Goal: Task Accomplishment & Management: Complete application form

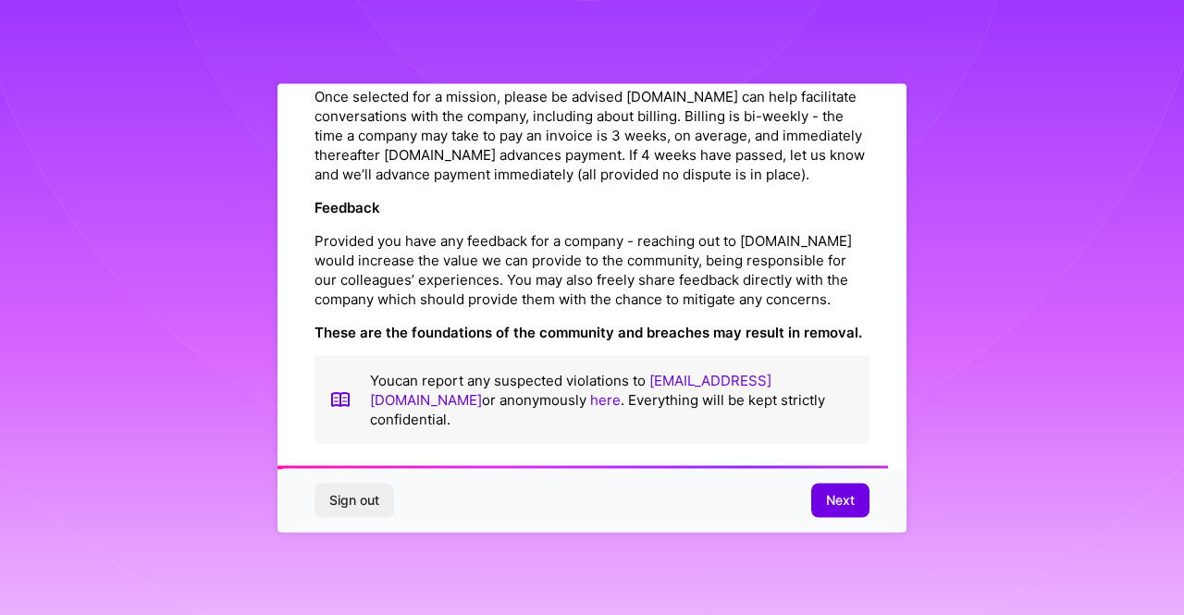
scroll to position [2171, 0]
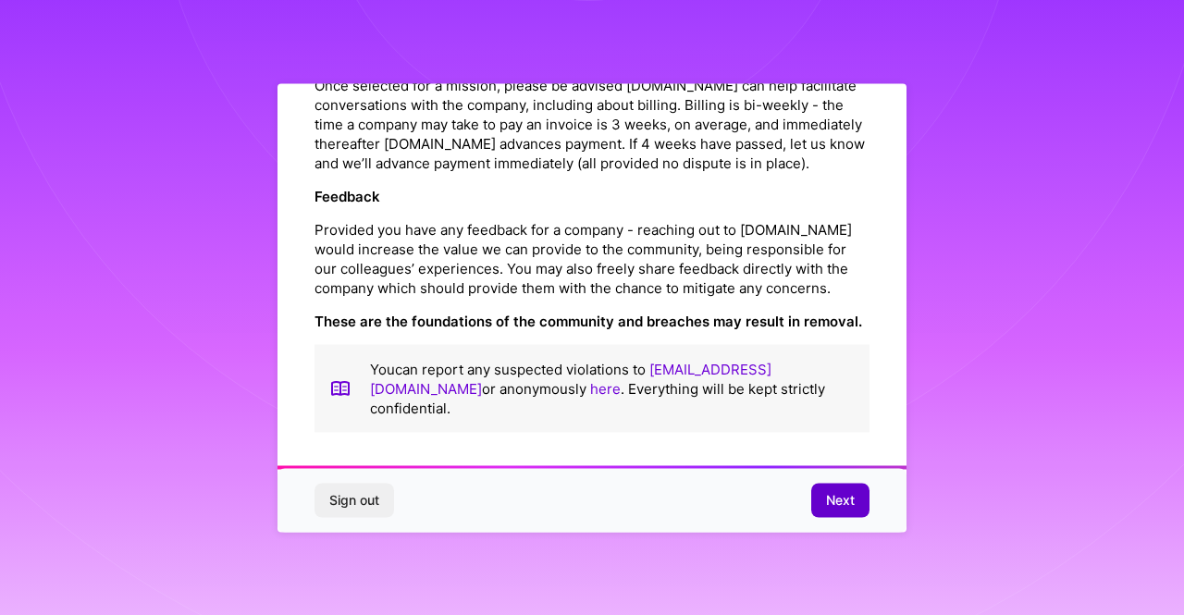
click at [838, 497] on span "Next" at bounding box center [840, 500] width 29 height 18
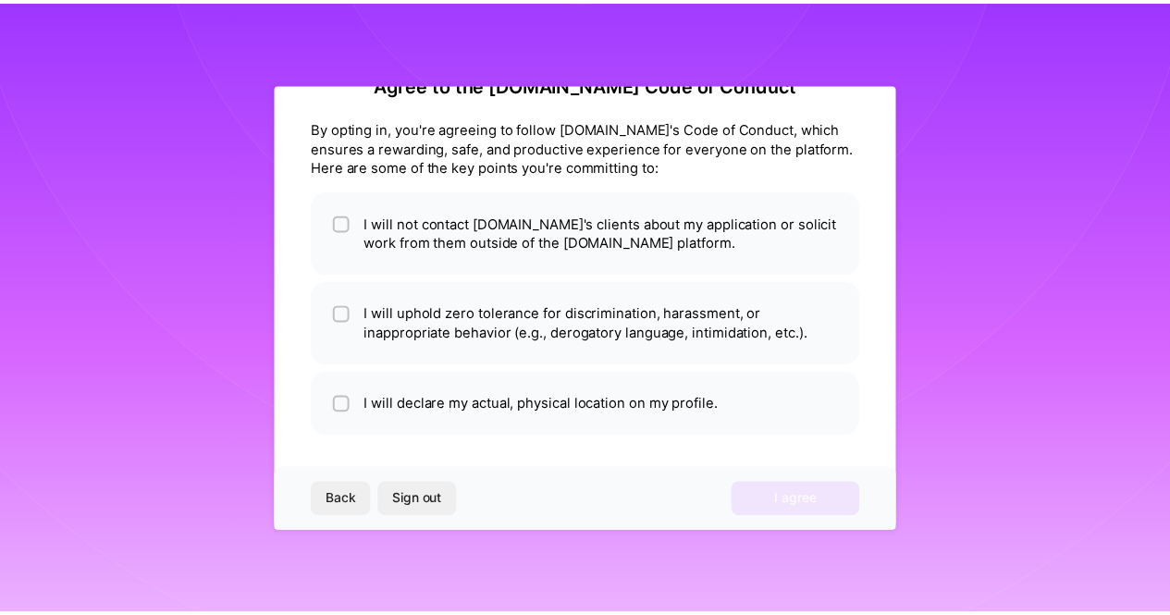
scroll to position [50, 0]
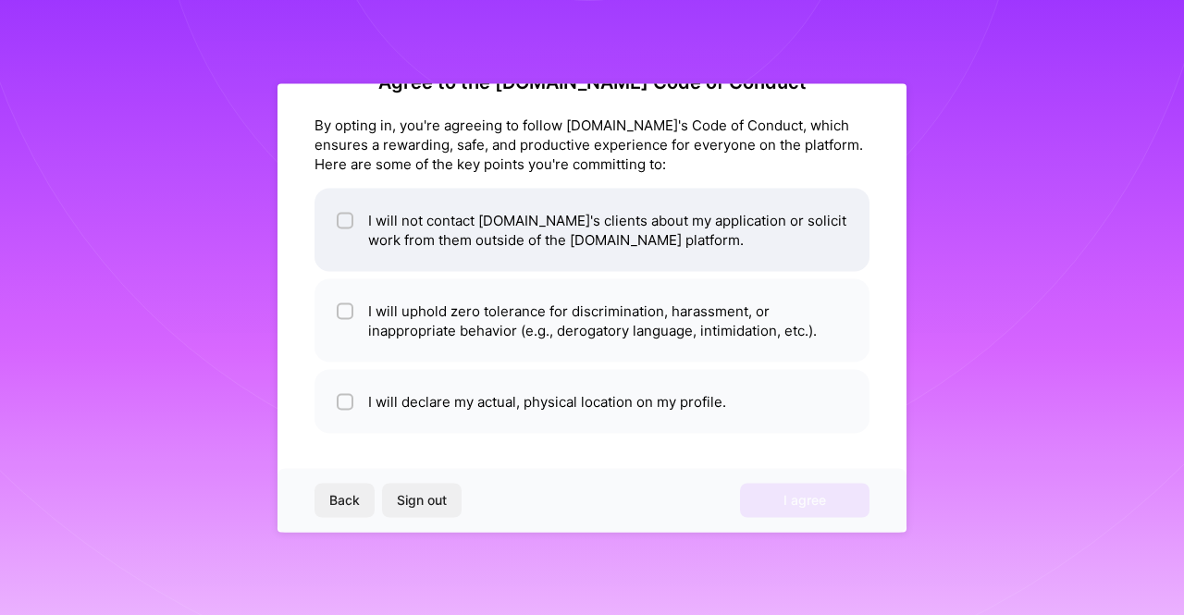
click at [343, 223] on input "checkbox" at bounding box center [346, 221] width 13 height 13
checkbox input "true"
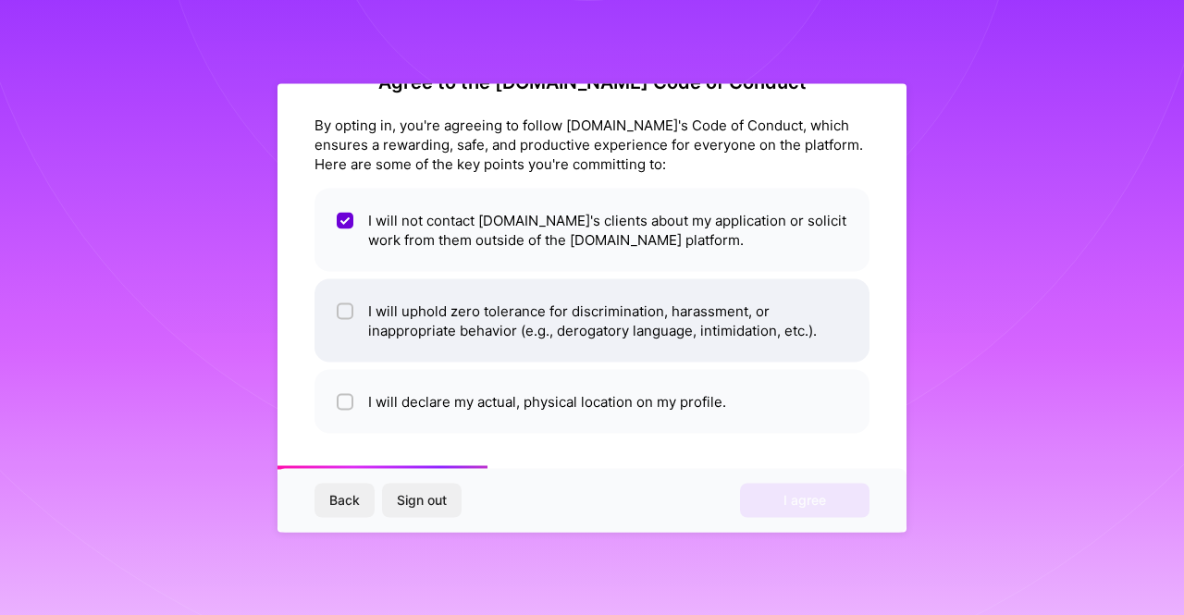
click at [348, 312] on input "checkbox" at bounding box center [346, 311] width 13 height 13
checkbox input "true"
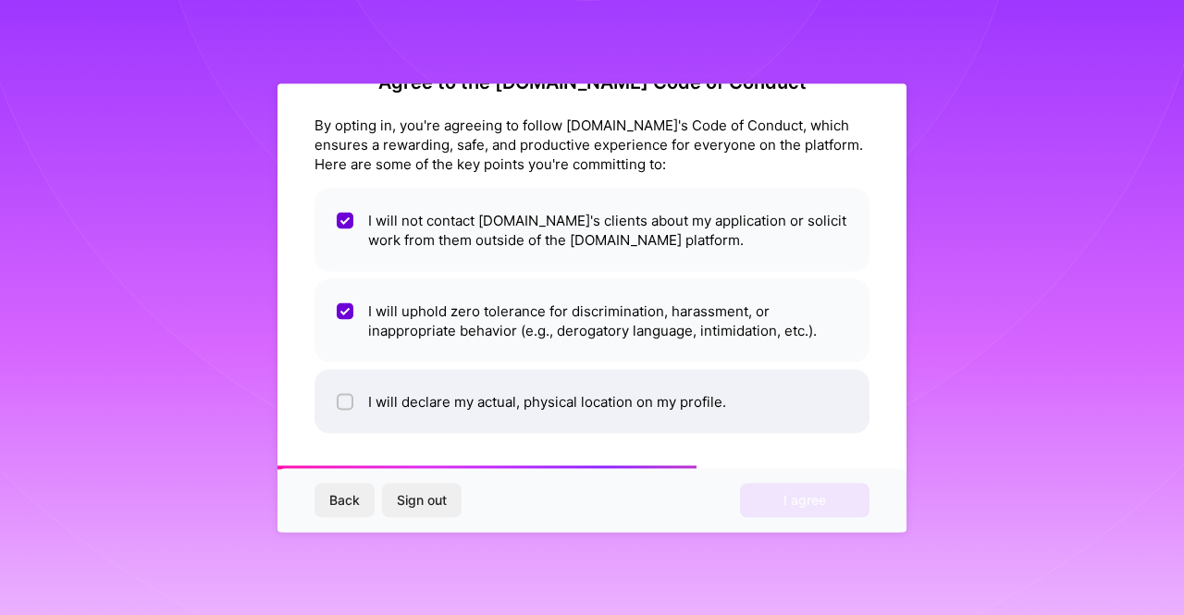
click at [343, 406] on input "checkbox" at bounding box center [346, 402] width 13 height 13
checkbox input "true"
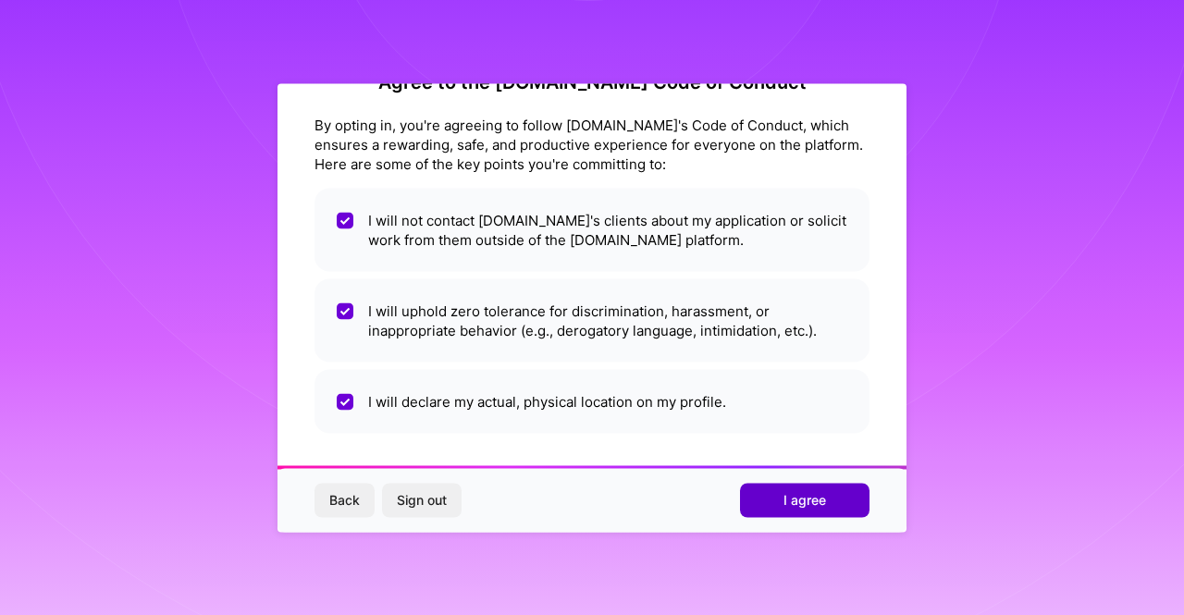
click at [802, 502] on span "I agree" at bounding box center [804, 500] width 43 height 18
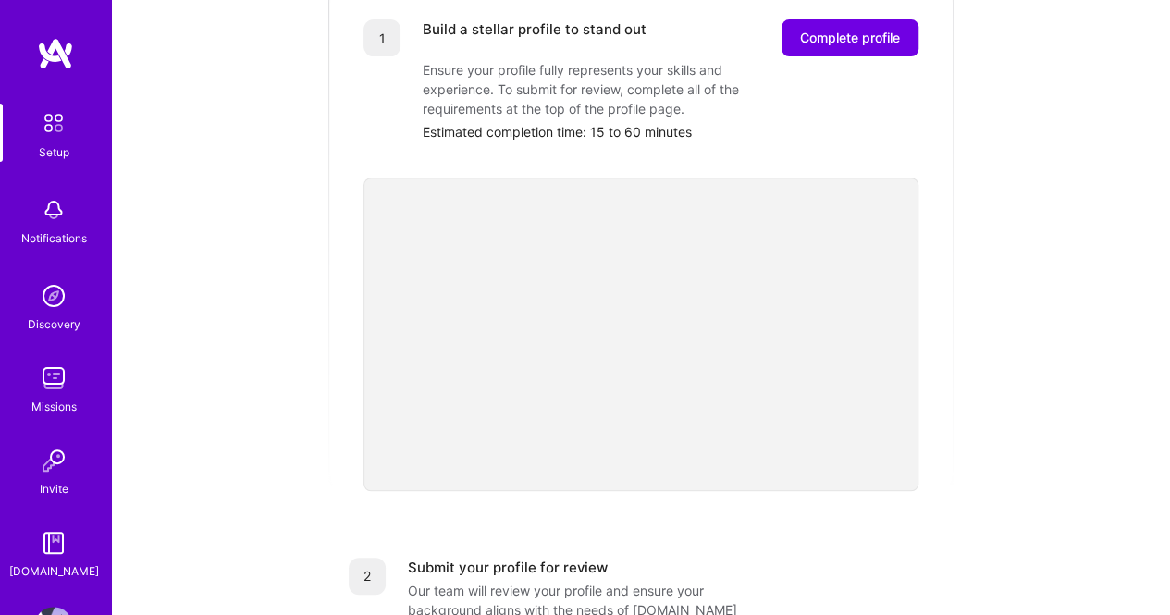
scroll to position [288, 0]
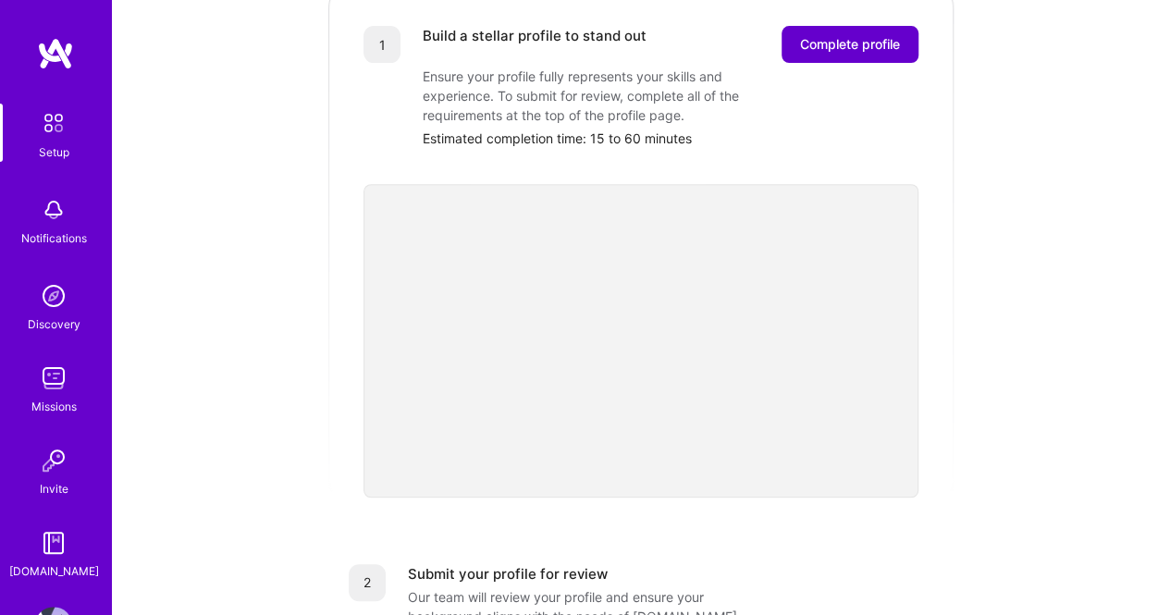
click at [854, 35] on span "Complete profile" at bounding box center [850, 44] width 100 height 18
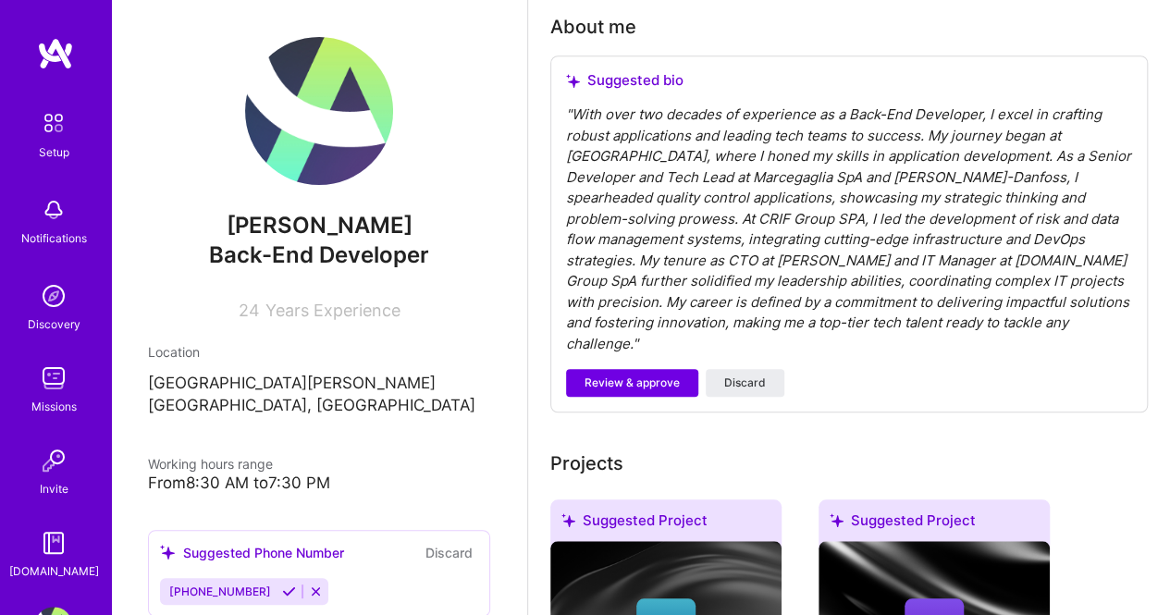
scroll to position [538, 0]
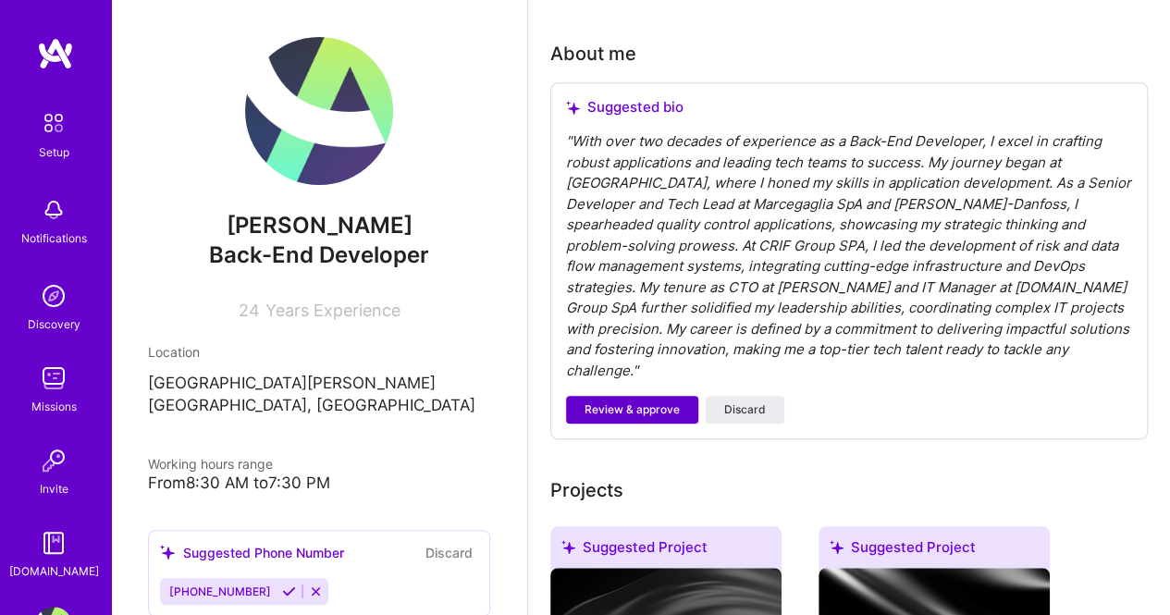
click at [636, 401] on span "Review & approve" at bounding box center [631, 409] width 95 height 17
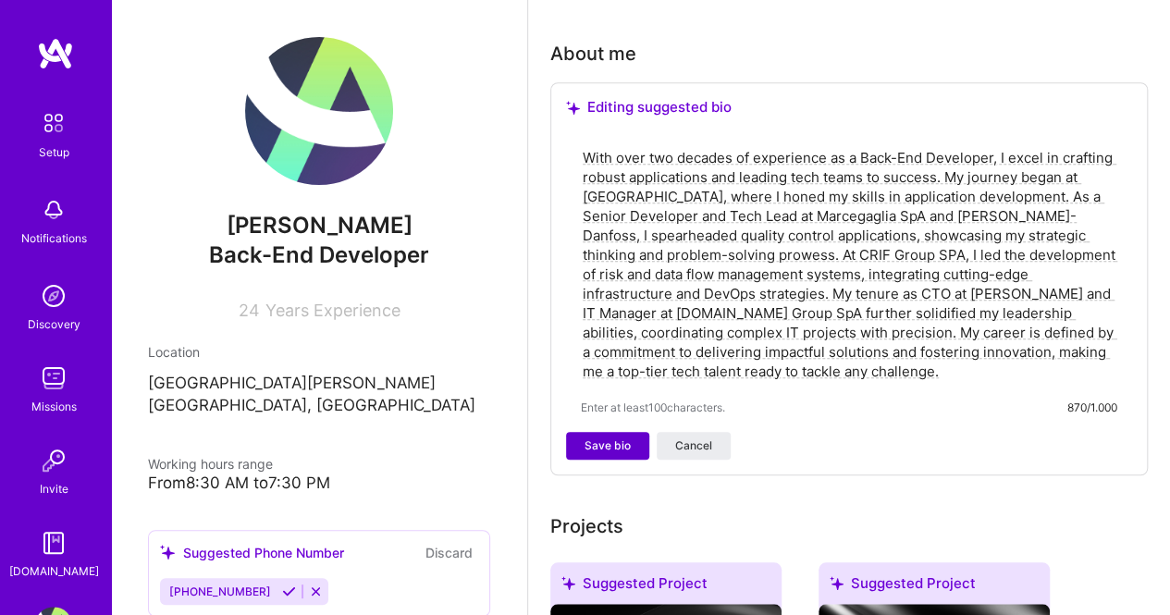
click at [599, 439] on span "Save bio" at bounding box center [607, 445] width 46 height 17
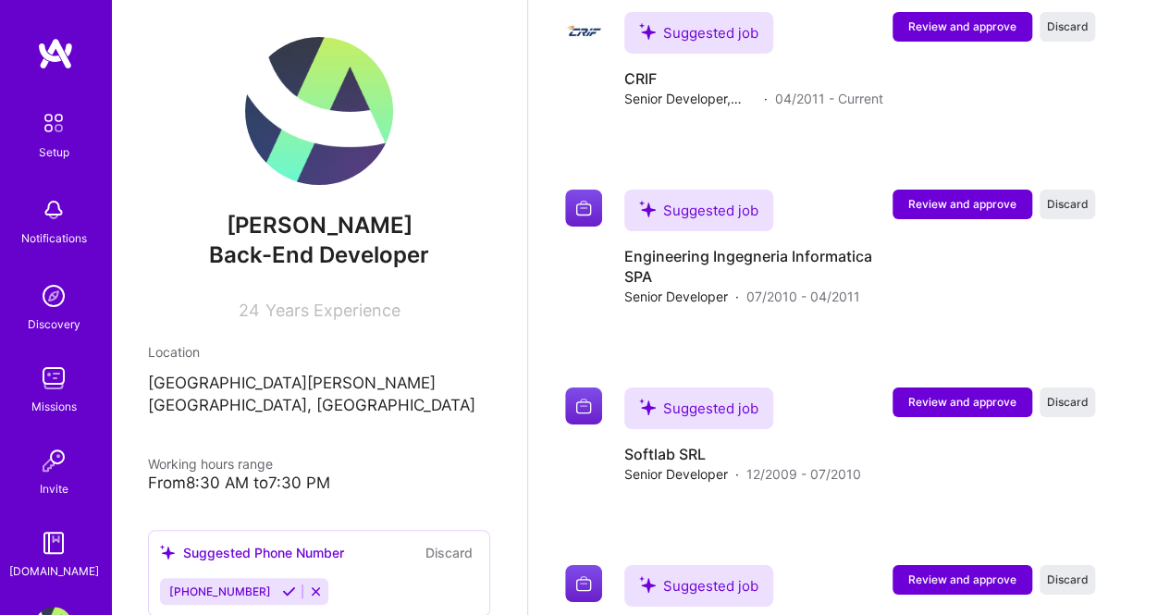
scroll to position [3275, 0]
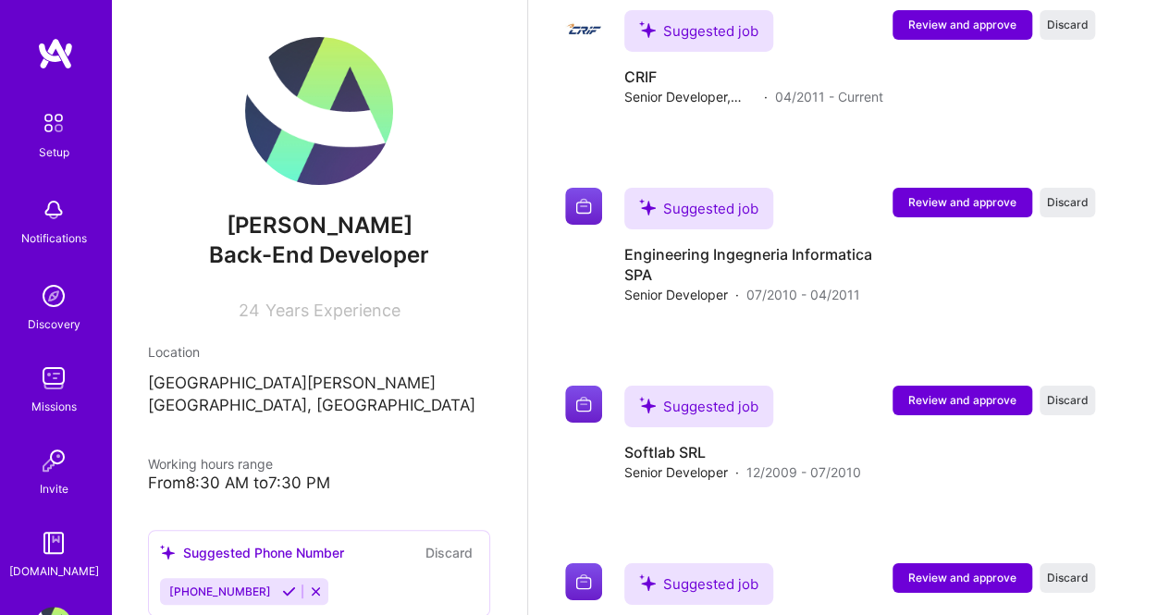
click at [282, 584] on icon at bounding box center [289, 591] width 14 height 14
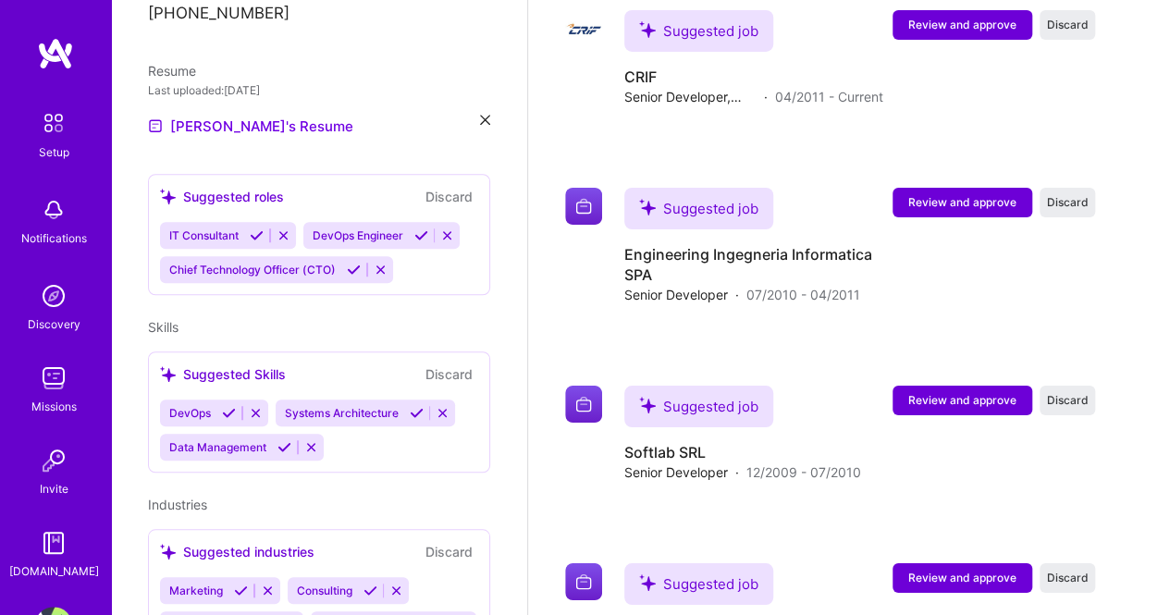
scroll to position [568, 0]
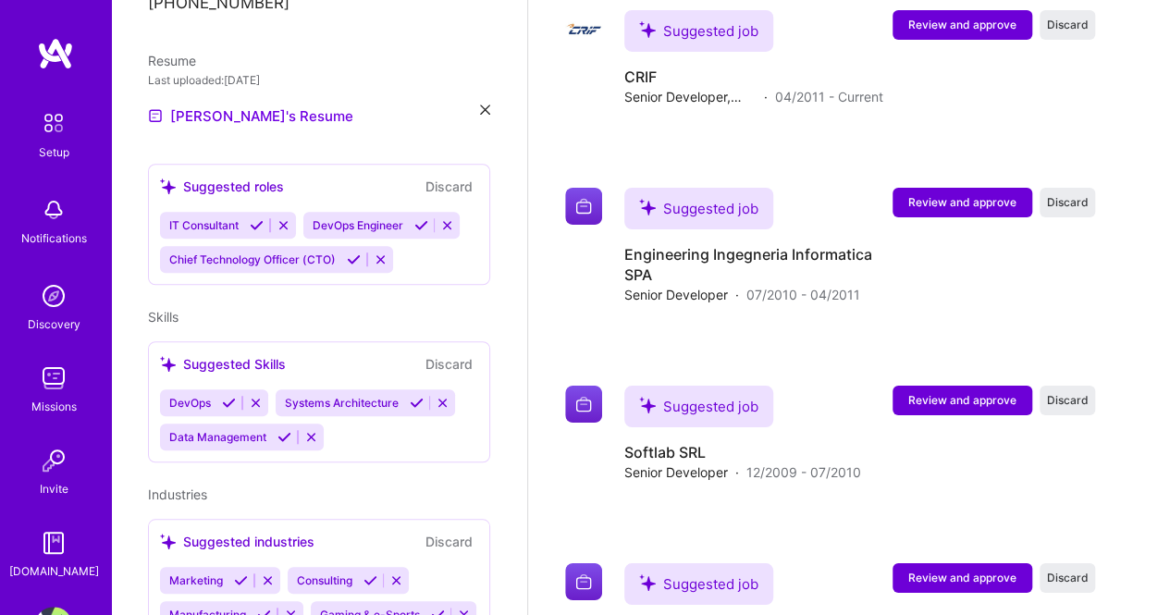
click at [256, 218] on icon at bounding box center [257, 225] width 14 height 14
click at [274, 218] on icon at bounding box center [278, 225] width 14 height 14
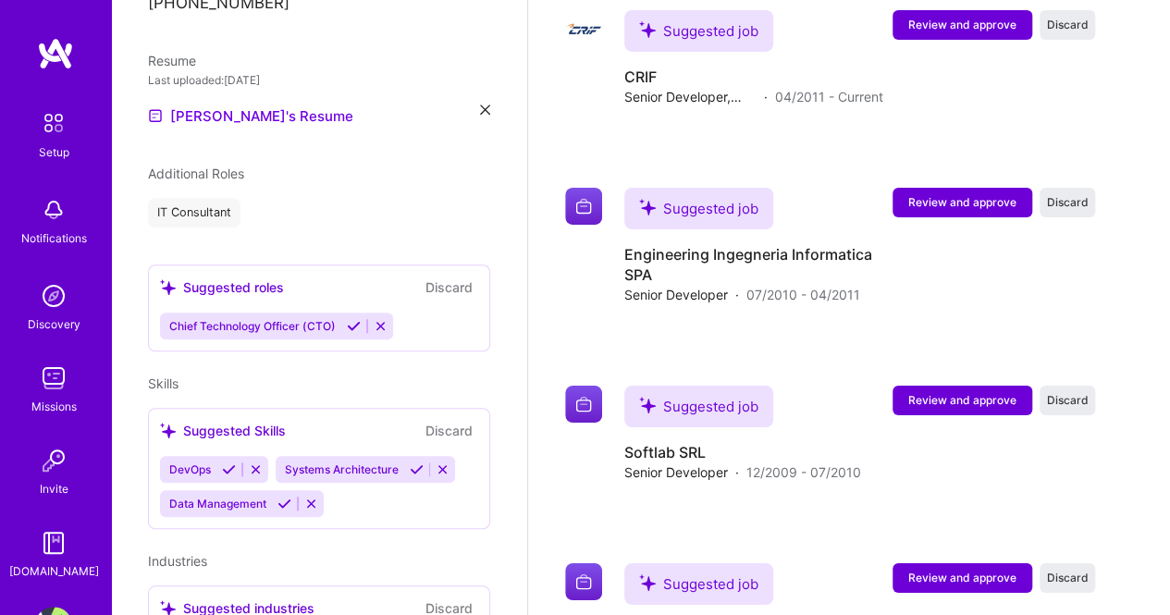
click at [379, 319] on icon at bounding box center [381, 326] width 14 height 14
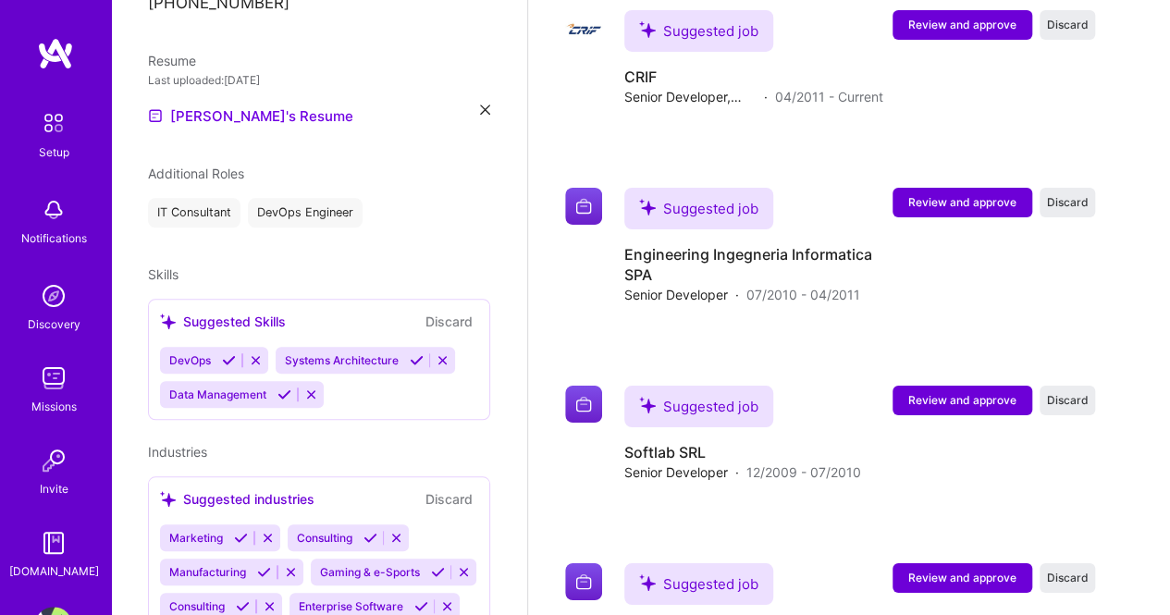
click at [227, 353] on icon at bounding box center [229, 360] width 14 height 14
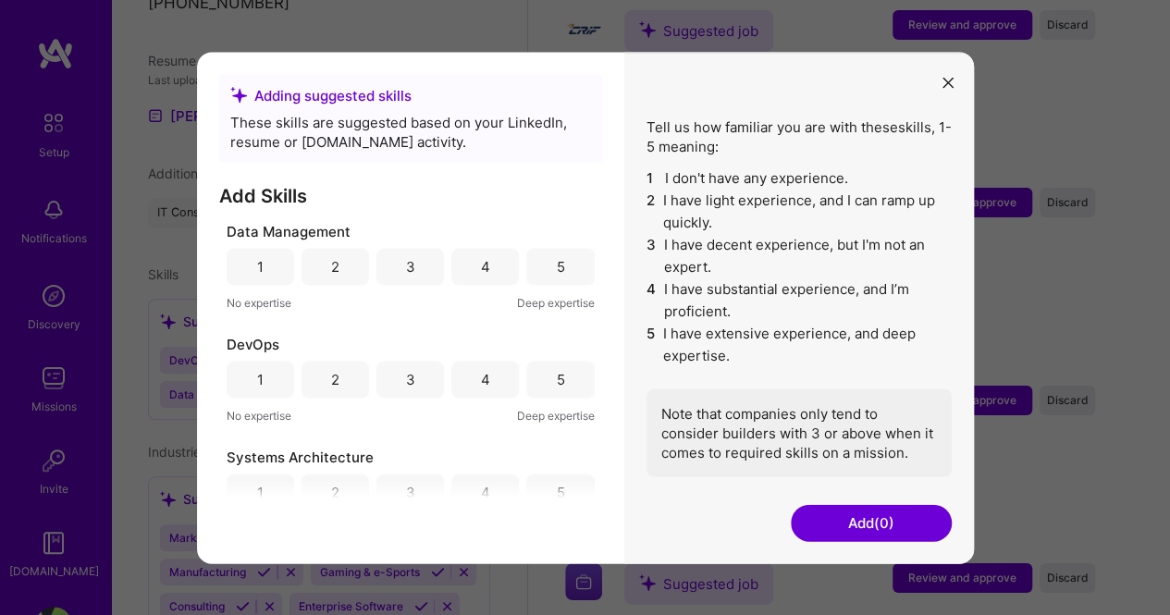
click at [482, 264] on div "4" at bounding box center [485, 266] width 9 height 19
click at [556, 378] on div "5" at bounding box center [560, 379] width 8 height 19
click at [556, 487] on div "5" at bounding box center [560, 492] width 8 height 19
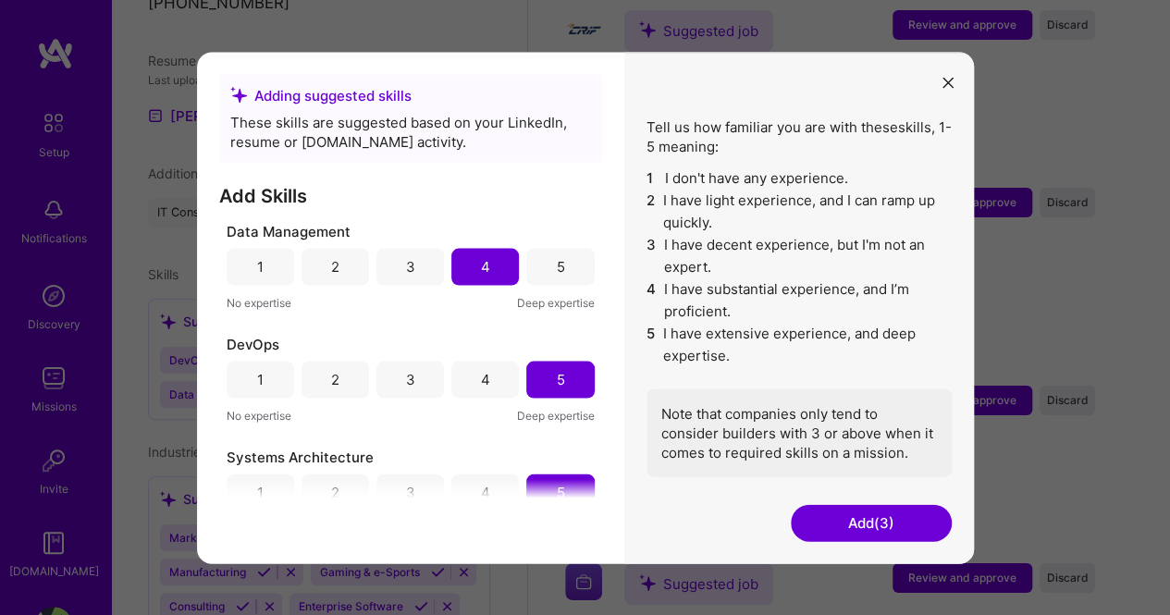
click at [863, 520] on button "Add (3)" at bounding box center [871, 522] width 161 height 37
click at [876, 517] on button "Add (3)" at bounding box center [871, 522] width 161 height 37
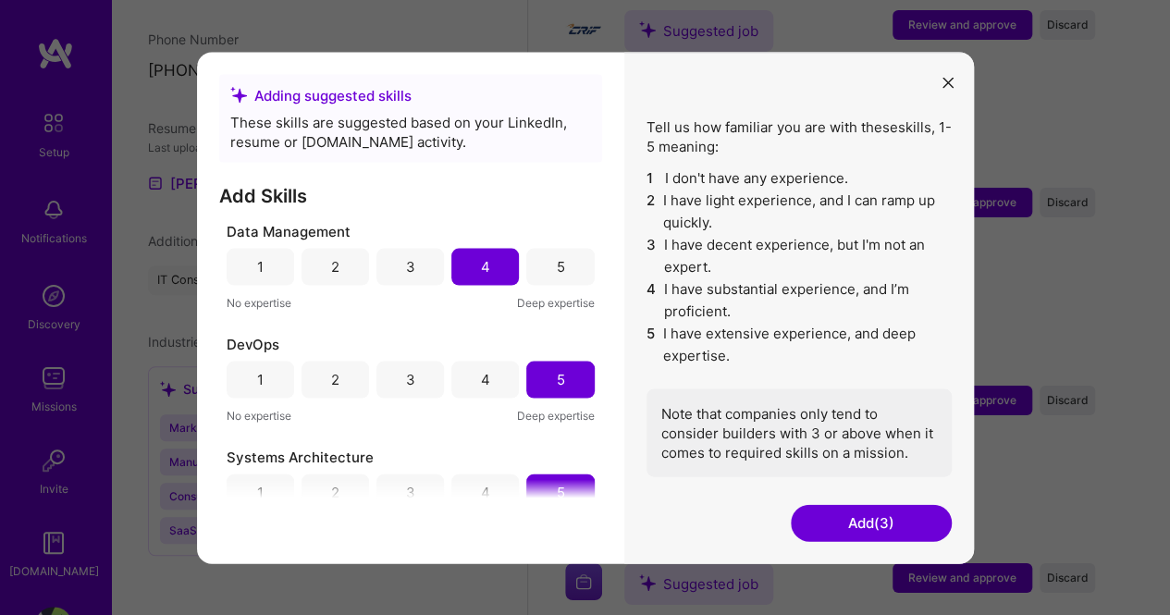
scroll to position [478, 0]
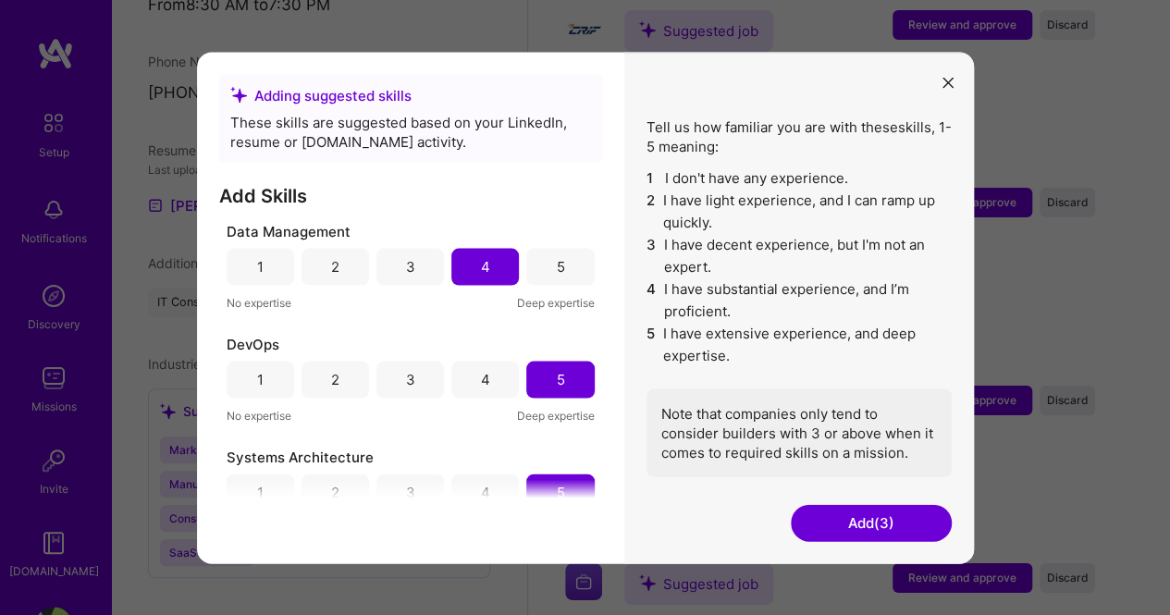
click at [845, 524] on button "Add (3)" at bounding box center [871, 522] width 161 height 37
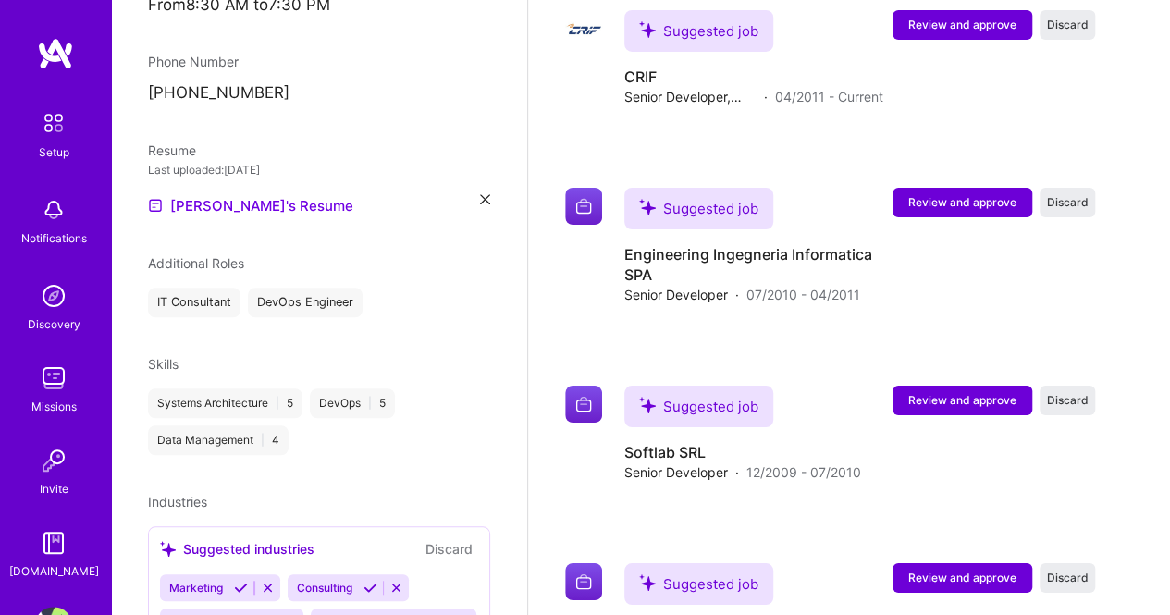
scroll to position [568, 0]
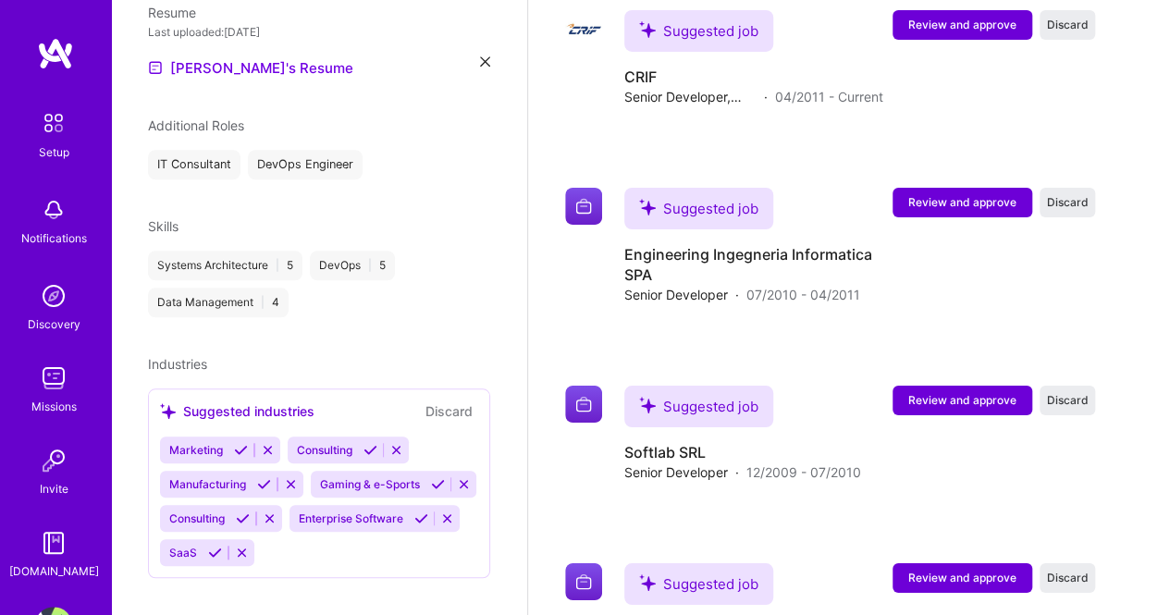
click at [266, 443] on icon at bounding box center [268, 450] width 14 height 14
click at [241, 443] on icon at bounding box center [243, 450] width 14 height 14
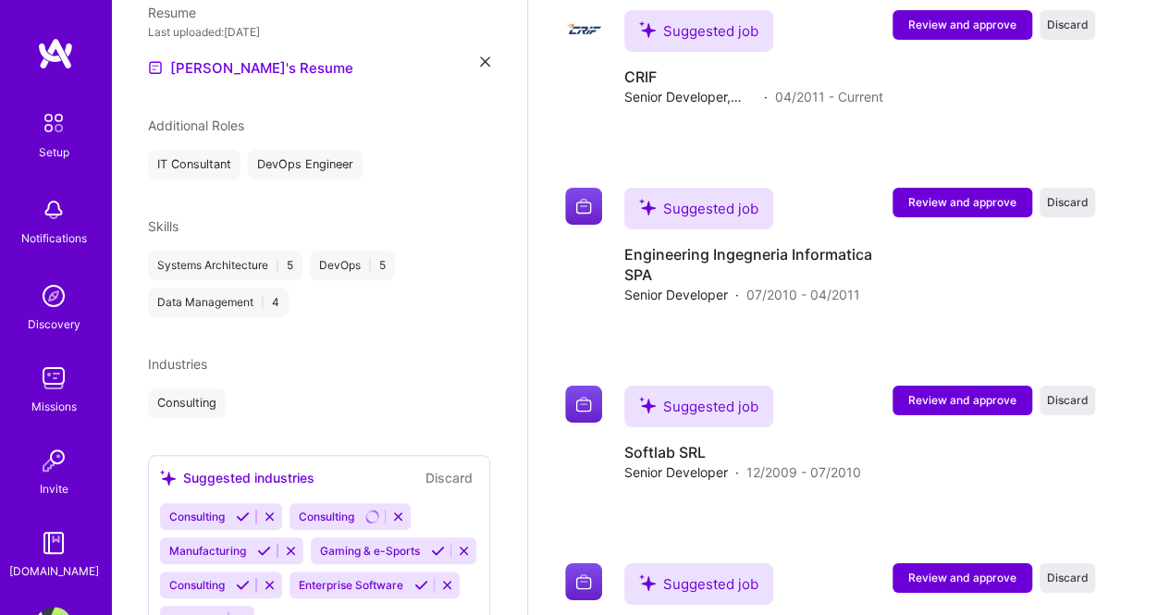
click at [260, 544] on icon at bounding box center [264, 551] width 14 height 14
click at [283, 544] on icon at bounding box center [287, 551] width 14 height 14
click at [290, 578] on icon at bounding box center [292, 585] width 14 height 14
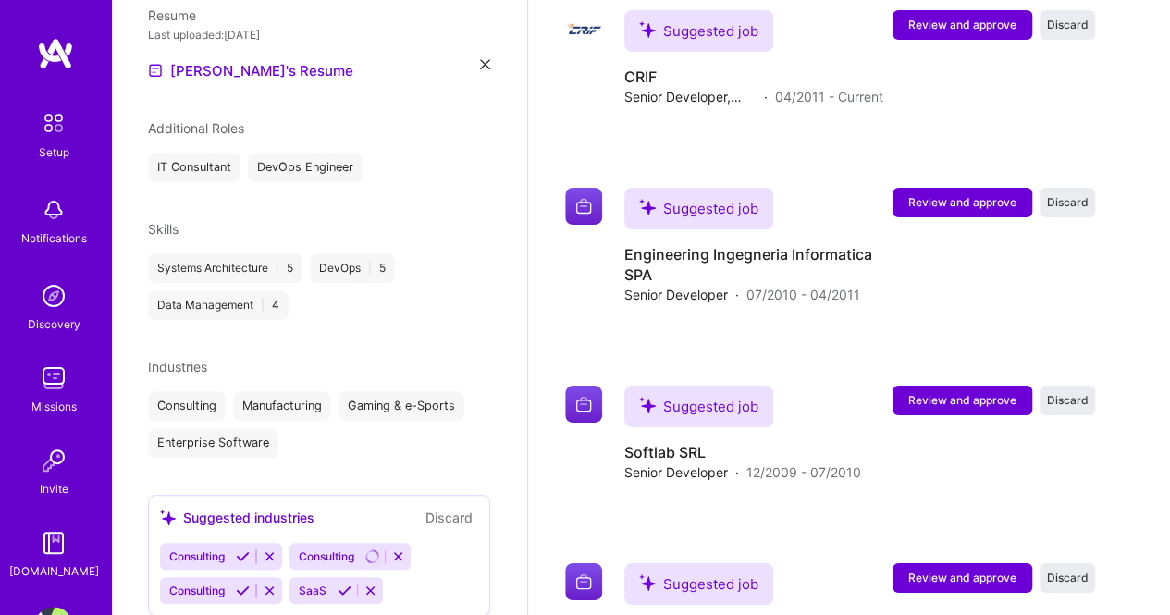
click at [211, 563] on div "[PERSON_NAME] Back-End Developer 24 Years Experience Location [GEOGRAPHIC_DATA]…" at bounding box center [319, 307] width 416 height 615
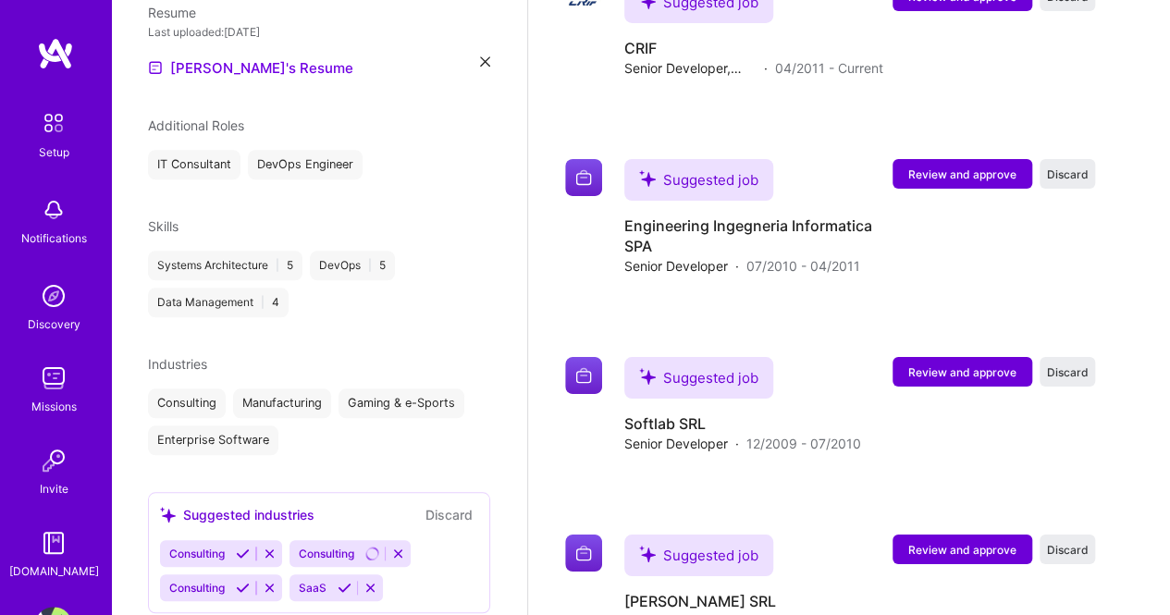
click at [341, 581] on icon at bounding box center [344, 588] width 14 height 14
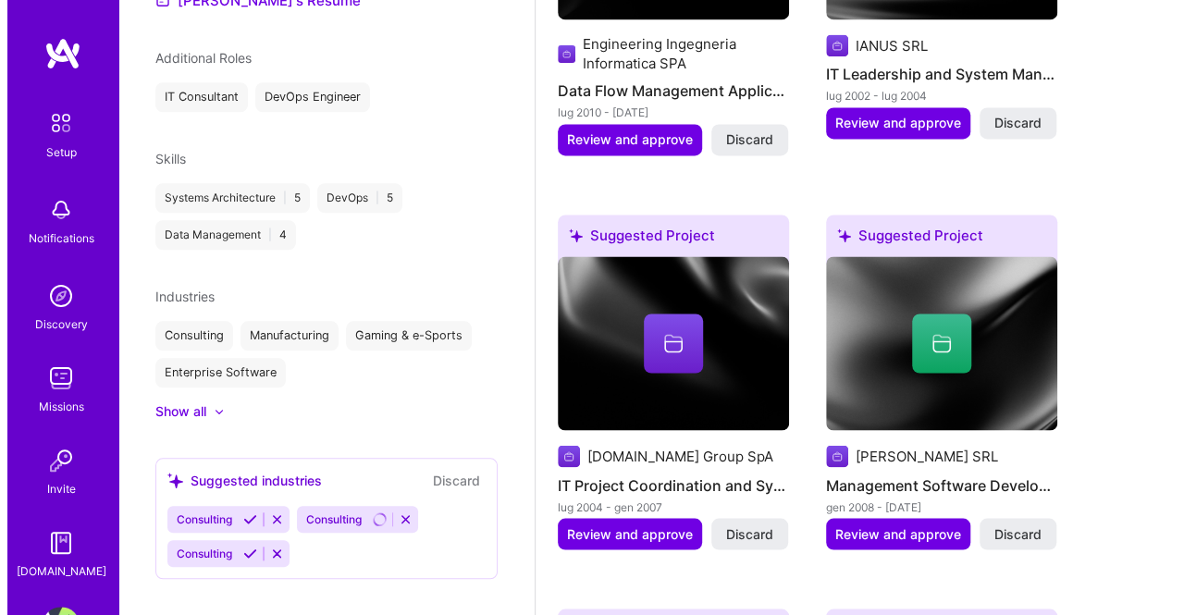
scroll to position [1458, 0]
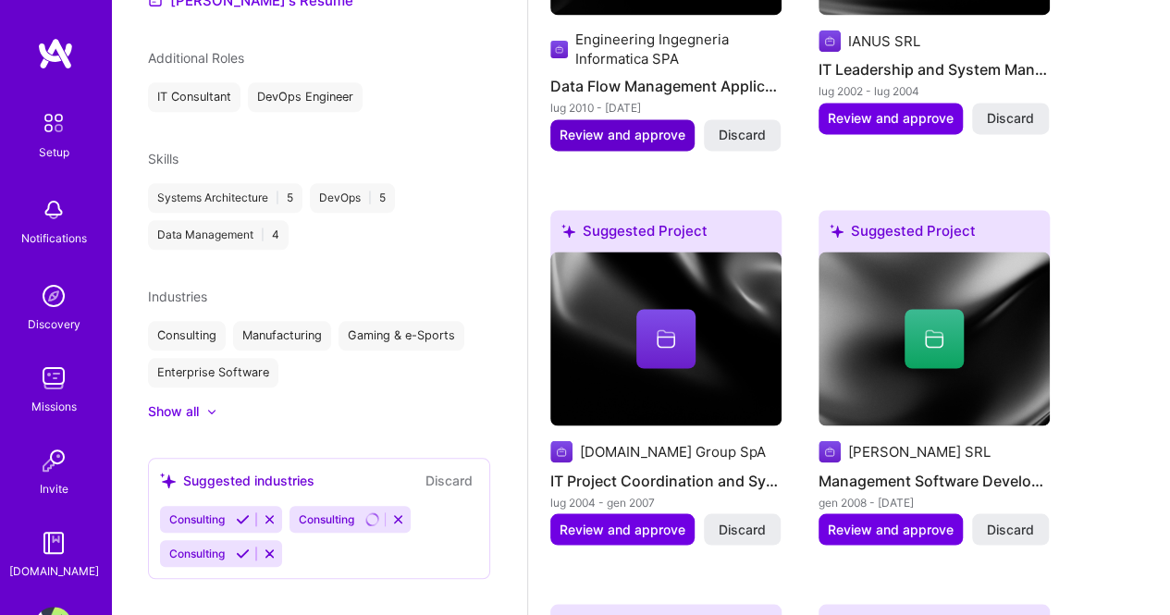
click at [627, 140] on span "Review and approve" at bounding box center [622, 135] width 126 height 18
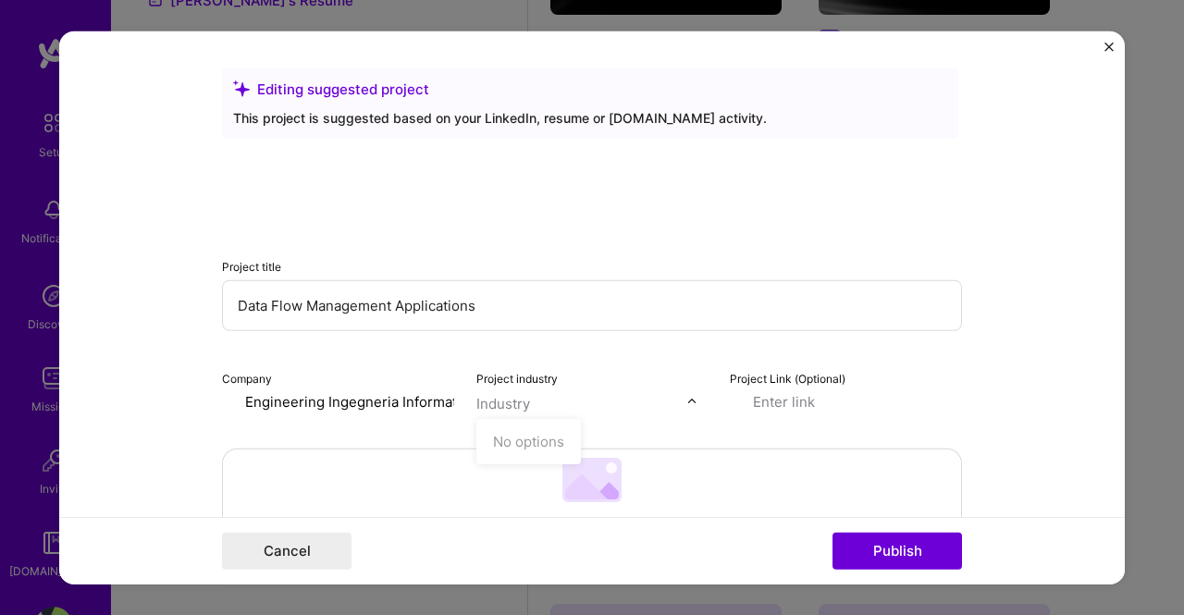
click at [530, 406] on input "text" at bounding box center [581, 402] width 211 height 19
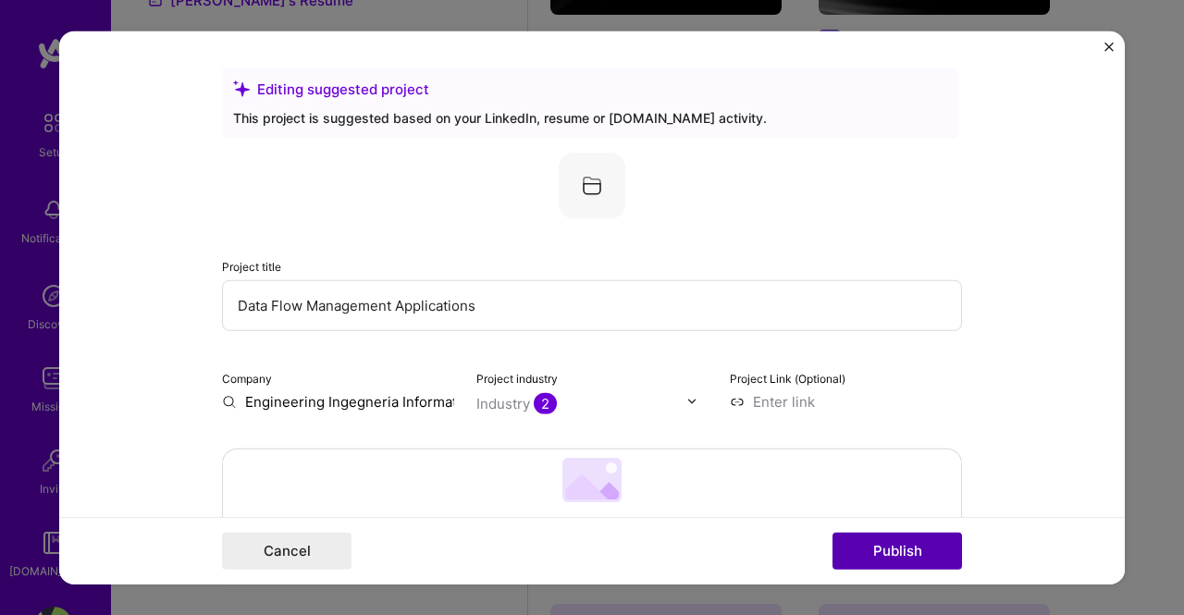
click at [908, 550] on button "Publish" at bounding box center [896, 551] width 129 height 37
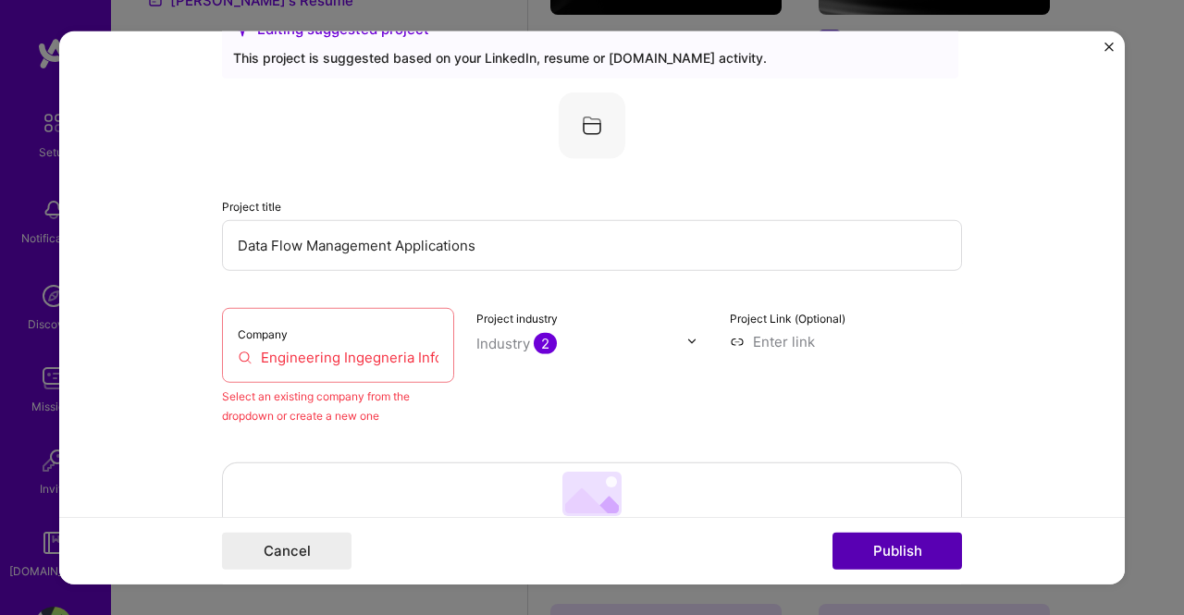
scroll to position [121, 0]
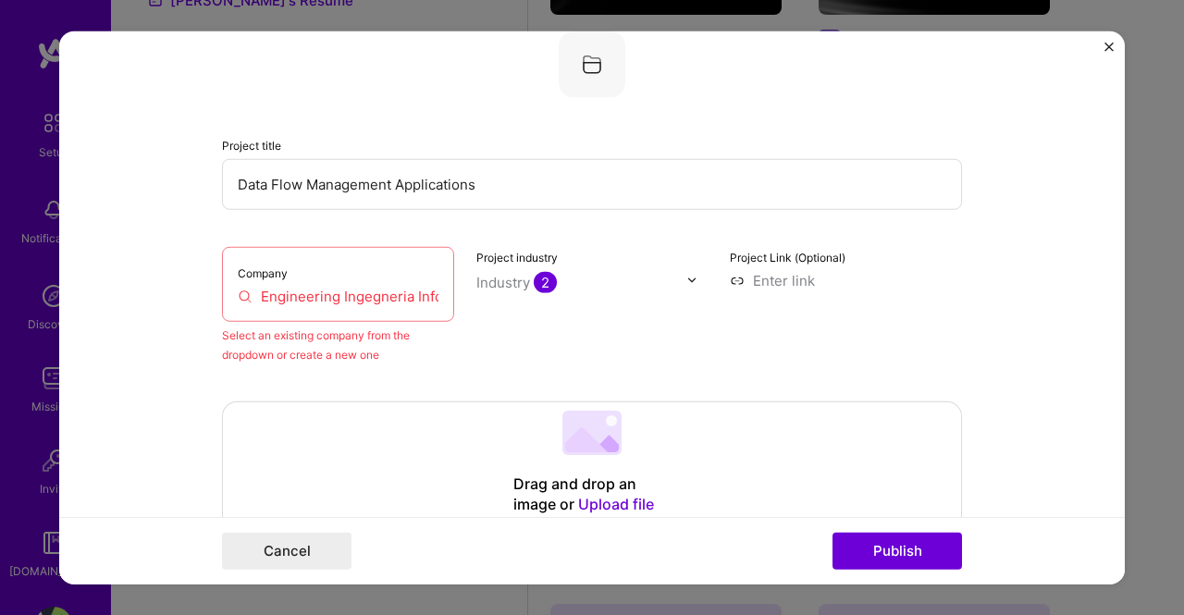
click at [364, 303] on input "Engineering Ingegneria Informatica SPA" at bounding box center [338, 295] width 201 height 19
click at [424, 296] on input "Engineering Ingegneria Informatica SPA" at bounding box center [338, 295] width 201 height 19
click at [383, 328] on div "Select an existing company from the dropdown or create a new one" at bounding box center [338, 344] width 232 height 39
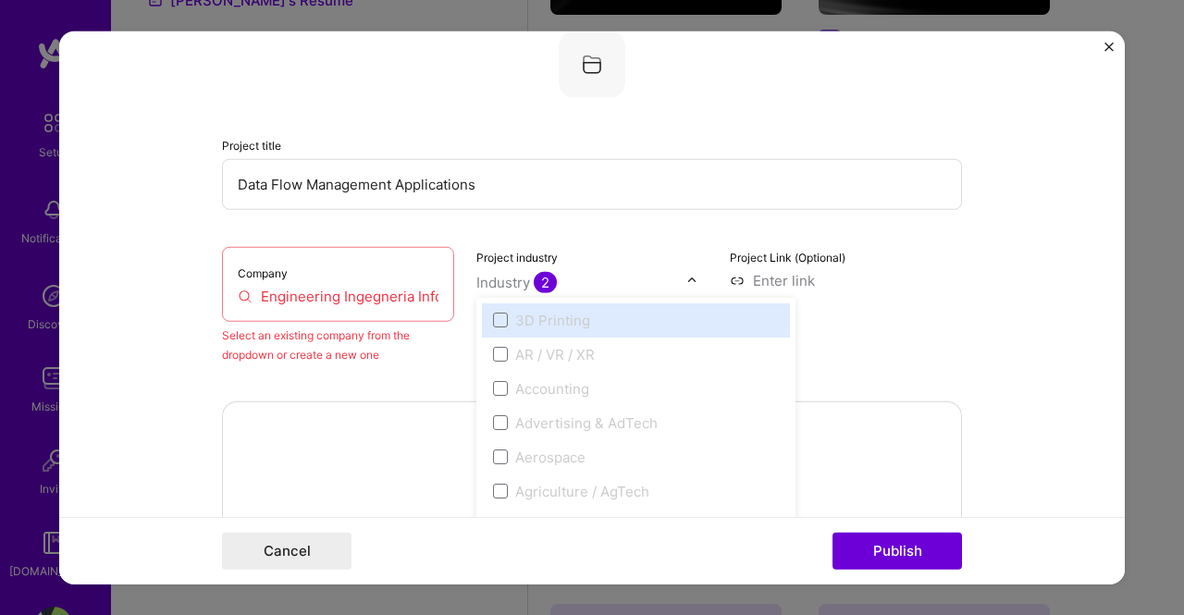
click at [692, 279] on div at bounding box center [696, 279] width 21 height 19
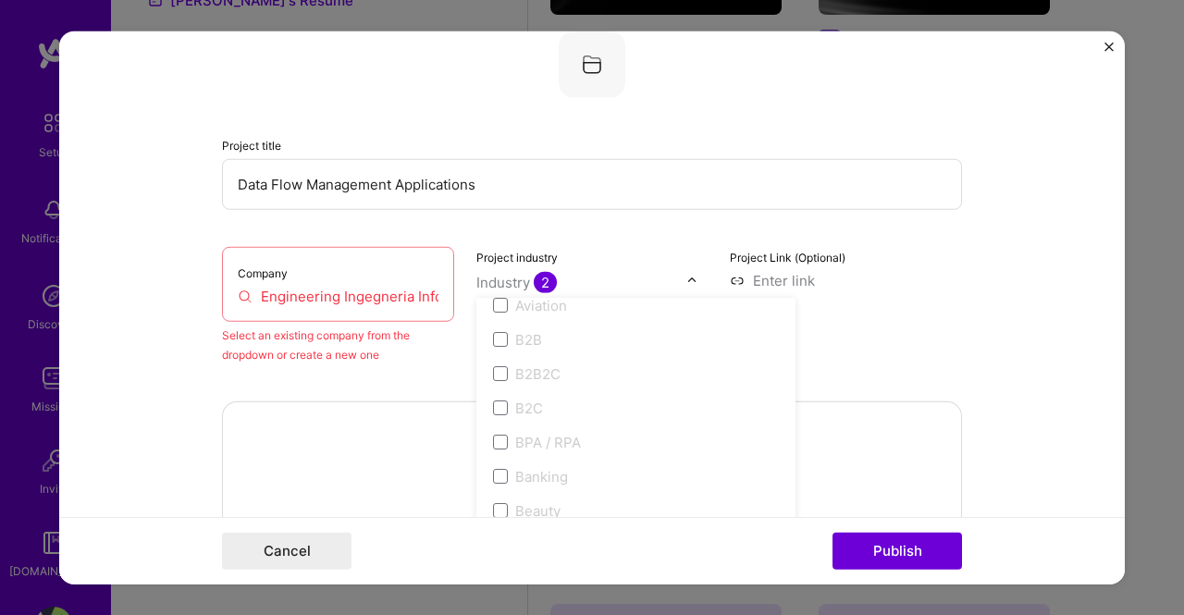
scroll to position [525, 0]
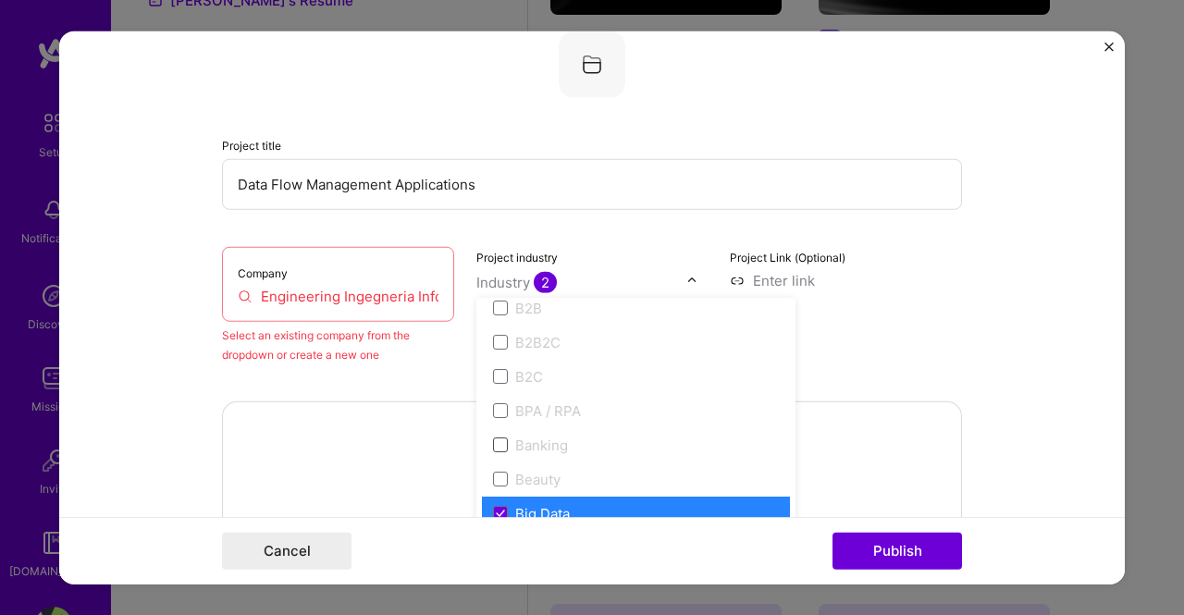
click at [493, 448] on span at bounding box center [500, 444] width 15 height 15
click at [493, 445] on span at bounding box center [500, 444] width 15 height 15
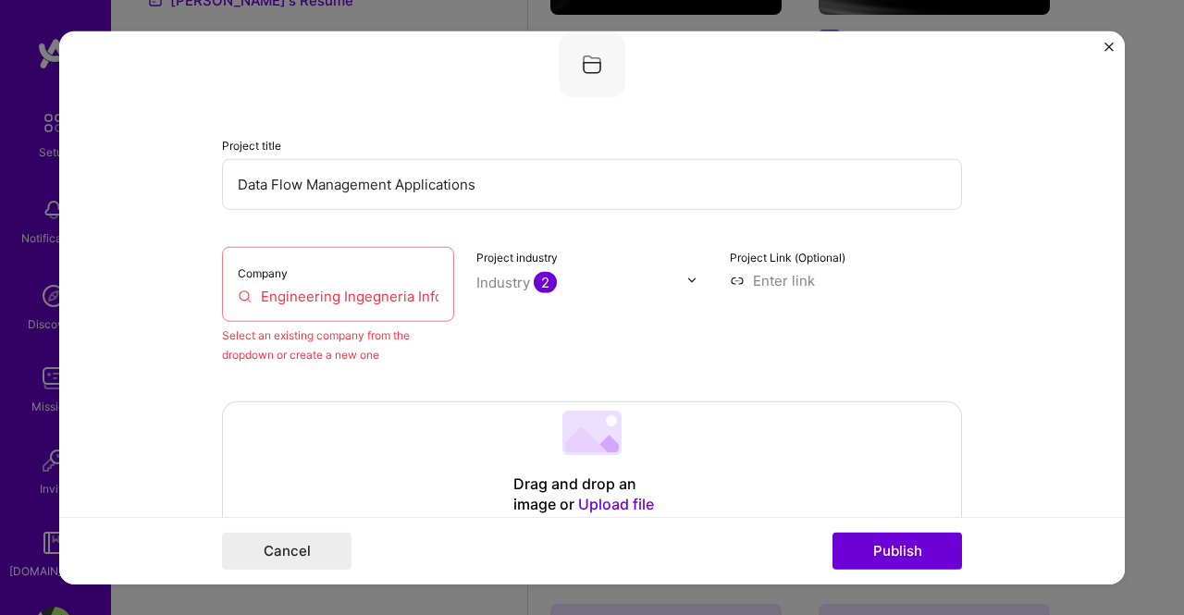
click at [352, 295] on input "Engineering Ingegneria Informatica SPA" at bounding box center [338, 295] width 201 height 19
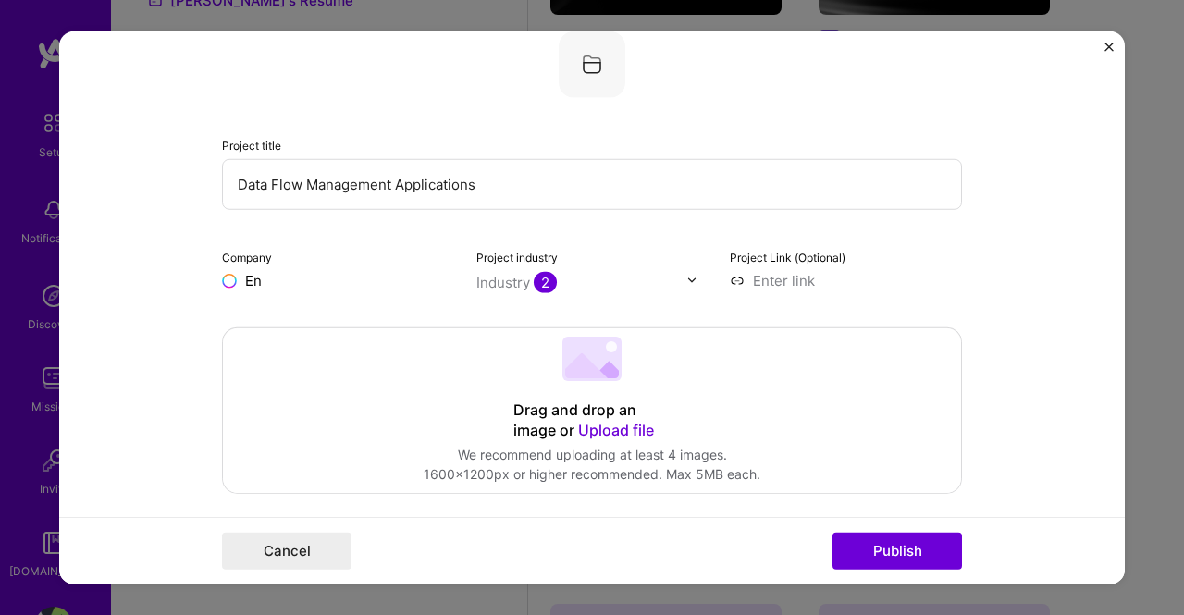
type input "E"
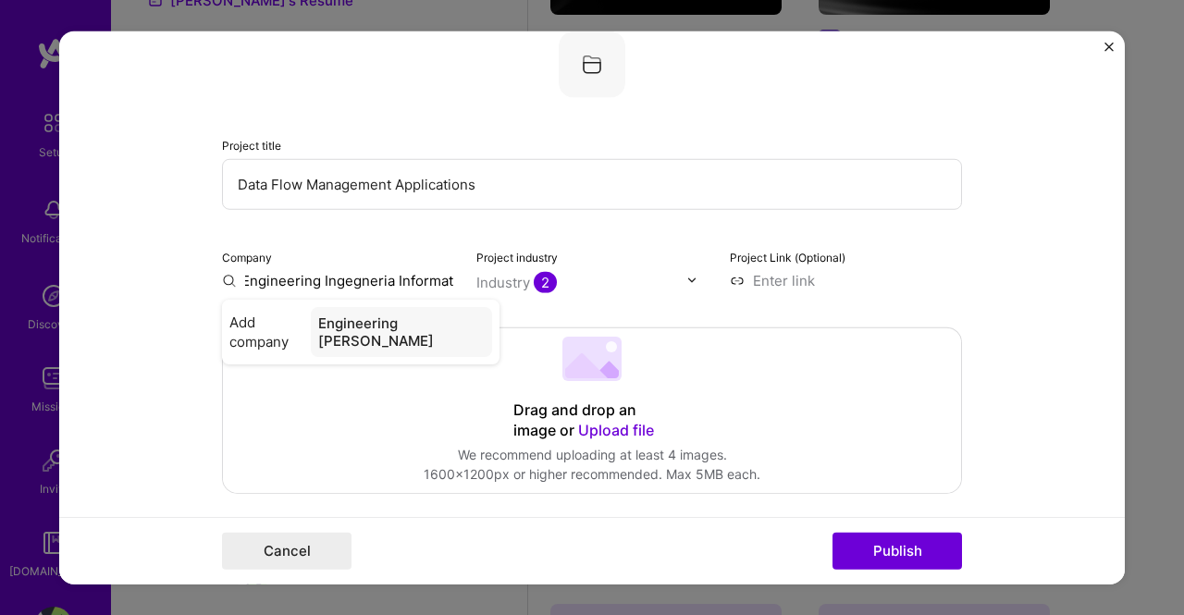
scroll to position [0, 18]
type input "Engineering Ingegneria Informatica"
click at [234, 328] on span "Add company" at bounding box center [262, 331] width 66 height 39
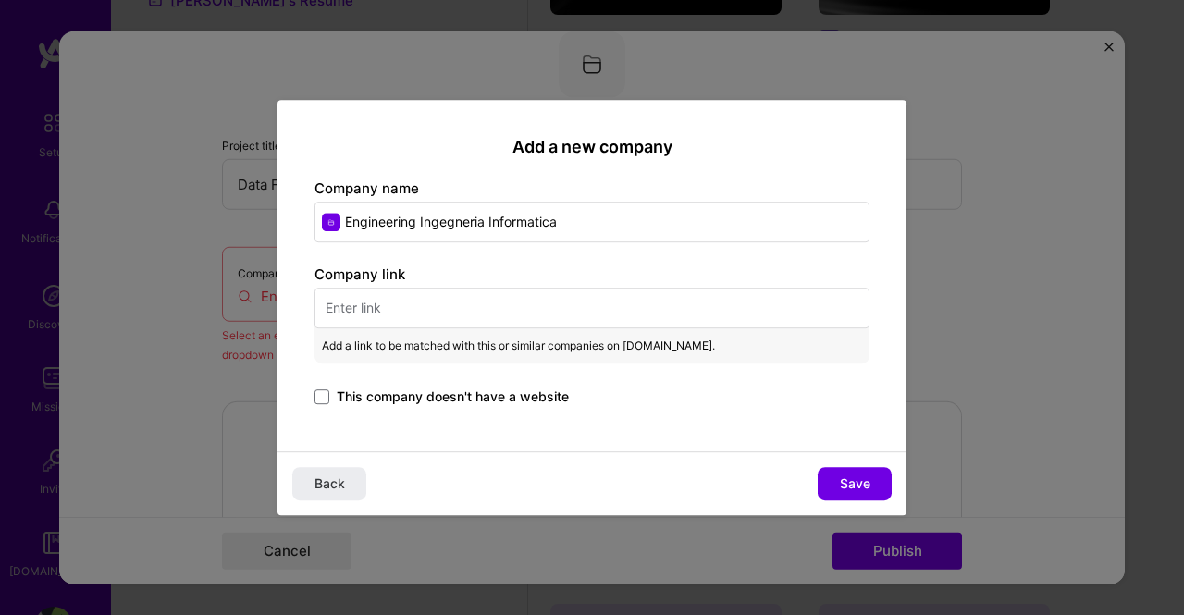
click at [379, 313] on input "text" at bounding box center [591, 308] width 555 height 41
paste input "[URL][DOMAIN_NAME]"
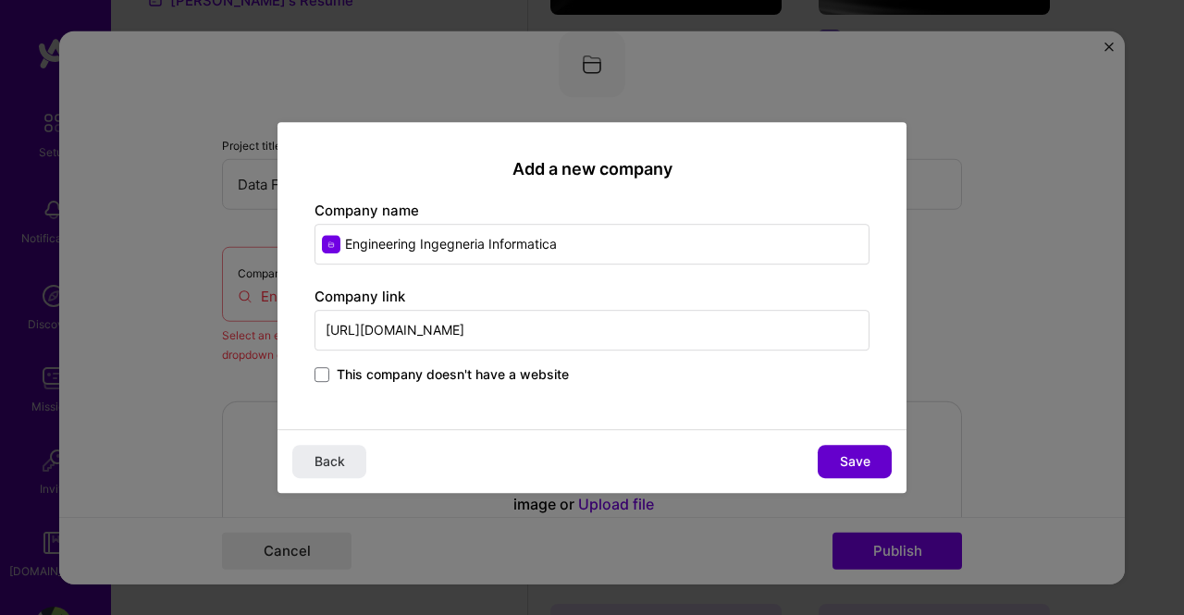
type input "[URL][DOMAIN_NAME]"
click at [860, 461] on span "Save" at bounding box center [855, 461] width 31 height 18
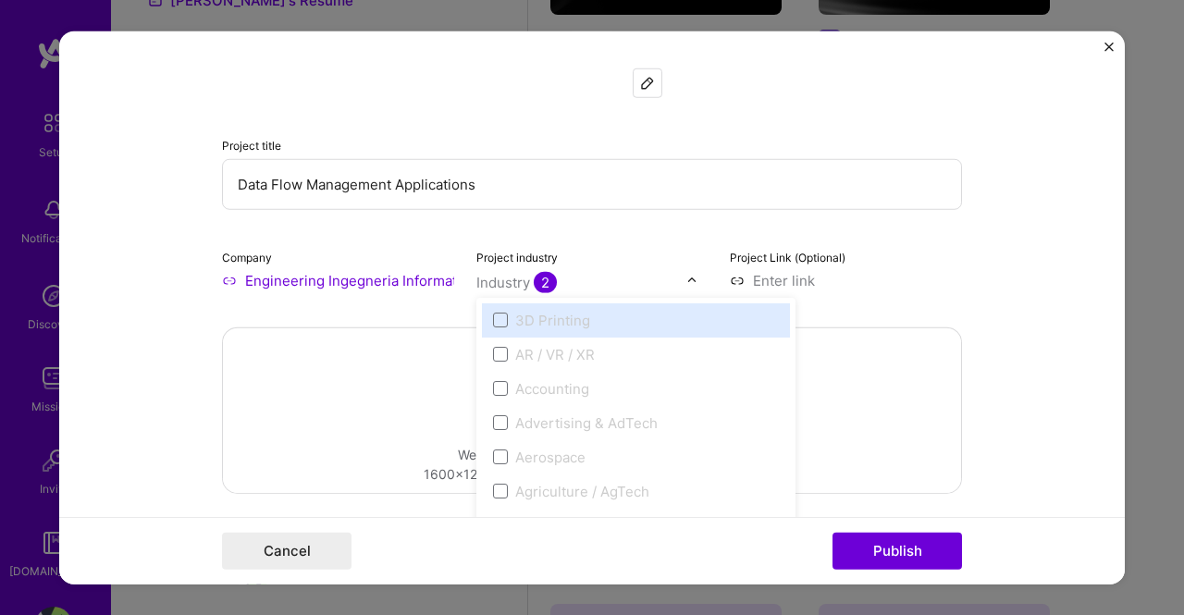
click at [668, 280] on input "text" at bounding box center [581, 281] width 211 height 19
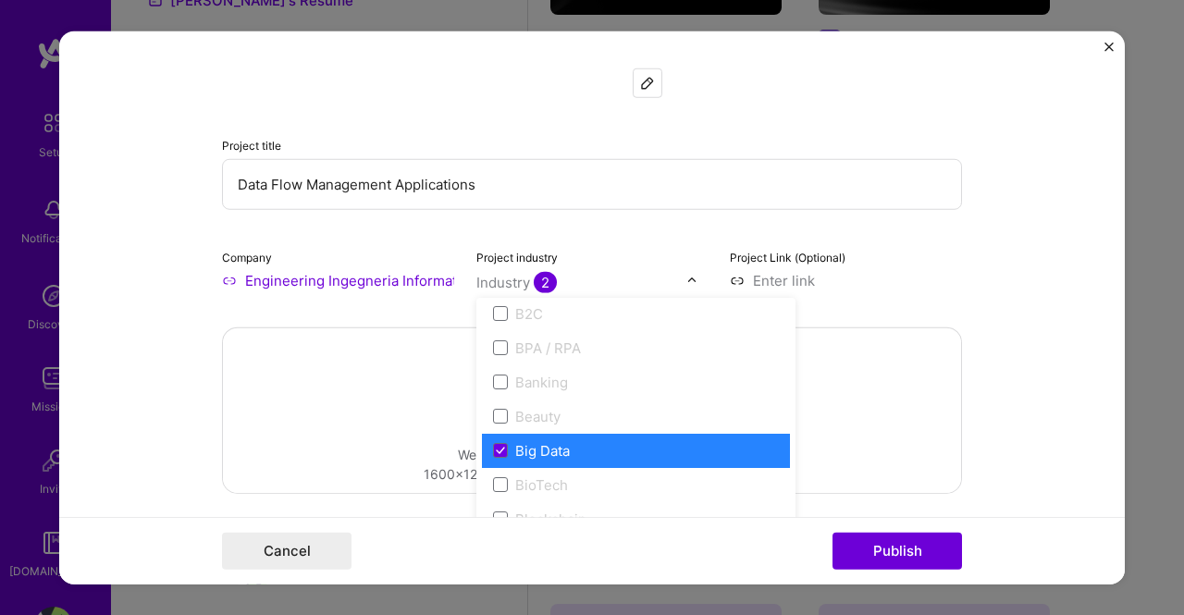
scroll to position [619, 0]
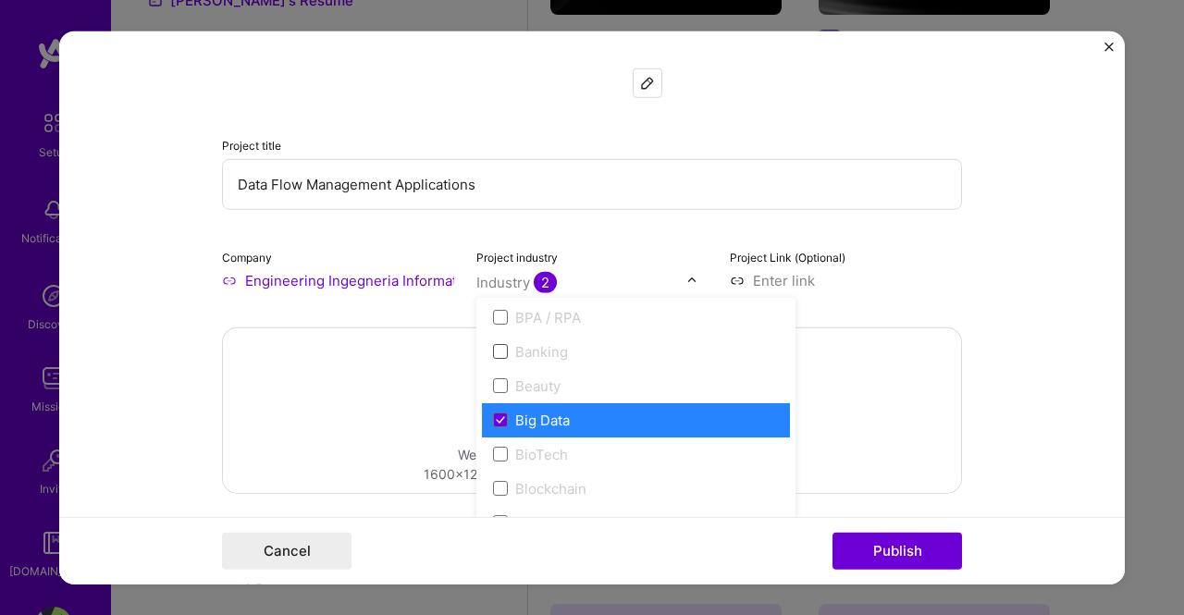
click at [493, 345] on span at bounding box center [500, 351] width 15 height 15
click at [494, 348] on span at bounding box center [500, 351] width 15 height 15
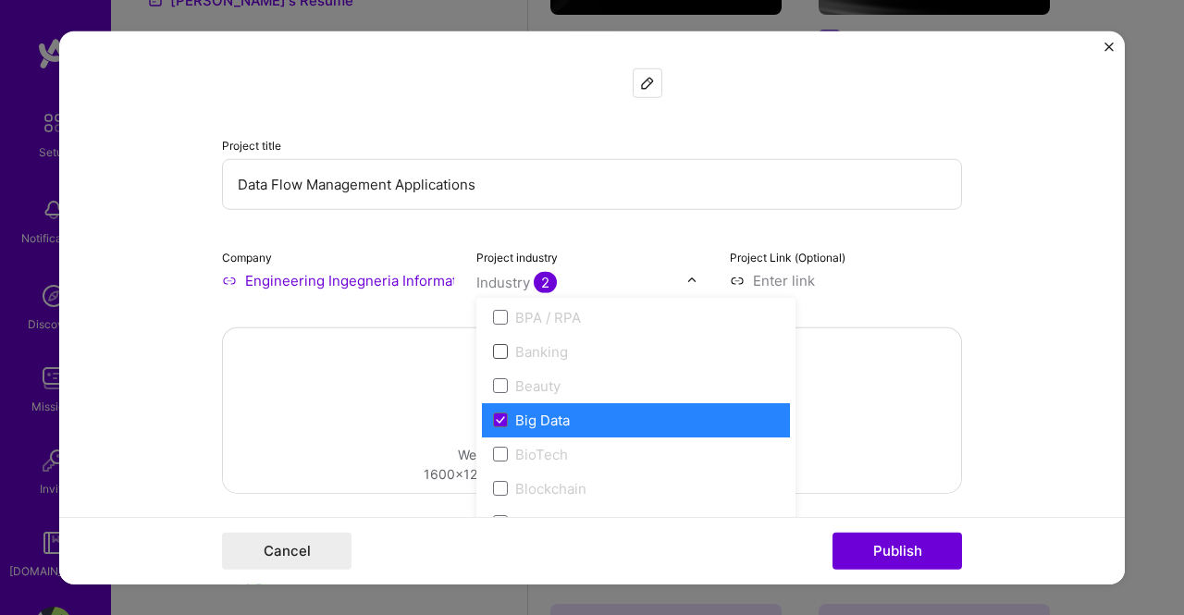
click at [494, 348] on span at bounding box center [500, 351] width 15 height 15
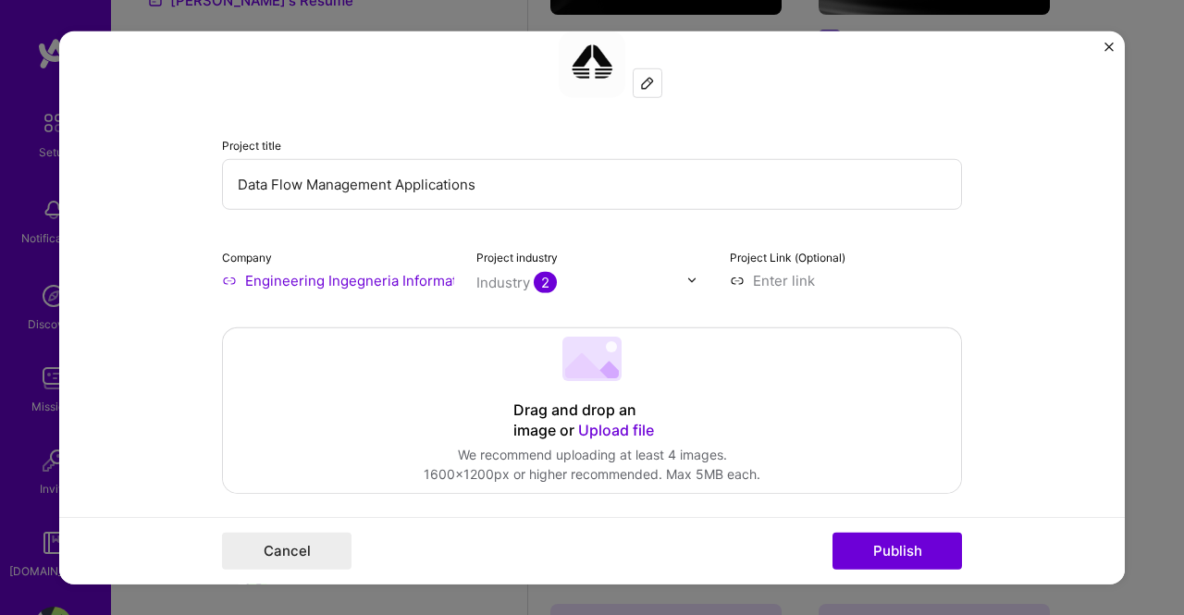
click at [1017, 286] on form "Editing suggested project This project is suggested based on your LinkedIn, res…" at bounding box center [591, 308] width 1065 height 554
click at [884, 546] on button "Publish" at bounding box center [896, 551] width 129 height 37
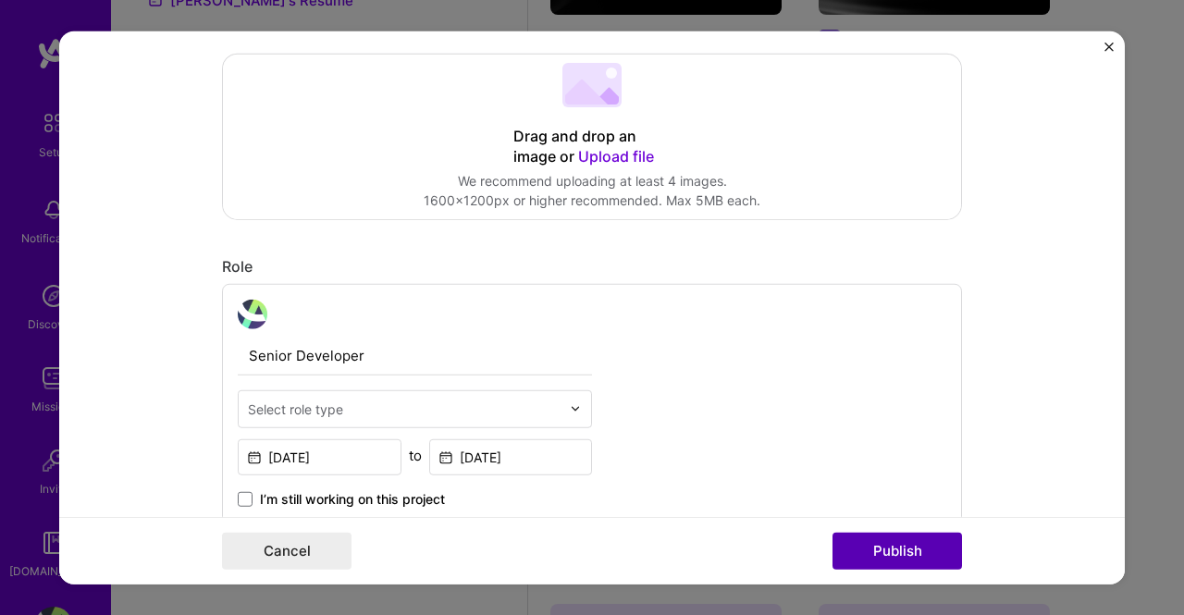
scroll to position [620, 0]
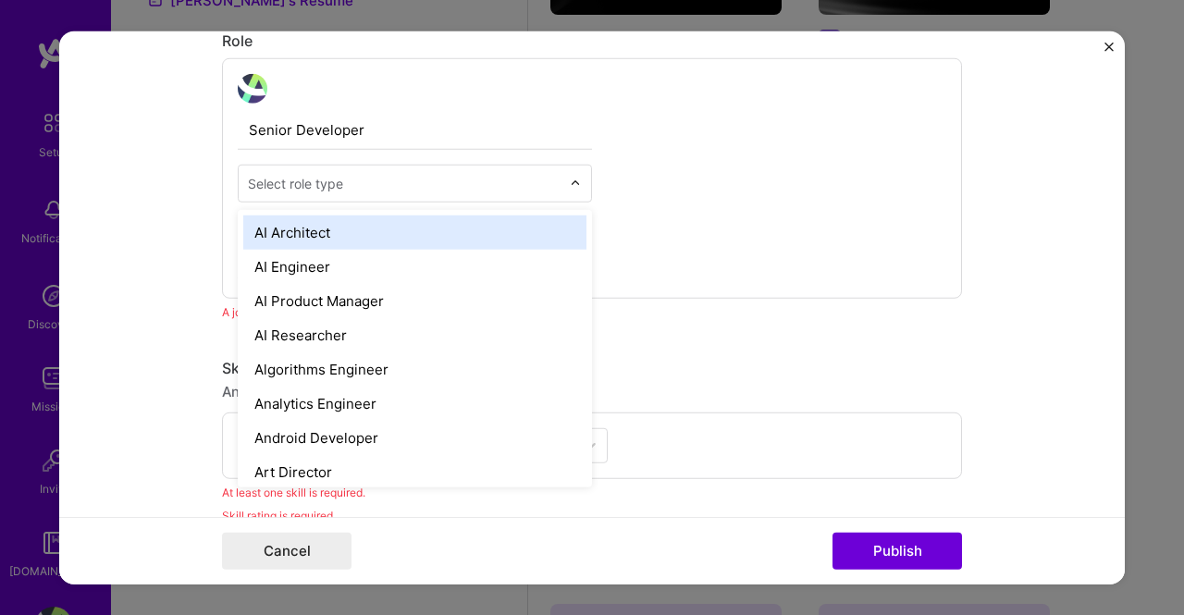
click at [366, 178] on input "text" at bounding box center [404, 182] width 313 height 19
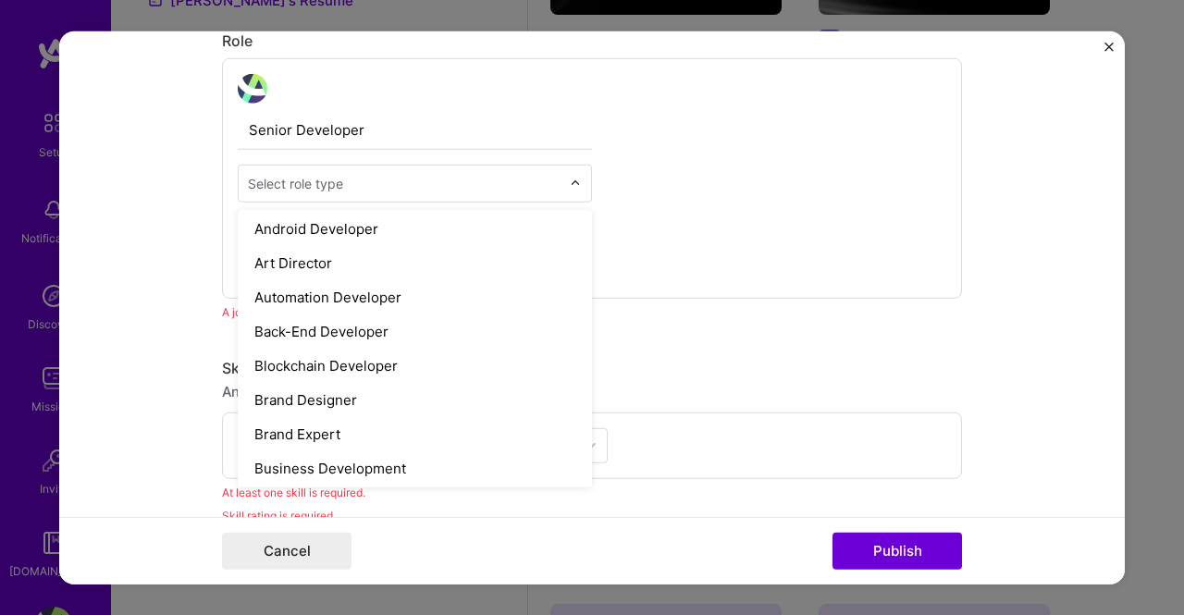
scroll to position [215, 0]
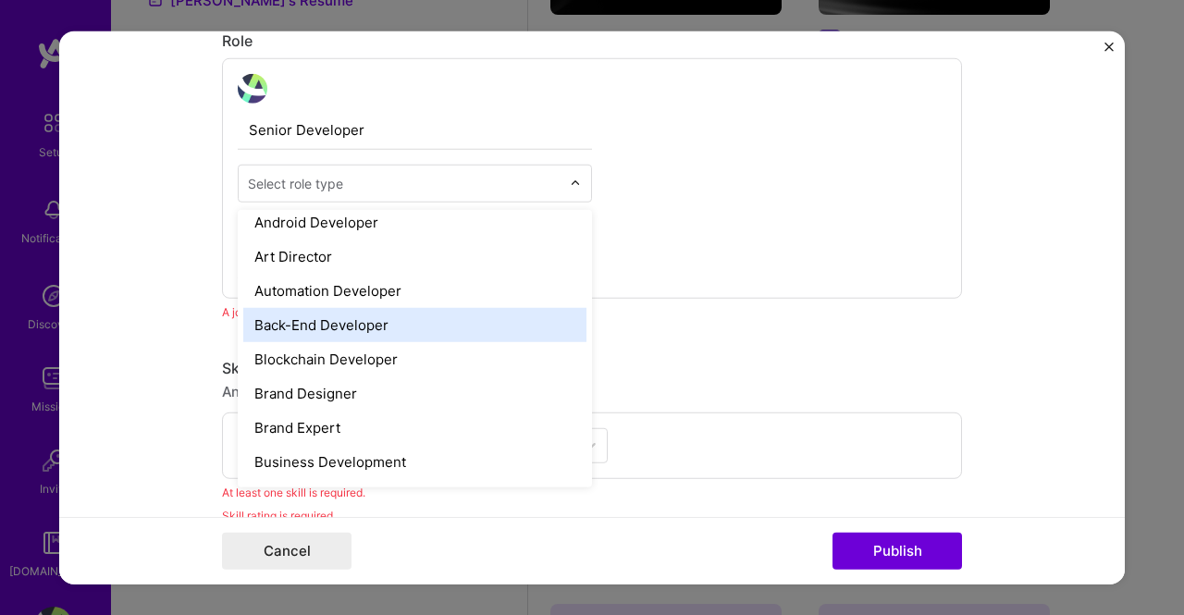
click at [351, 321] on div "Back-End Developer" at bounding box center [414, 324] width 343 height 34
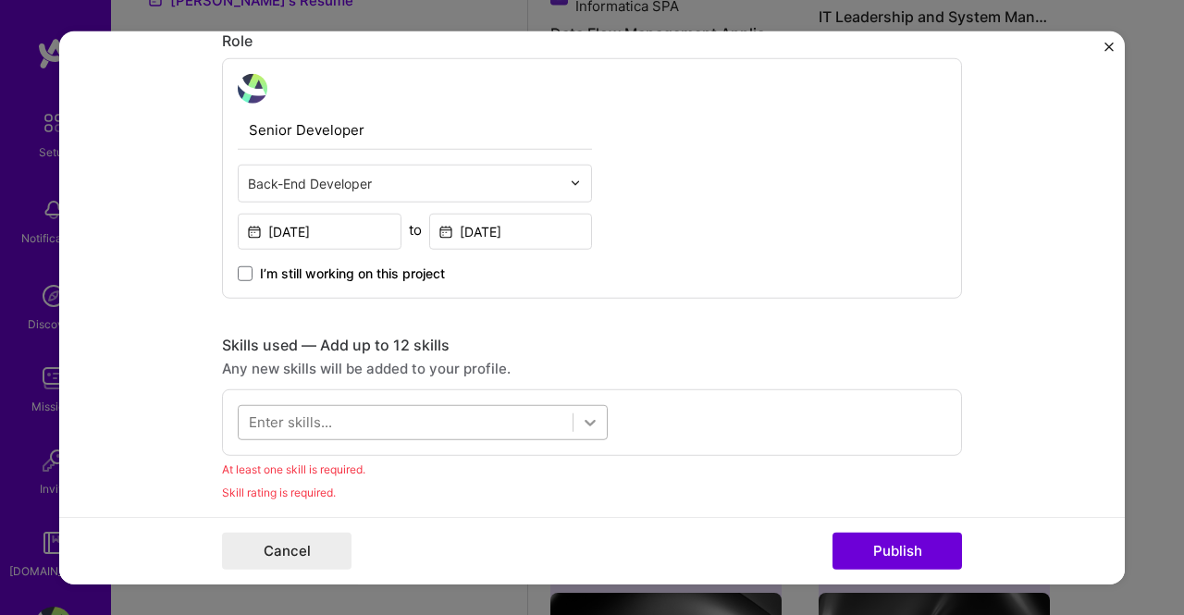
click at [590, 419] on icon at bounding box center [590, 421] width 18 height 18
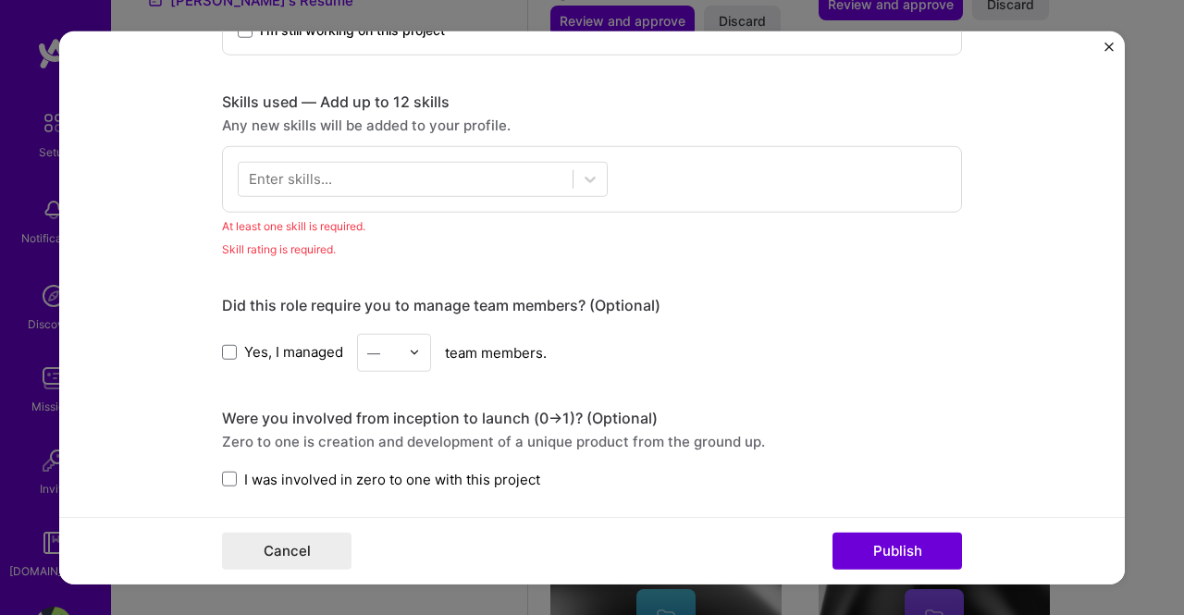
scroll to position [915, 0]
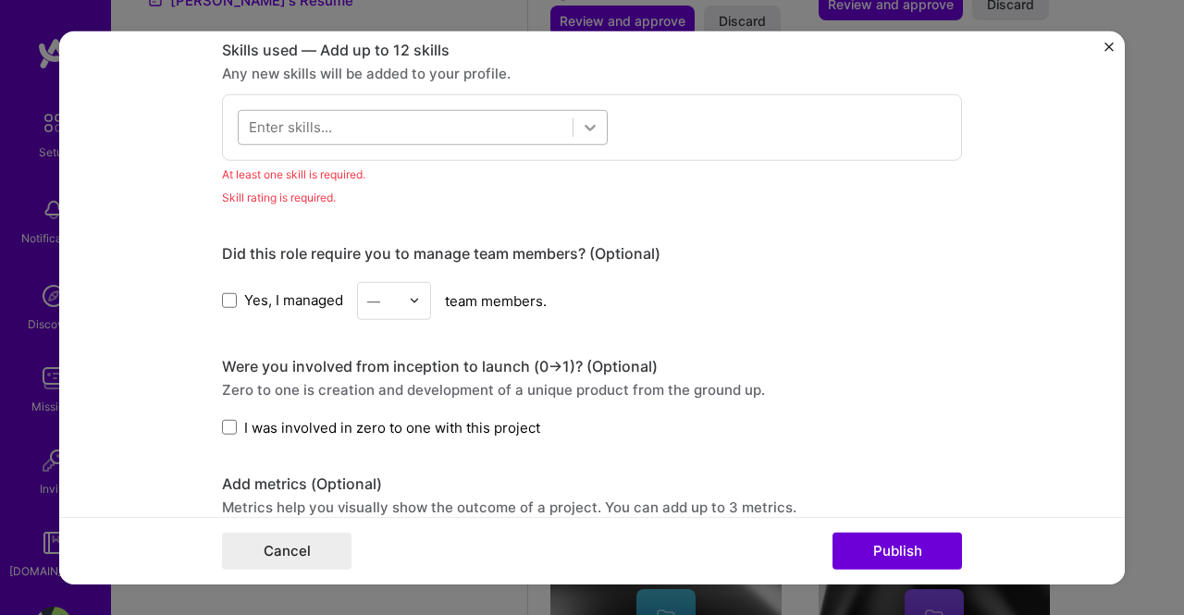
click at [588, 129] on icon at bounding box center [590, 126] width 18 height 18
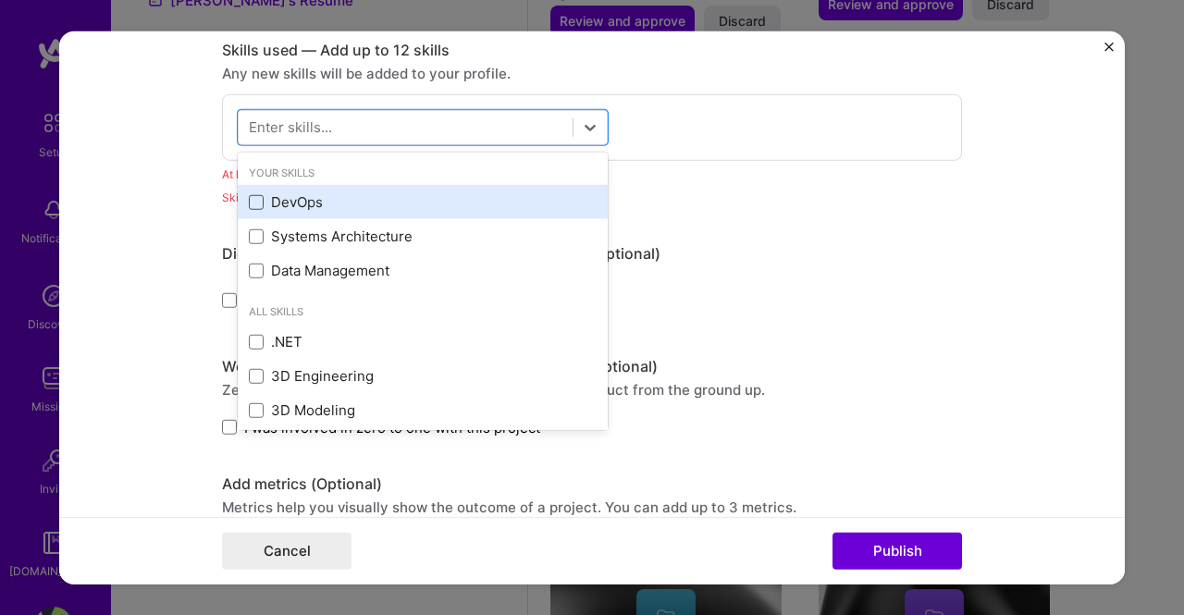
click at [250, 195] on span at bounding box center [256, 202] width 15 height 15
click at [0, 0] on input "checkbox" at bounding box center [0, 0] width 0 height 0
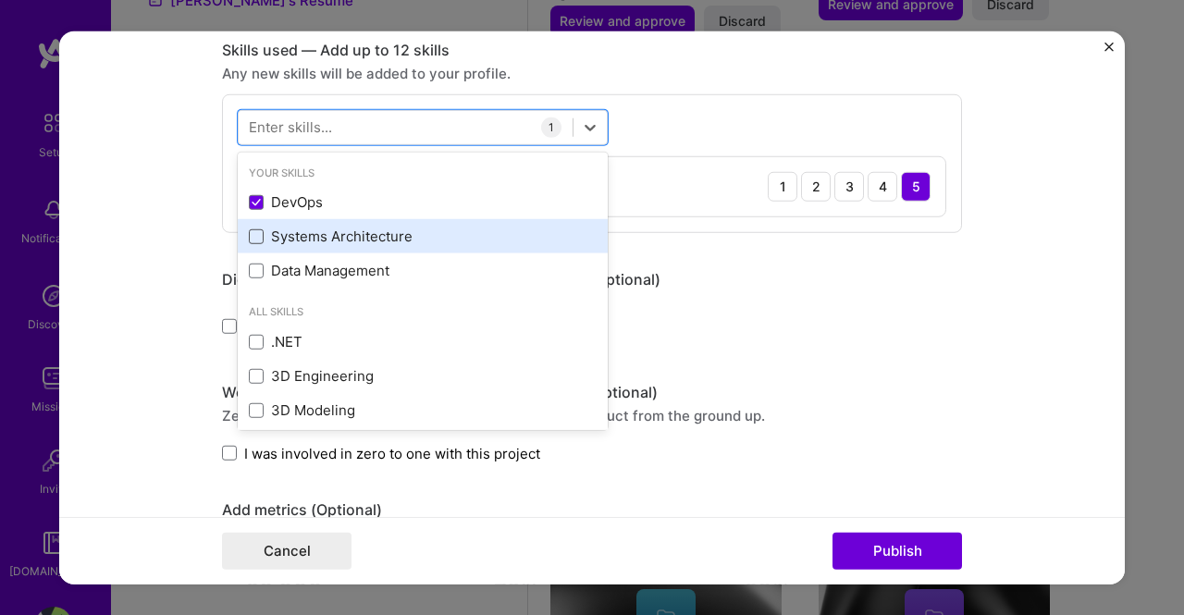
click at [255, 229] on span at bounding box center [256, 236] width 15 height 15
click at [0, 0] on input "checkbox" at bounding box center [0, 0] width 0 height 0
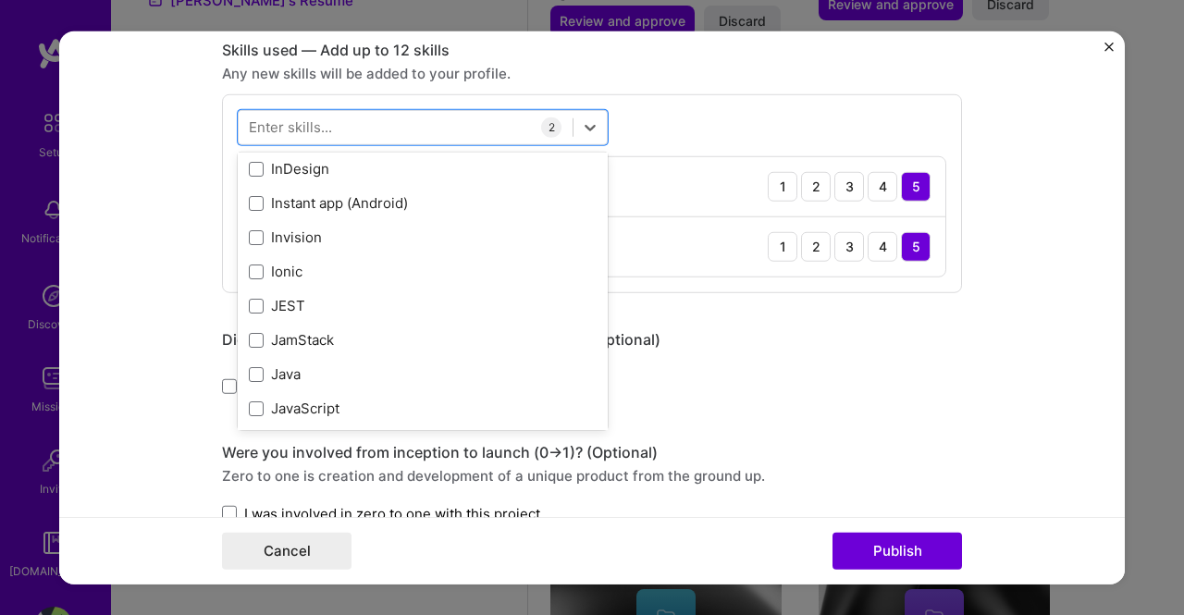
scroll to position [5853, 0]
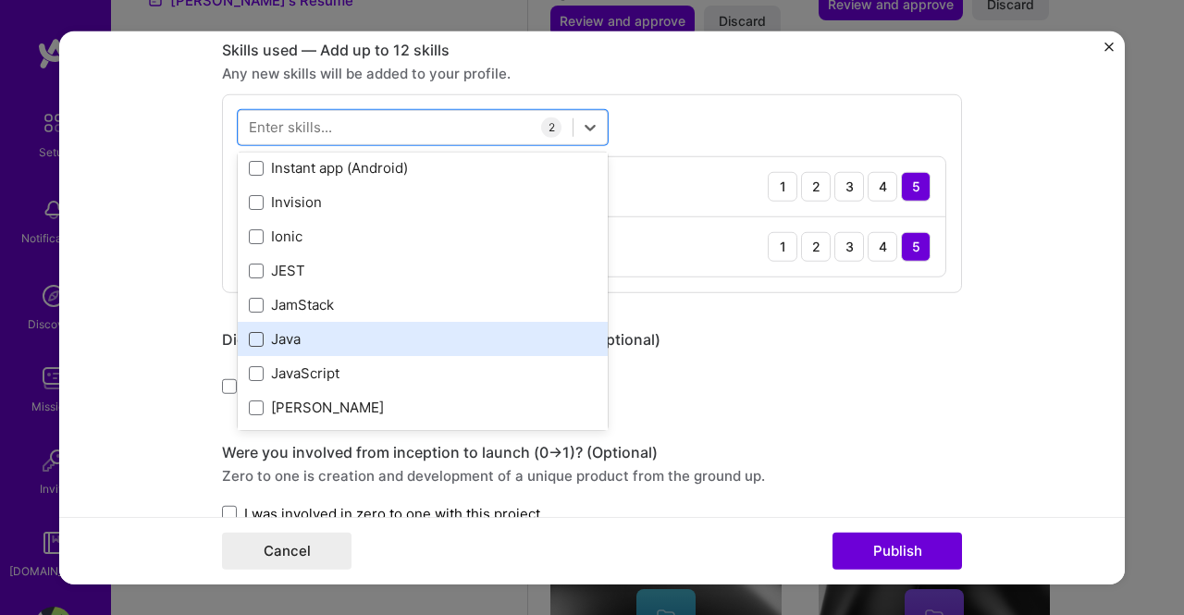
click at [249, 332] on span at bounding box center [256, 338] width 15 height 15
click at [0, 0] on input "checkbox" at bounding box center [0, 0] width 0 height 0
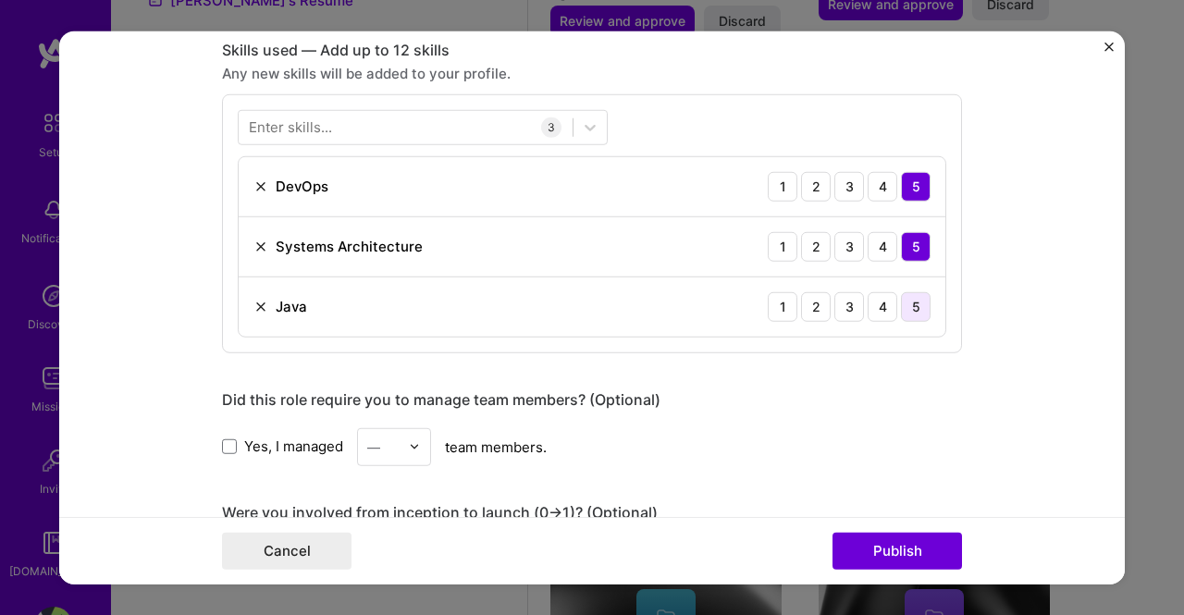
click at [909, 299] on div "5" at bounding box center [916, 306] width 30 height 30
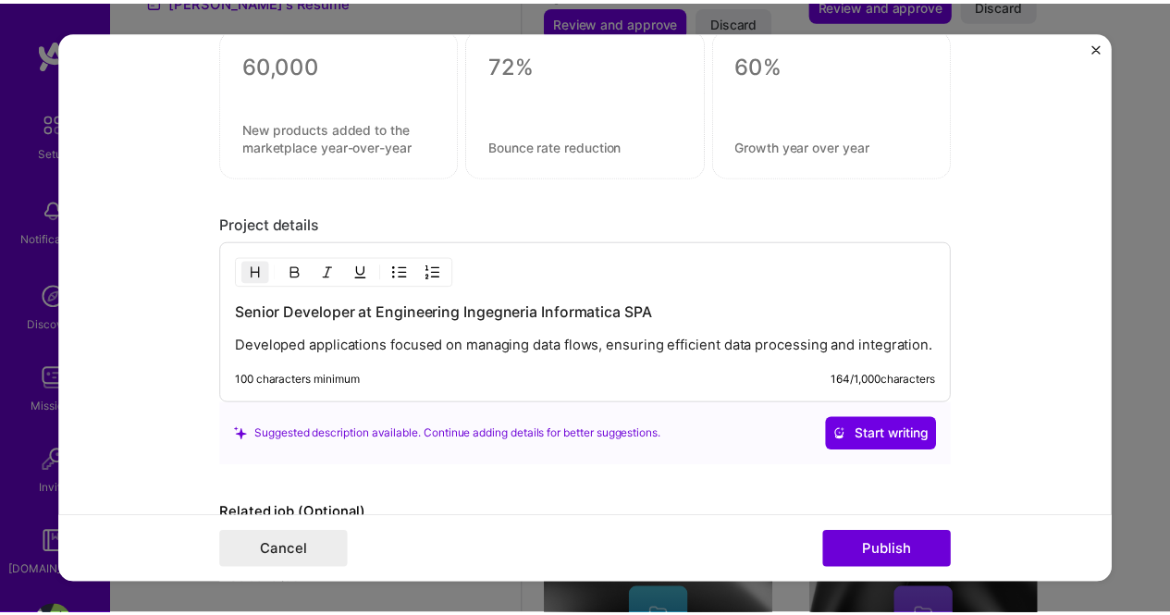
scroll to position [1565, 0]
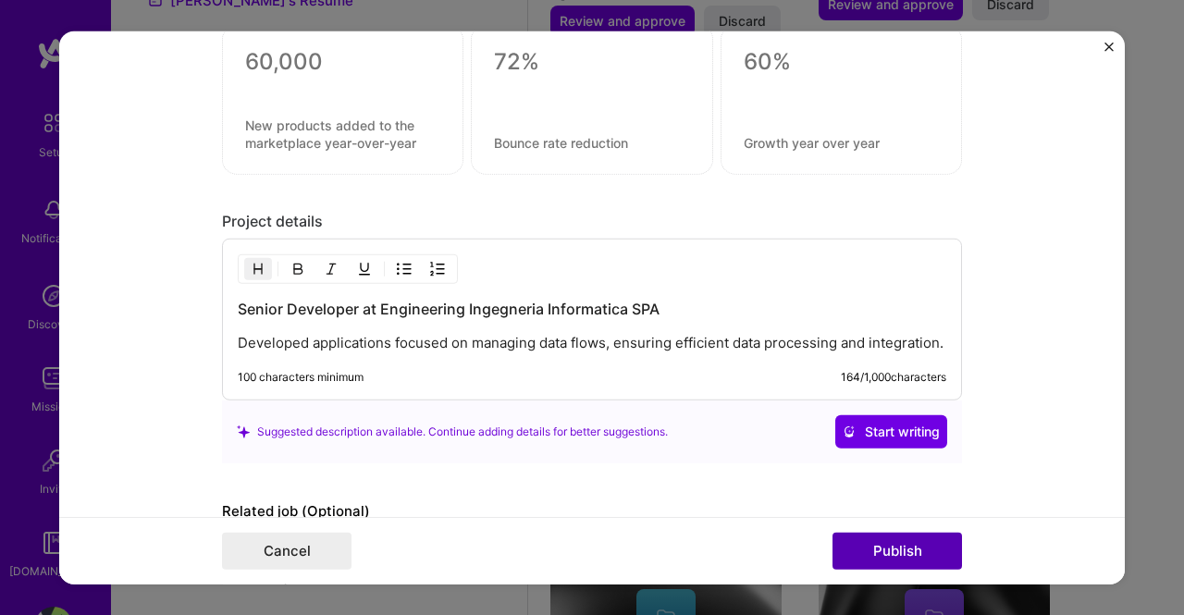
click at [902, 545] on button "Publish" at bounding box center [896, 551] width 129 height 37
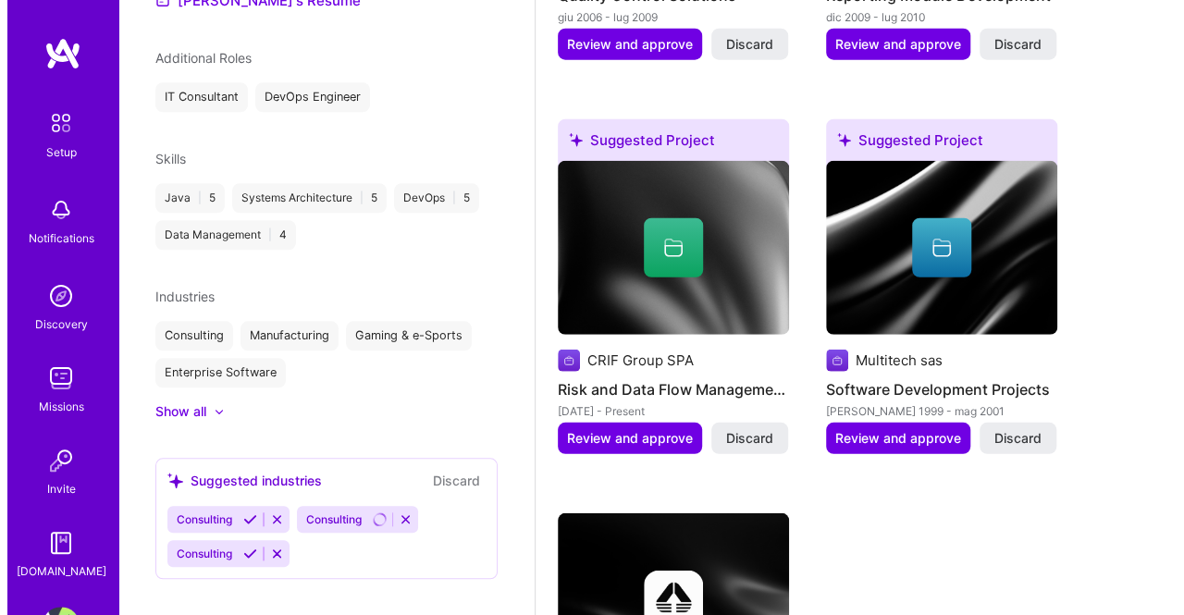
scroll to position [2382, 0]
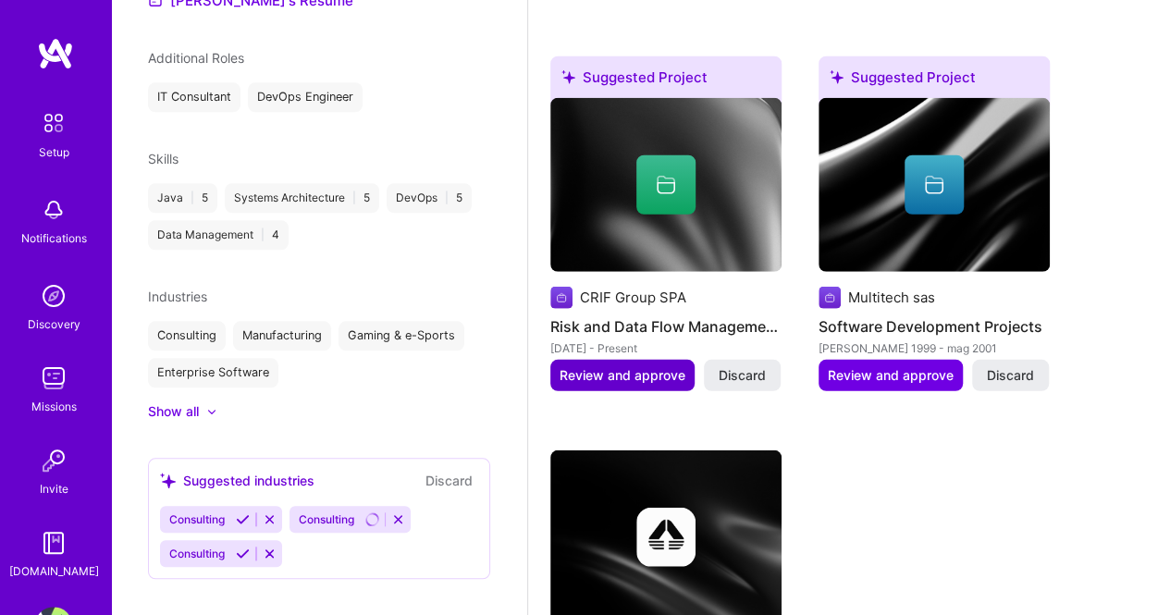
click at [607, 370] on span "Review and approve" at bounding box center [622, 375] width 126 height 18
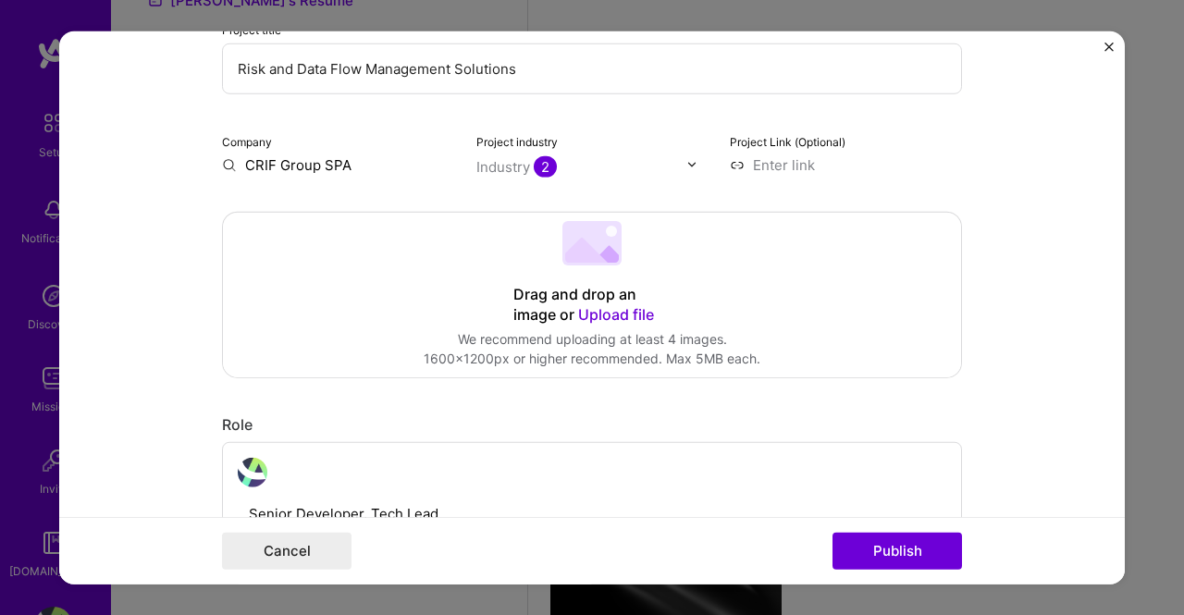
scroll to position [202, 0]
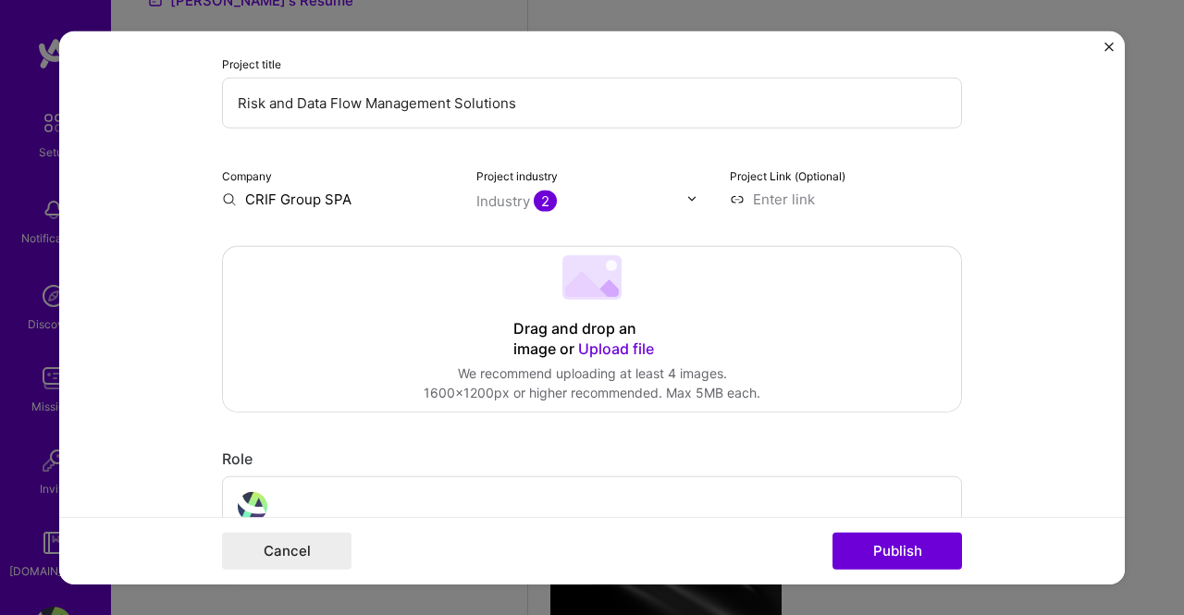
click at [350, 199] on input "CRIF Group SPA" at bounding box center [338, 198] width 232 height 19
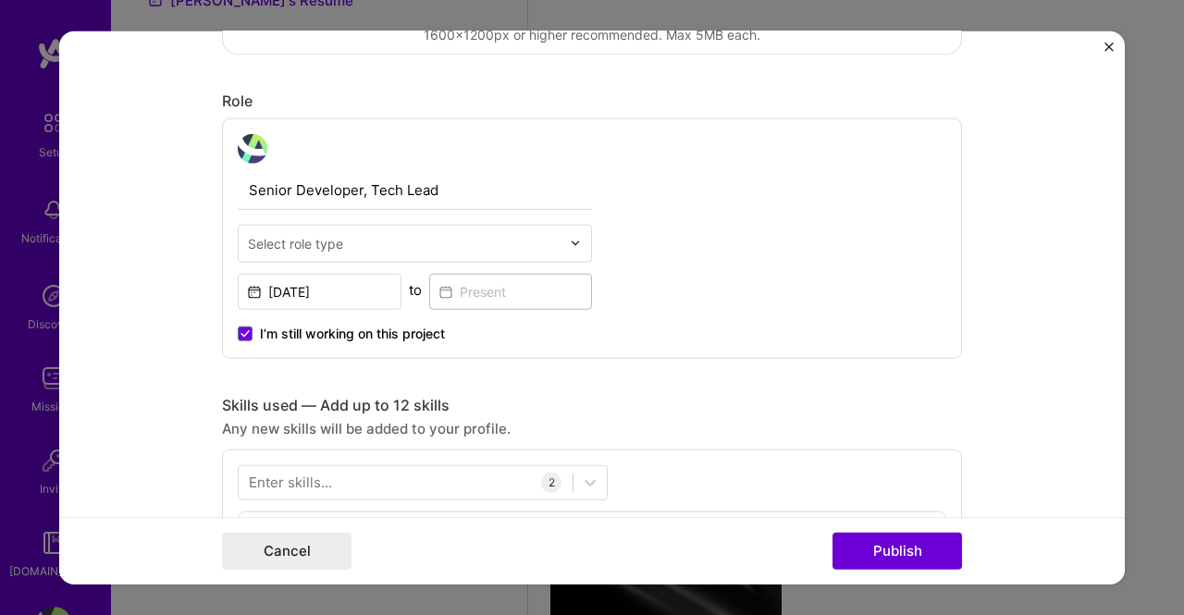
scroll to position [563, 0]
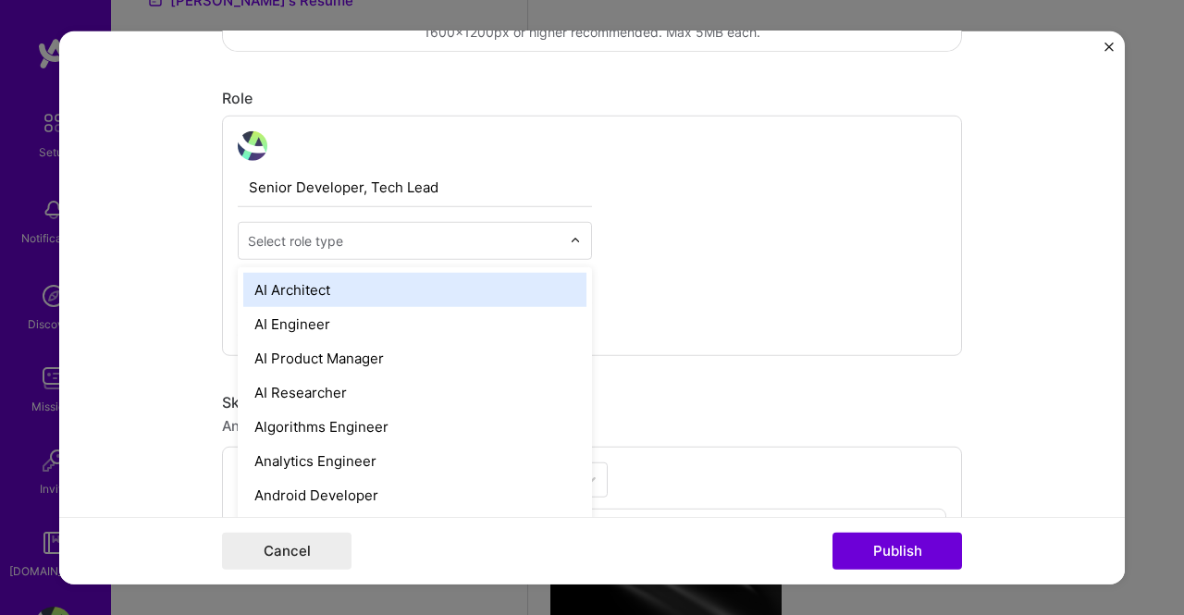
click at [570, 244] on img at bounding box center [575, 240] width 11 height 11
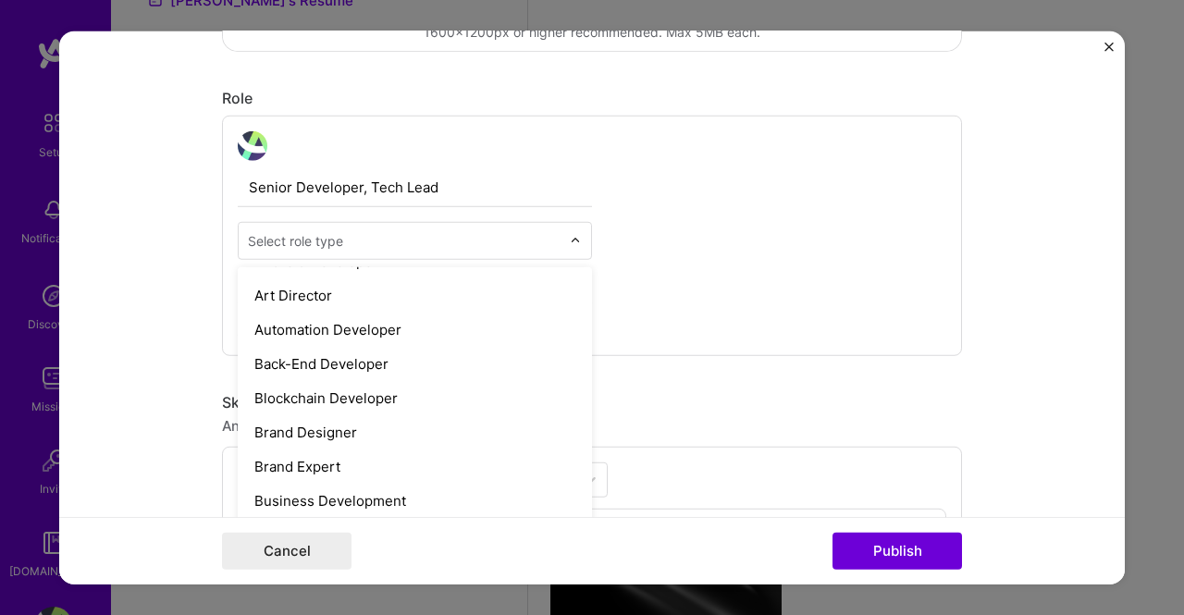
scroll to position [227, 0]
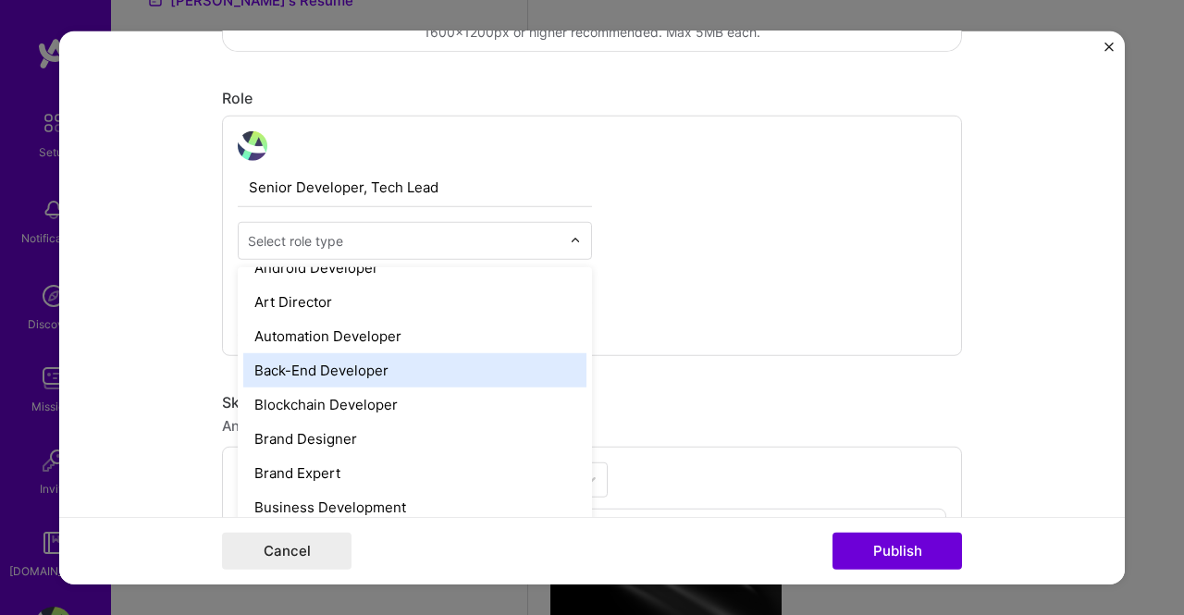
click at [335, 362] on div "Back-End Developer" at bounding box center [414, 369] width 343 height 34
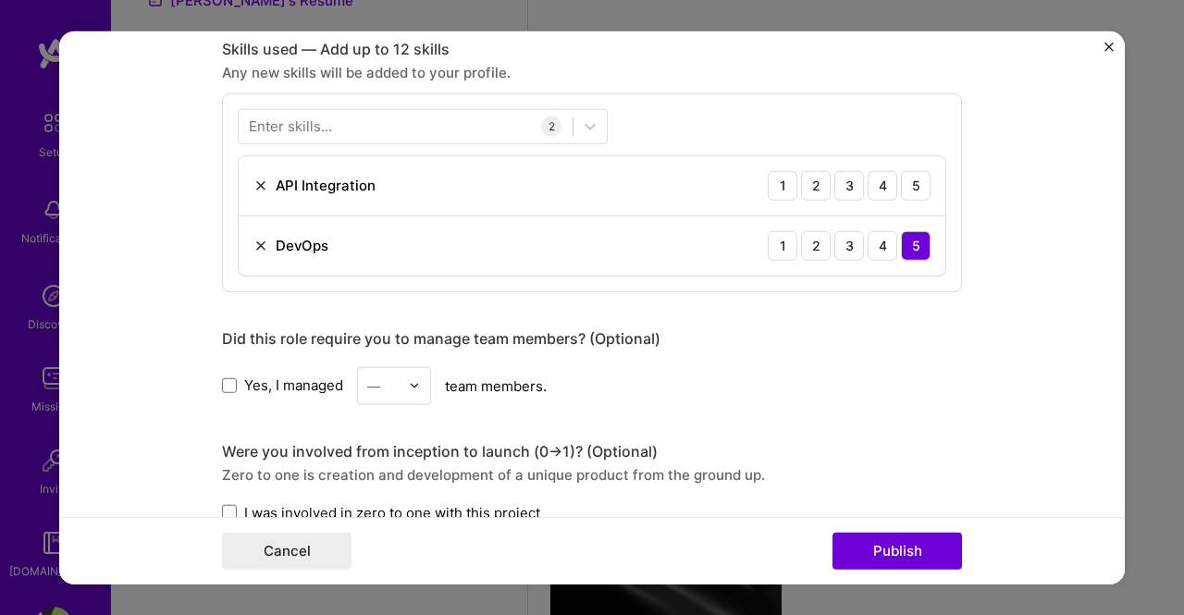
scroll to position [919, 0]
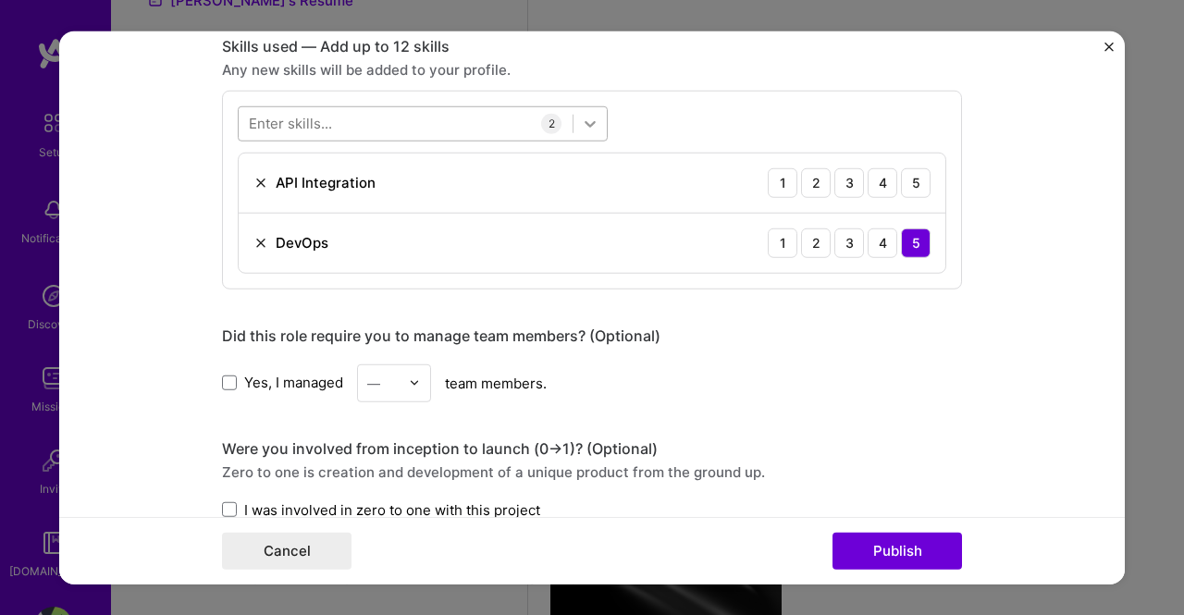
click at [581, 117] on icon at bounding box center [590, 123] width 18 height 18
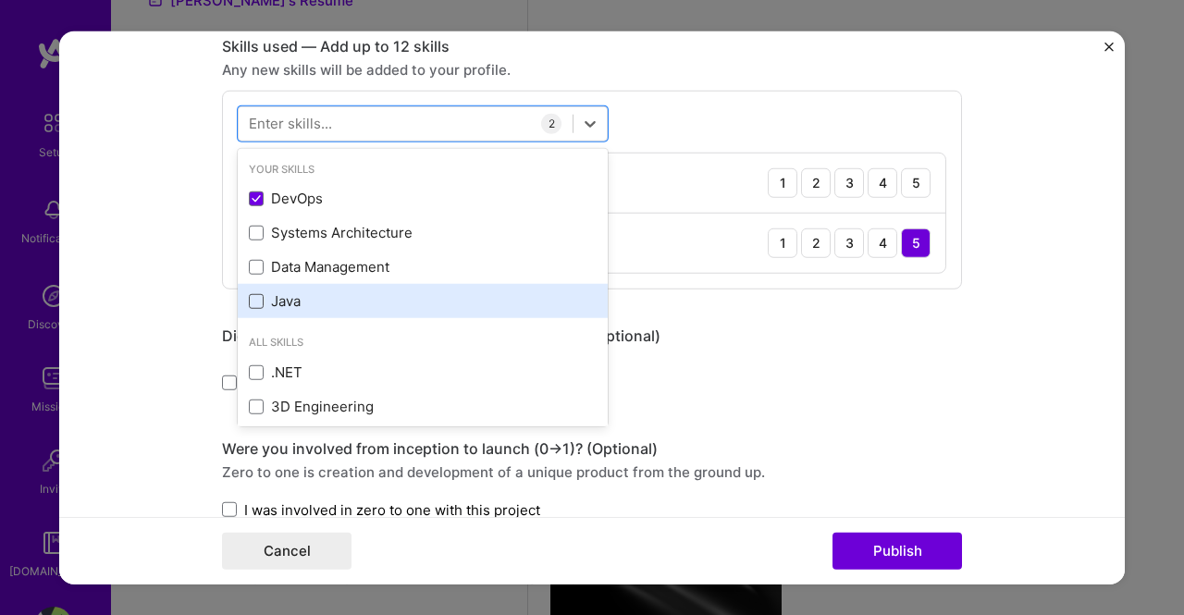
click at [249, 295] on span at bounding box center [256, 301] width 15 height 15
click at [0, 0] on input "checkbox" at bounding box center [0, 0] width 0 height 0
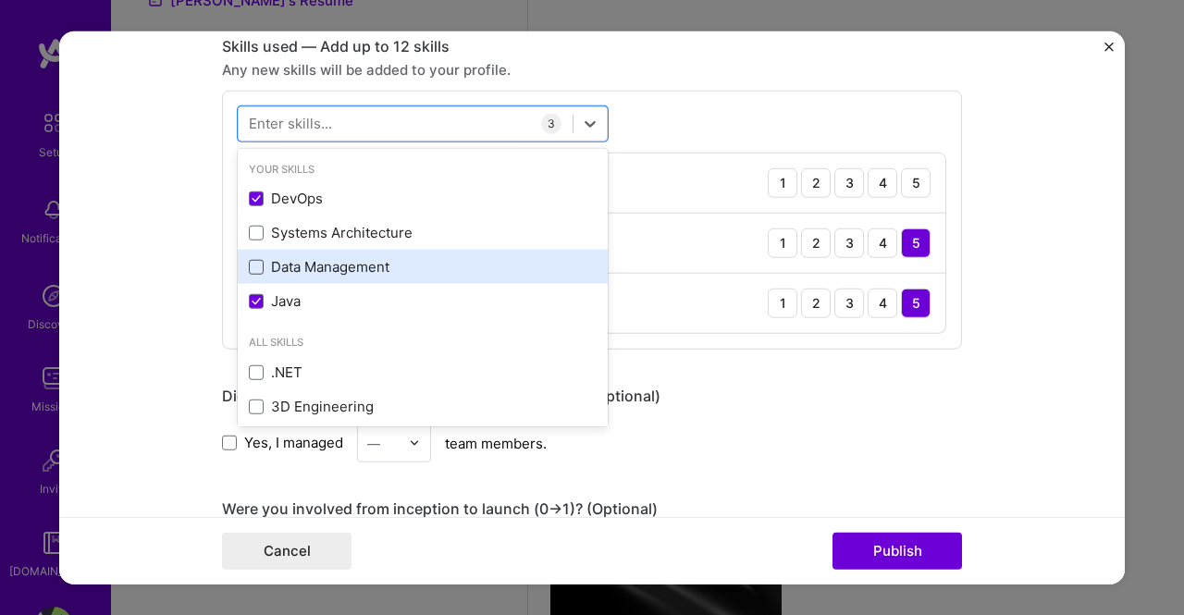
click at [249, 269] on span at bounding box center [256, 267] width 15 height 15
click at [0, 0] on input "checkbox" at bounding box center [0, 0] width 0 height 0
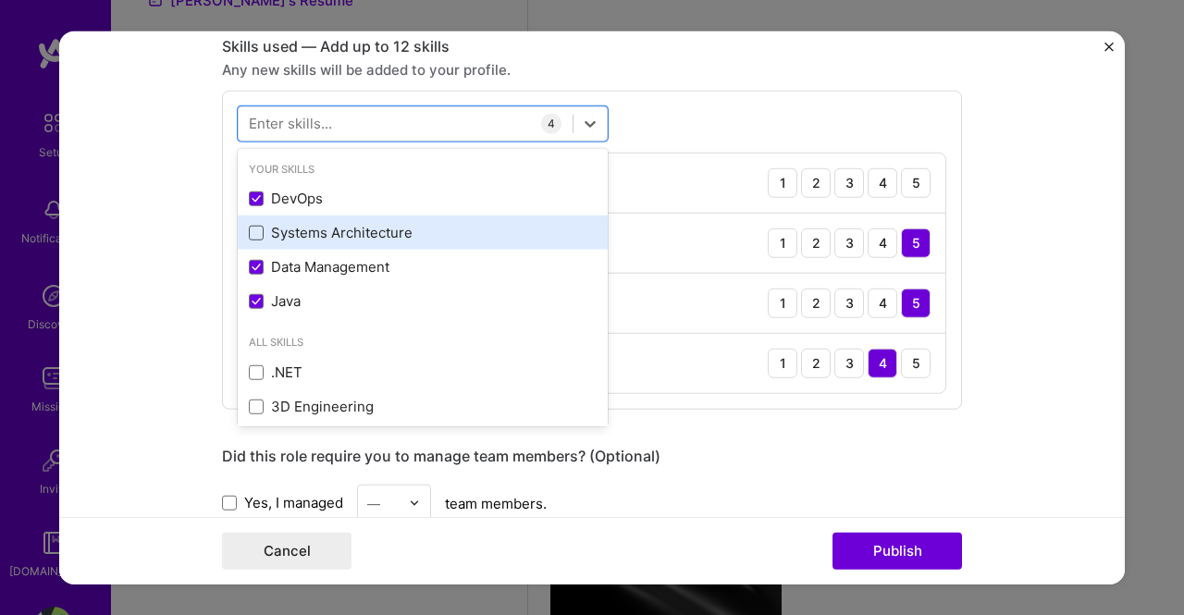
click at [249, 233] on span at bounding box center [256, 233] width 15 height 15
click at [0, 0] on input "checkbox" at bounding box center [0, 0] width 0 height 0
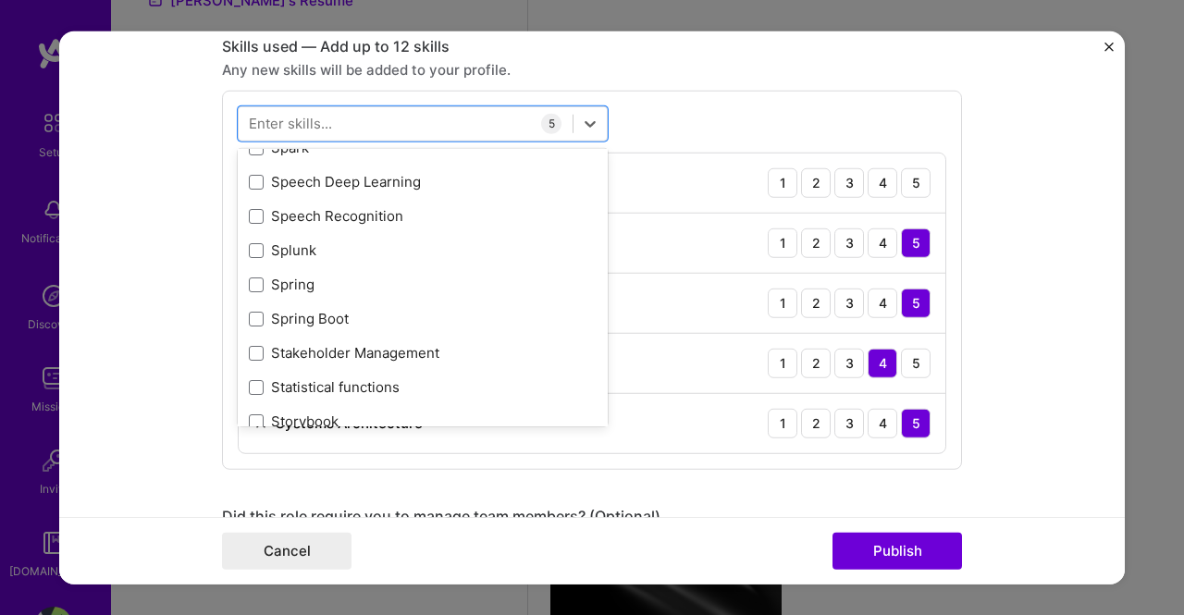
scroll to position [10830, 0]
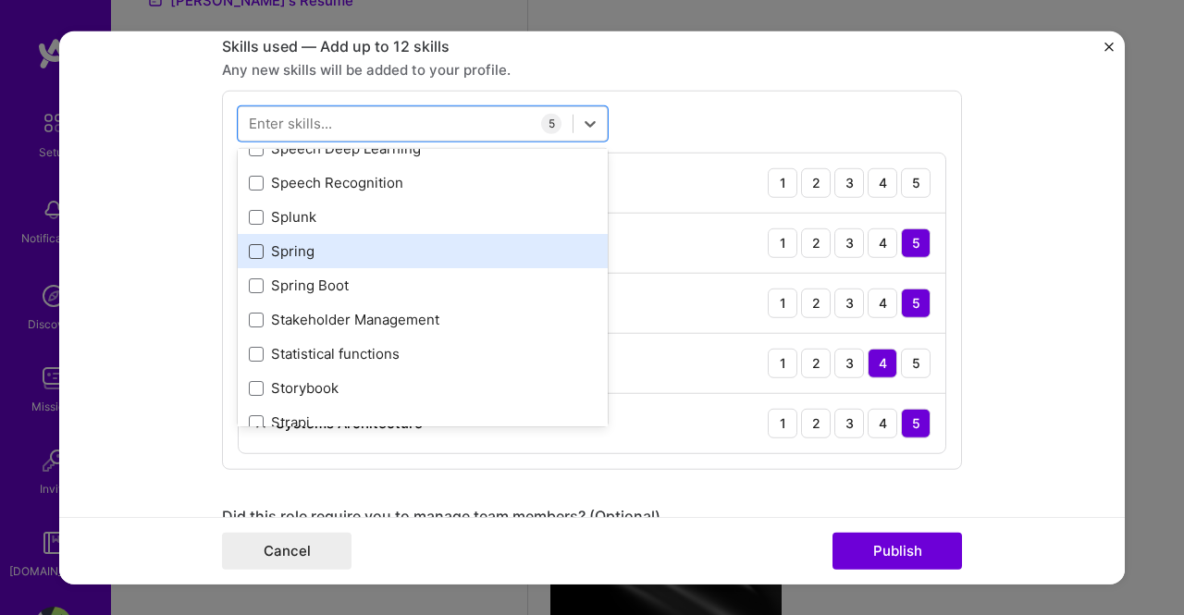
click at [249, 249] on span at bounding box center [256, 250] width 15 height 15
click at [0, 0] on input "checkbox" at bounding box center [0, 0] width 0 height 0
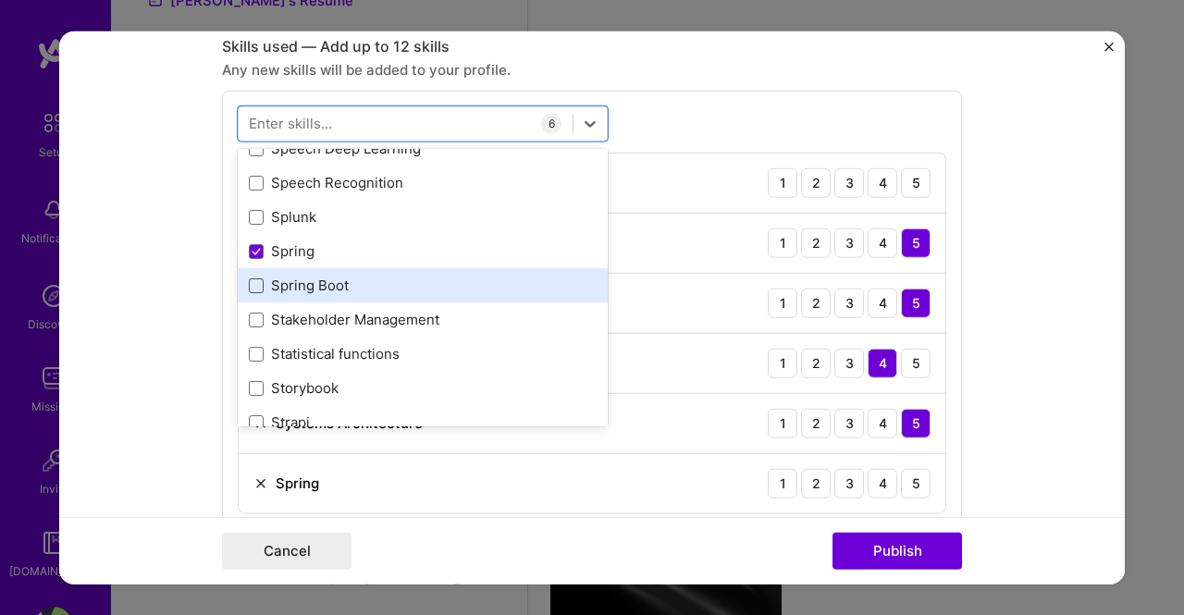
click at [252, 280] on span at bounding box center [256, 284] width 15 height 15
click at [0, 0] on input "checkbox" at bounding box center [0, 0] width 0 height 0
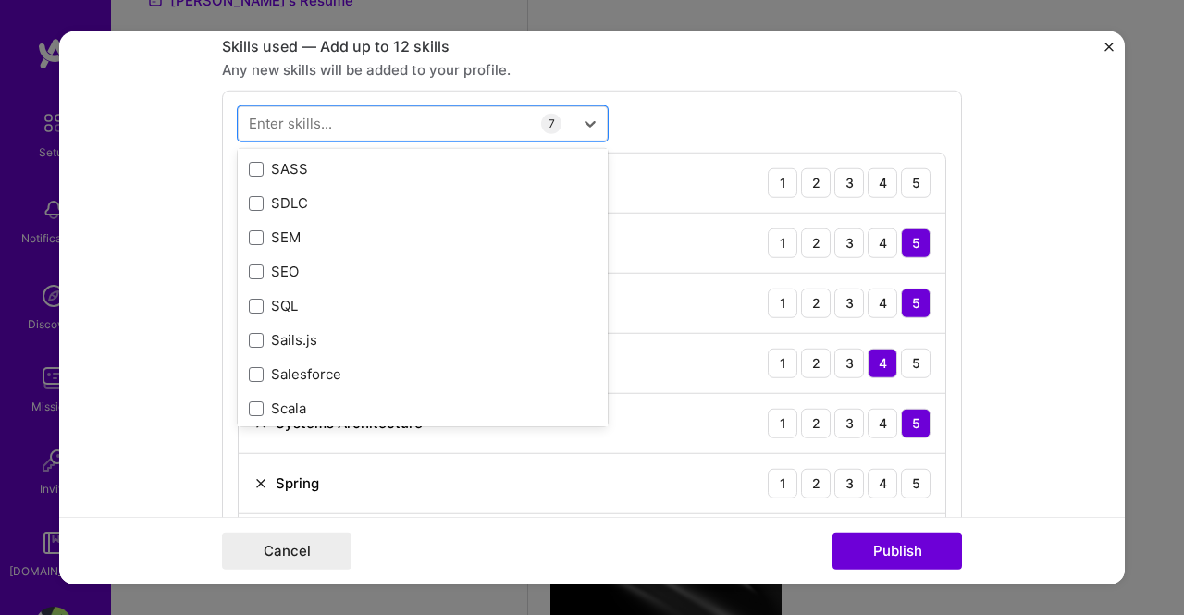
scroll to position [9886, 0]
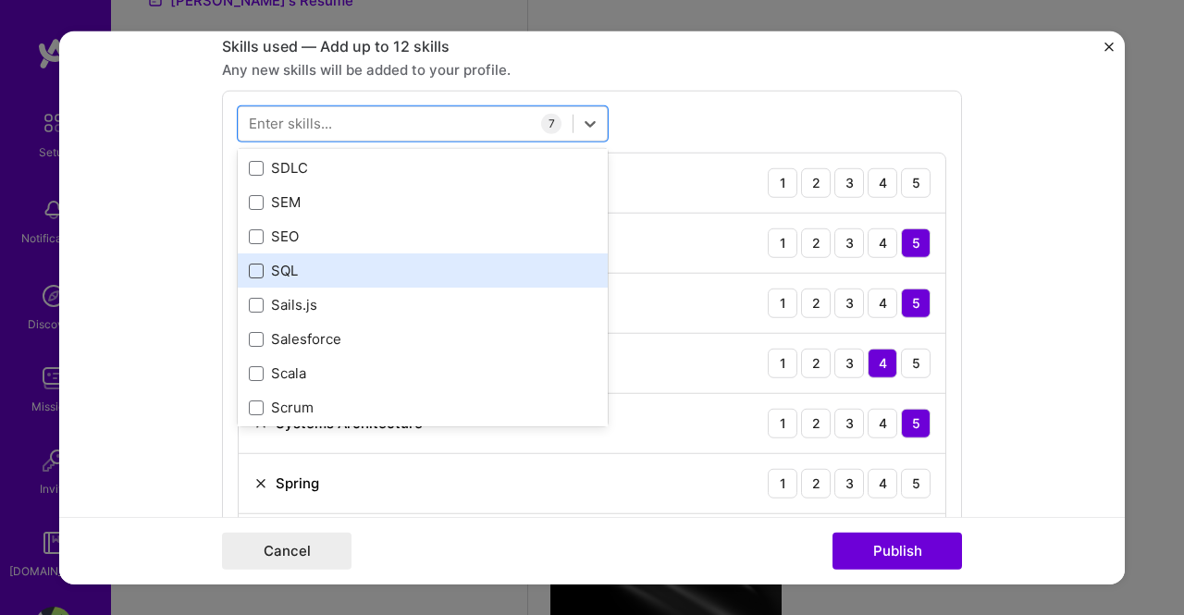
click at [250, 267] on span at bounding box center [256, 270] width 15 height 15
click at [0, 0] on input "checkbox" at bounding box center [0, 0] width 0 height 0
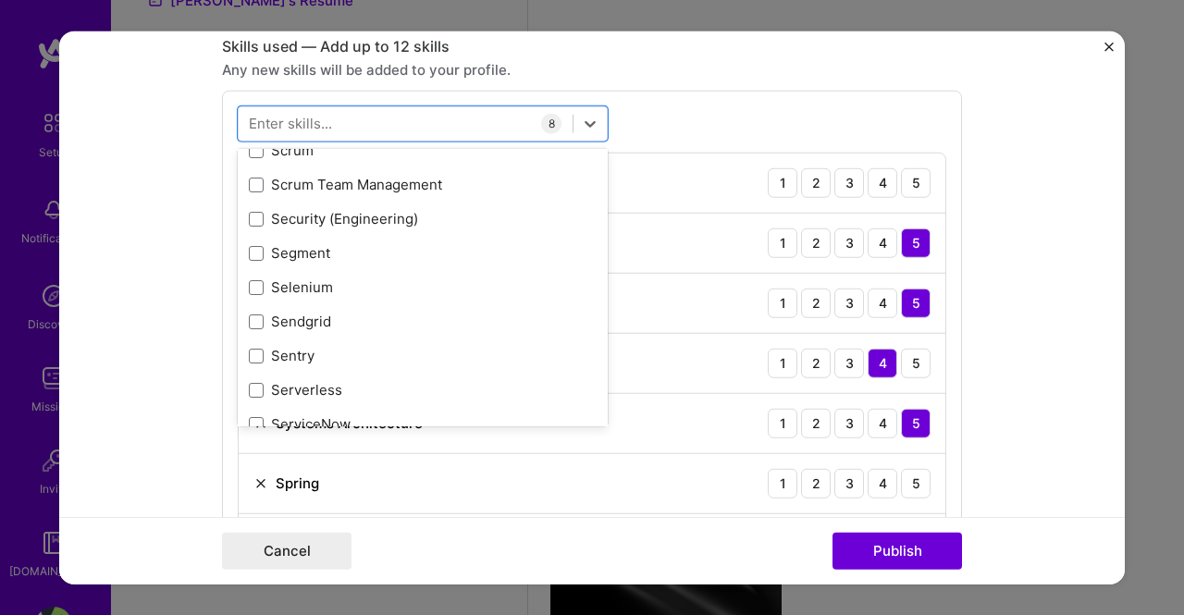
scroll to position [10041, 0]
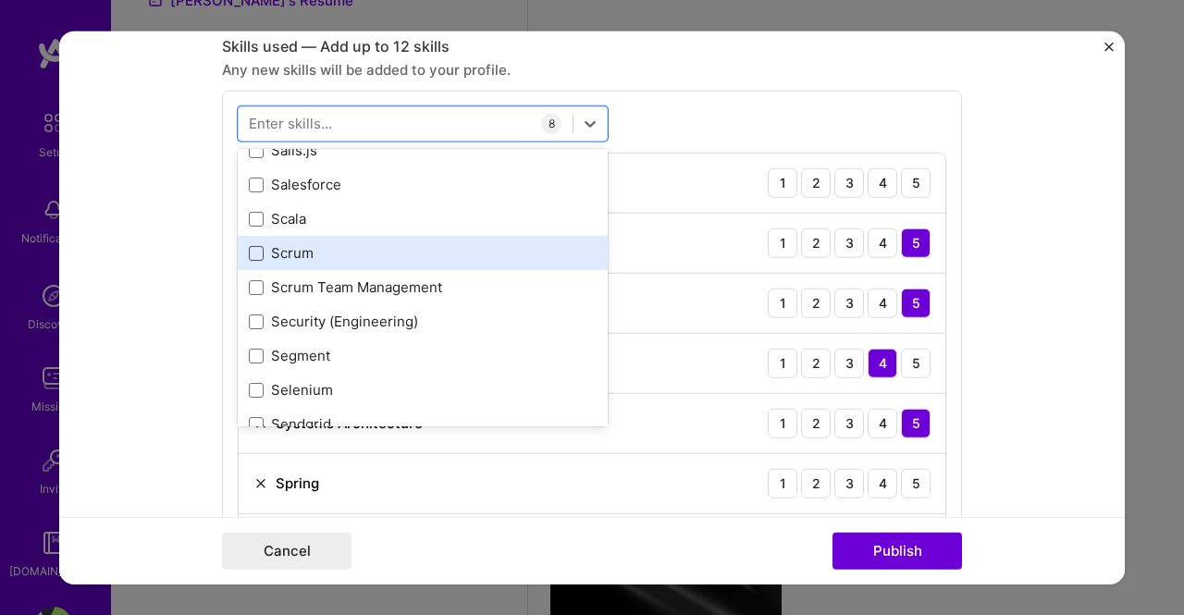
click at [249, 252] on span at bounding box center [256, 252] width 15 height 15
click at [0, 0] on input "checkbox" at bounding box center [0, 0] width 0 height 0
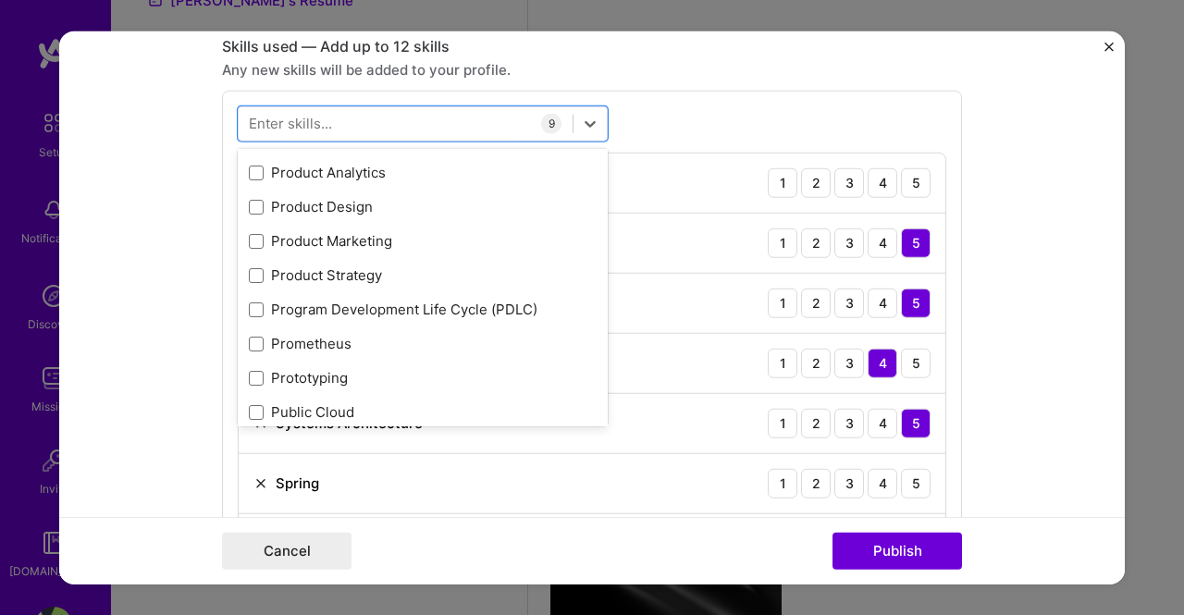
scroll to position [8376, 0]
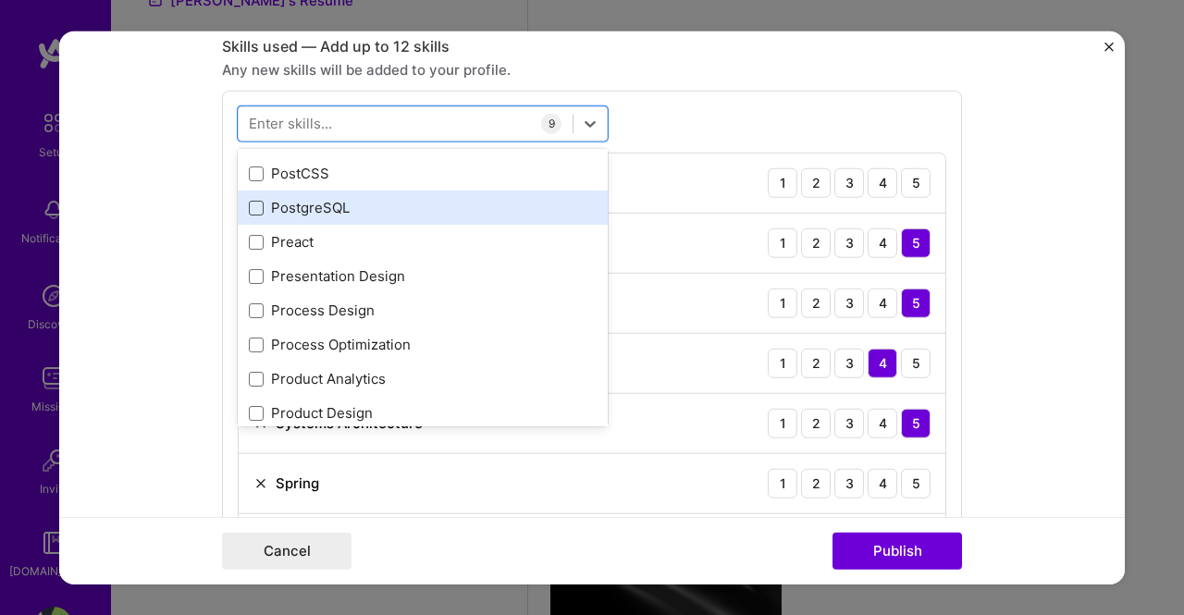
click at [249, 202] on span at bounding box center [256, 207] width 15 height 15
click at [0, 0] on input "checkbox" at bounding box center [0, 0] width 0 height 0
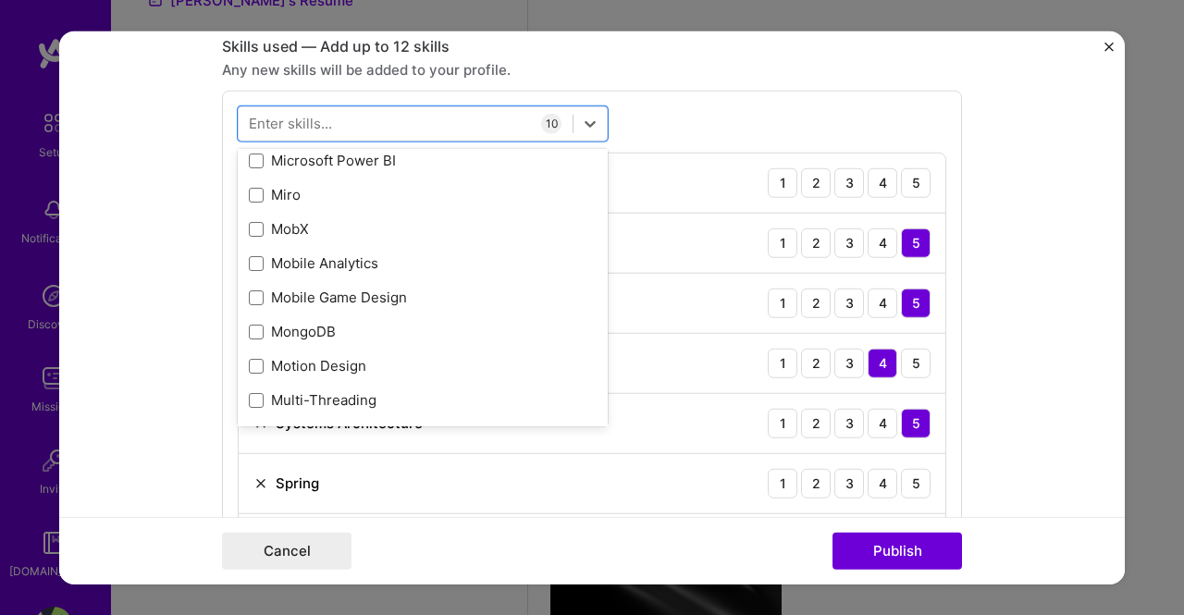
scroll to position [7020, 0]
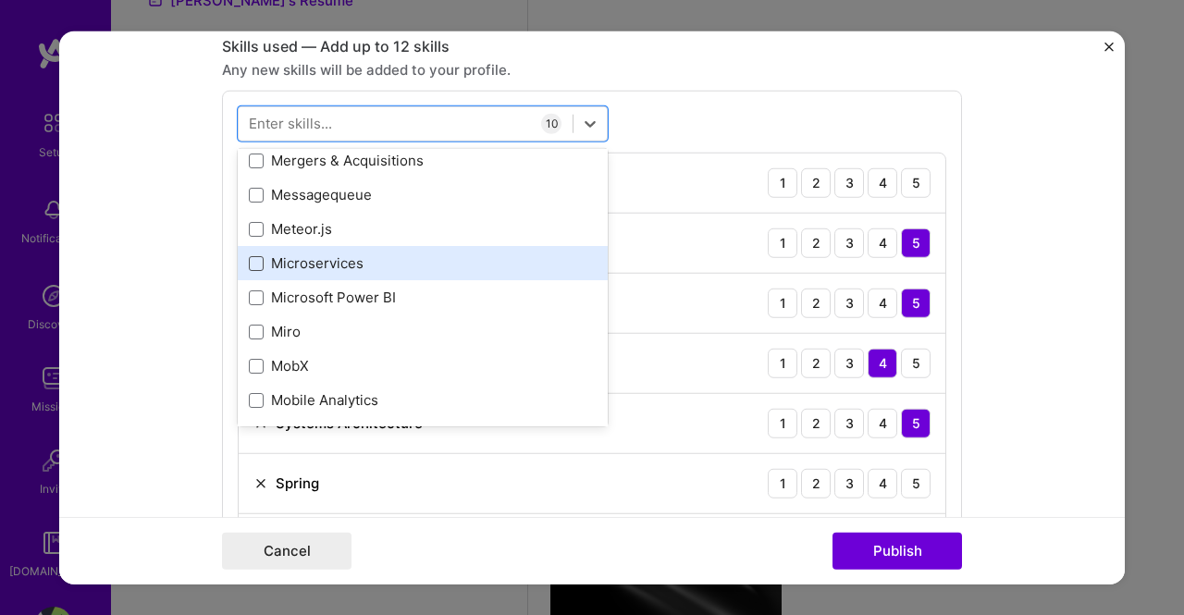
click at [249, 255] on span at bounding box center [256, 262] width 15 height 15
click at [0, 0] on input "checkbox" at bounding box center [0, 0] width 0 height 0
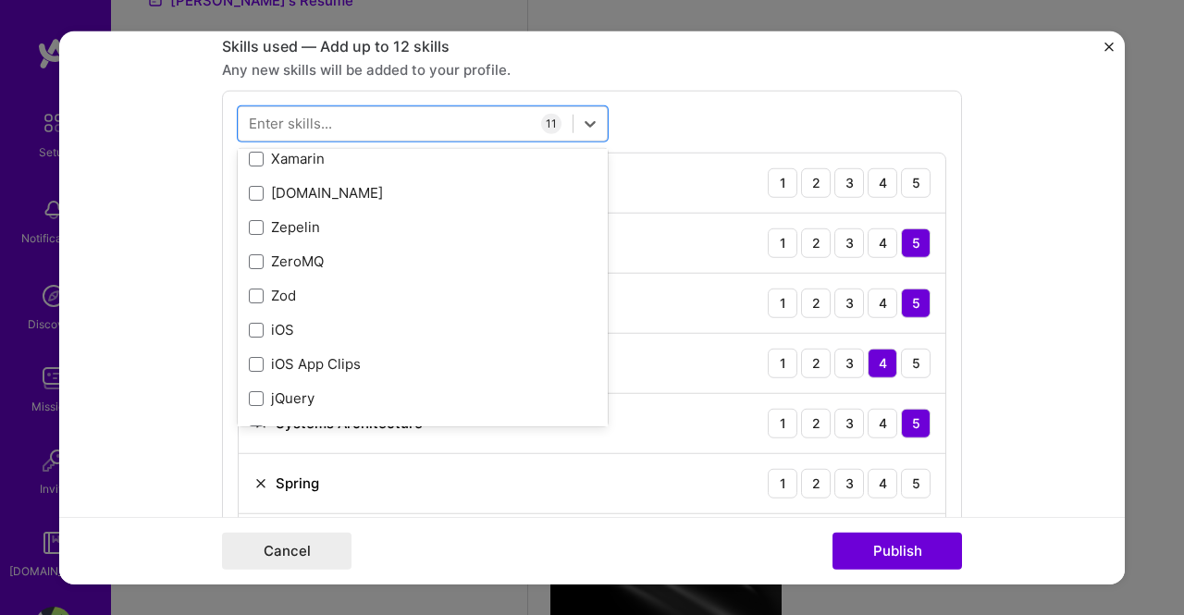
scroll to position [12735, 0]
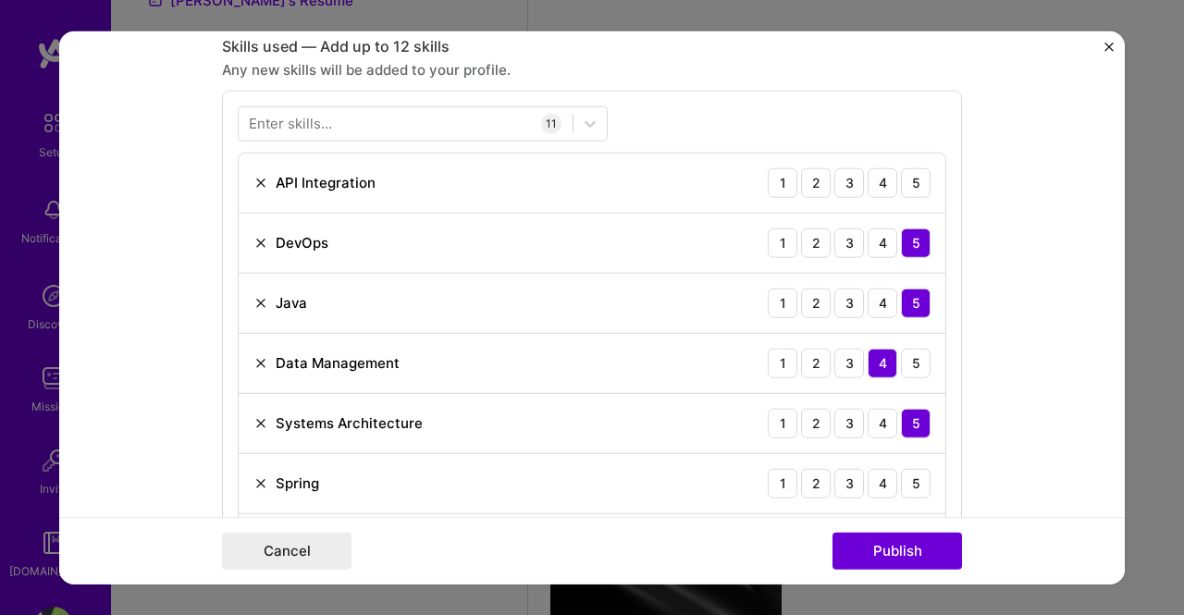
click at [1057, 417] on form "Editing suggested project This project is suggested based on your LinkedIn, res…" at bounding box center [591, 308] width 1065 height 554
click at [905, 180] on div "5" at bounding box center [916, 182] width 30 height 30
click at [901, 476] on div "5" at bounding box center [916, 483] width 30 height 30
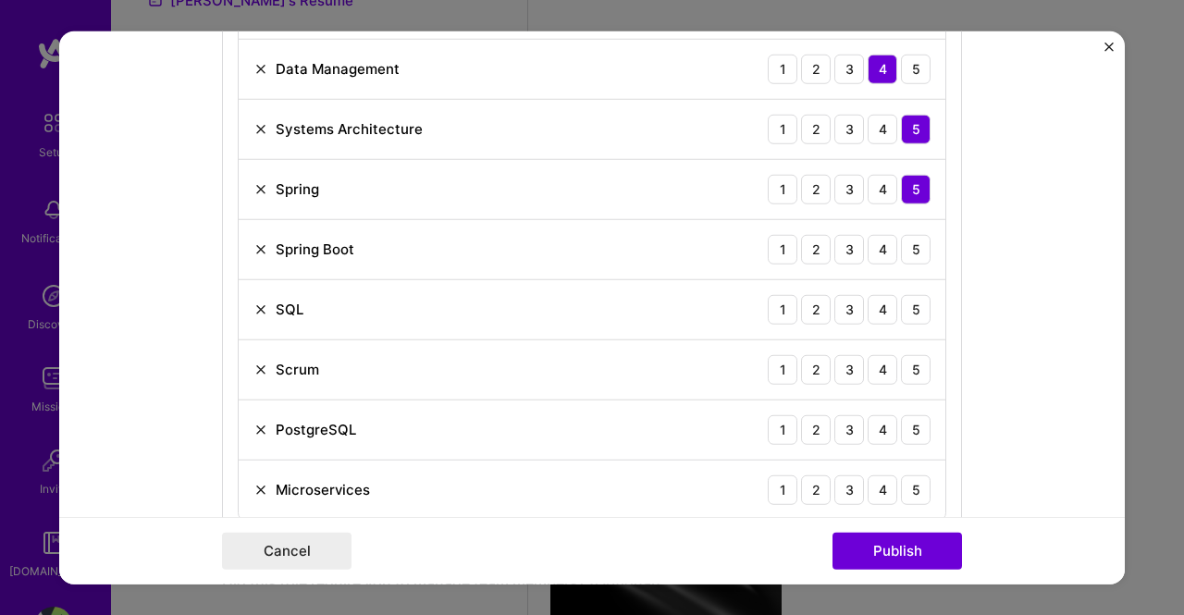
scroll to position [1249, 0]
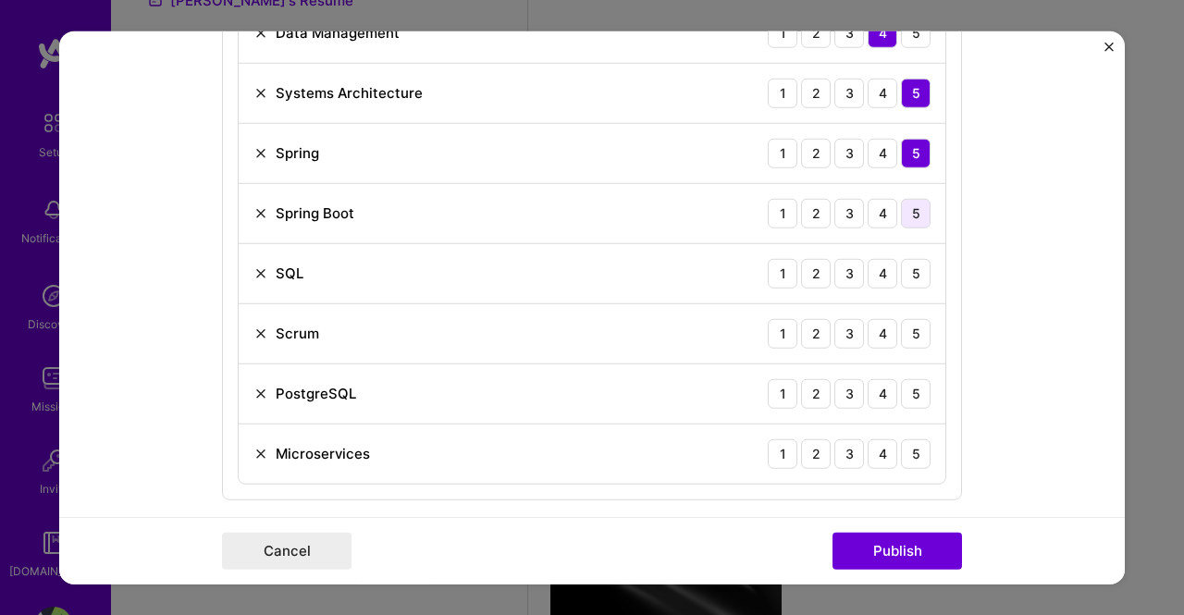
click at [906, 216] on div "5" at bounding box center [916, 213] width 30 height 30
click at [906, 269] on div "5" at bounding box center [916, 273] width 30 height 30
click at [916, 328] on div "5" at bounding box center [916, 333] width 30 height 30
click at [881, 392] on div "4" at bounding box center [882, 393] width 30 height 30
click at [877, 443] on div "4" at bounding box center [882, 453] width 30 height 30
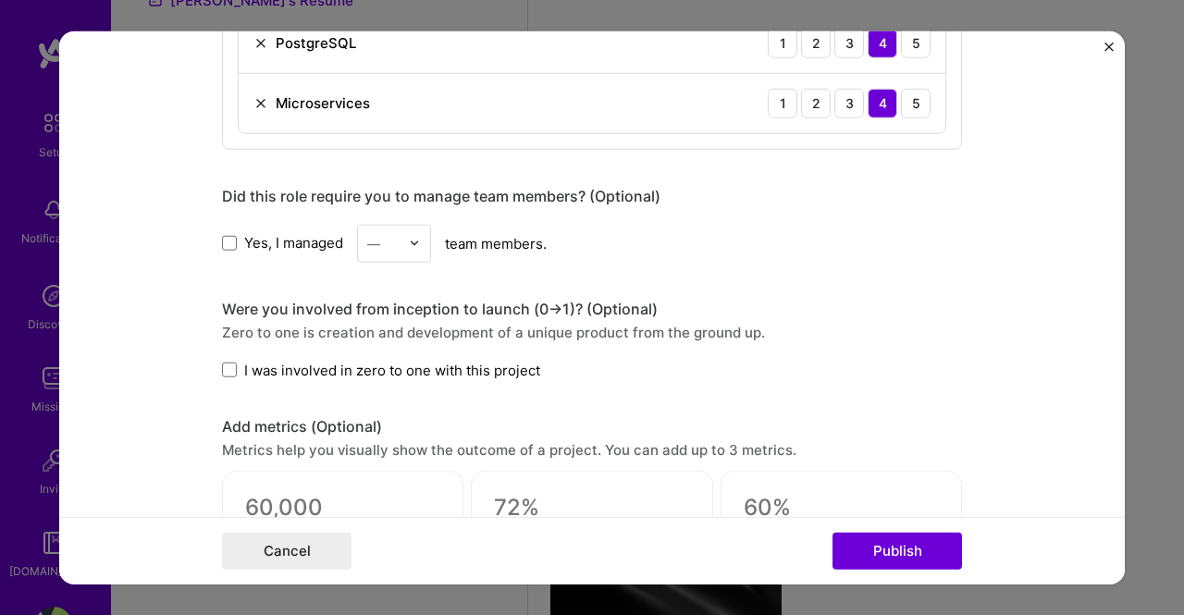
scroll to position [1615, 0]
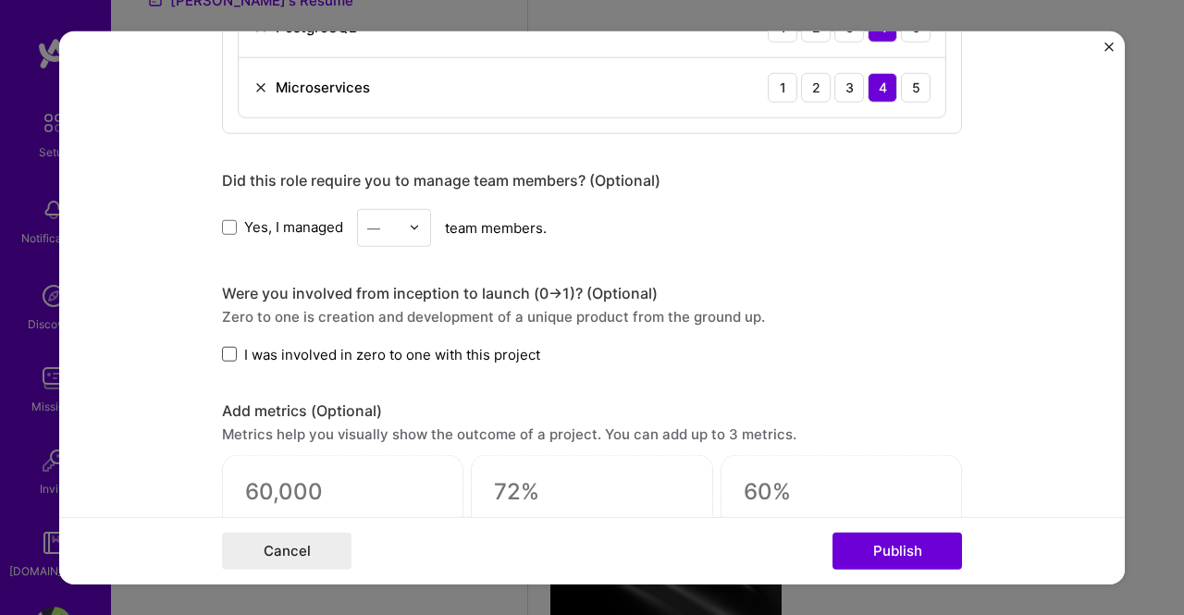
click at [226, 347] on span at bounding box center [229, 354] width 15 height 15
click at [0, 0] on input "I was involved in zero to one with this project" at bounding box center [0, 0] width 0 height 0
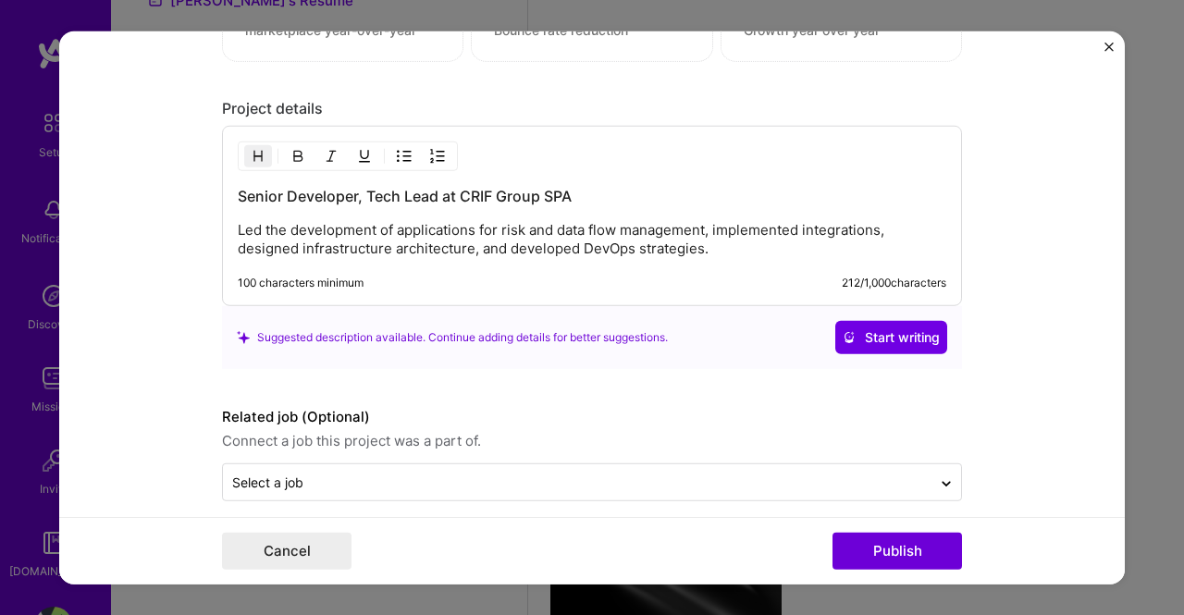
scroll to position [2166, 0]
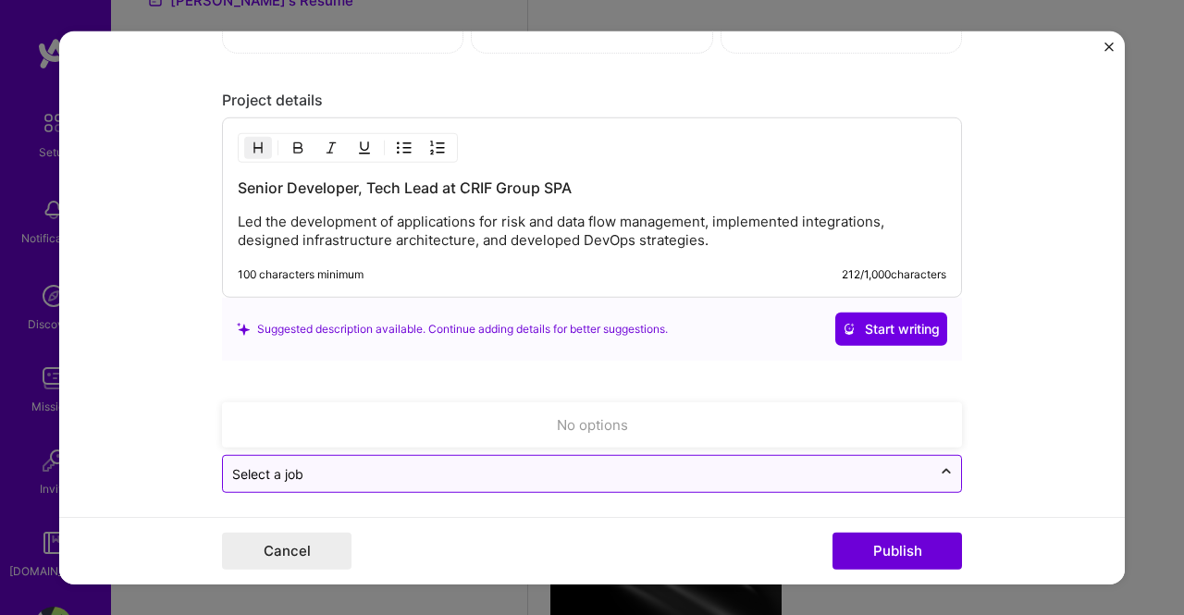
click at [939, 465] on icon at bounding box center [946, 471] width 15 height 18
click at [939, 466] on icon at bounding box center [946, 475] width 15 height 18
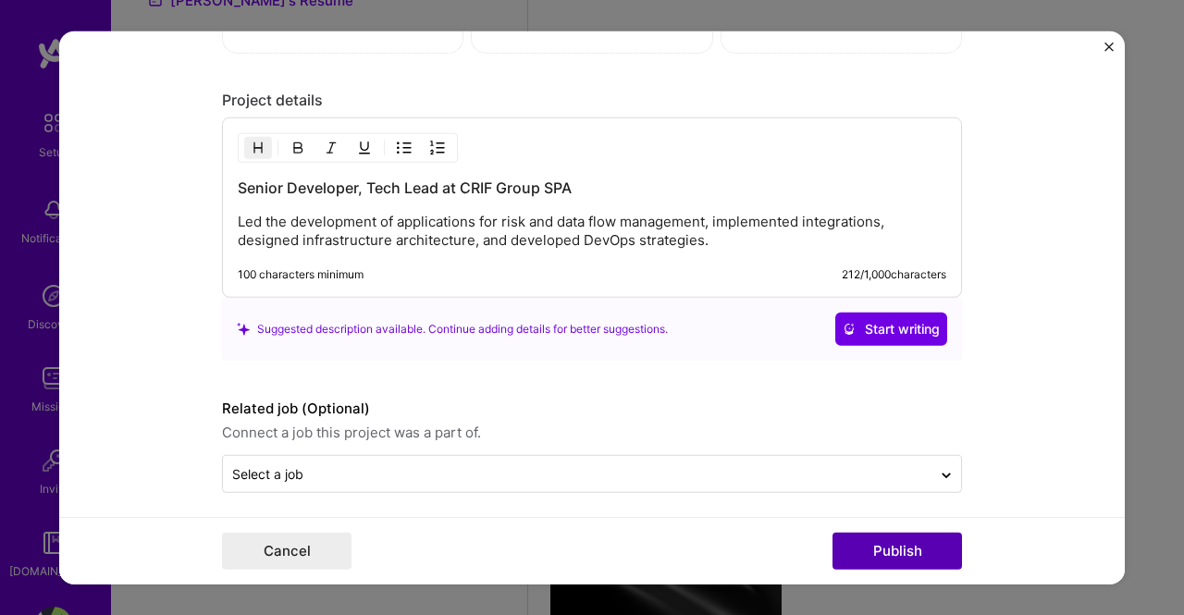
click at [902, 553] on button "Publish" at bounding box center [896, 551] width 129 height 37
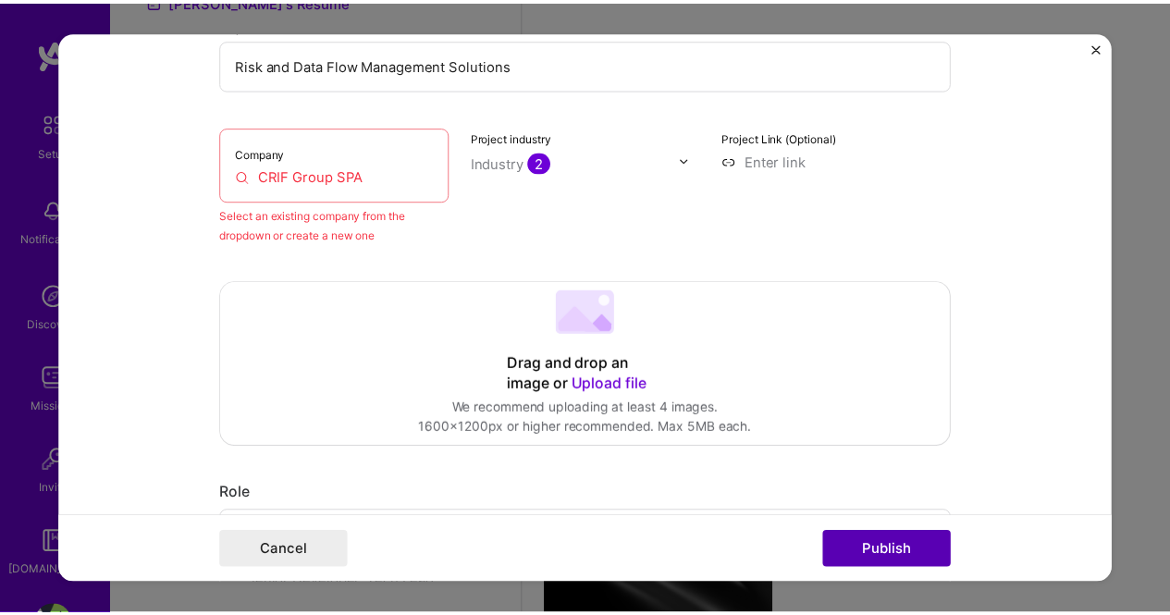
scroll to position [121, 0]
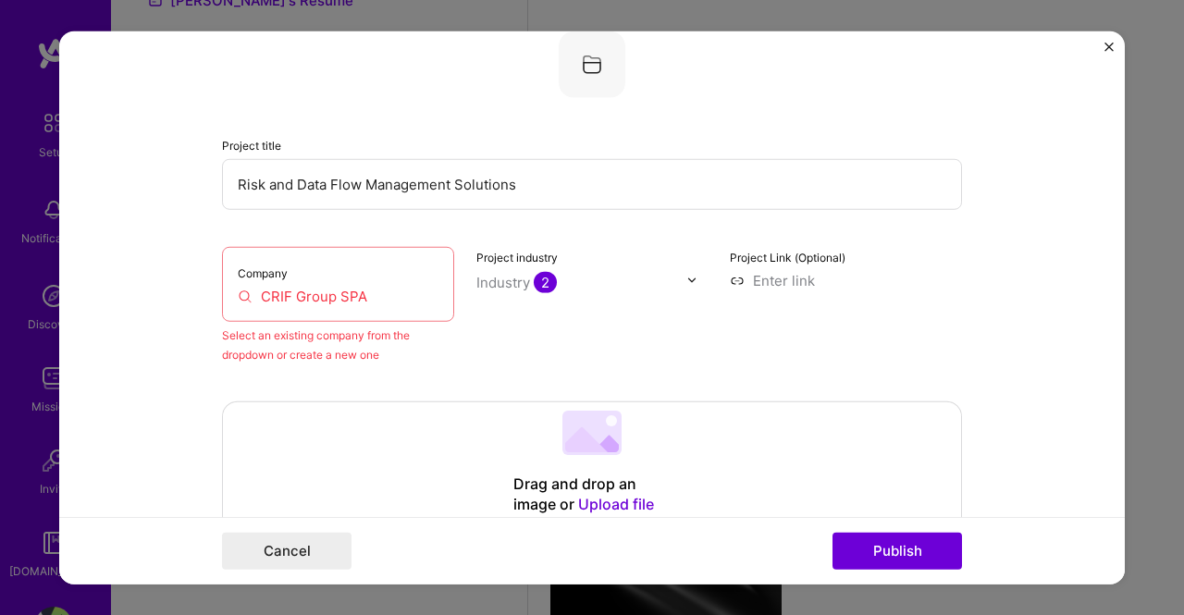
click at [381, 299] on input "CRIF Group SPA" at bounding box center [338, 295] width 201 height 19
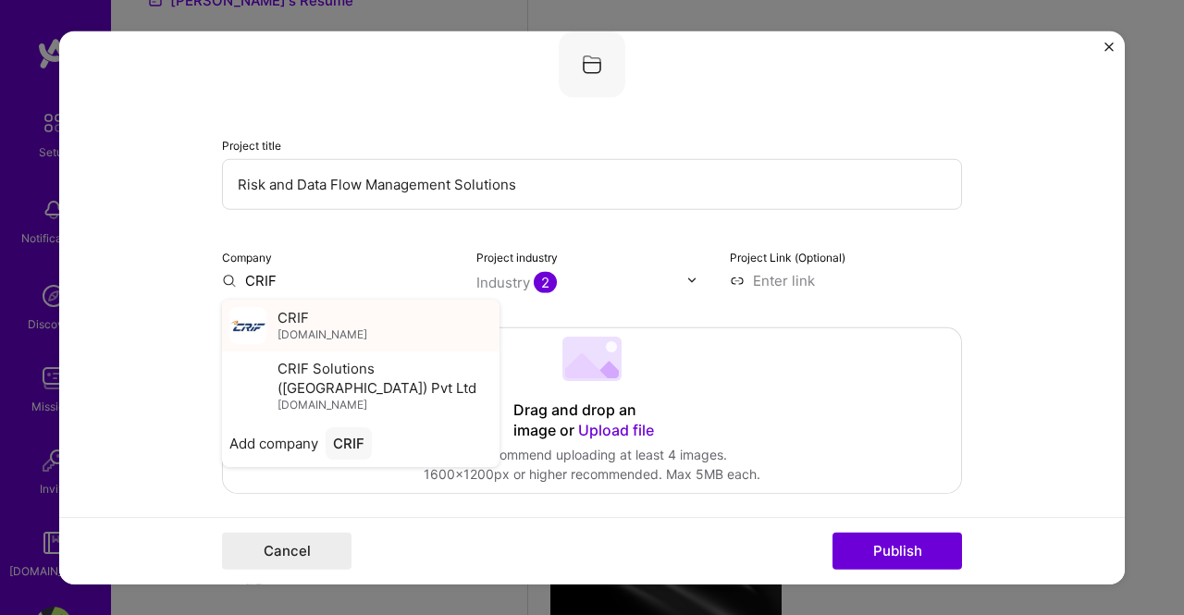
type input "CRIF"
click at [296, 322] on span "CRIF" at bounding box center [292, 317] width 31 height 19
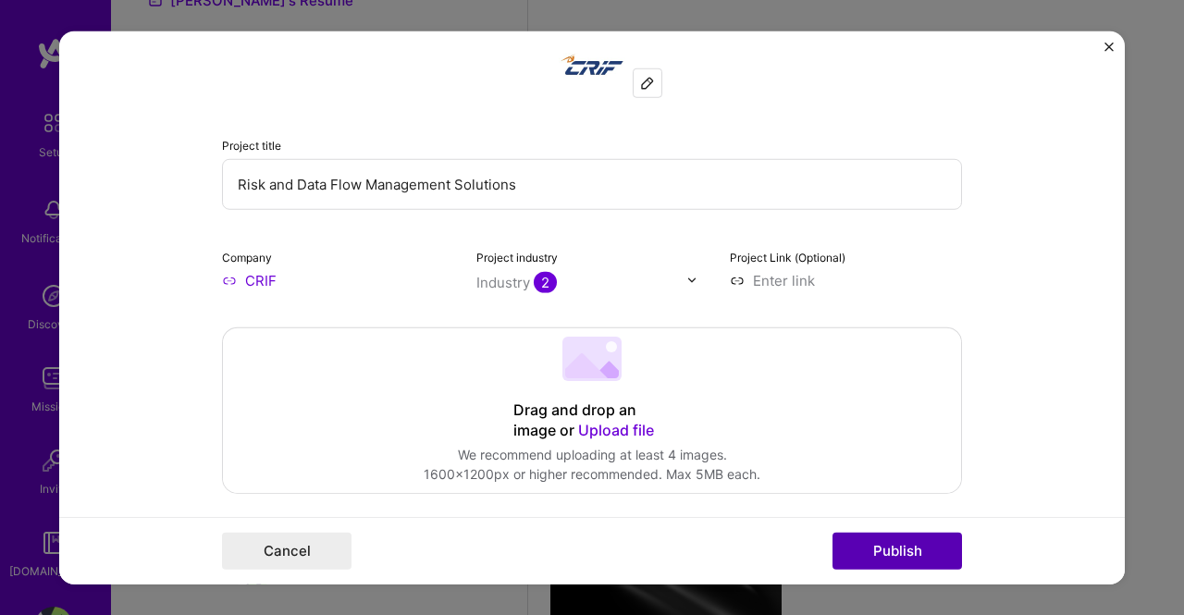
click at [906, 550] on button "Publish" at bounding box center [896, 551] width 129 height 37
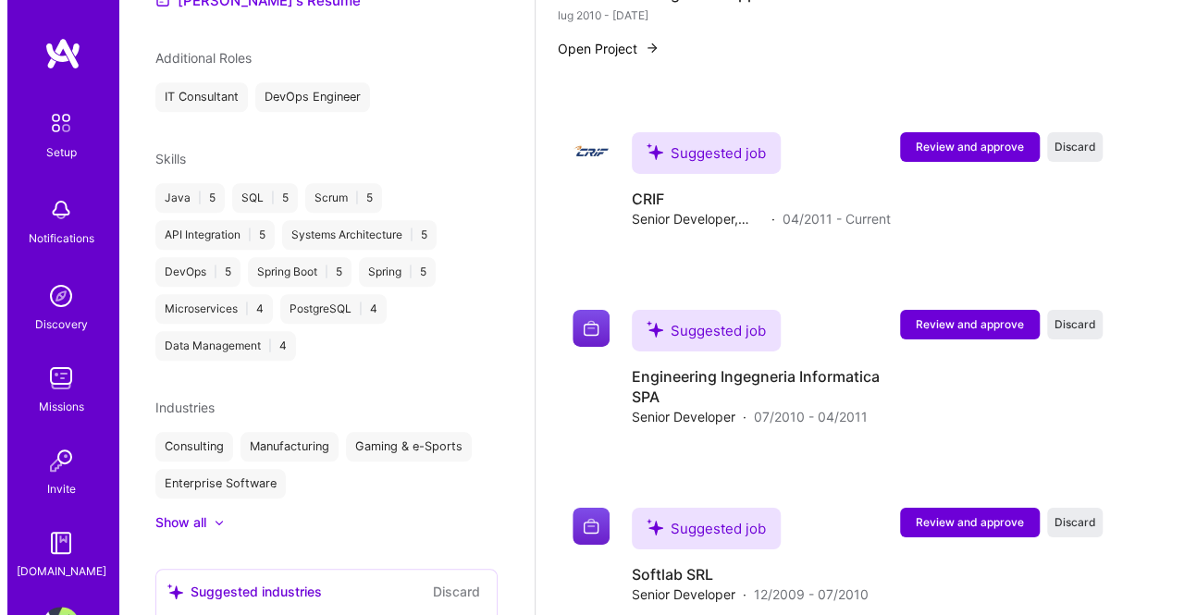
scroll to position [2988, 0]
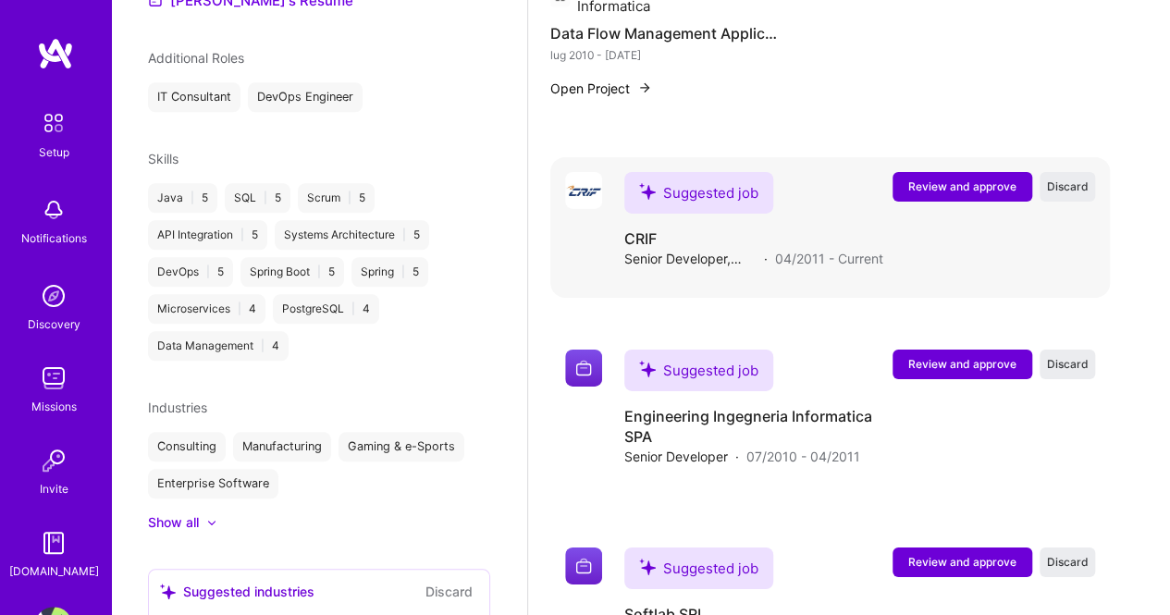
click at [951, 182] on span "Review and approve" at bounding box center [962, 186] width 108 height 16
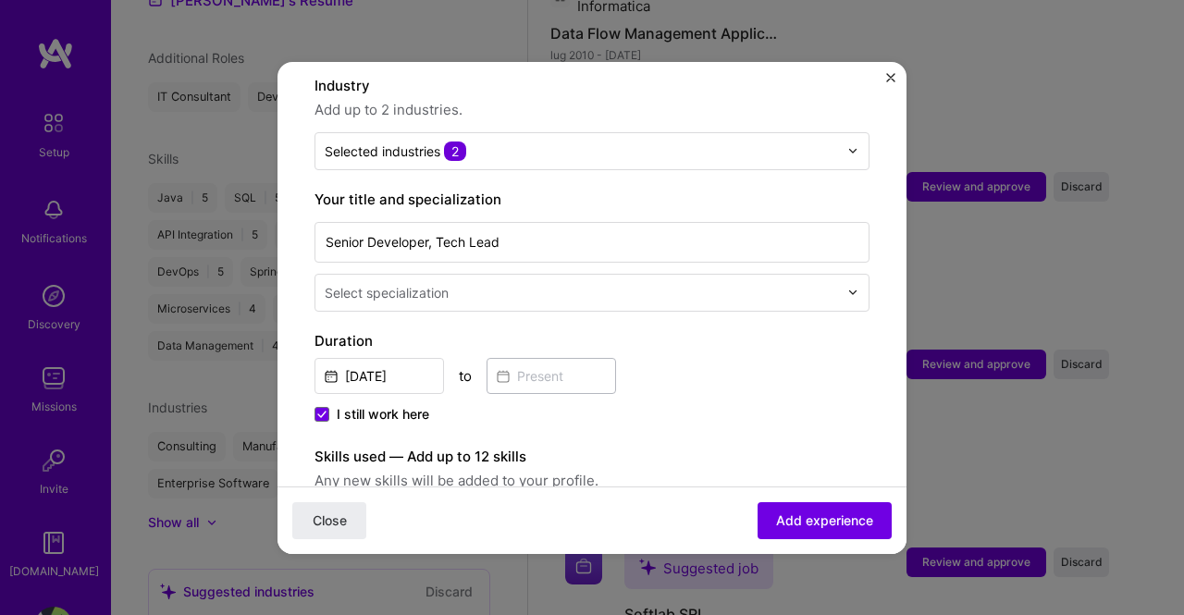
scroll to position [279, 0]
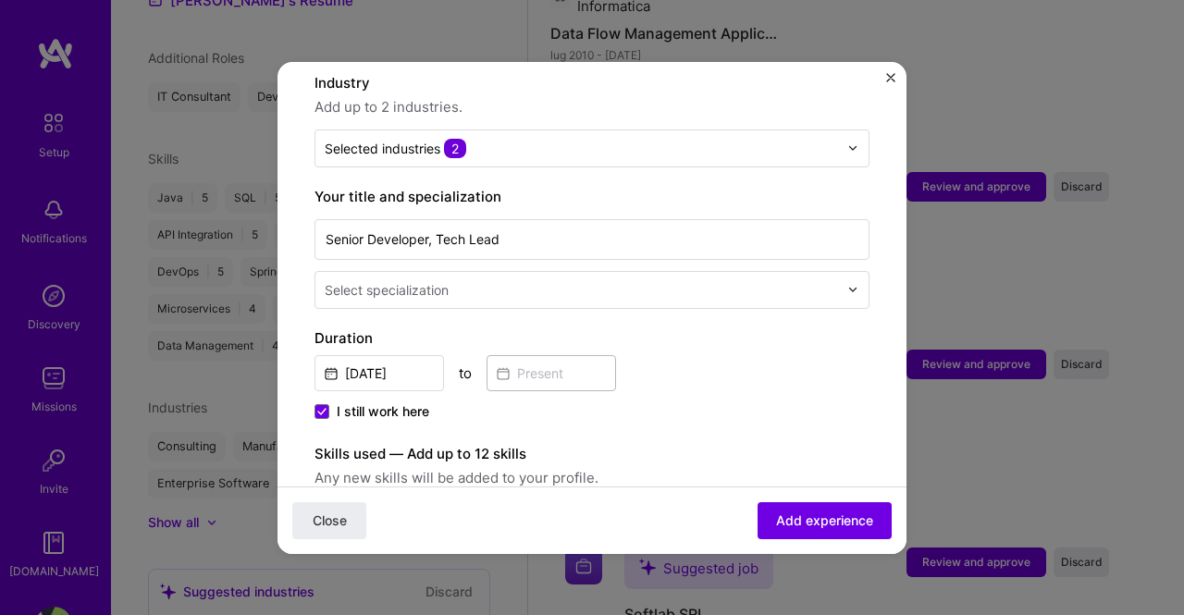
click at [847, 284] on img at bounding box center [852, 289] width 11 height 11
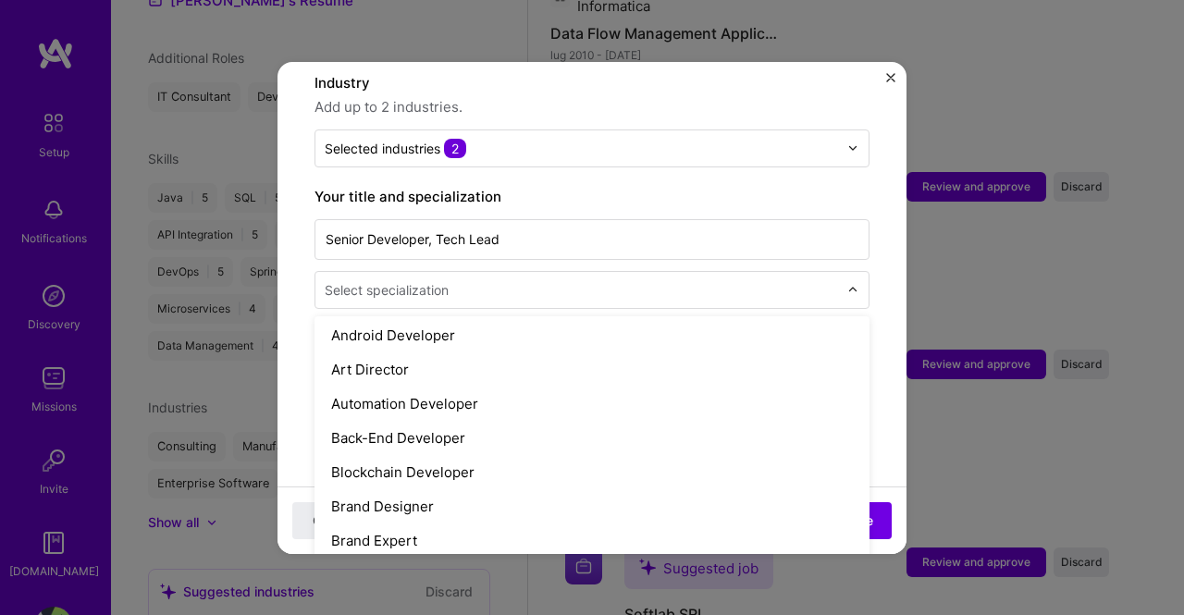
scroll to position [252, 0]
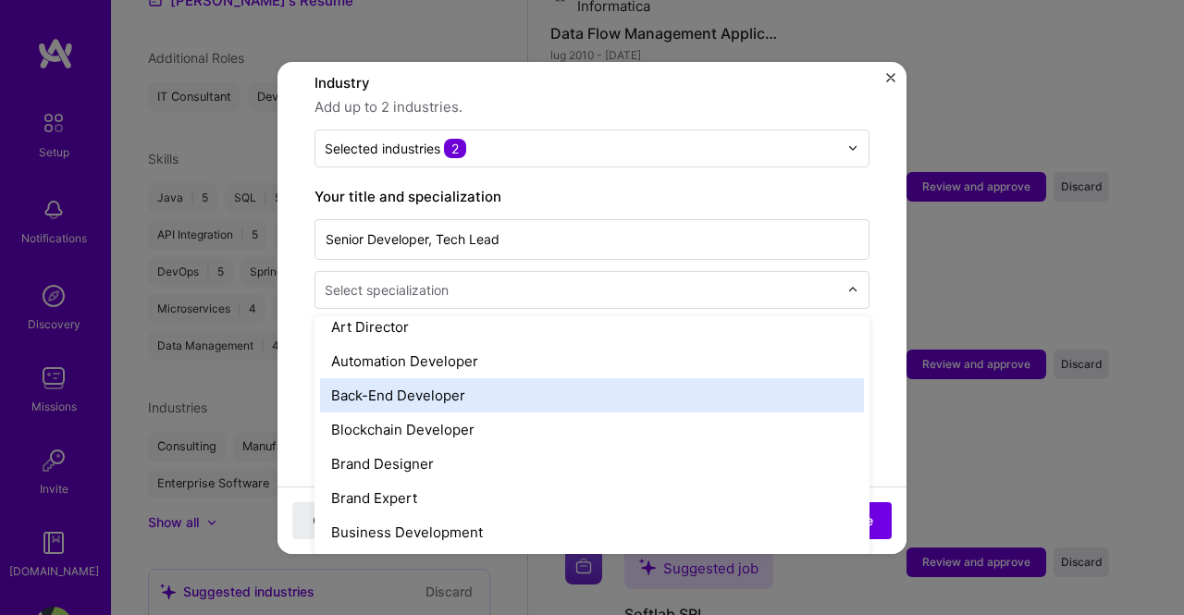
click at [423, 382] on div "Back-End Developer" at bounding box center [592, 395] width 544 height 34
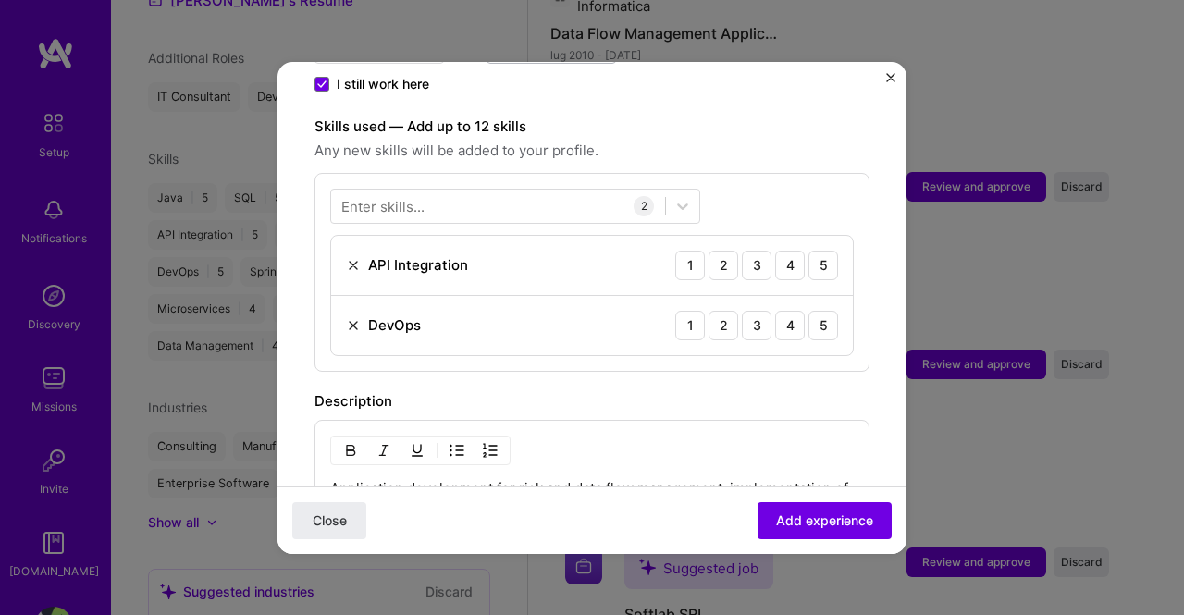
scroll to position [620, 0]
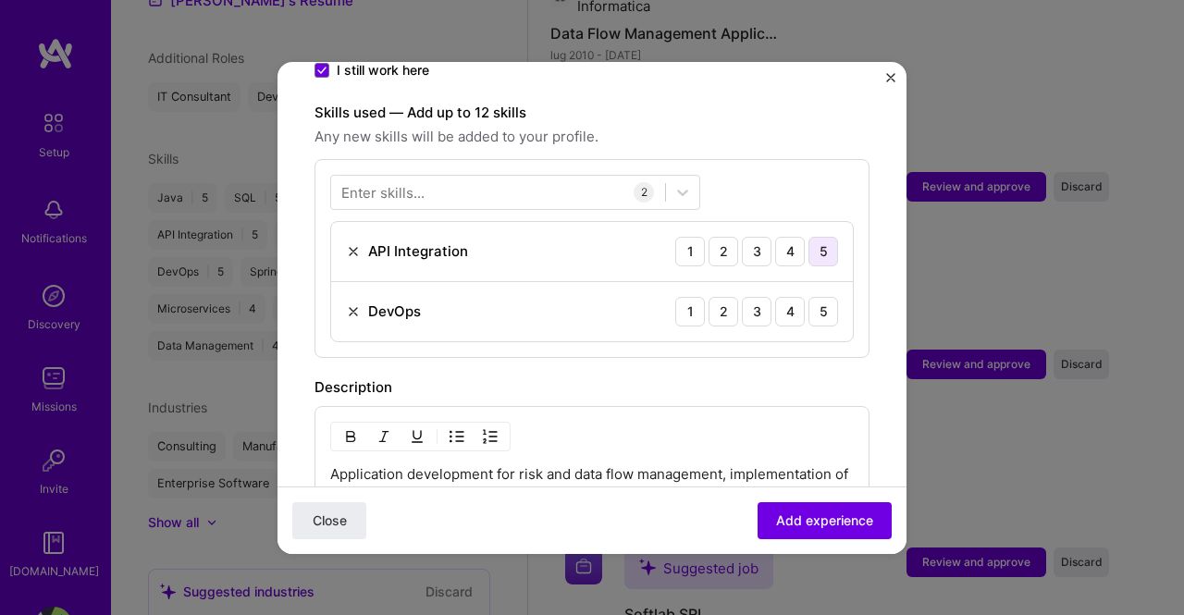
click at [809, 237] on div "5" at bounding box center [823, 252] width 30 height 30
click at [810, 297] on div "5" at bounding box center [823, 312] width 30 height 30
click at [686, 183] on icon at bounding box center [682, 192] width 18 height 18
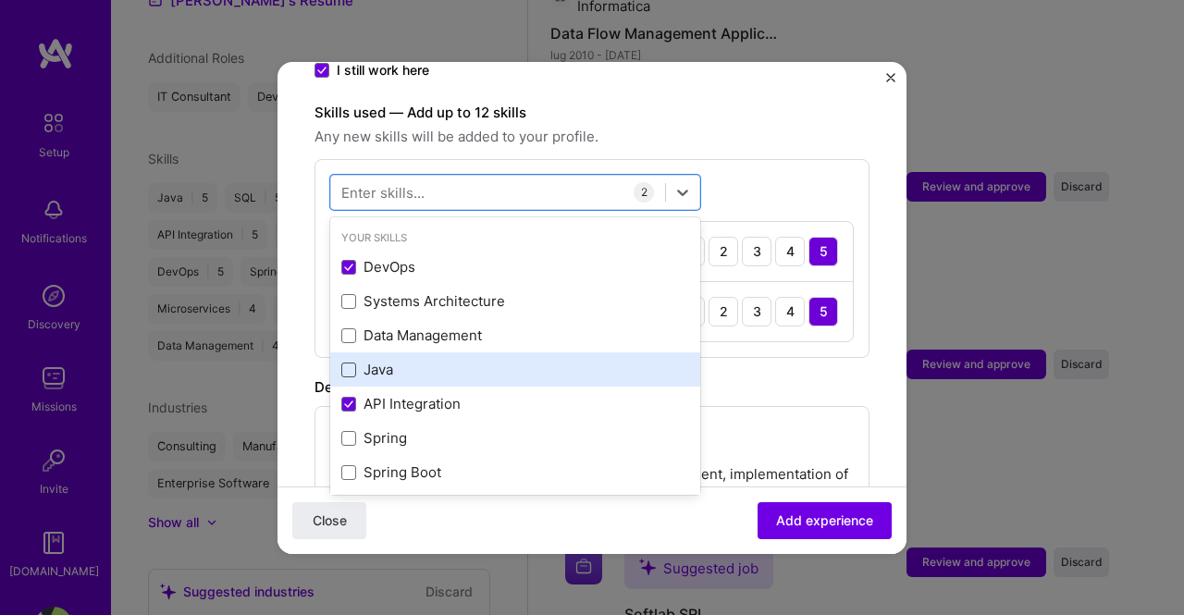
click at [351, 362] on span at bounding box center [348, 369] width 15 height 15
click at [0, 0] on input "checkbox" at bounding box center [0, 0] width 0 height 0
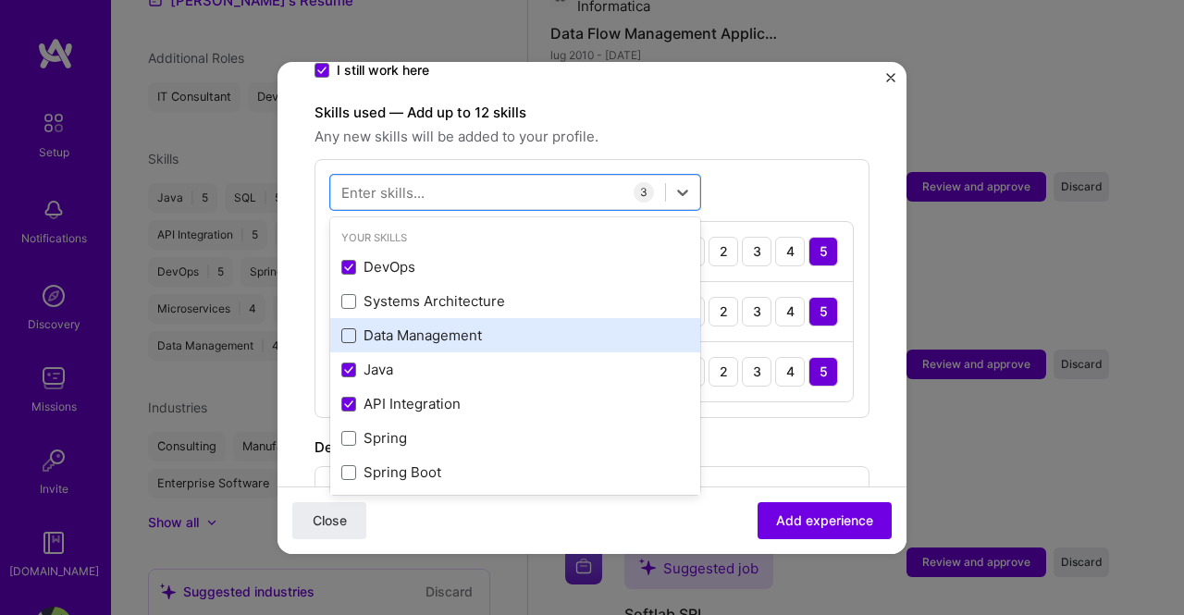
click at [345, 325] on div "Data Management" at bounding box center [515, 334] width 348 height 19
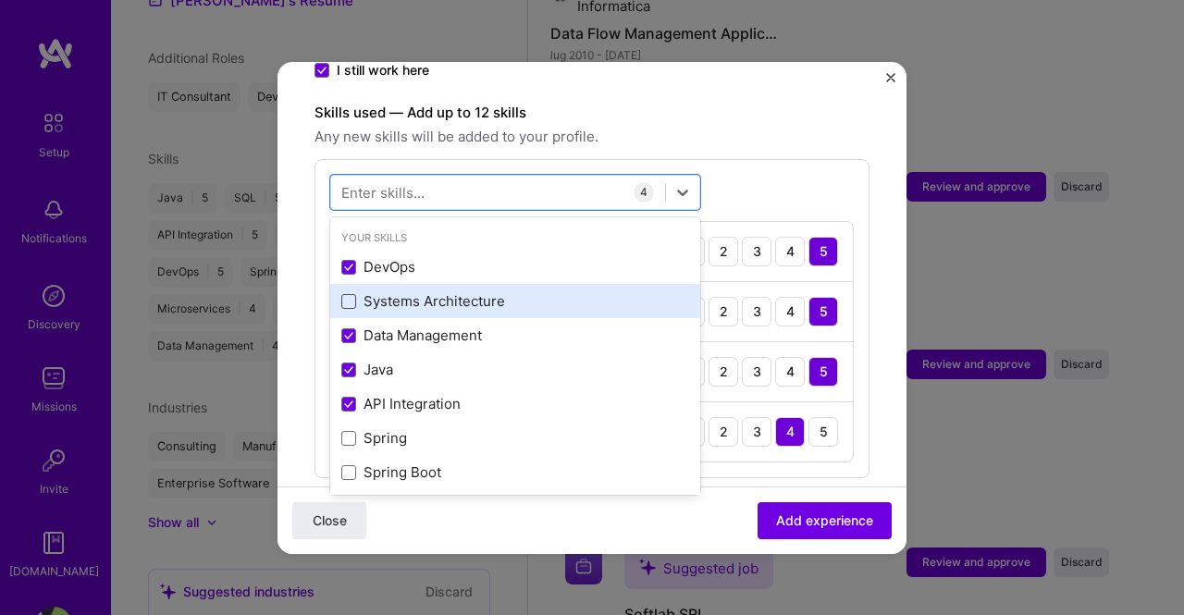
click at [343, 294] on span at bounding box center [348, 301] width 15 height 15
click at [0, 0] on input "checkbox" at bounding box center [0, 0] width 0 height 0
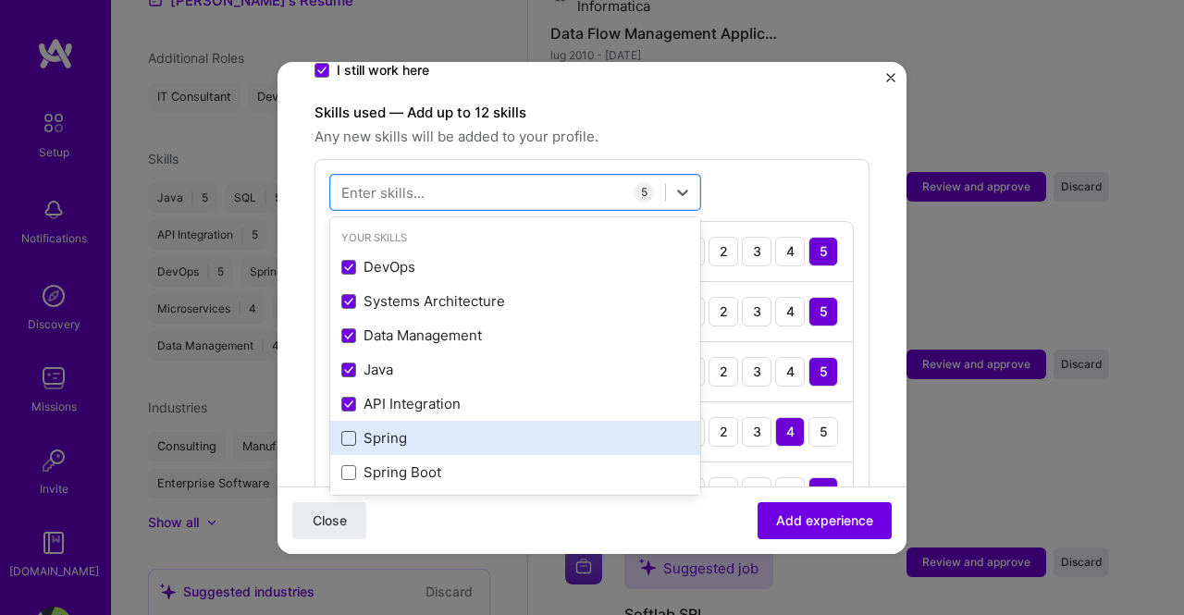
click at [350, 431] on span at bounding box center [348, 438] width 15 height 15
click at [0, 0] on input "checkbox" at bounding box center [0, 0] width 0 height 0
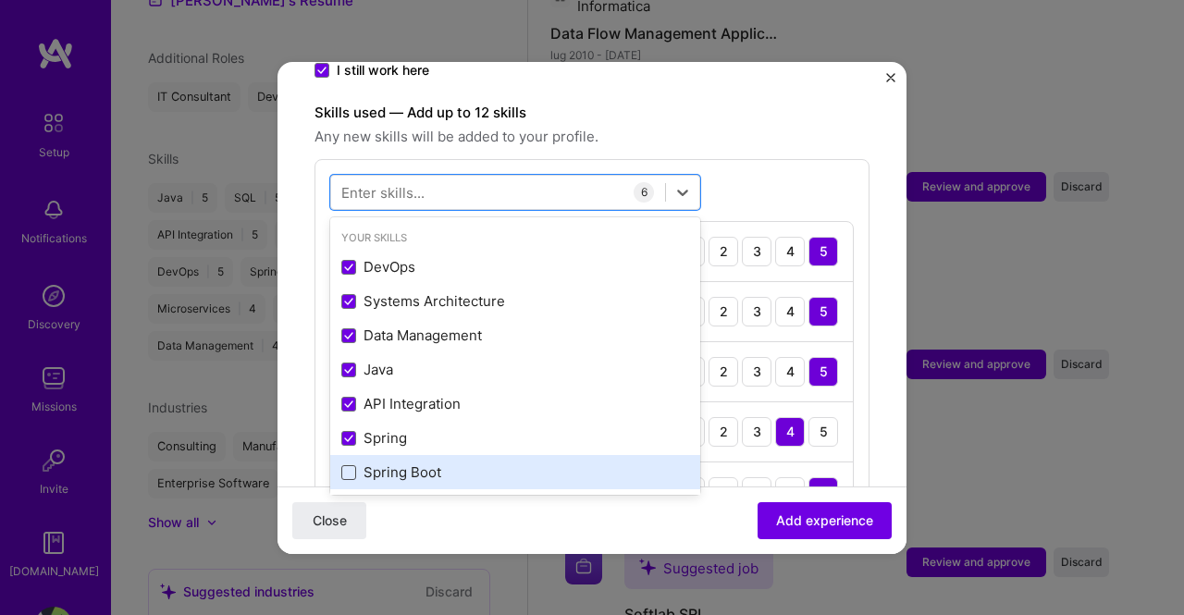
click at [350, 465] on span at bounding box center [348, 472] width 15 height 15
click at [0, 0] on input "checkbox" at bounding box center [0, 0] width 0 height 0
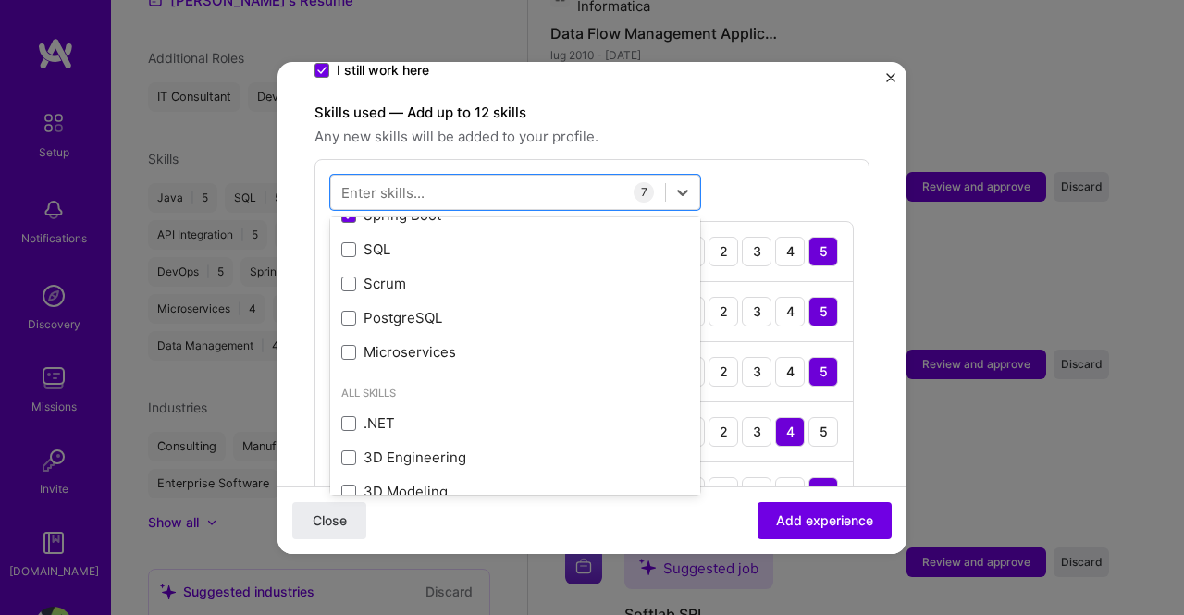
scroll to position [189, 0]
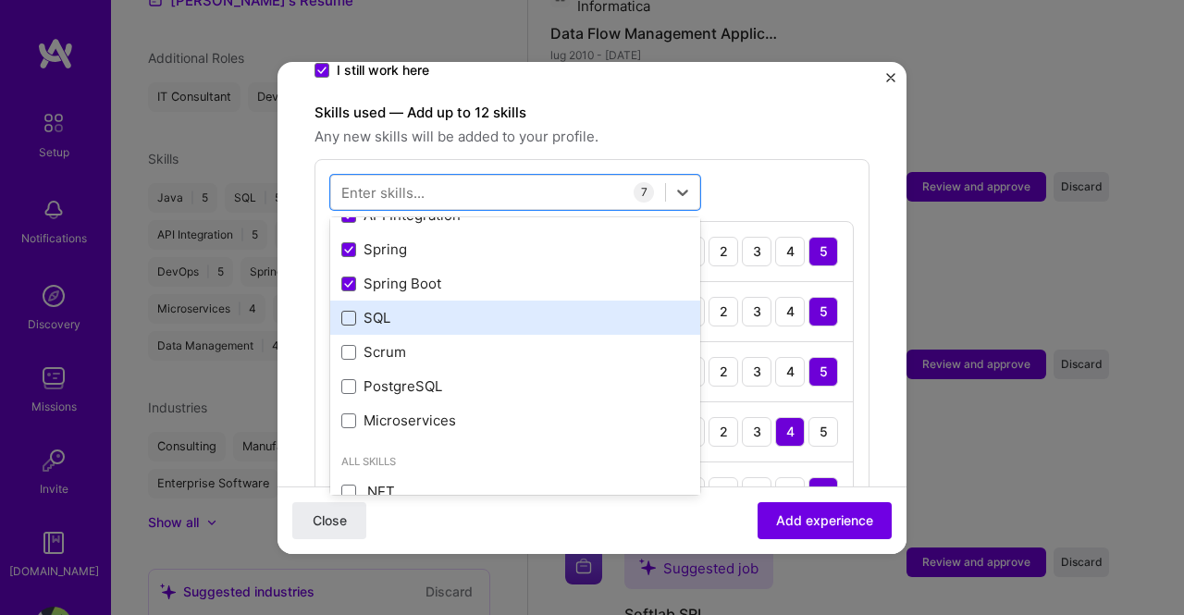
click at [348, 311] on span at bounding box center [348, 318] width 15 height 15
click at [0, 0] on input "checkbox" at bounding box center [0, 0] width 0 height 0
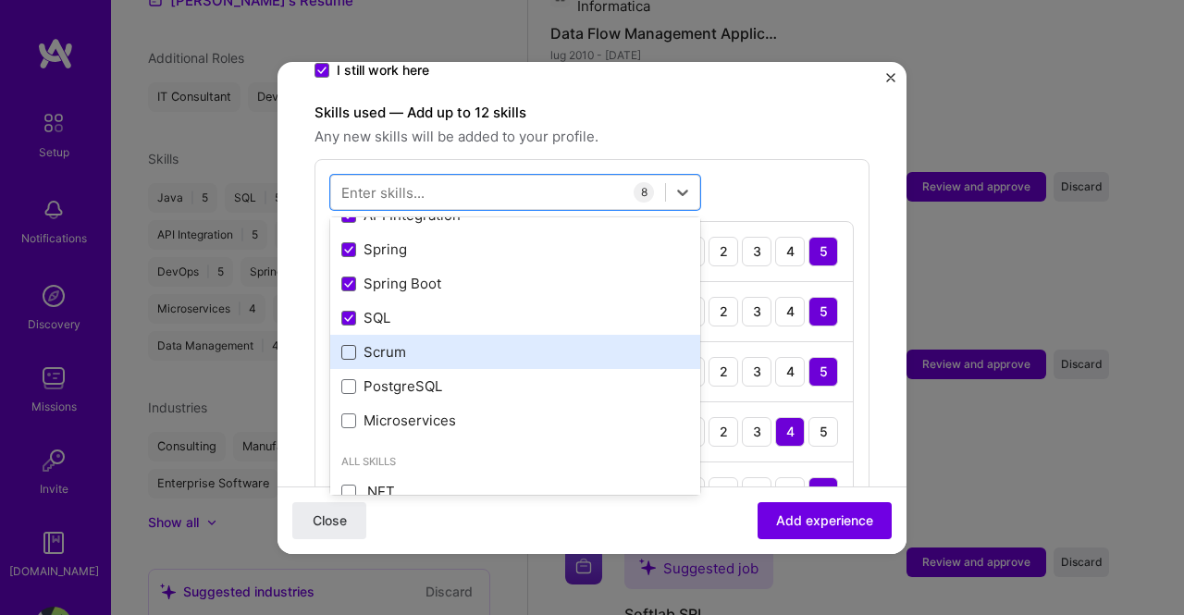
click at [350, 345] on span at bounding box center [348, 352] width 15 height 15
click at [0, 0] on input "checkbox" at bounding box center [0, 0] width 0 height 0
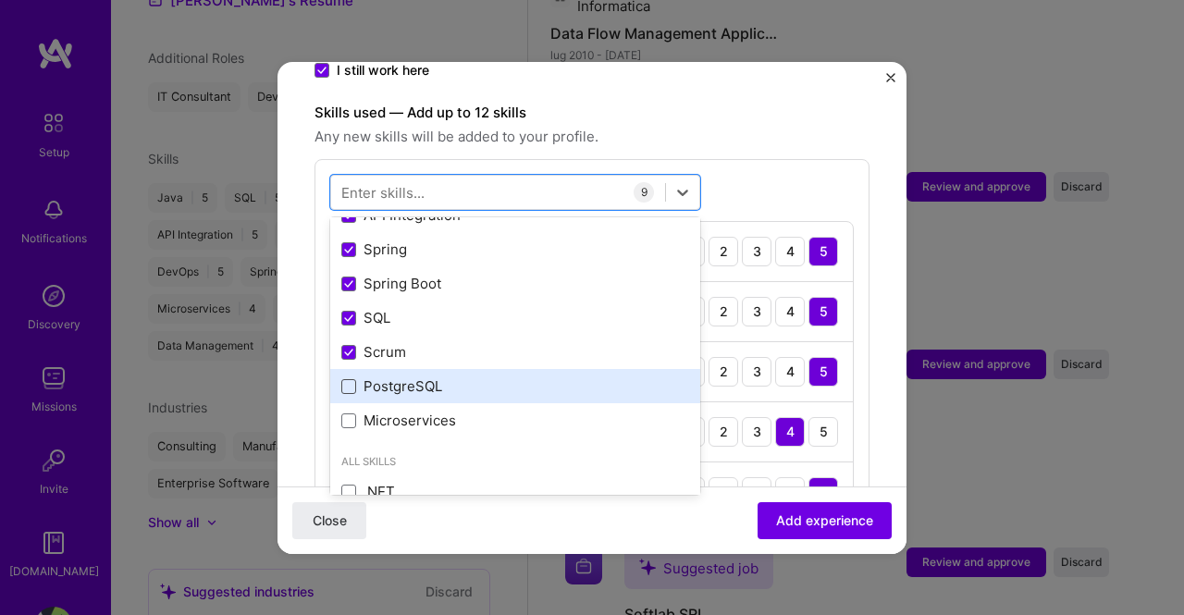
click at [347, 379] on span at bounding box center [348, 386] width 15 height 15
click at [0, 0] on input "checkbox" at bounding box center [0, 0] width 0 height 0
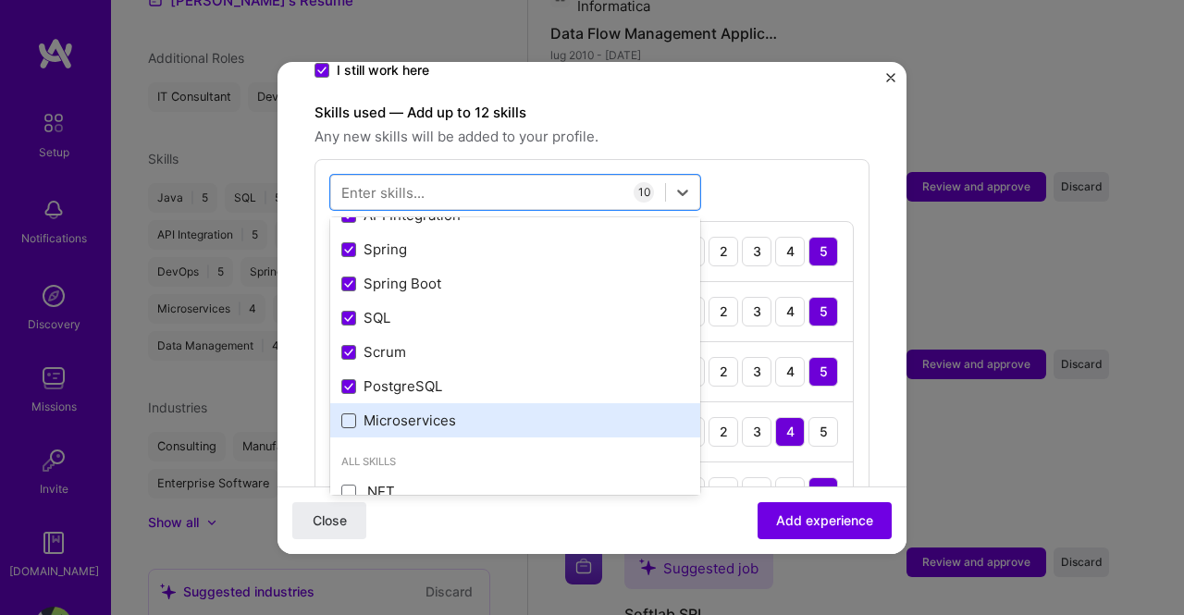
click at [350, 413] on span at bounding box center [348, 420] width 15 height 15
click at [0, 0] on input "checkbox" at bounding box center [0, 0] width 0 height 0
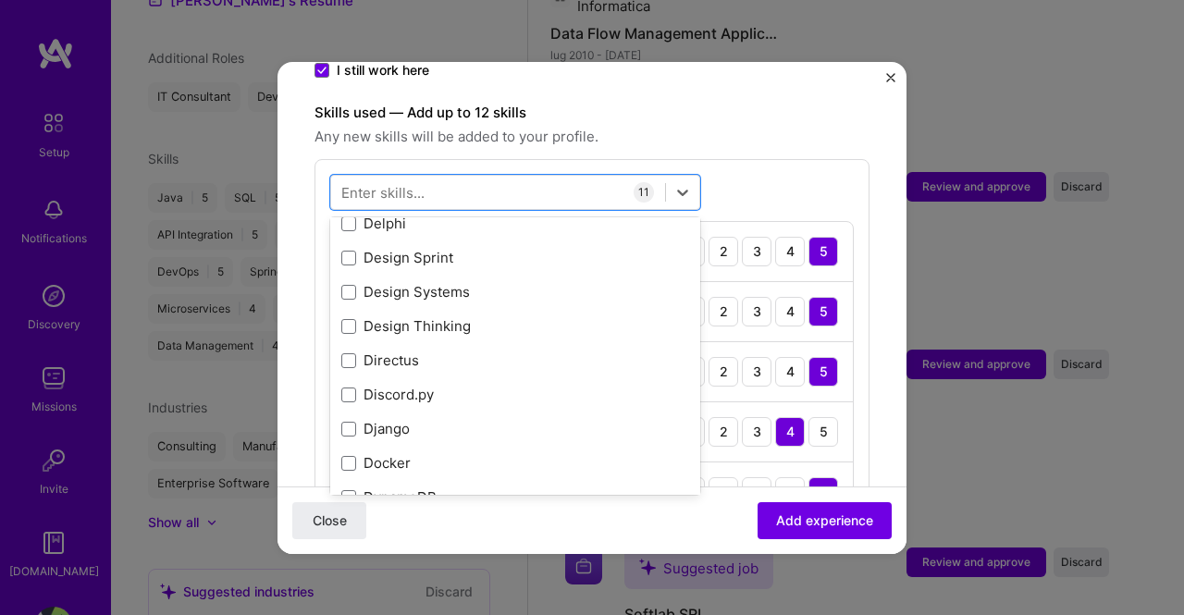
scroll to position [3776, 0]
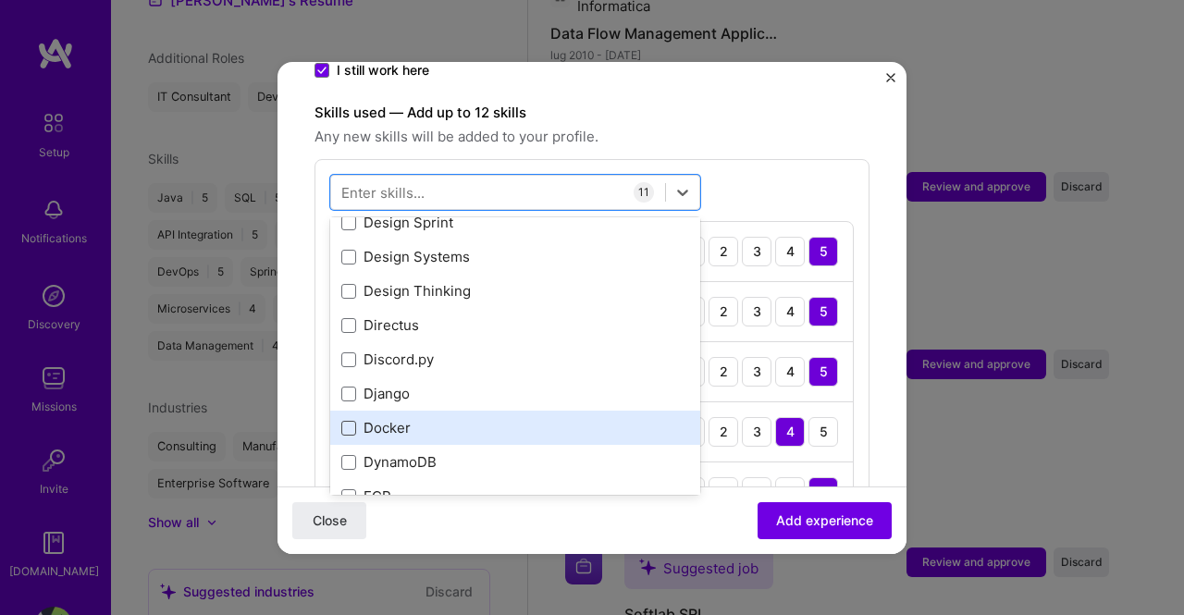
click at [347, 421] on span at bounding box center [348, 428] width 15 height 15
click at [0, 0] on input "checkbox" at bounding box center [0, 0] width 0 height 0
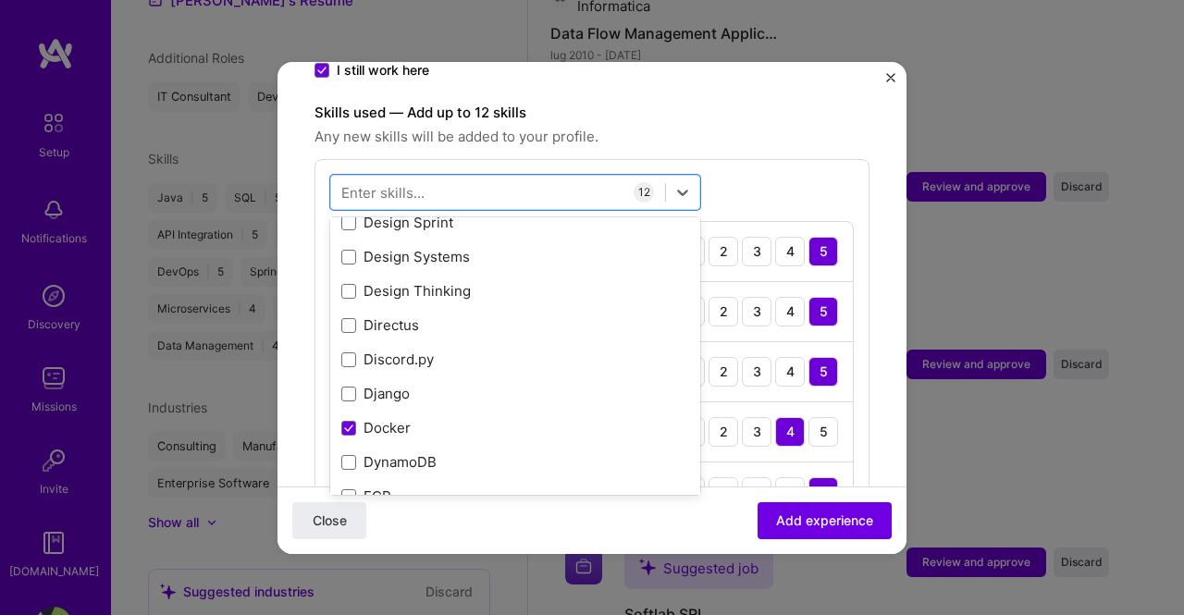
click at [669, 526] on div "Close Add experience" at bounding box center [591, 518] width 629 height 67
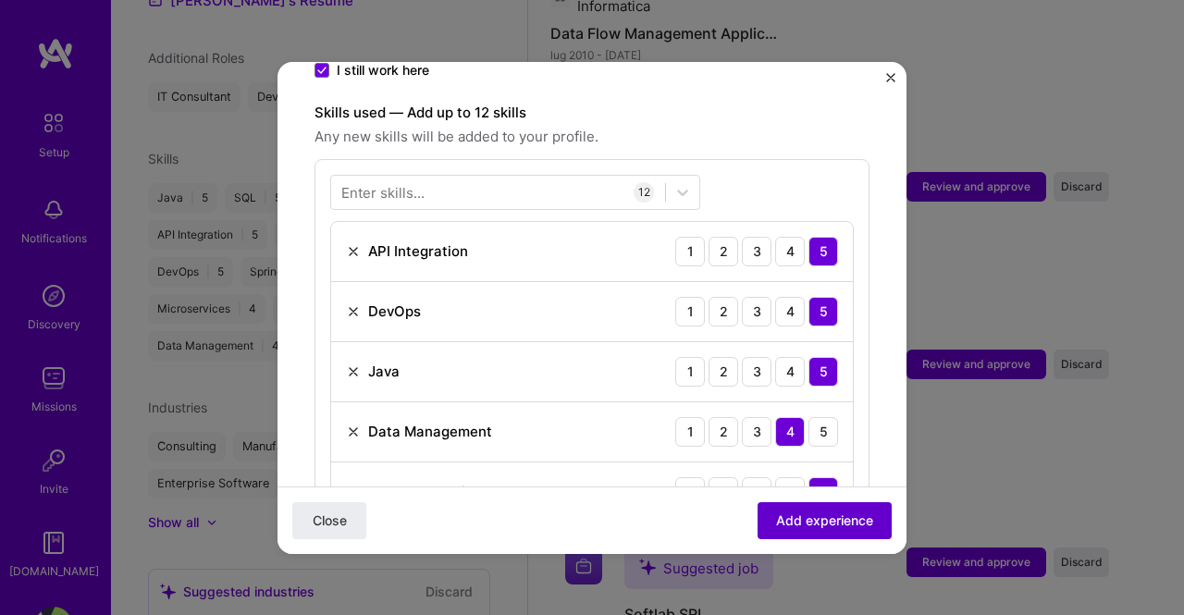
click at [836, 528] on span "Add experience" at bounding box center [824, 519] width 97 height 18
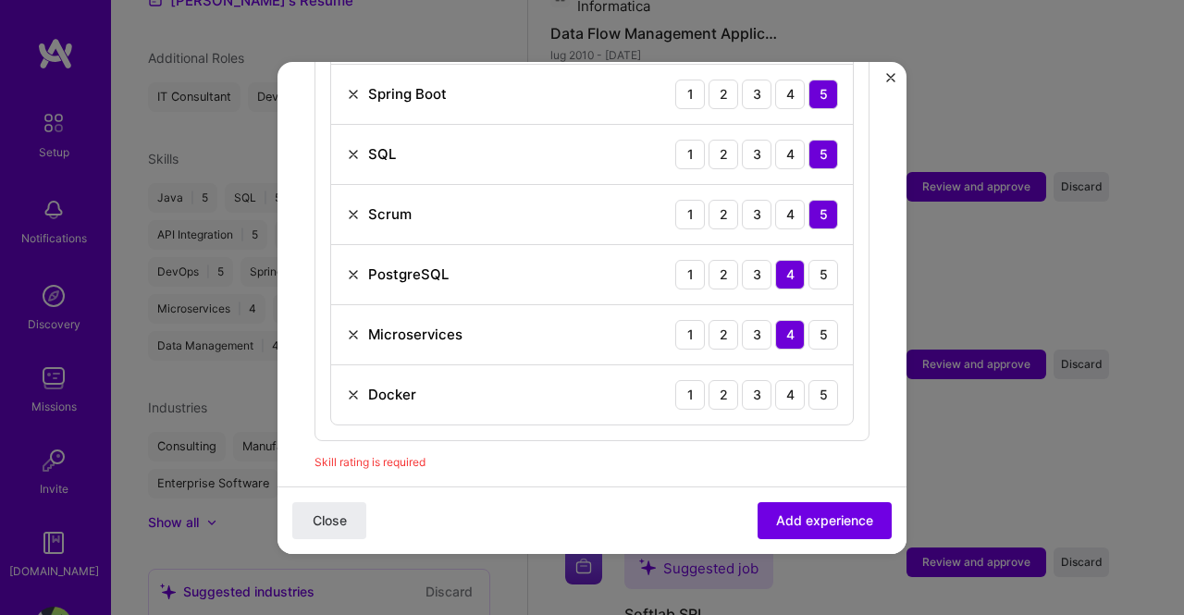
scroll to position [1200, 0]
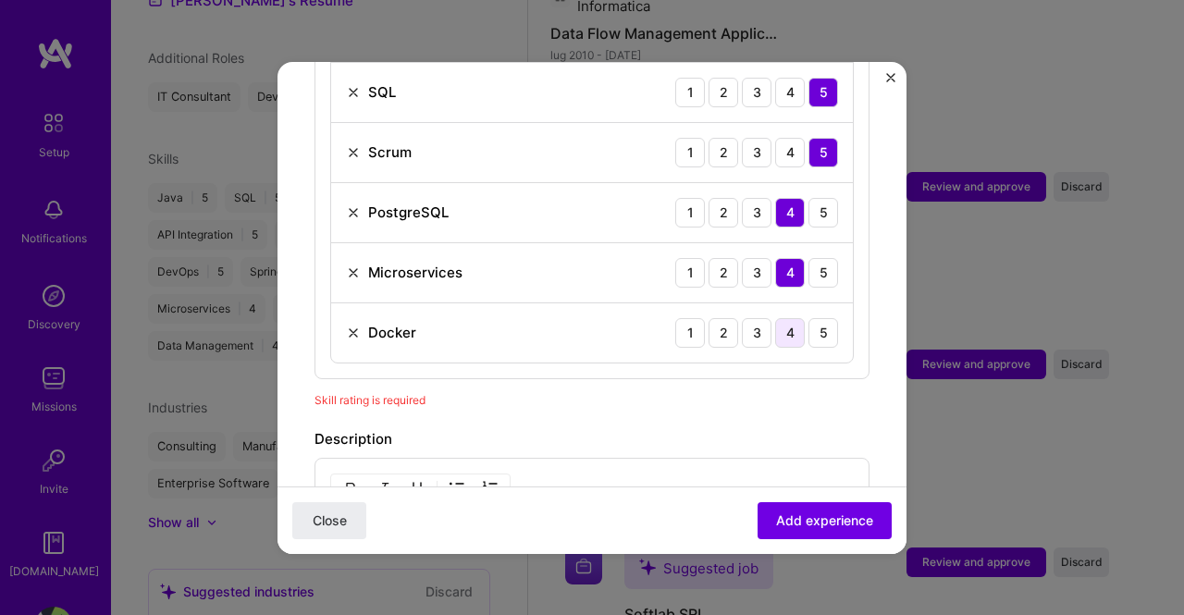
click at [780, 318] on div "4" at bounding box center [790, 333] width 30 height 30
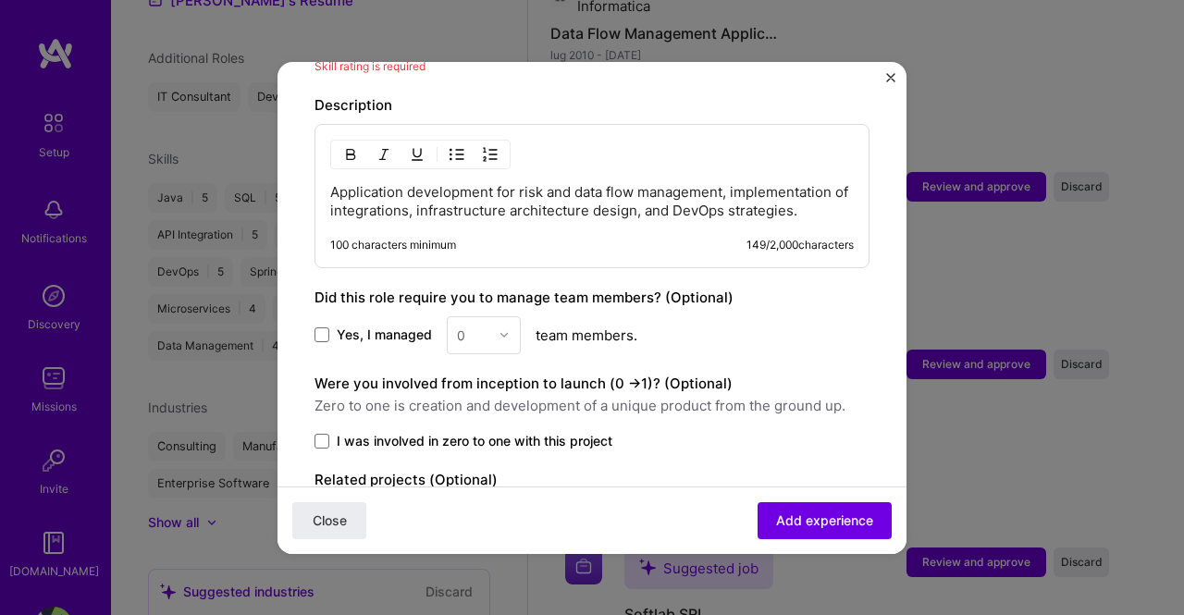
scroll to position [1553, 0]
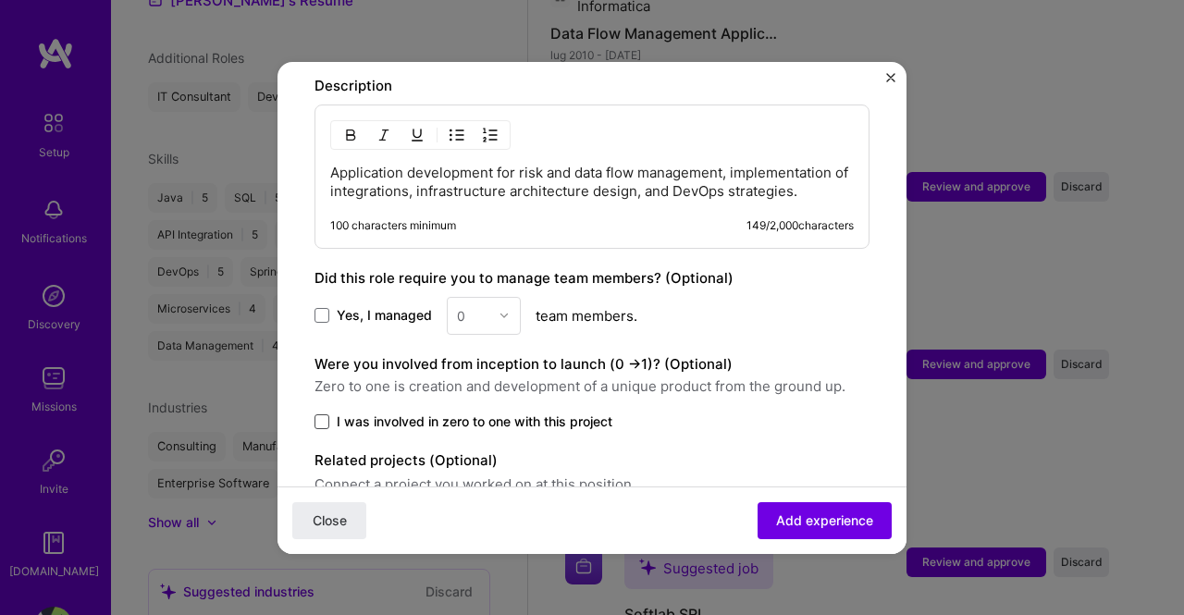
click at [319, 414] on span at bounding box center [321, 421] width 15 height 15
click at [0, 0] on input "I was involved in zero to one with this project" at bounding box center [0, 0] width 0 height 0
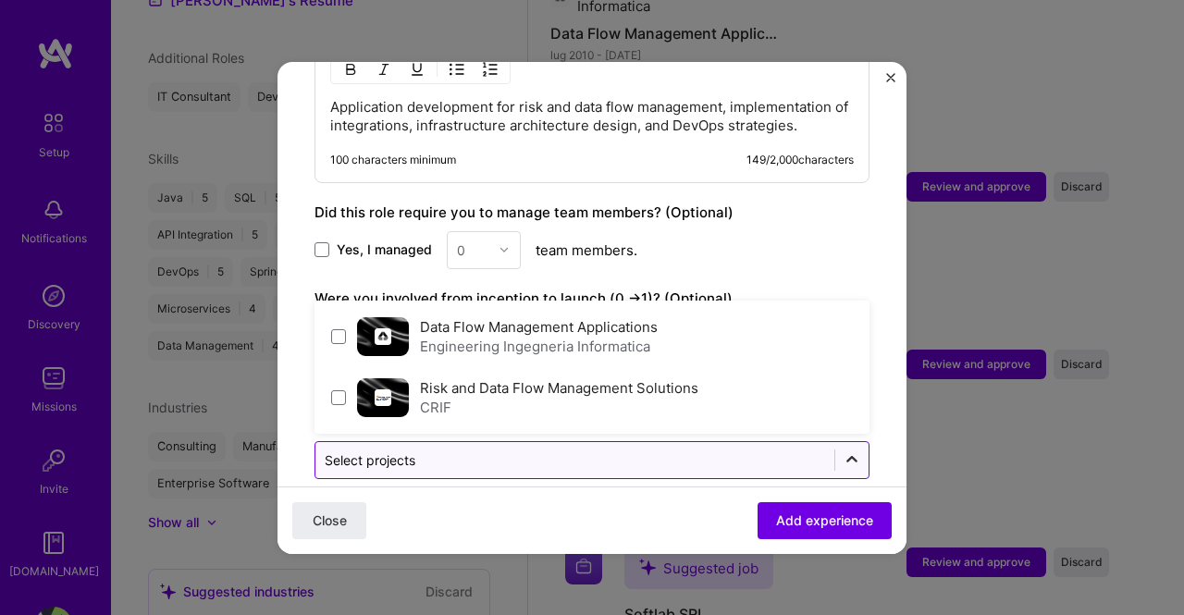
click at [846, 456] on icon at bounding box center [851, 459] width 11 height 6
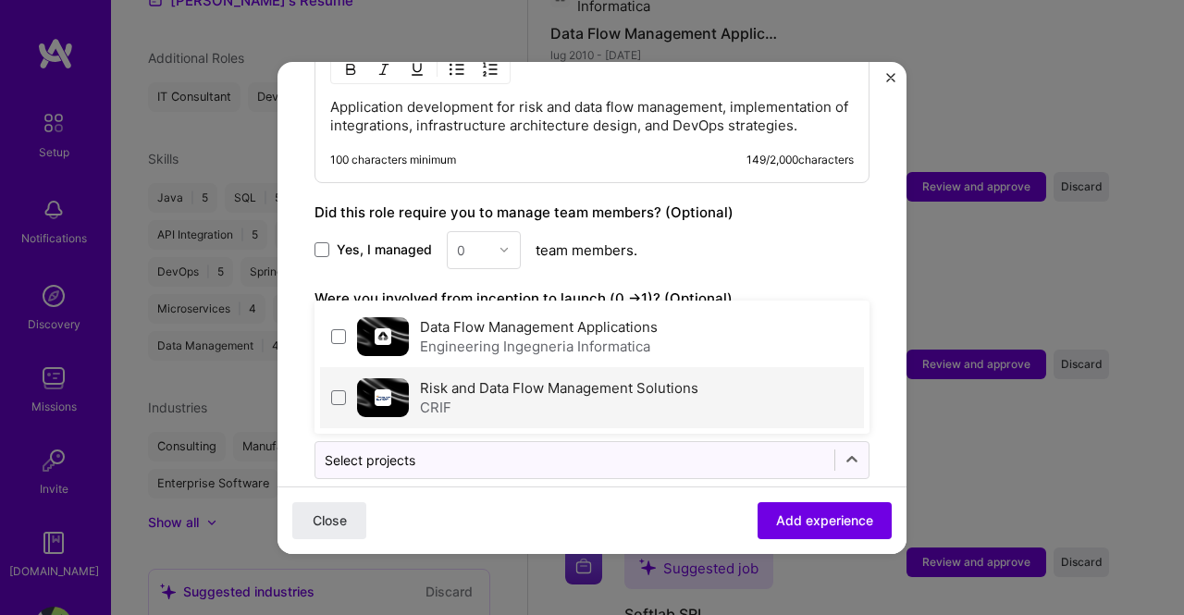
click at [474, 398] on div "CRIF" at bounding box center [559, 407] width 278 height 19
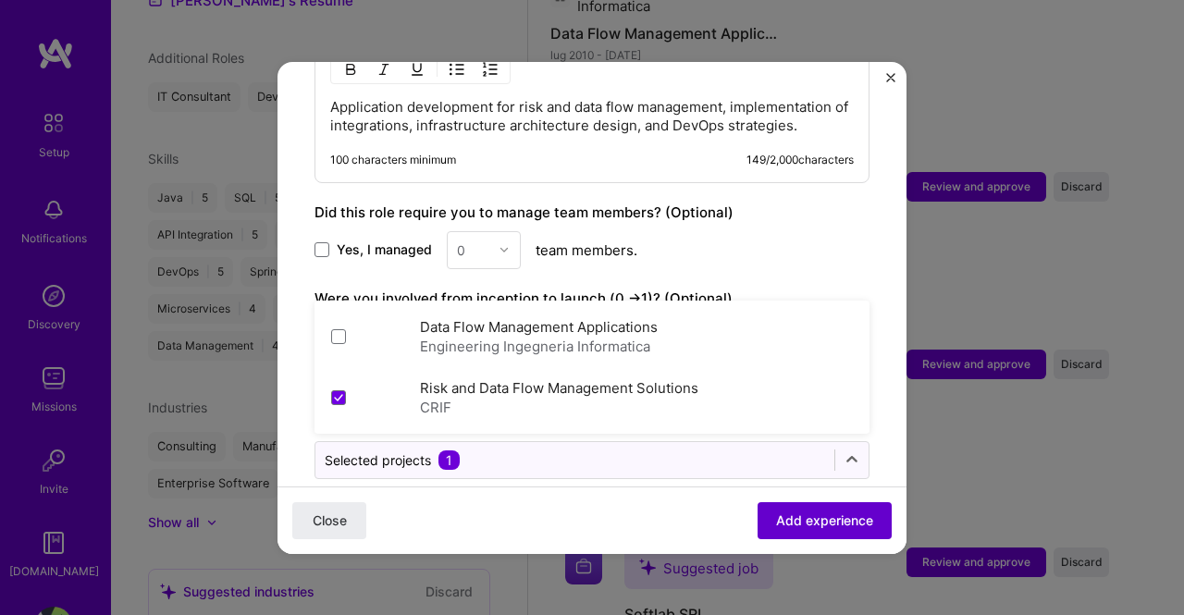
click at [810, 523] on span "Add experience" at bounding box center [824, 519] width 97 height 18
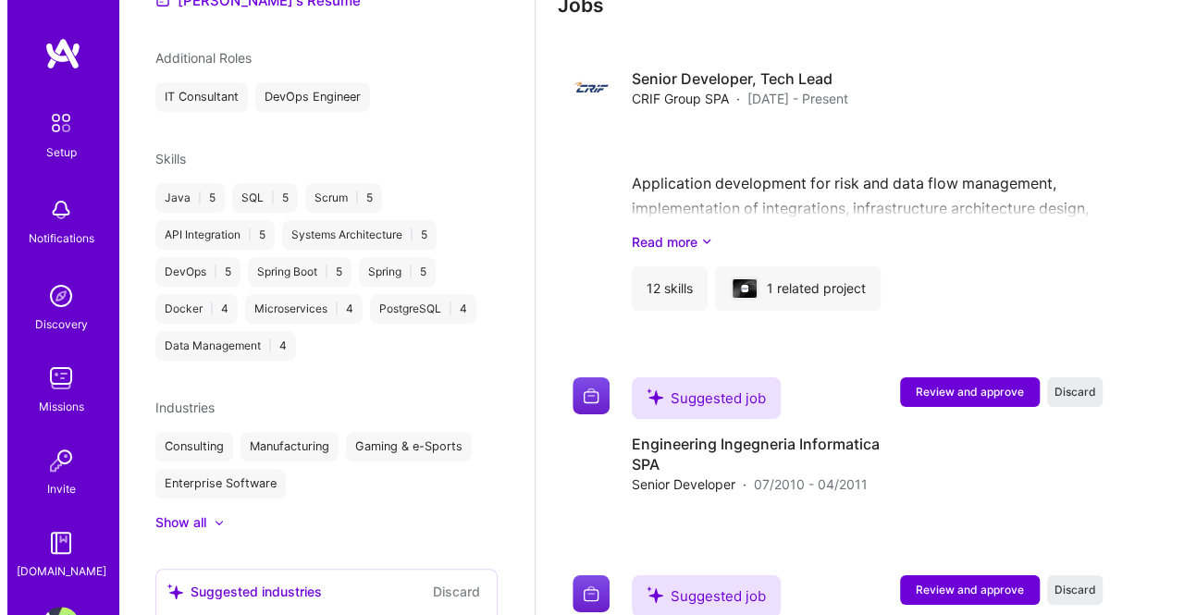
scroll to position [3136, 0]
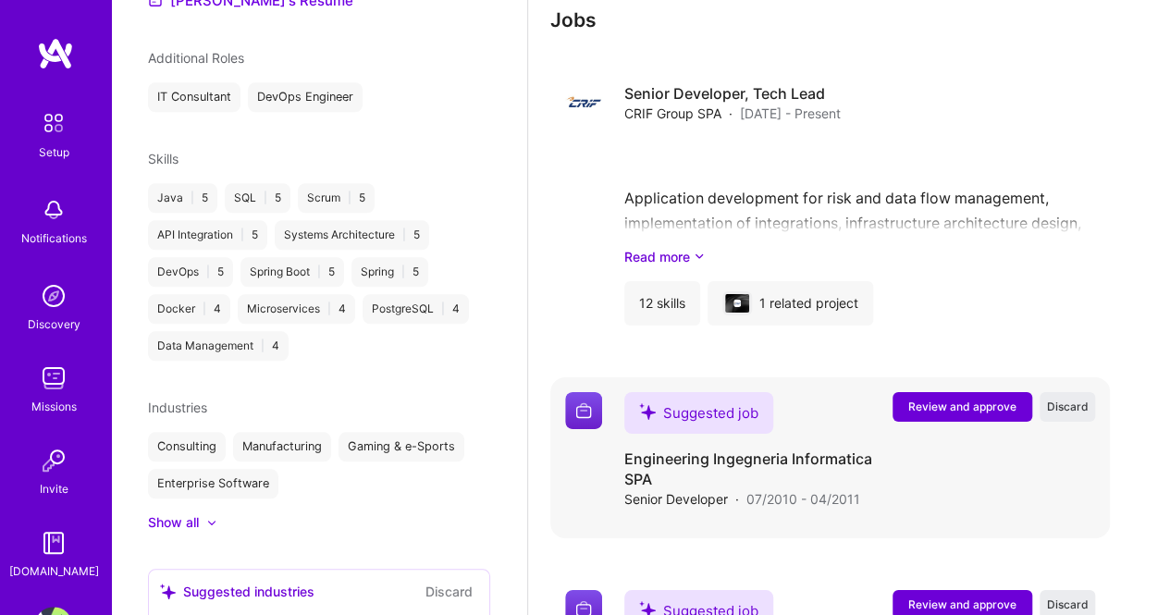
click at [946, 410] on span "Review and approve" at bounding box center [962, 407] width 108 height 16
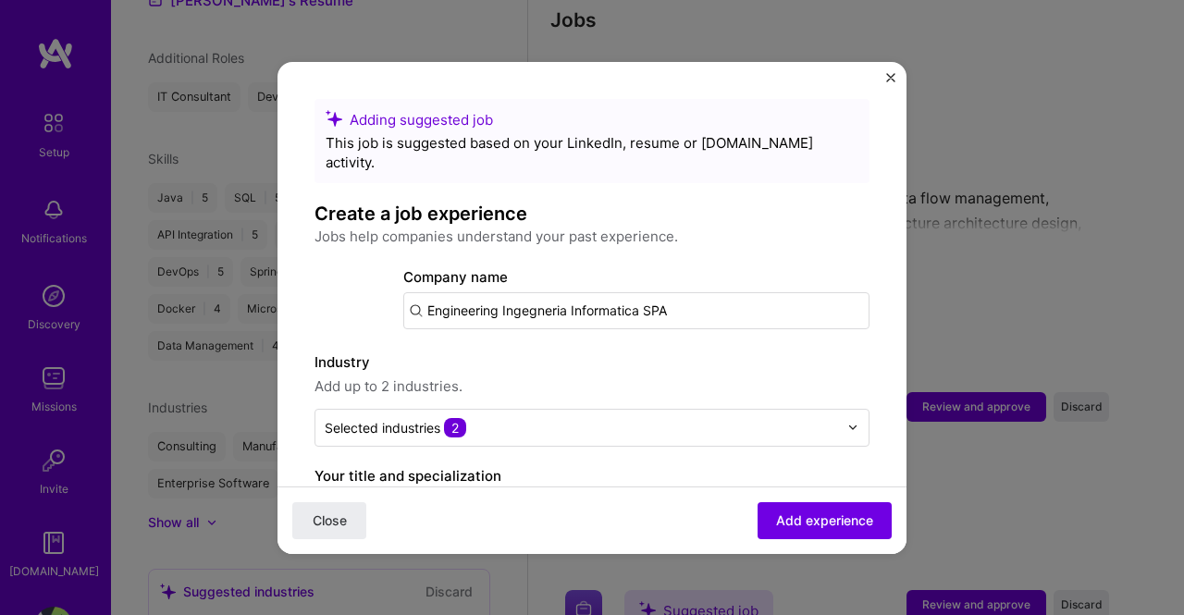
click at [691, 292] on input "Engineering Ingegneria Informatica SPA" at bounding box center [636, 310] width 466 height 37
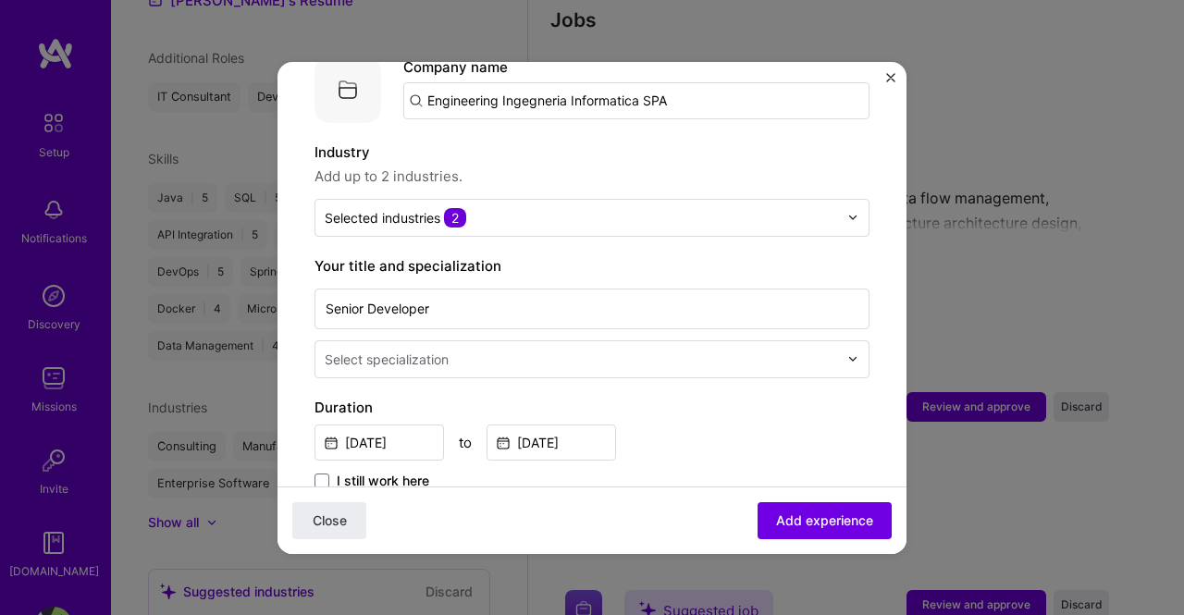
scroll to position [223, 0]
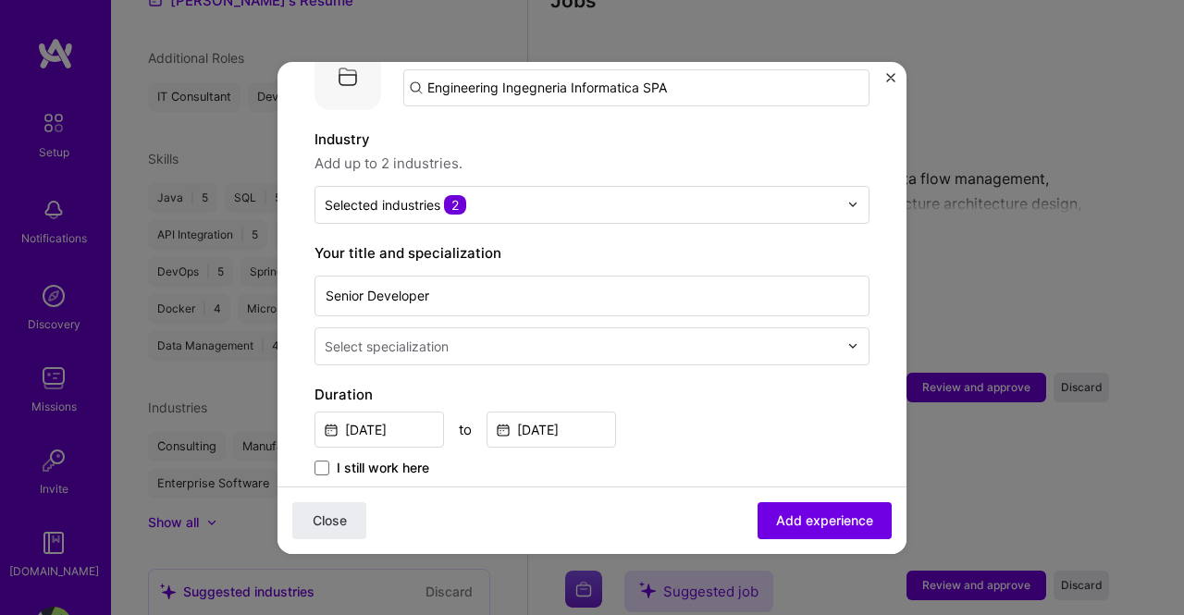
click at [816, 337] on input "text" at bounding box center [583, 346] width 517 height 19
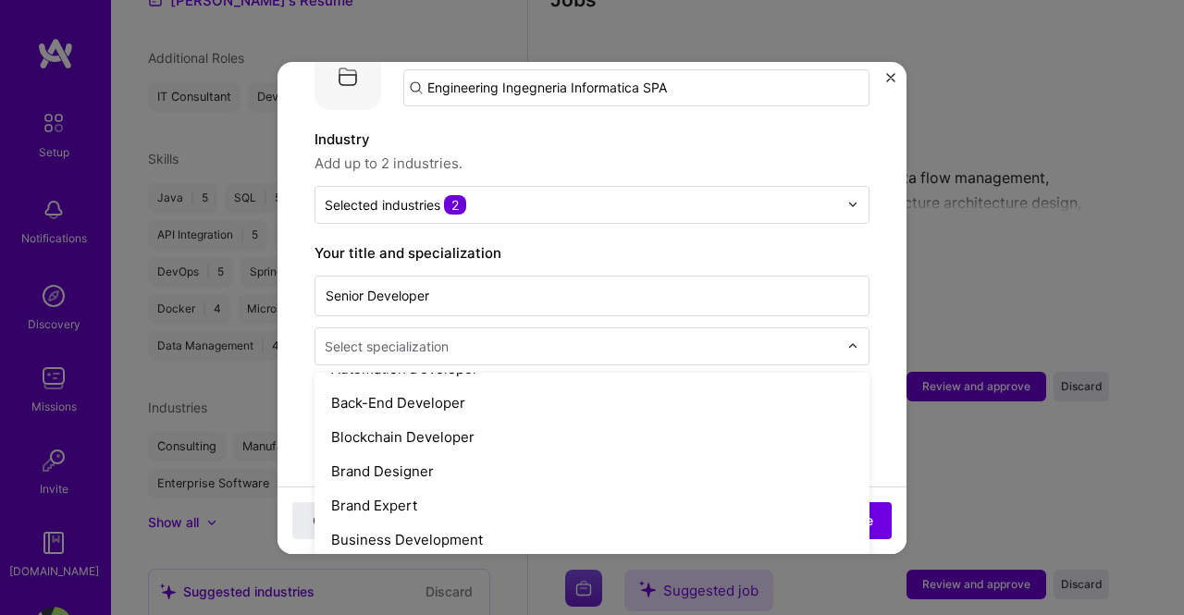
scroll to position [294, 0]
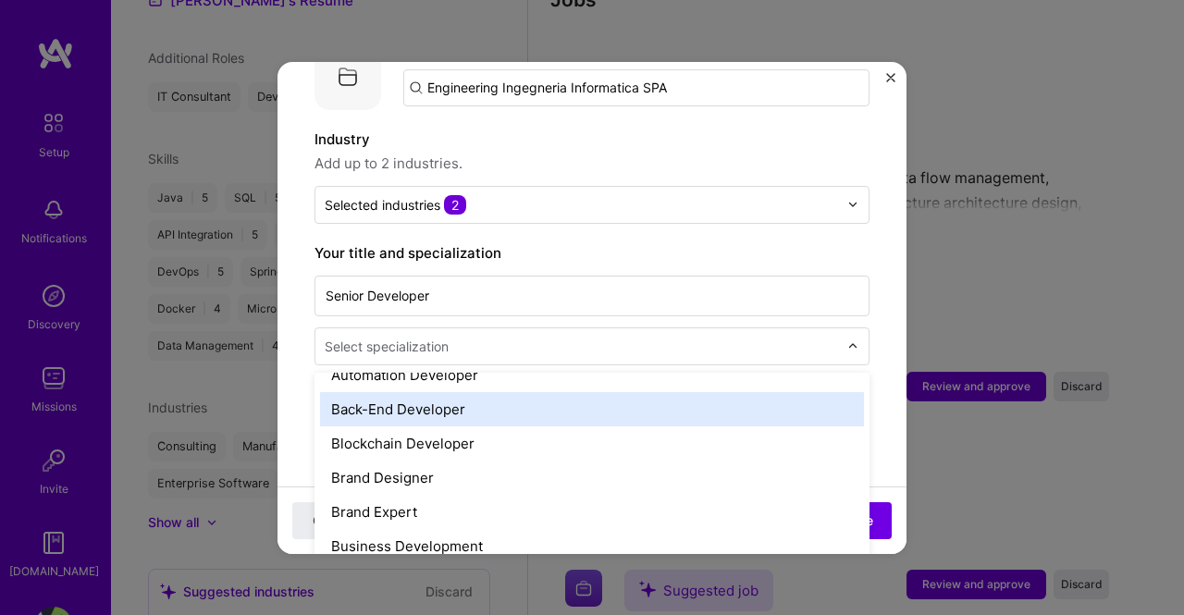
click at [448, 392] on div "Back-End Developer" at bounding box center [592, 409] width 544 height 34
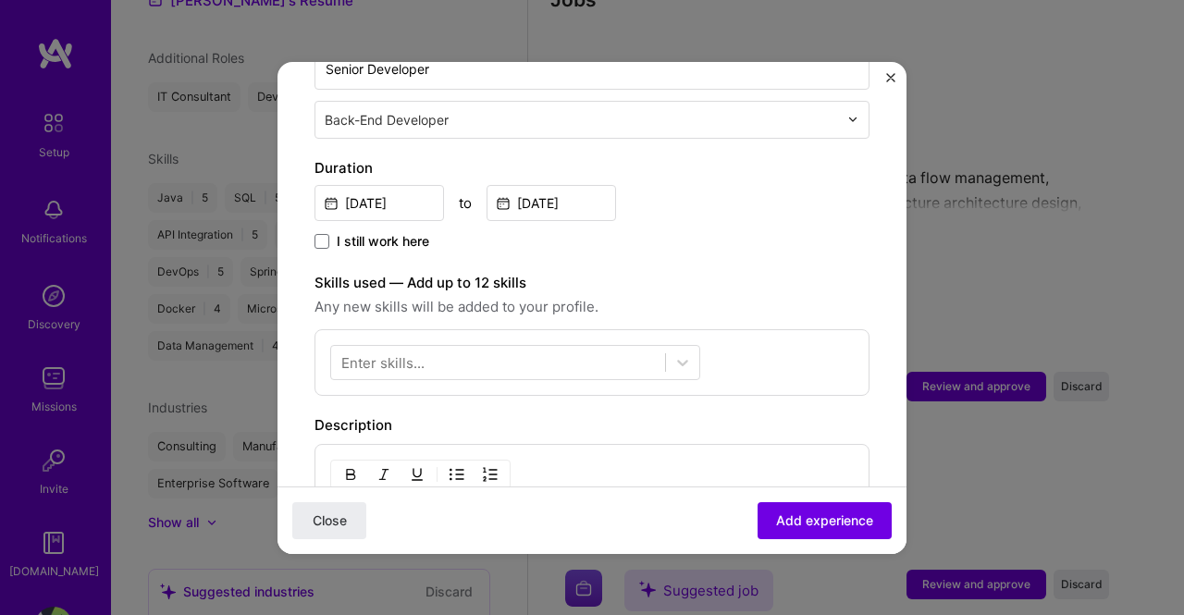
scroll to position [482, 0]
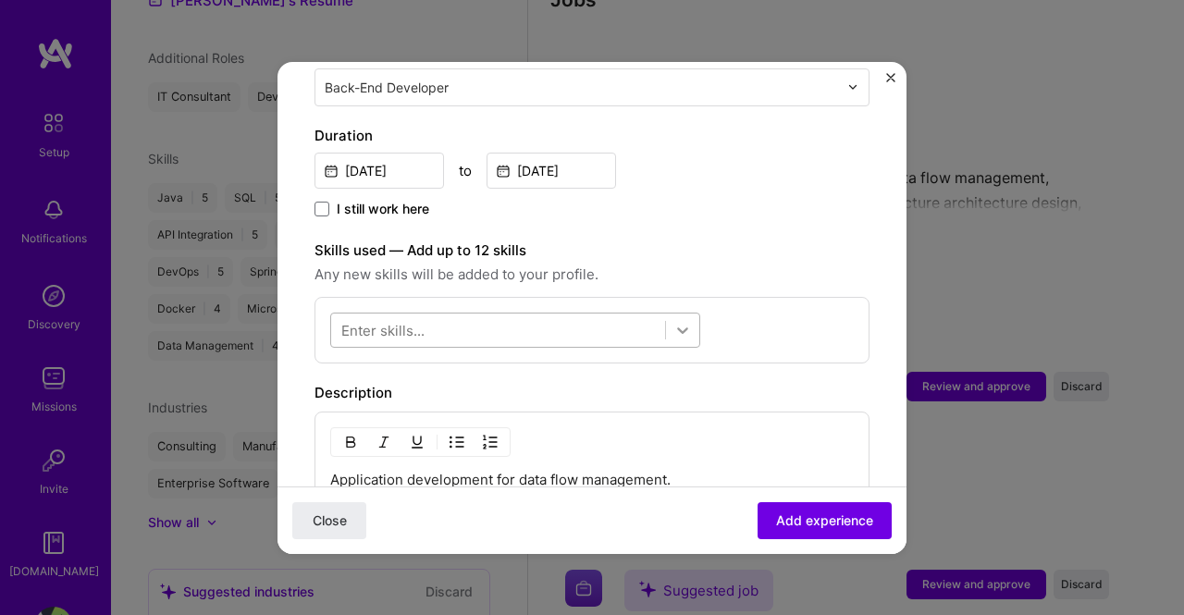
click at [682, 321] on icon at bounding box center [682, 330] width 18 height 18
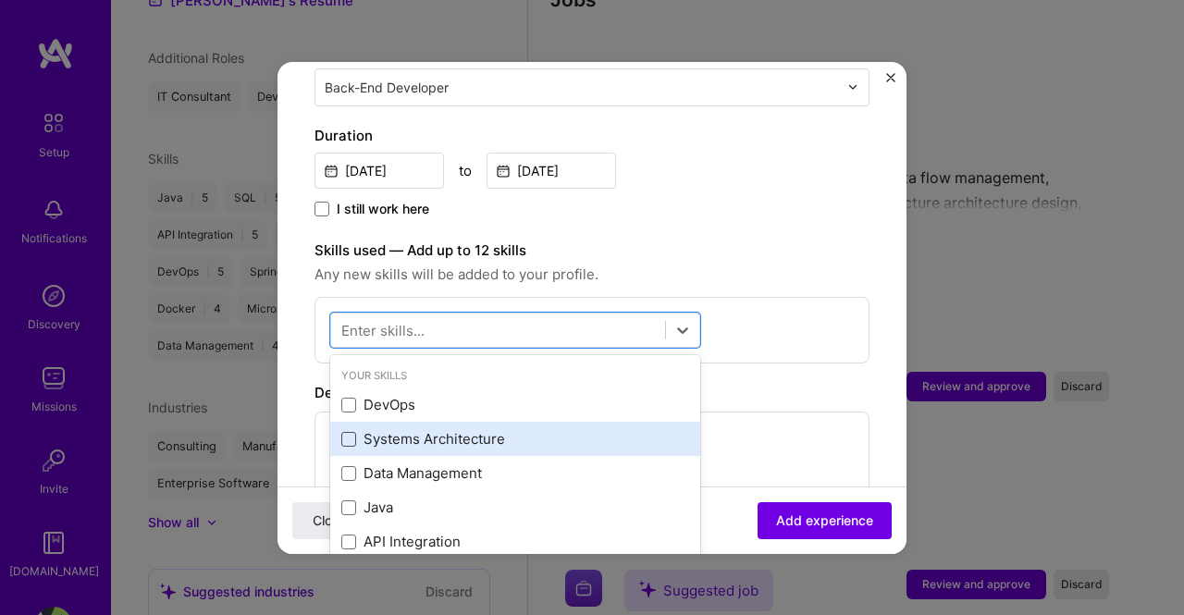
click at [348, 432] on span at bounding box center [348, 439] width 15 height 15
click at [0, 0] on input "checkbox" at bounding box center [0, 0] width 0 height 0
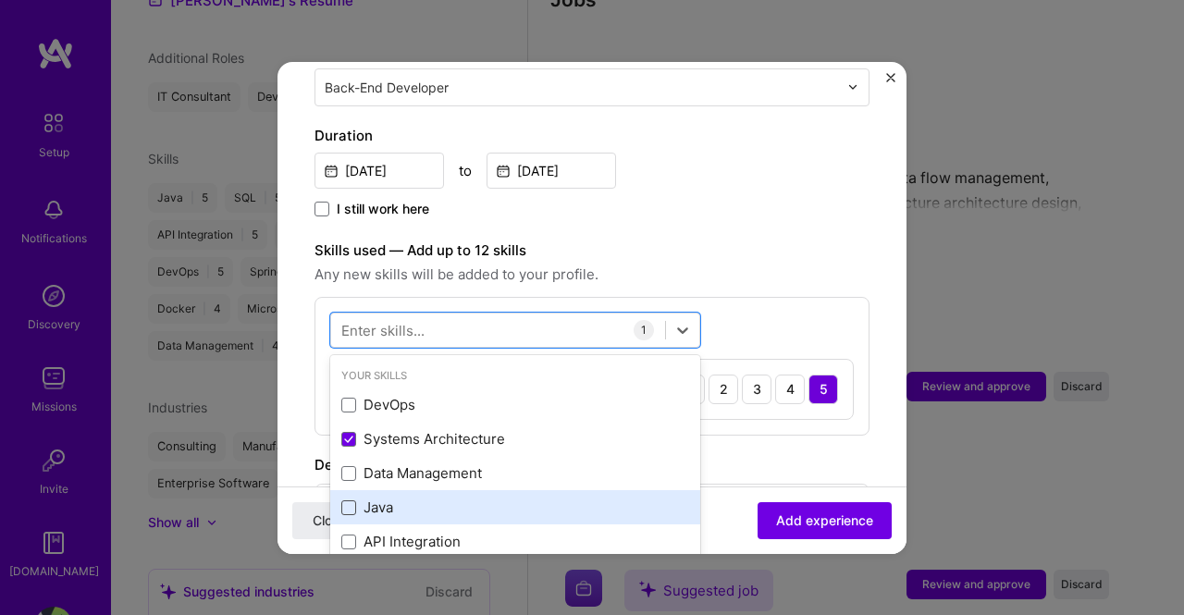
click at [348, 500] on span at bounding box center [348, 507] width 15 height 15
click at [0, 0] on input "checkbox" at bounding box center [0, 0] width 0 height 0
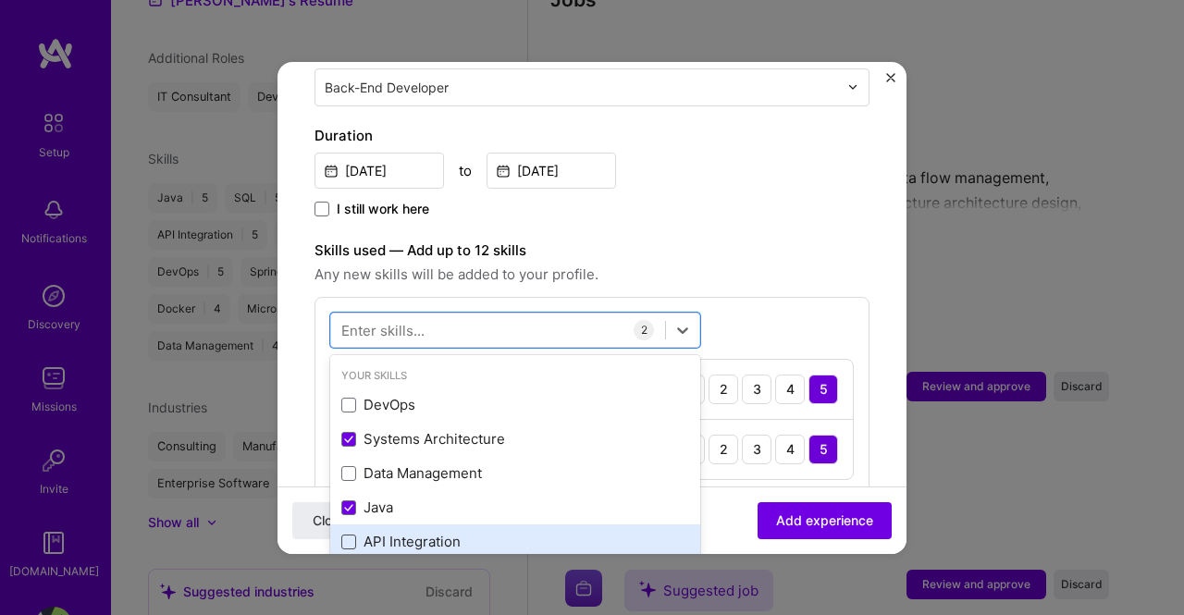
click at [347, 534] on span at bounding box center [348, 541] width 15 height 15
click at [0, 0] on input "checkbox" at bounding box center [0, 0] width 0 height 0
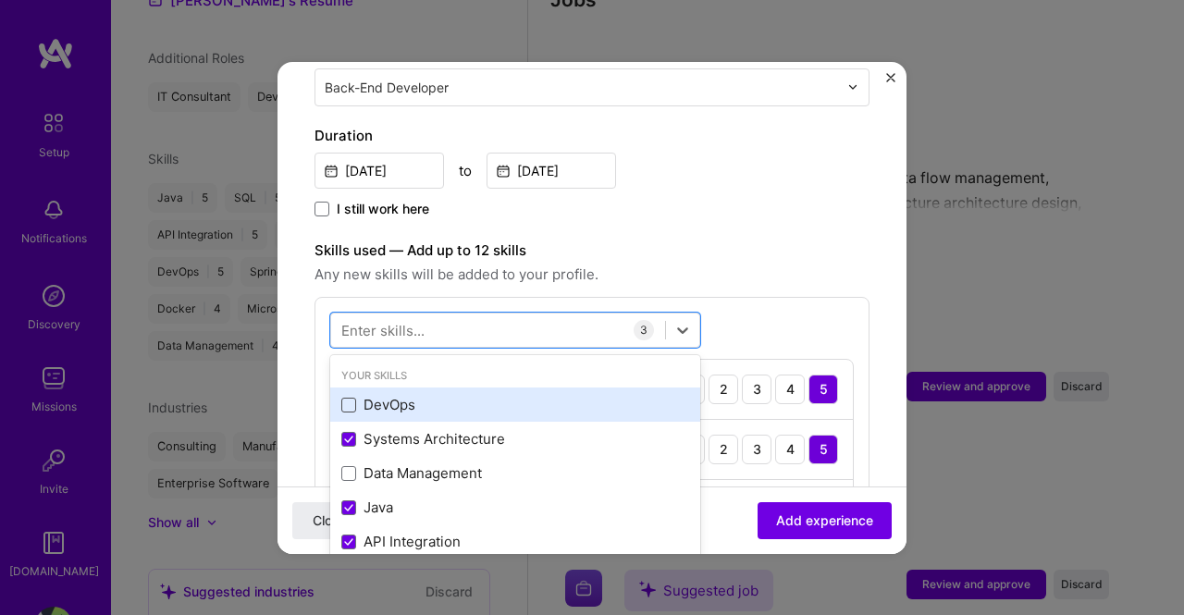
click at [355, 398] on span at bounding box center [348, 405] width 15 height 15
click at [0, 0] on input "checkbox" at bounding box center [0, 0] width 0 height 0
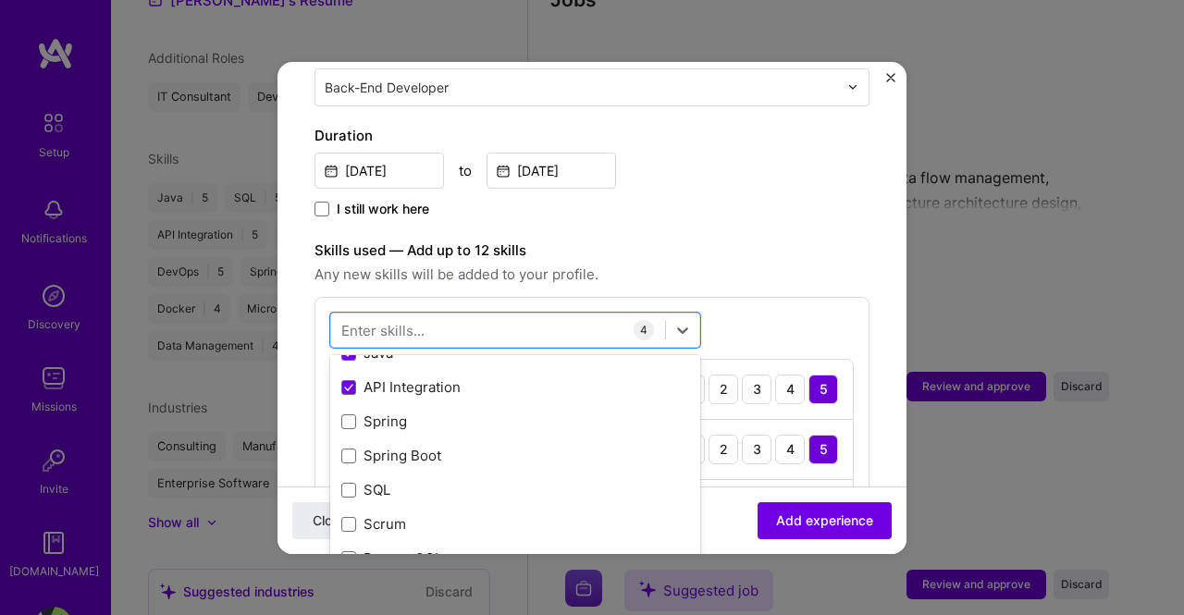
scroll to position [325, 0]
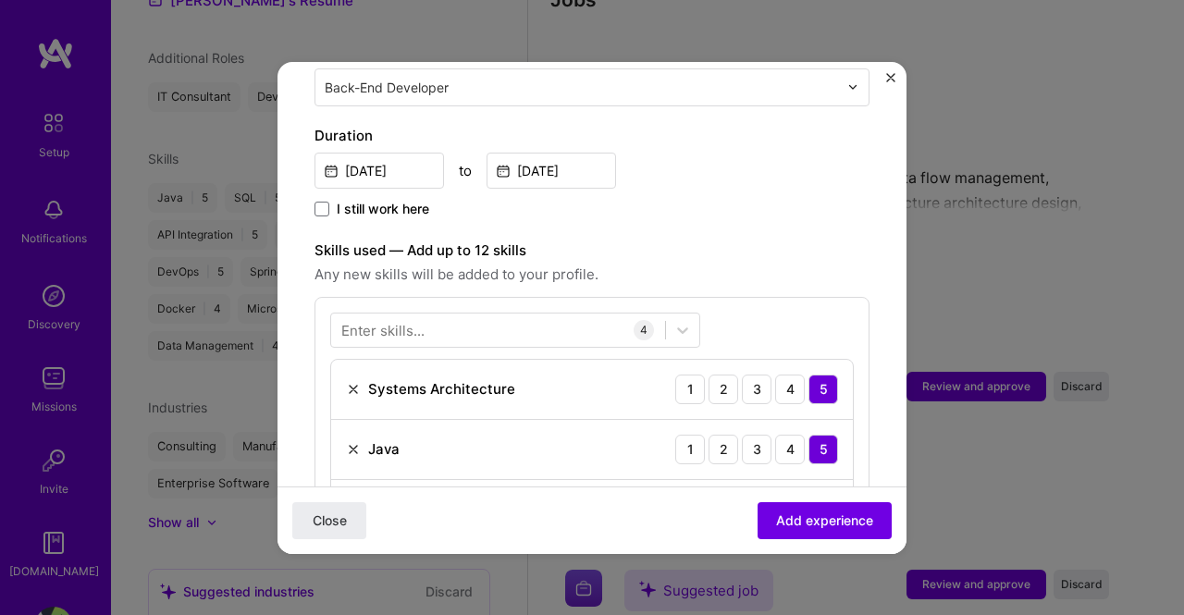
click at [770, 301] on div "Enter skills... 4 Systems Architecture 1 2 3 4 5 Java 1 2 3 4 5 API Integration…" at bounding box center [591, 456] width 555 height 319
click at [795, 521] on span "Add experience" at bounding box center [824, 519] width 97 height 18
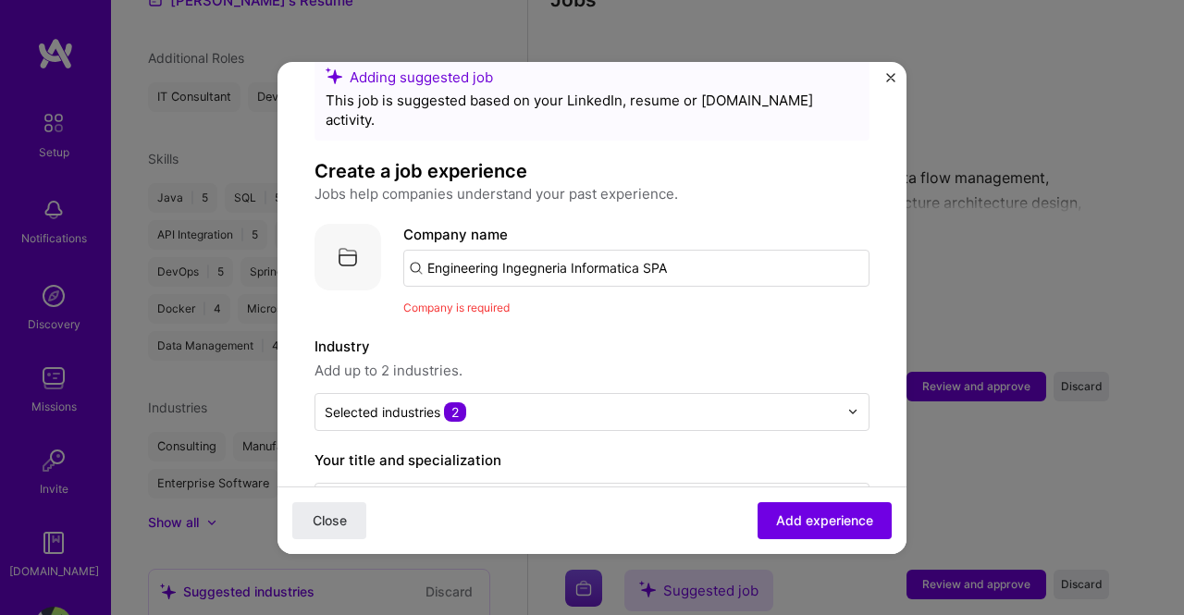
scroll to position [22, 0]
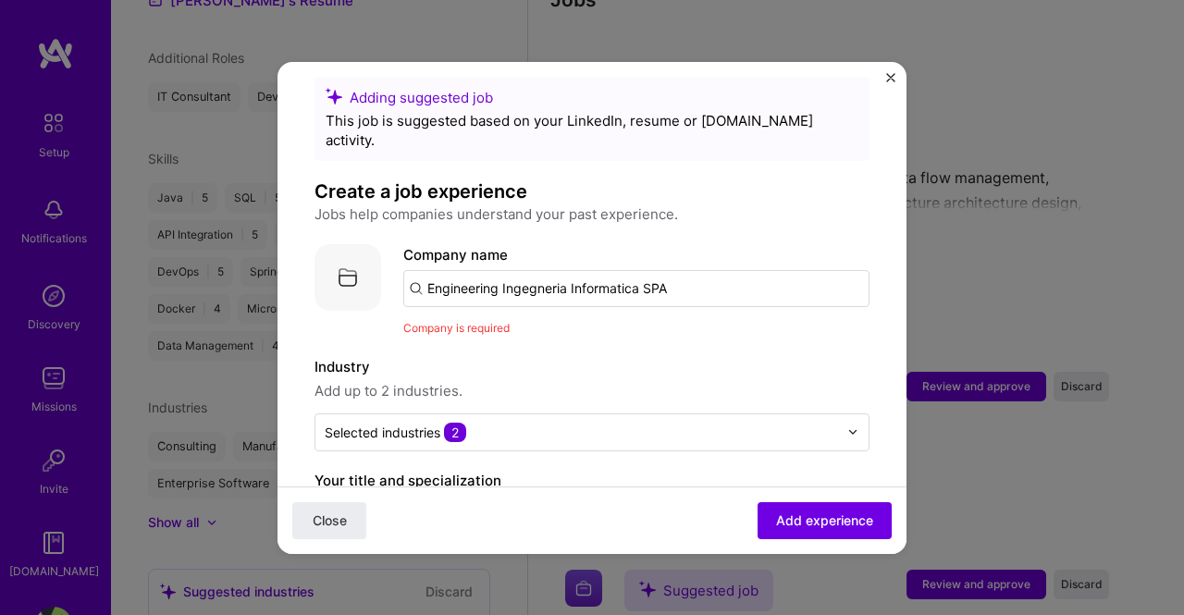
click at [698, 270] on input "Engineering Ingegneria Informatica SPA" at bounding box center [636, 288] width 466 height 37
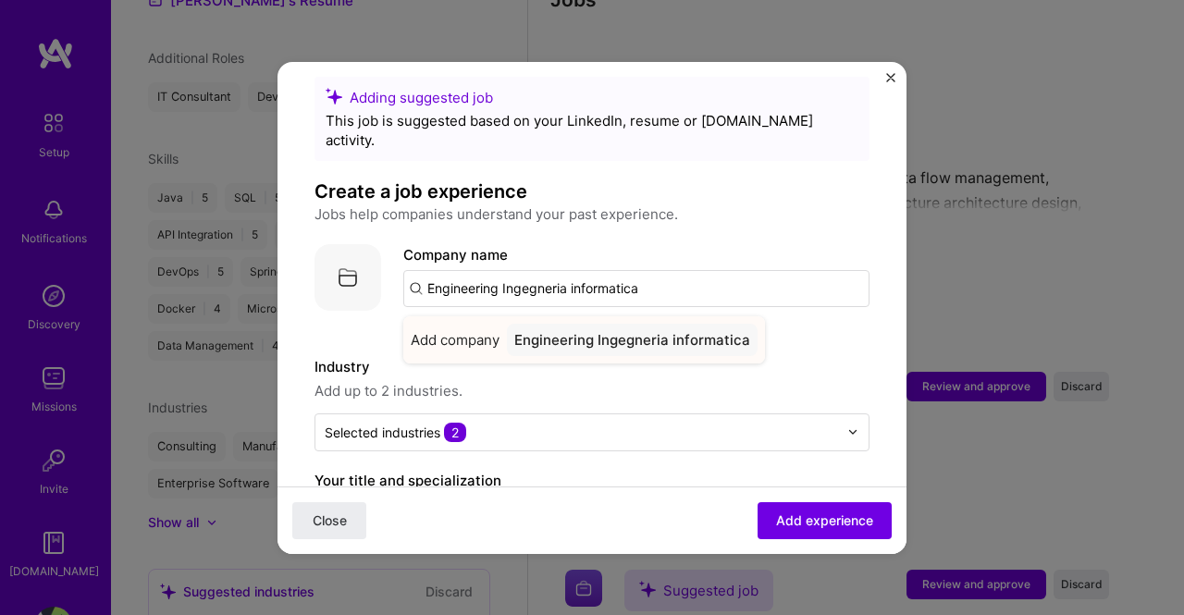
type input "Engineering Ingegneria informatica"
click at [472, 330] on span "Add company" at bounding box center [455, 339] width 89 height 19
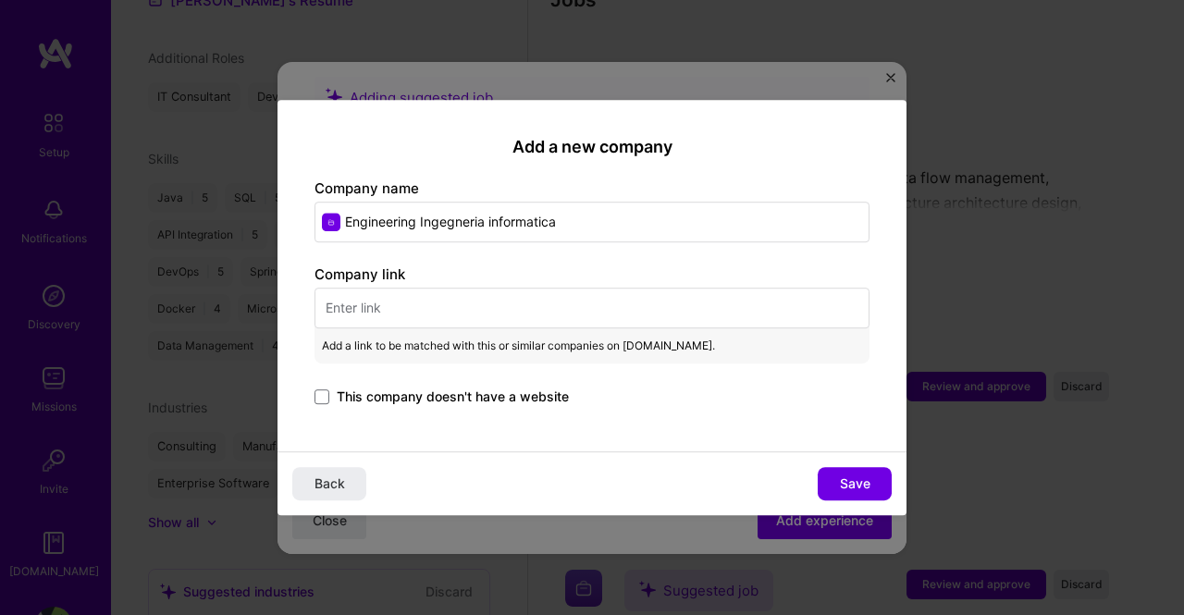
click at [474, 307] on input "text" at bounding box center [591, 308] width 555 height 41
paste input "[URL][DOMAIN_NAME]"
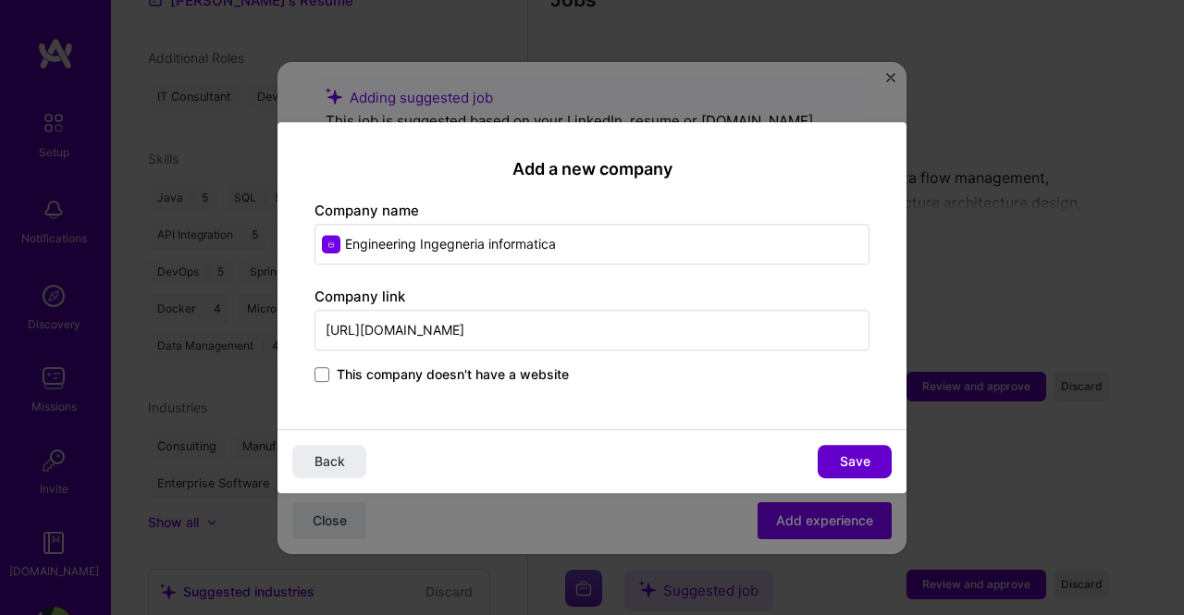
type input "[URL][DOMAIN_NAME]"
click at [849, 469] on span "Save" at bounding box center [855, 461] width 31 height 18
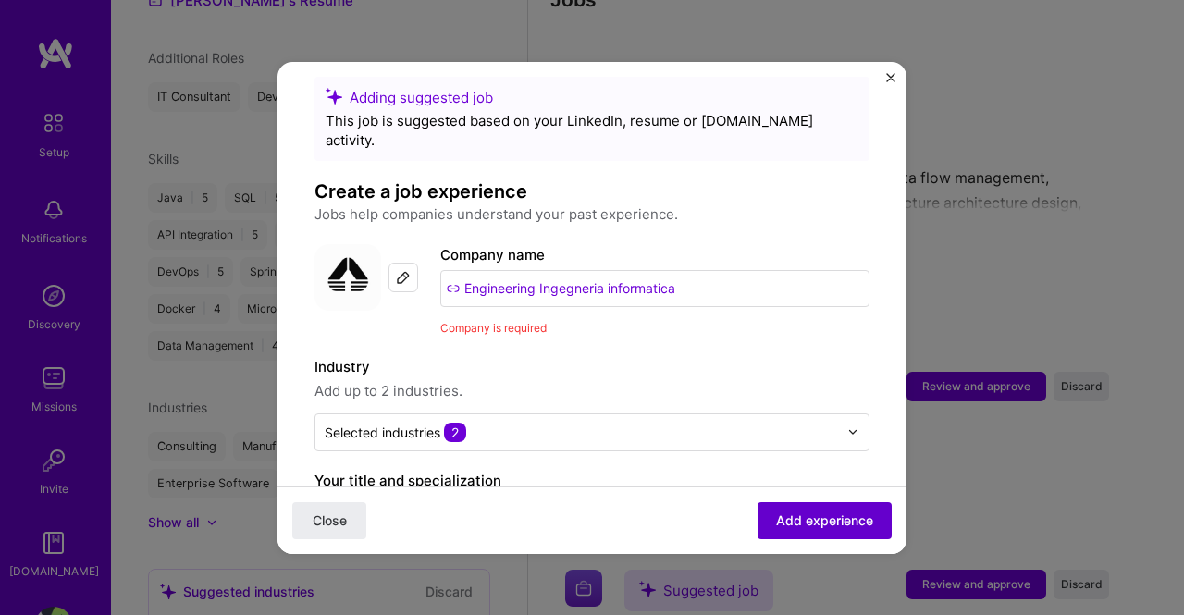
click at [823, 522] on span "Add experience" at bounding box center [824, 519] width 97 height 18
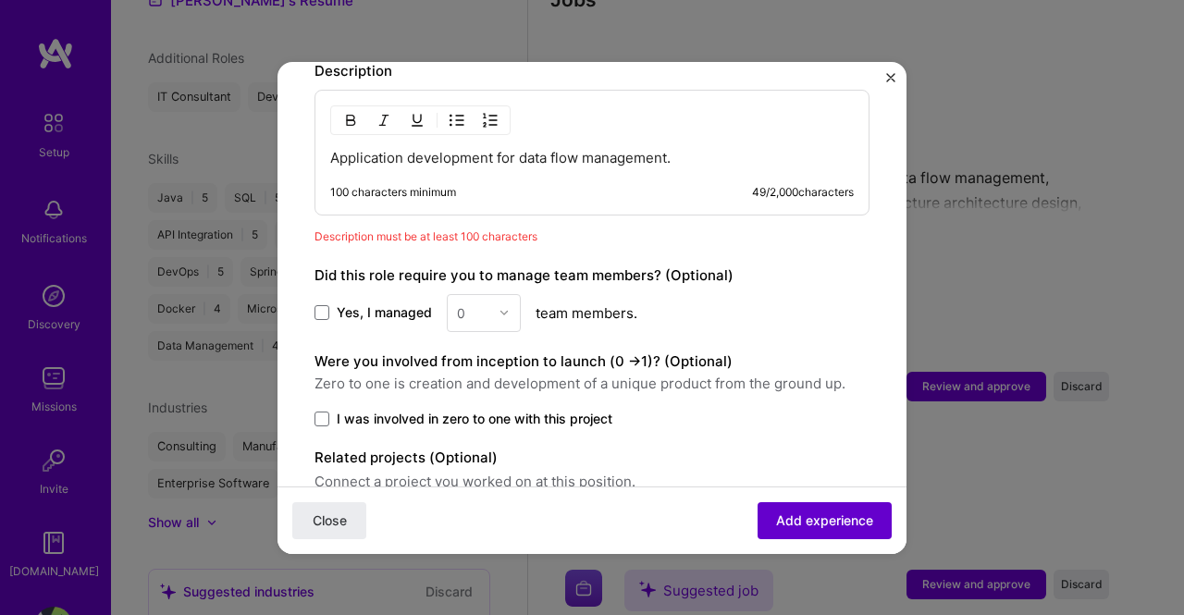
scroll to position [1057, 0]
click at [681, 148] on p "Application development for data flow management." at bounding box center [591, 157] width 523 height 18
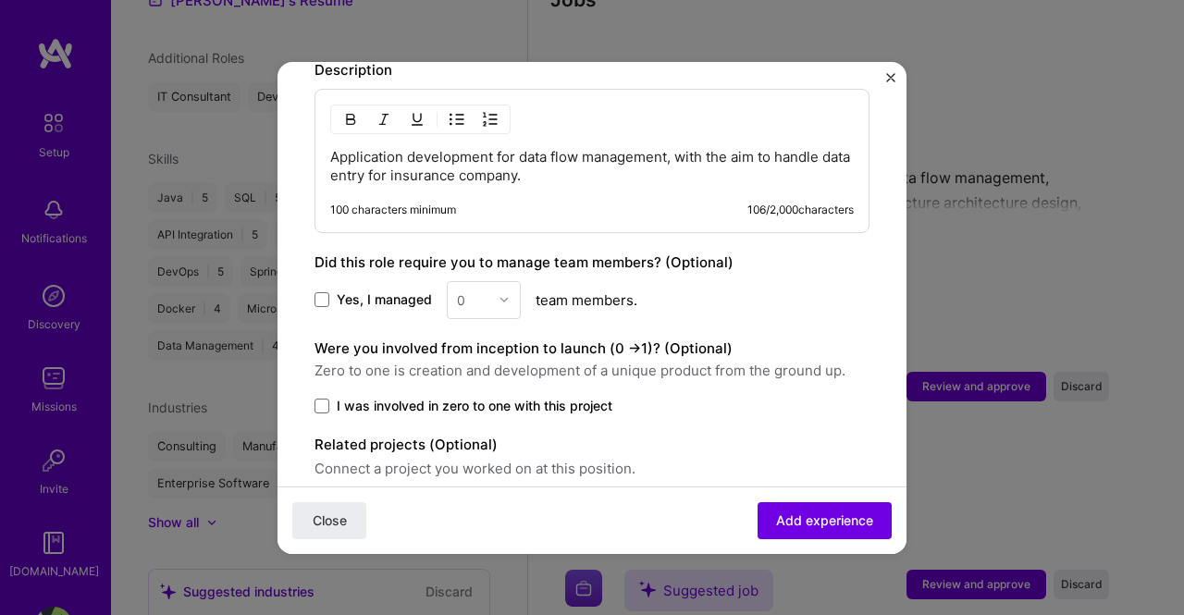
click at [754, 148] on p "Application development for data flow management, with the aim to handle data e…" at bounding box center [591, 166] width 523 height 37
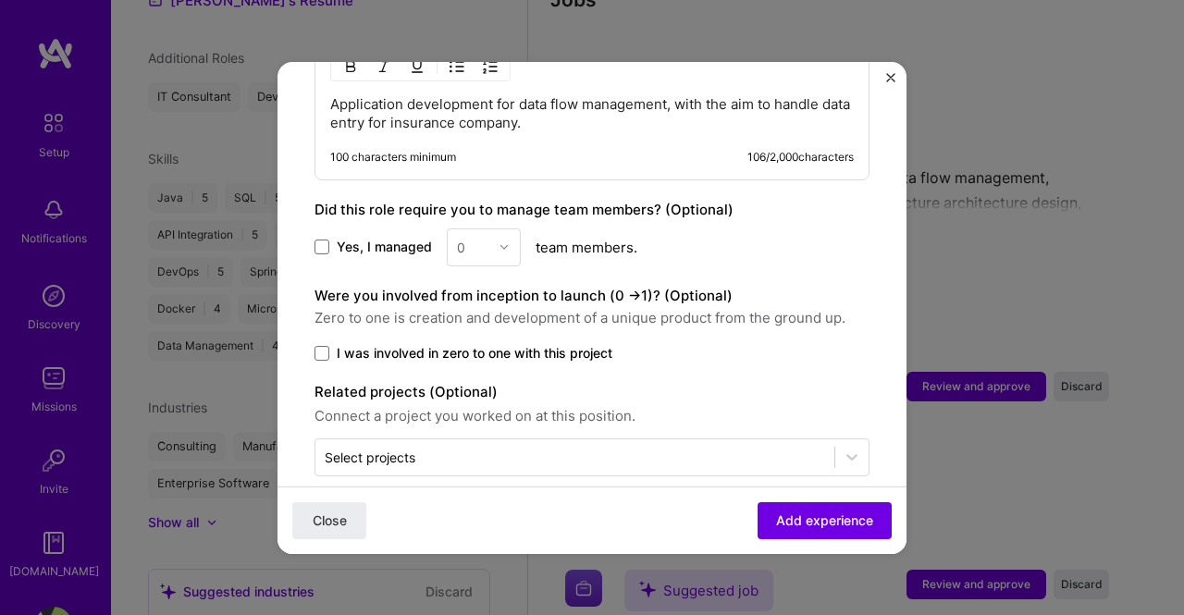
click at [749, 95] on p "Application development for data flow management, with the aim to handle data e…" at bounding box center [591, 113] width 523 height 37
click at [322, 346] on span at bounding box center [321, 353] width 15 height 15
click at [0, 0] on input "I was involved in zero to one with this project" at bounding box center [0, 0] width 0 height 0
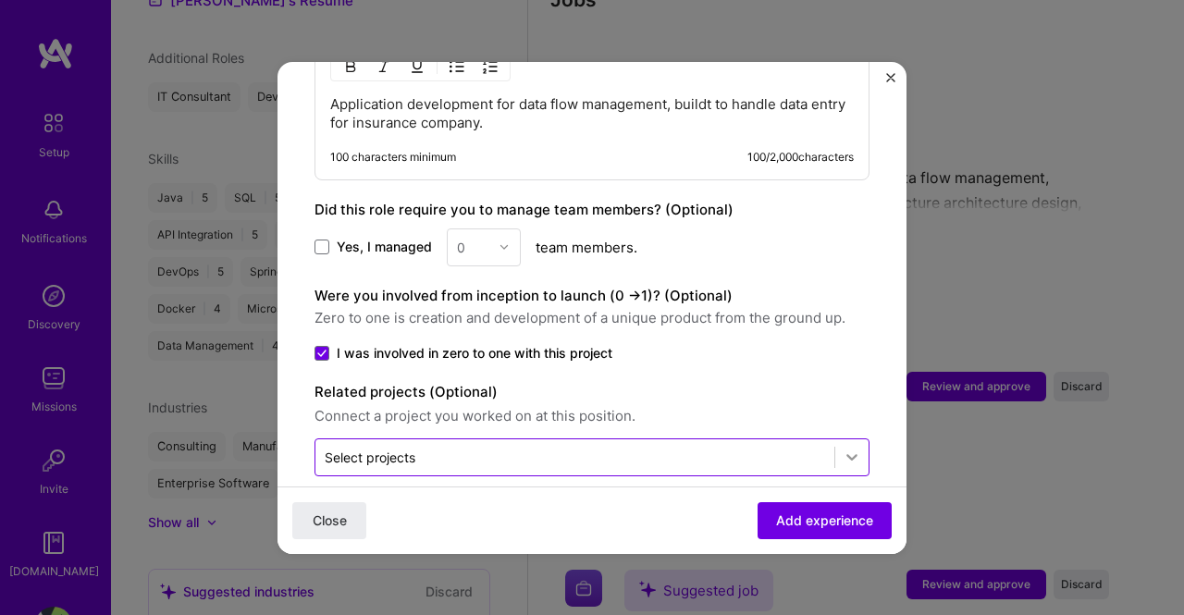
click at [842, 448] on icon at bounding box center [851, 457] width 18 height 18
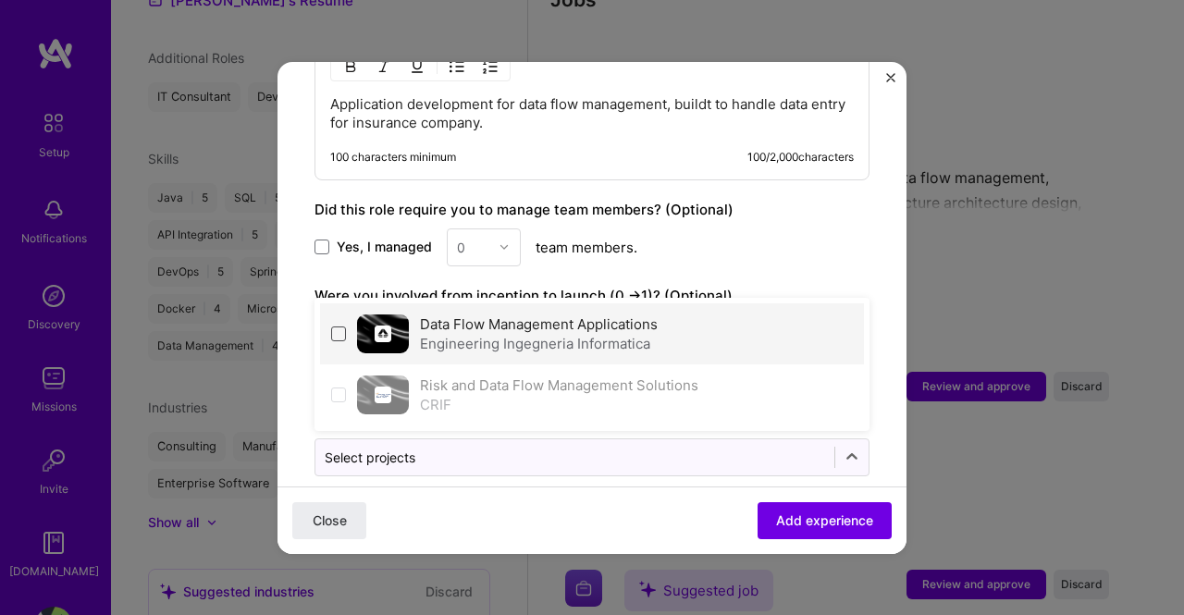
click at [337, 326] on span at bounding box center [338, 333] width 15 height 15
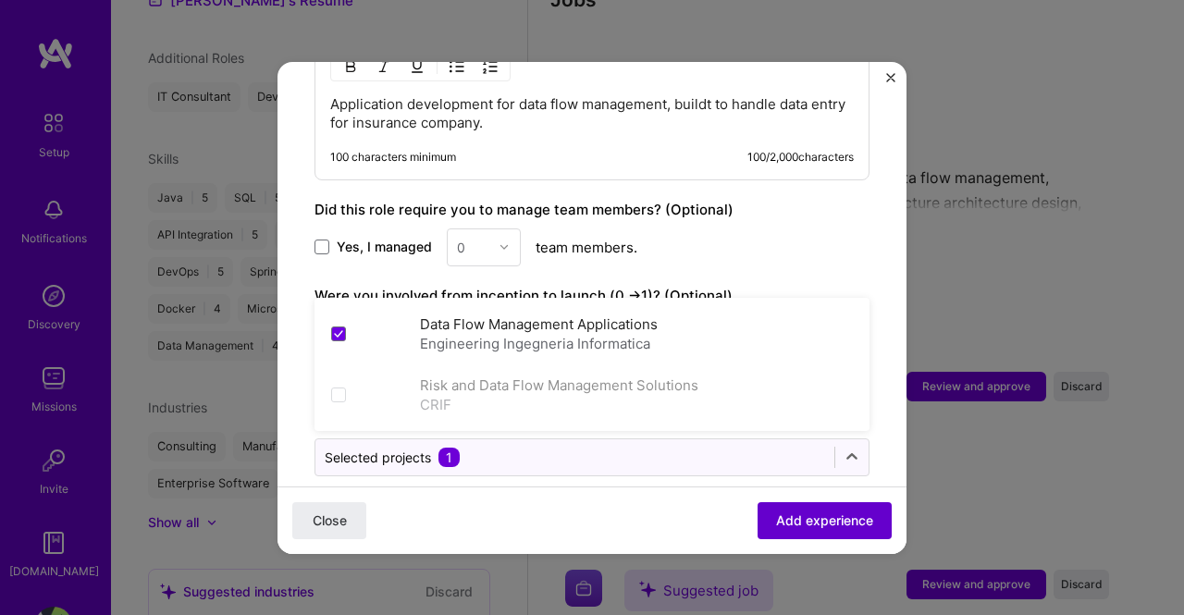
click at [779, 521] on span "Add experience" at bounding box center [824, 519] width 97 height 18
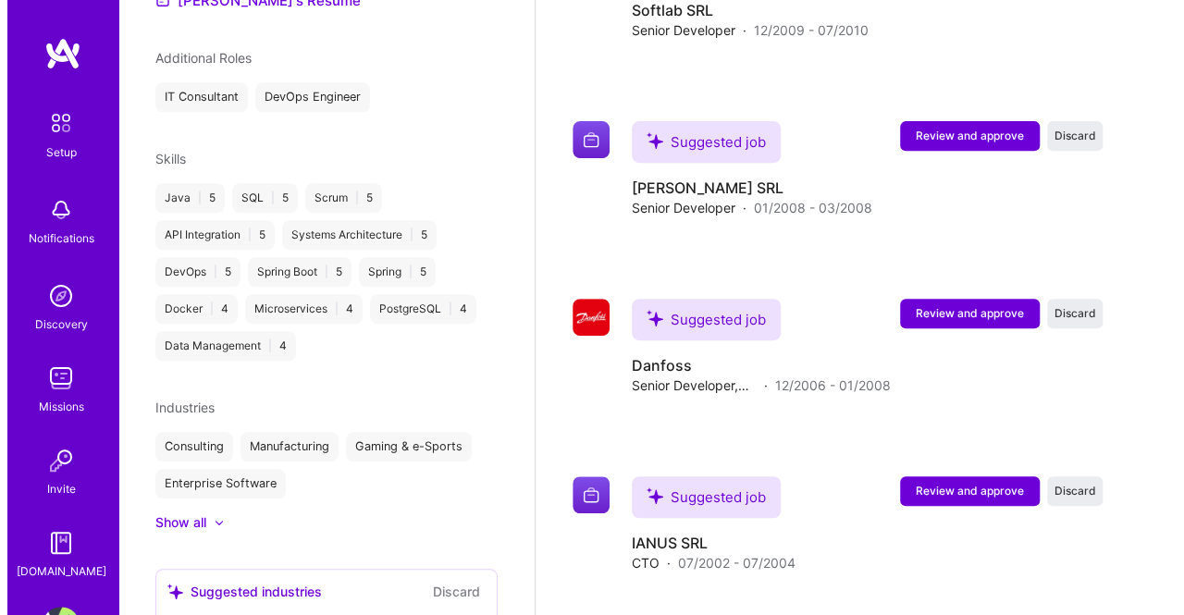
scroll to position [3834, 0]
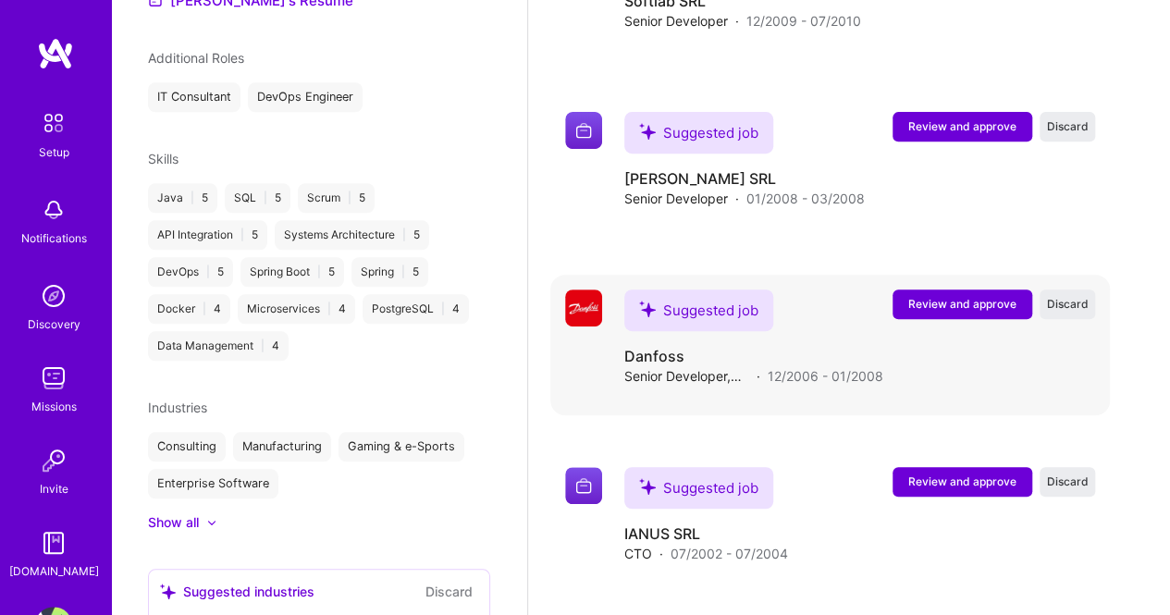
click at [967, 302] on span "Review and approve" at bounding box center [962, 304] width 108 height 16
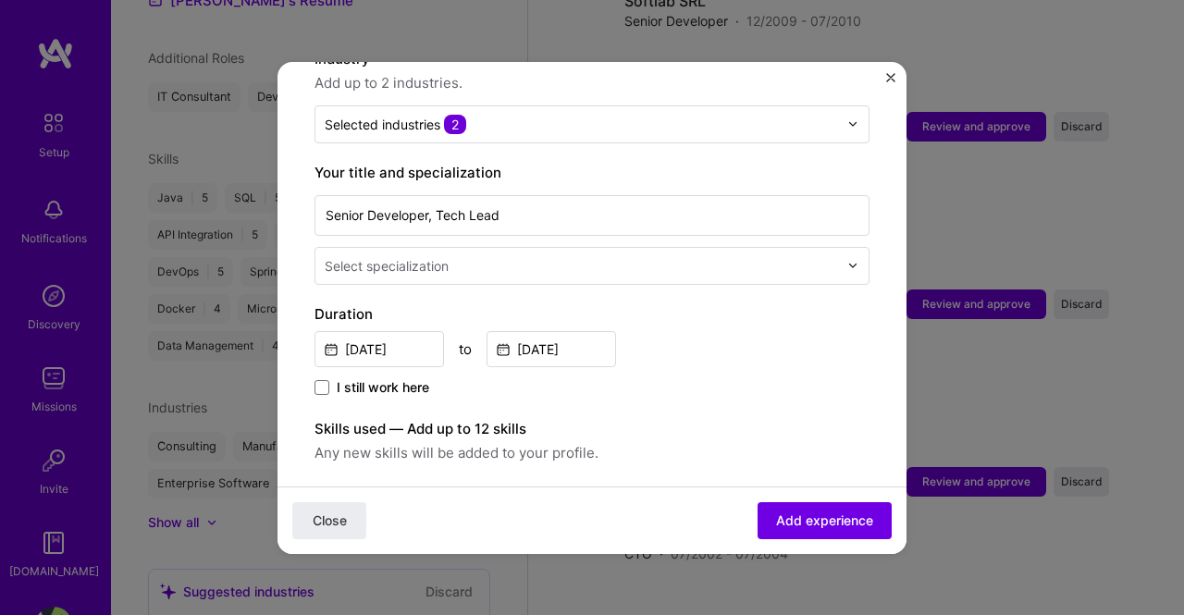
scroll to position [315, 0]
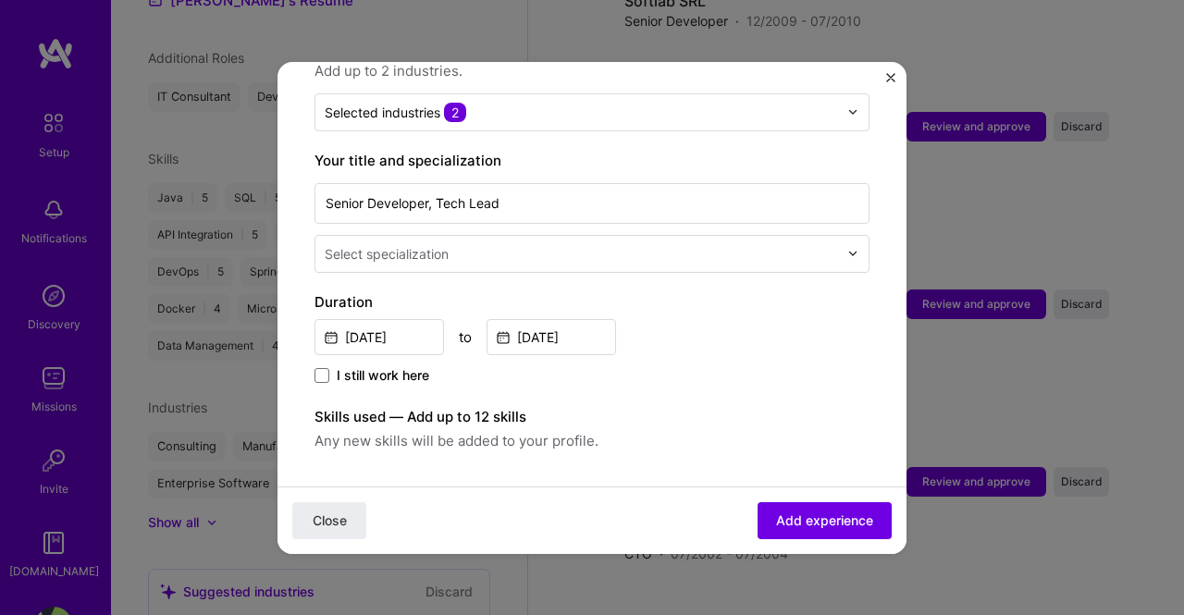
click at [847, 248] on img at bounding box center [852, 253] width 11 height 11
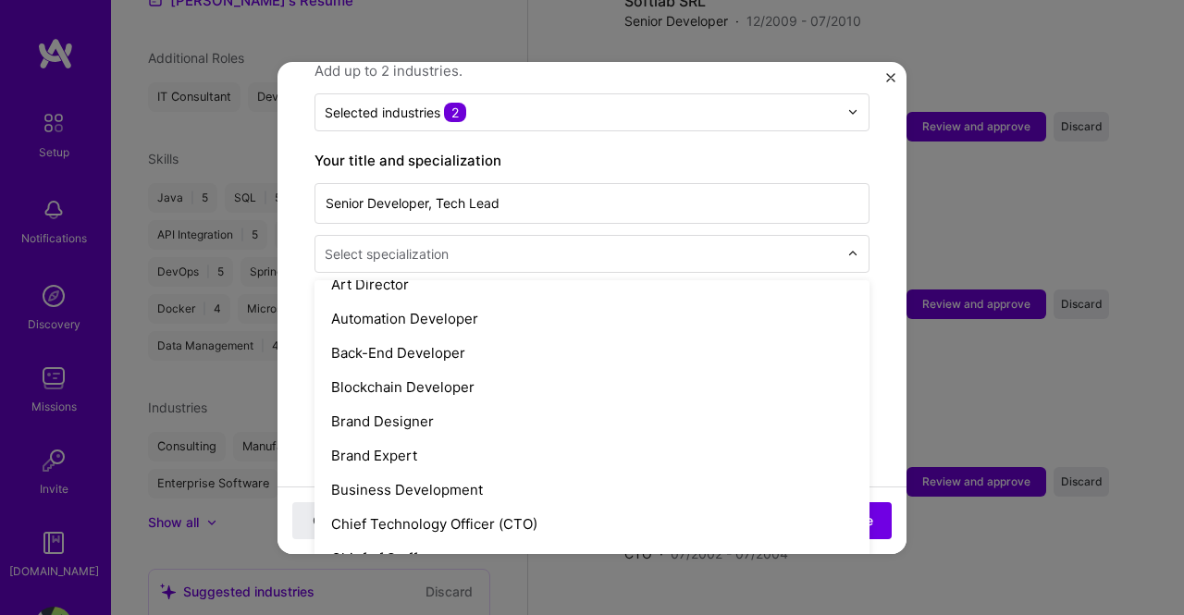
scroll to position [264, 0]
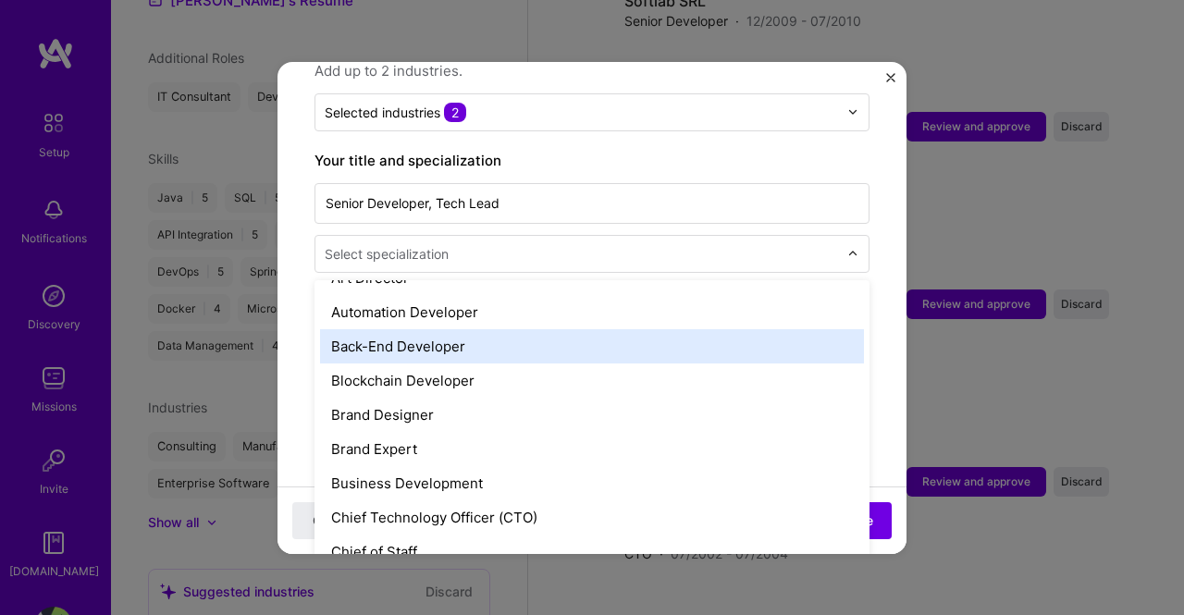
click at [408, 329] on div "Back-End Developer" at bounding box center [592, 346] width 544 height 34
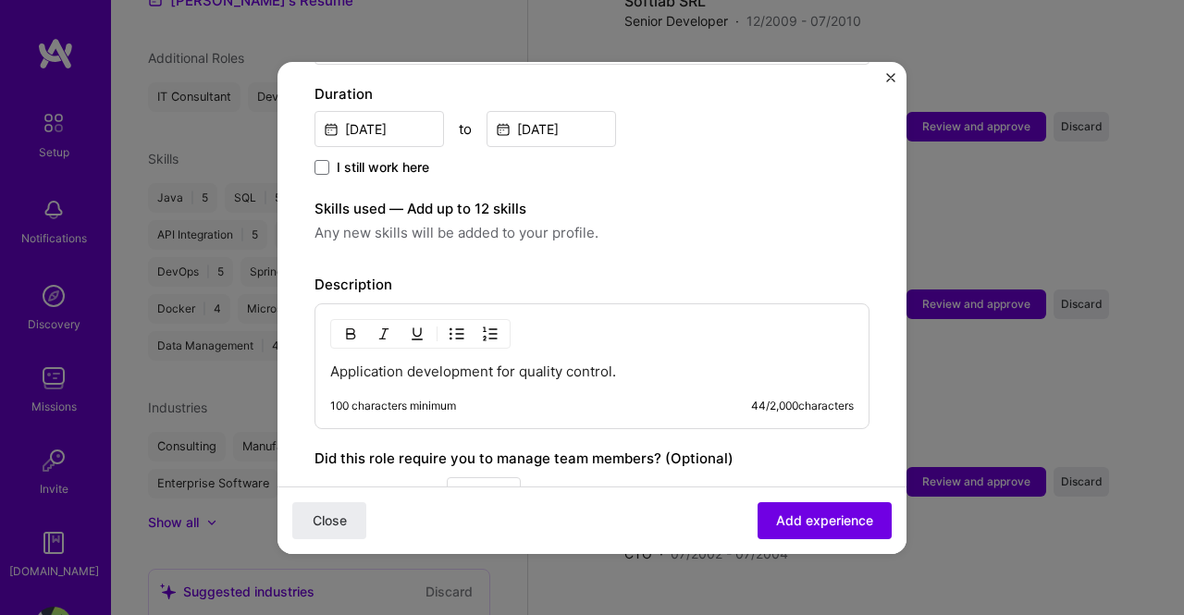
scroll to position [533, 0]
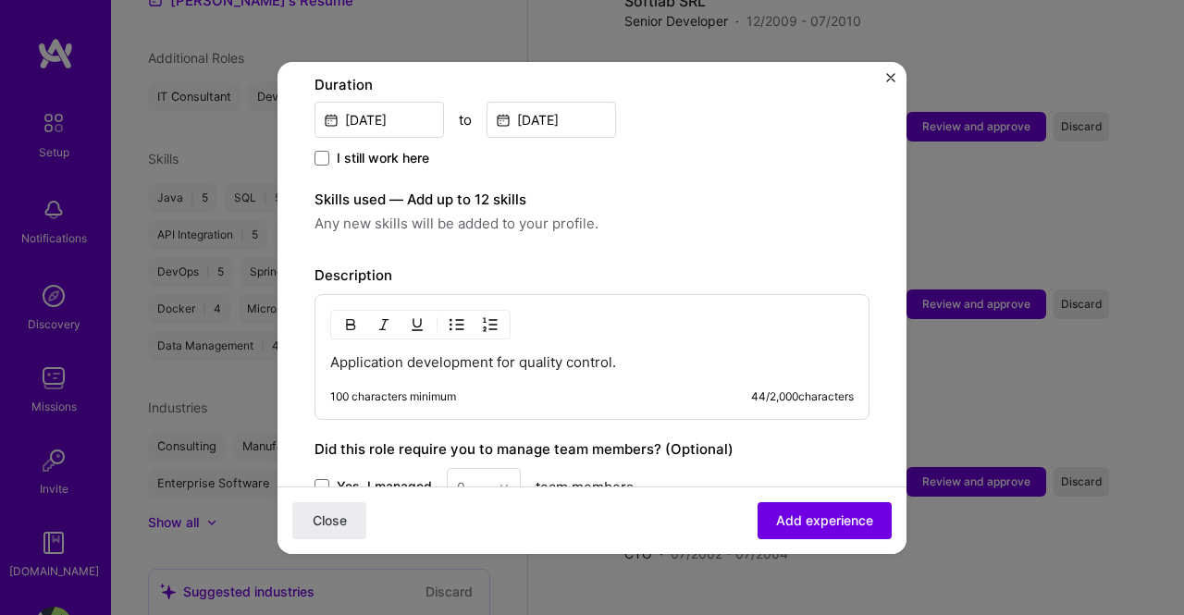
click at [601, 213] on span "Any new skills will be added to your profile." at bounding box center [591, 224] width 555 height 22
click at [576, 213] on span "Any new skills will be added to your profile." at bounding box center [591, 224] width 555 height 22
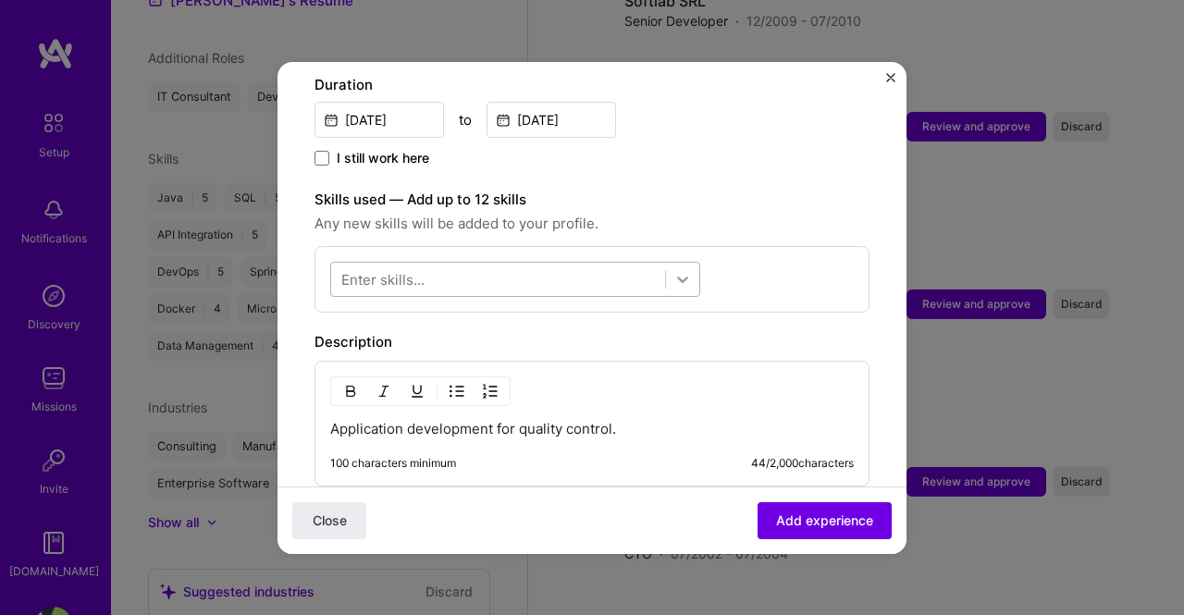
click at [686, 270] on icon at bounding box center [682, 279] width 18 height 18
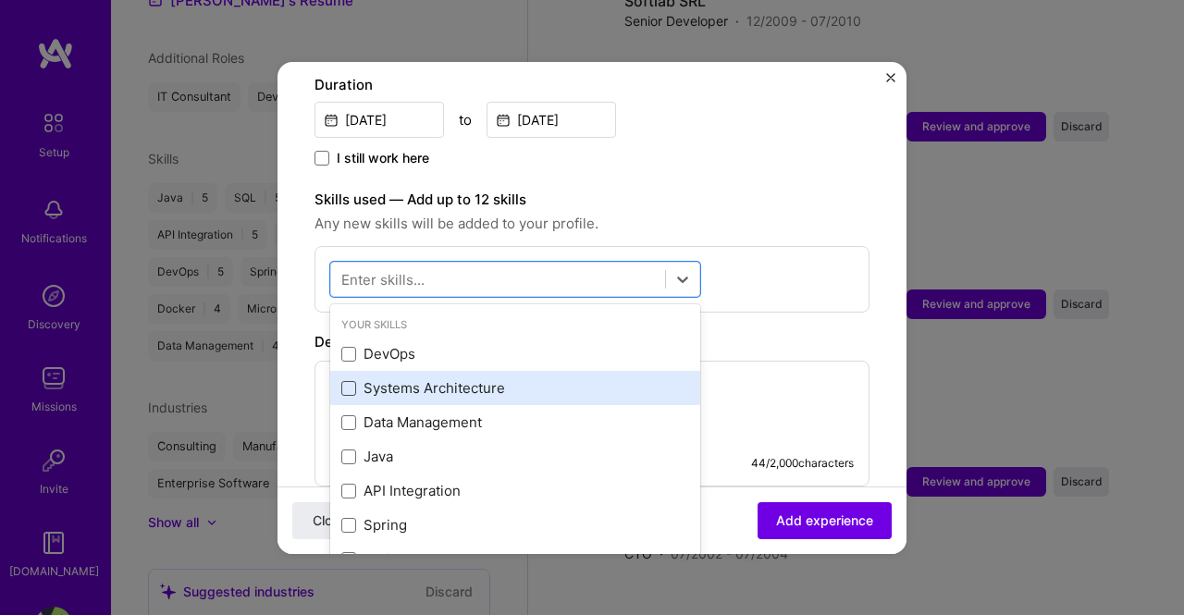
click at [344, 381] on span at bounding box center [348, 388] width 15 height 15
click at [0, 0] on input "checkbox" at bounding box center [0, 0] width 0 height 0
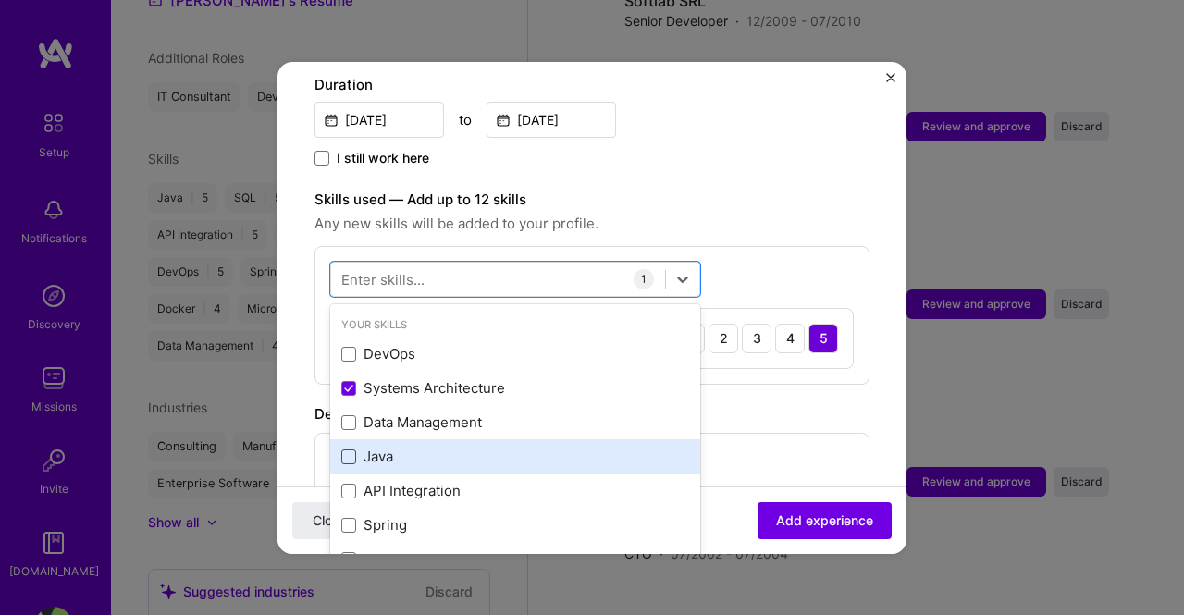
click at [347, 449] on span at bounding box center [348, 456] width 15 height 15
click at [0, 0] on input "checkbox" at bounding box center [0, 0] width 0 height 0
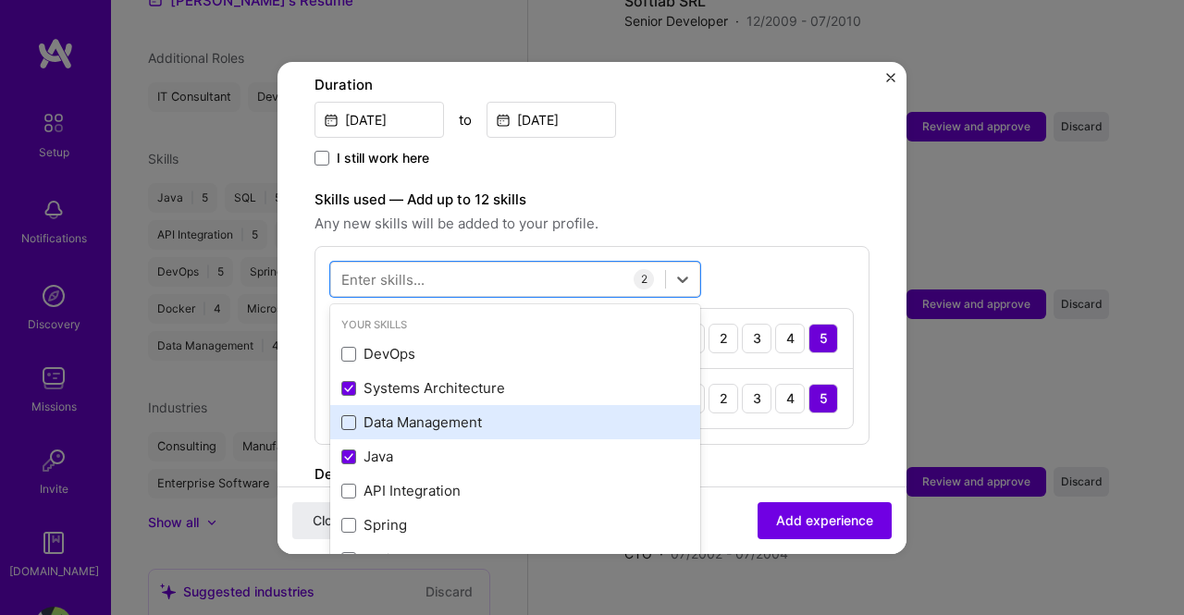
click at [351, 415] on span at bounding box center [348, 422] width 15 height 15
click at [0, 0] on input "checkbox" at bounding box center [0, 0] width 0 height 0
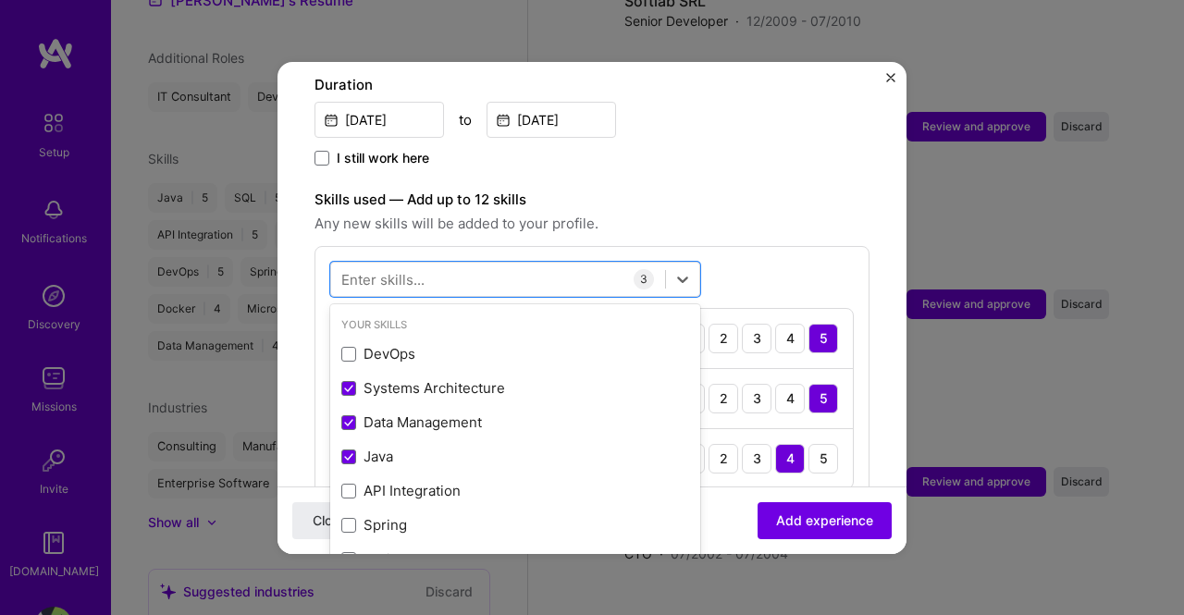
scroll to position [120, 0]
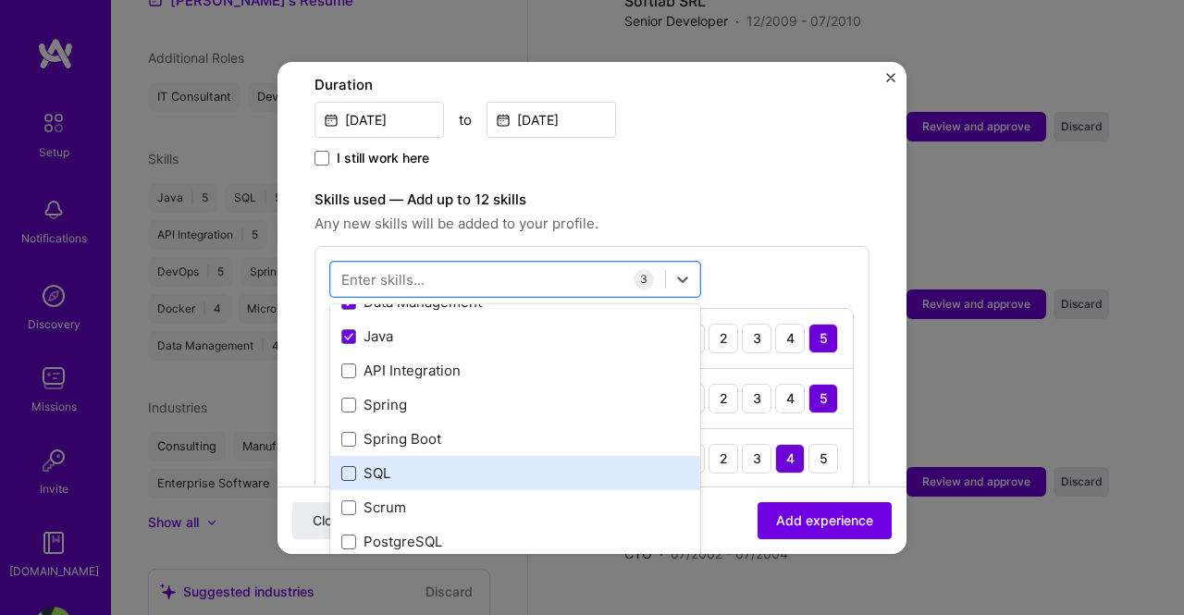
click at [345, 466] on span at bounding box center [348, 473] width 15 height 15
click at [0, 0] on input "checkbox" at bounding box center [0, 0] width 0 height 0
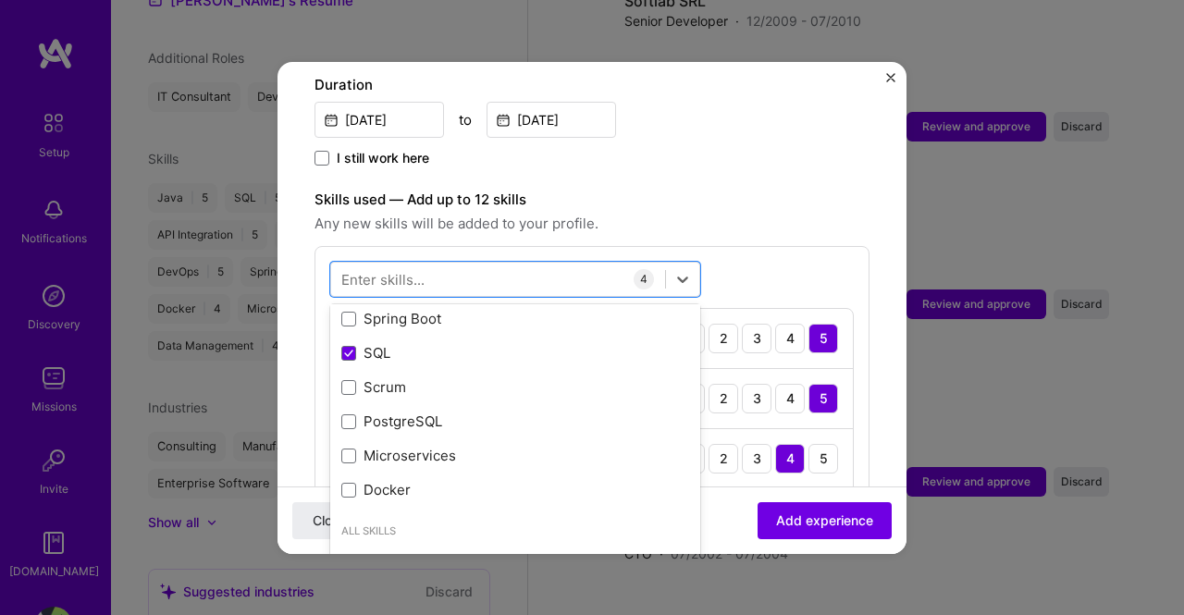
scroll to position [274, 0]
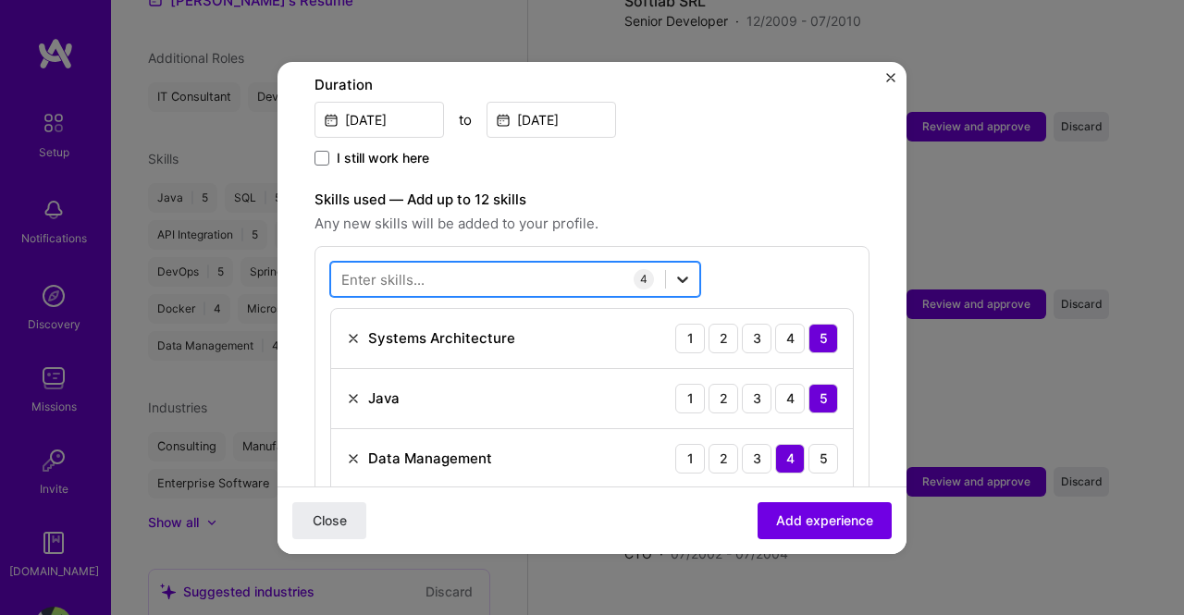
click at [680, 276] on icon at bounding box center [682, 279] width 11 height 6
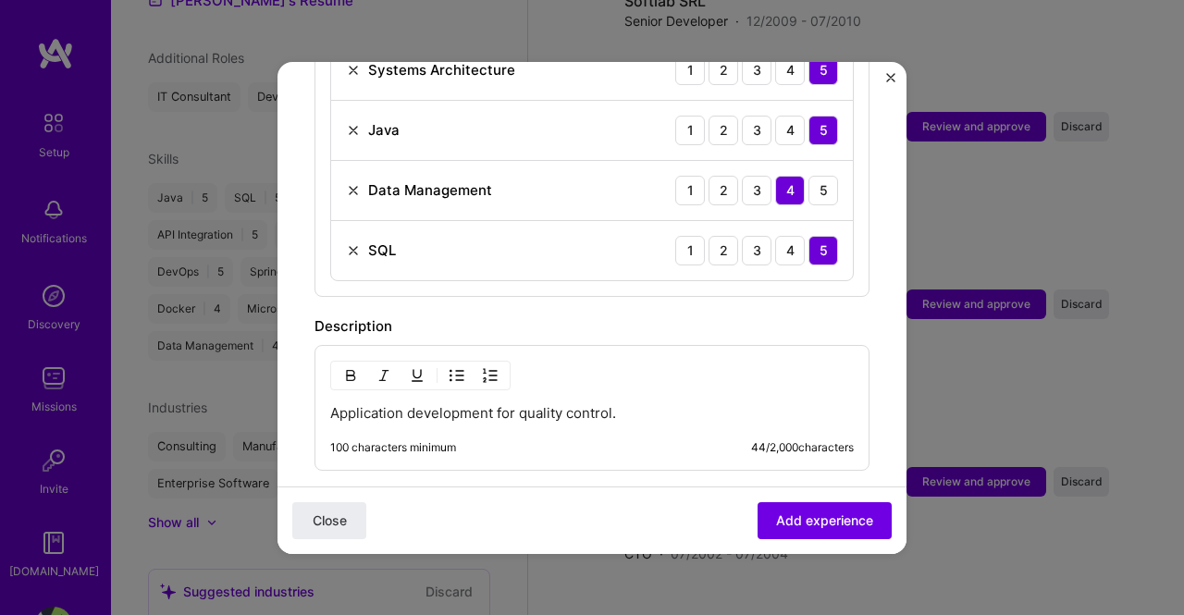
scroll to position [827, 0]
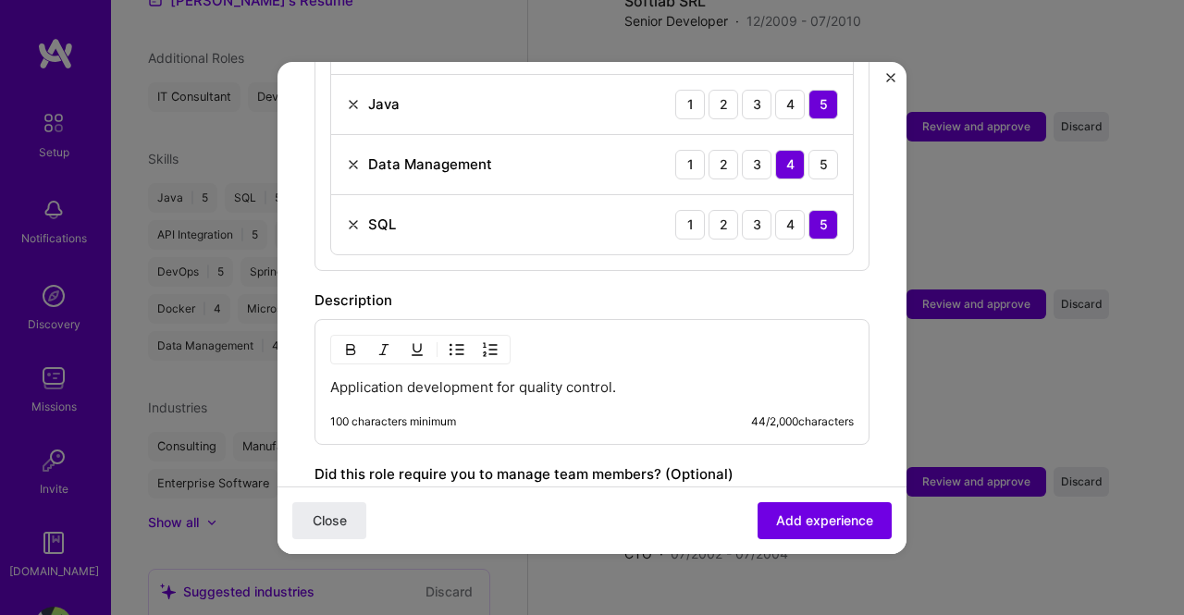
click at [632, 378] on p "Application development for quality control." at bounding box center [591, 387] width 523 height 18
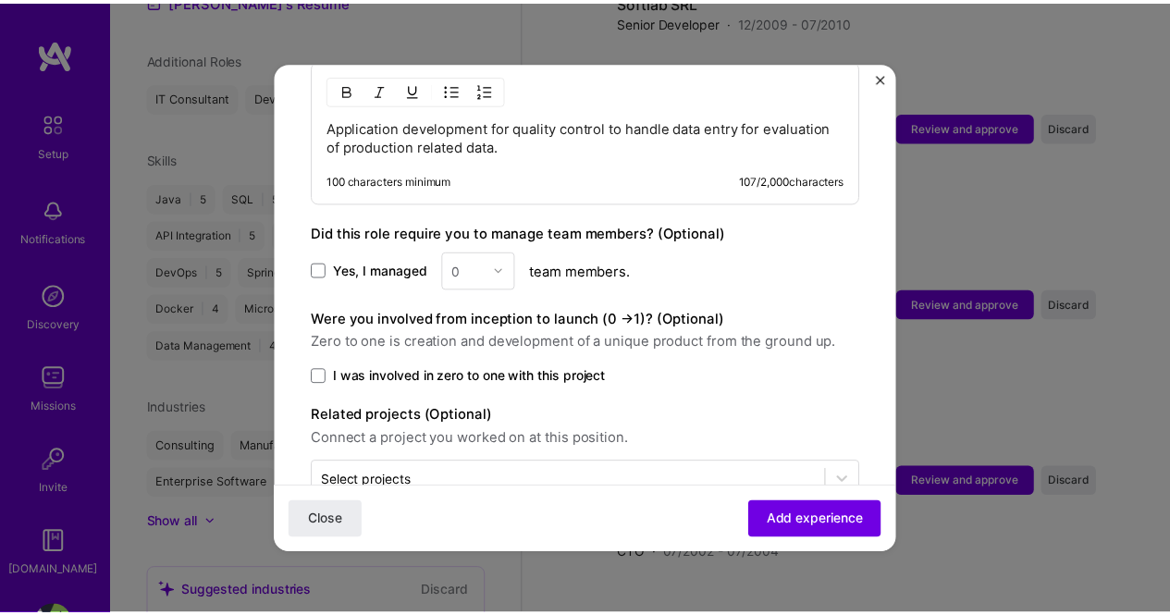
scroll to position [1089, 0]
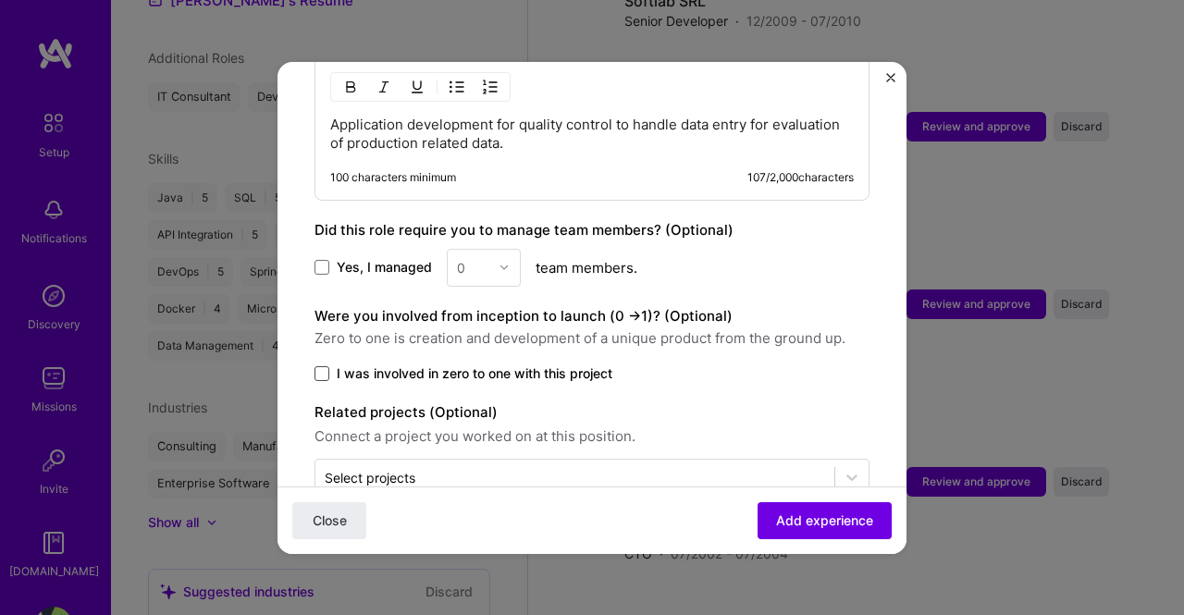
click at [325, 366] on span at bounding box center [321, 373] width 15 height 15
click at [0, 0] on input "I was involved in zero to one with this project" at bounding box center [0, 0] width 0 height 0
click at [805, 526] on span "Add experience" at bounding box center [824, 519] width 97 height 18
click at [805, 526] on div "Close Loading..." at bounding box center [591, 518] width 629 height 67
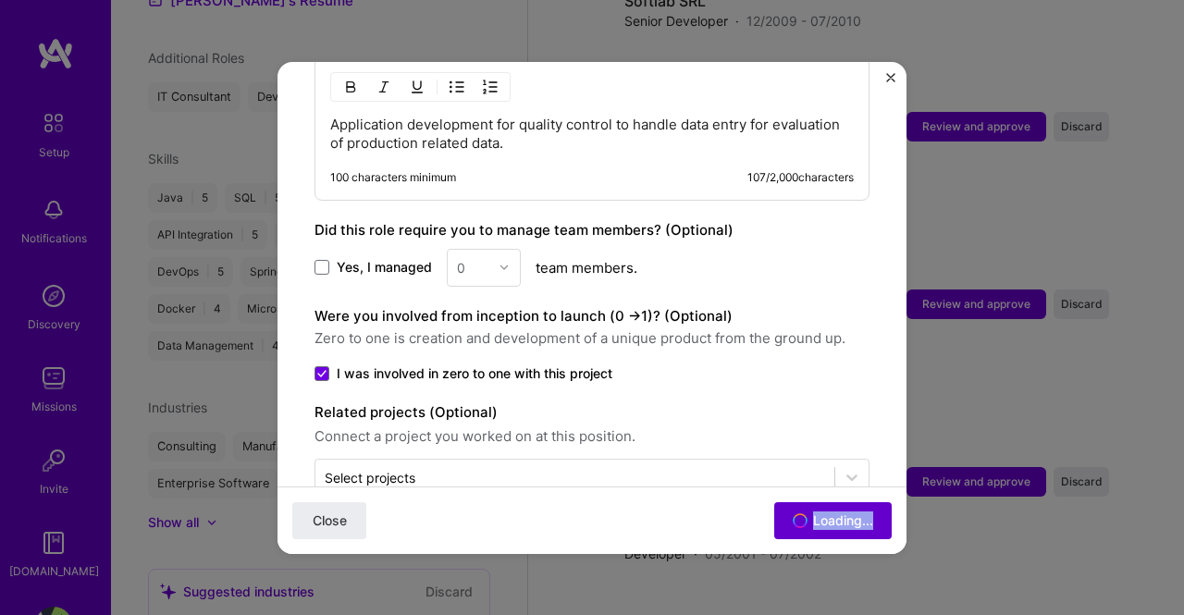
click at [805, 526] on div "Close Loading..." at bounding box center [591, 518] width 629 height 67
click at [316, 515] on span "Close" at bounding box center [330, 519] width 34 height 18
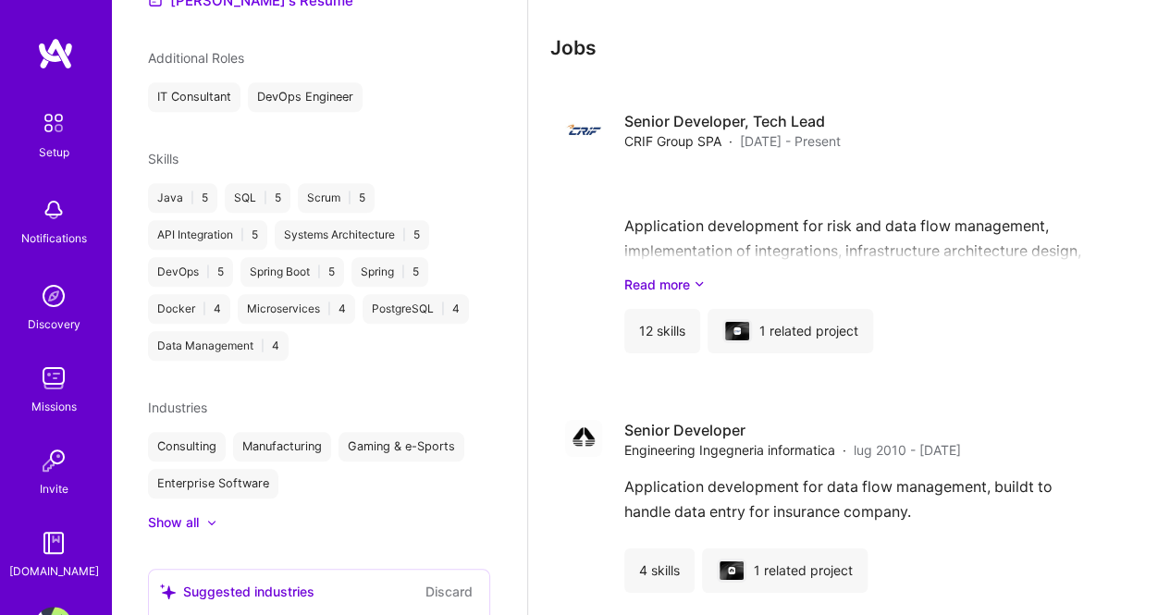
scroll to position [3119, 0]
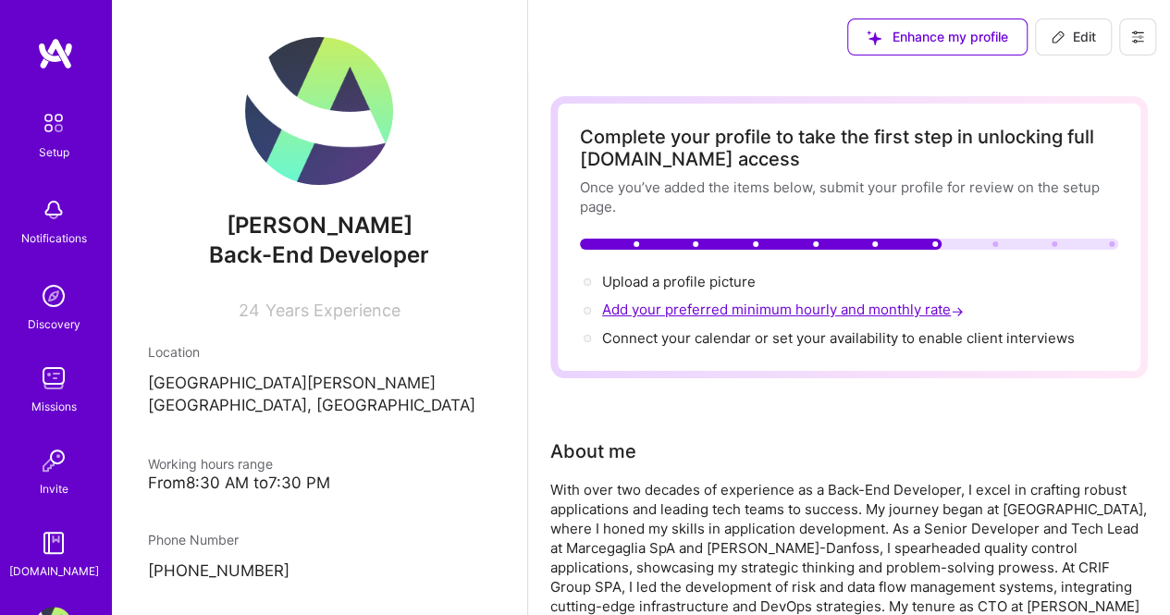
click at [769, 310] on span "Add your preferred minimum hourly and monthly rate →" at bounding box center [784, 310] width 365 height 18
select select "IT"
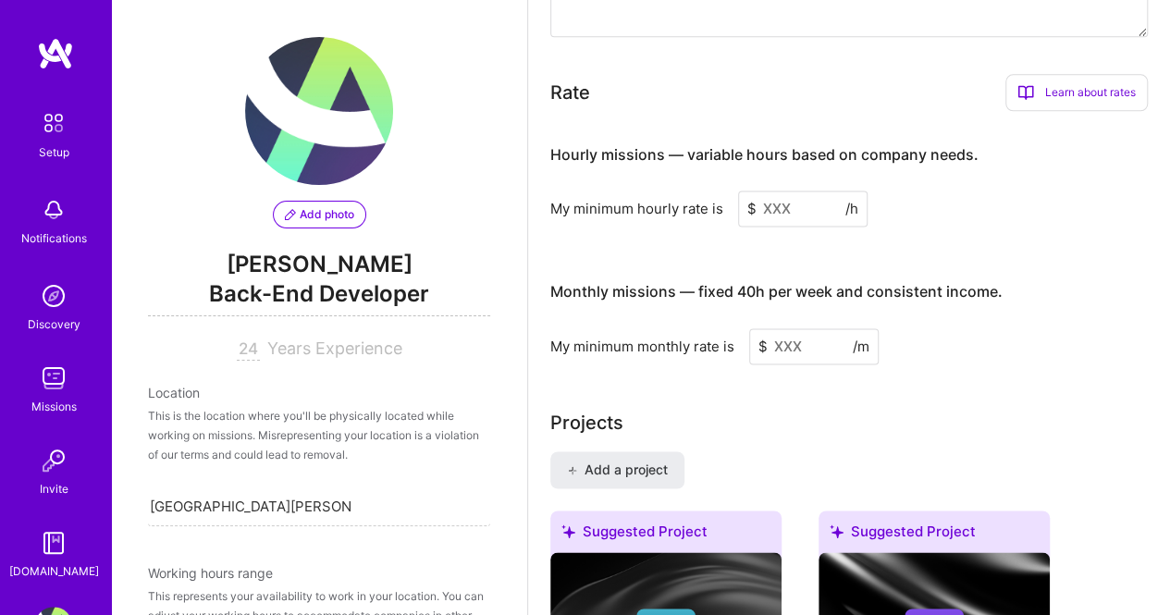
scroll to position [1273, 0]
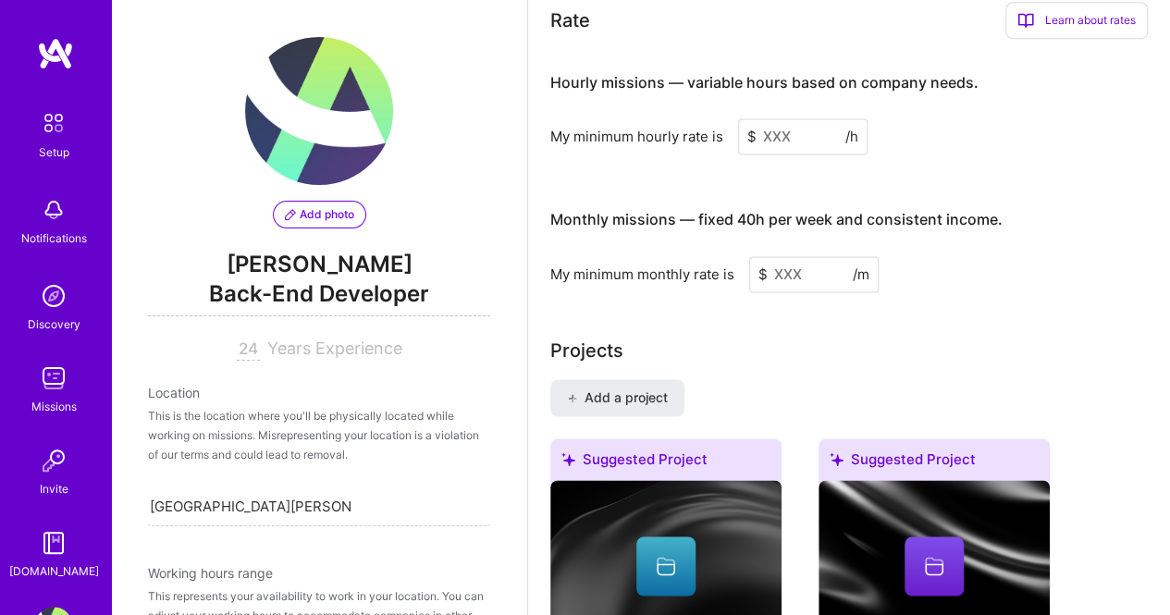
click at [797, 128] on input at bounding box center [802, 136] width 129 height 36
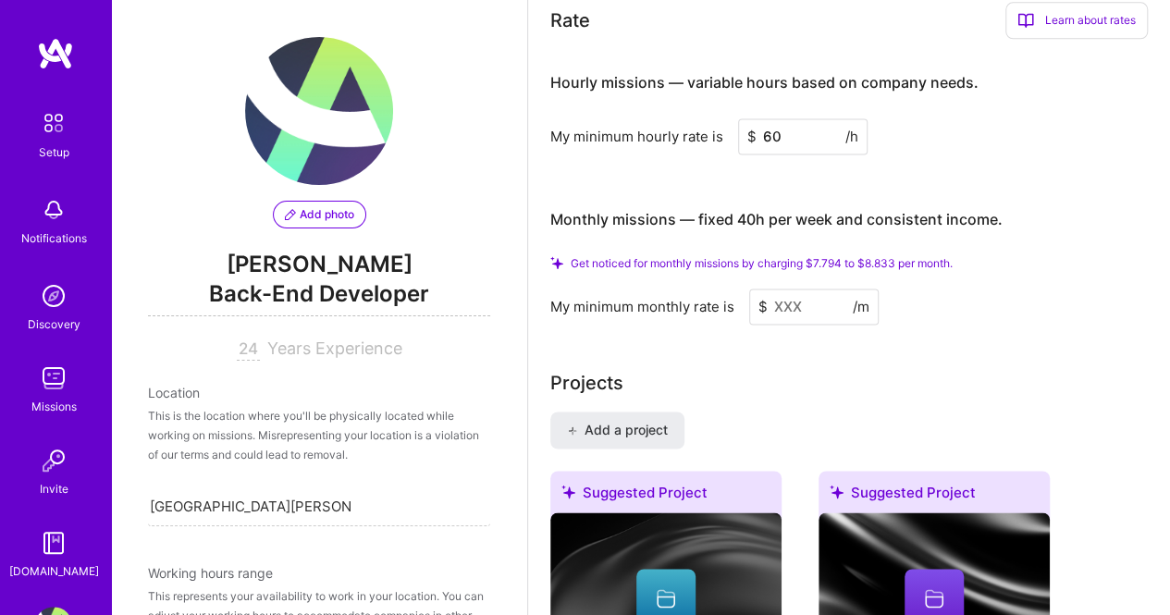
type input "60"
click at [800, 299] on input at bounding box center [813, 306] width 129 height 36
click at [821, 299] on input at bounding box center [813, 306] width 129 height 36
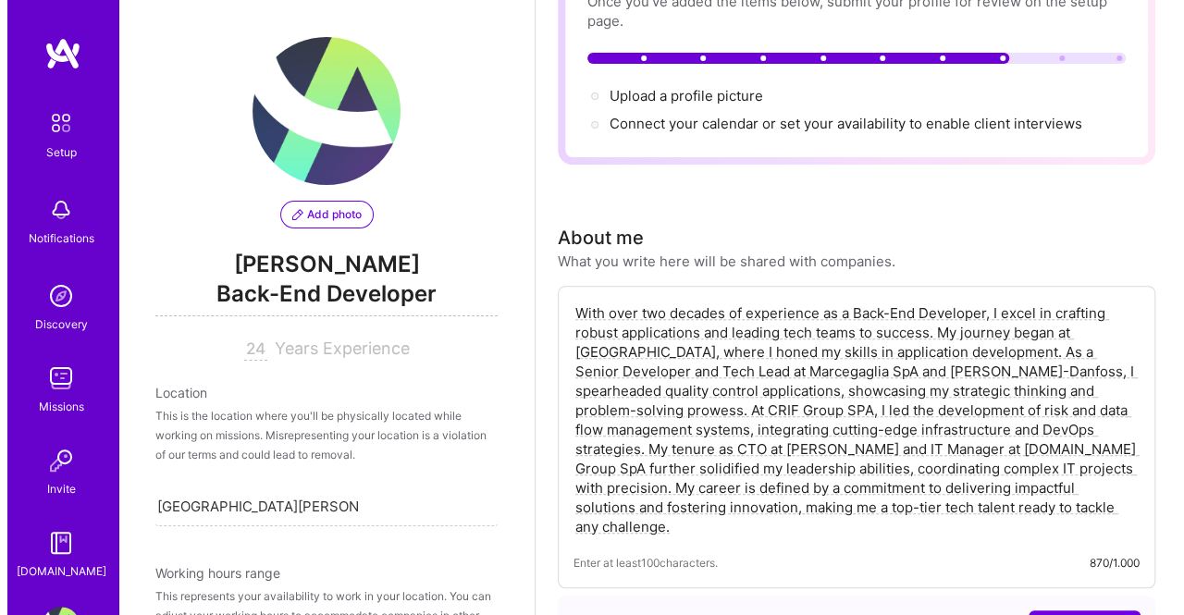
scroll to position [0, 0]
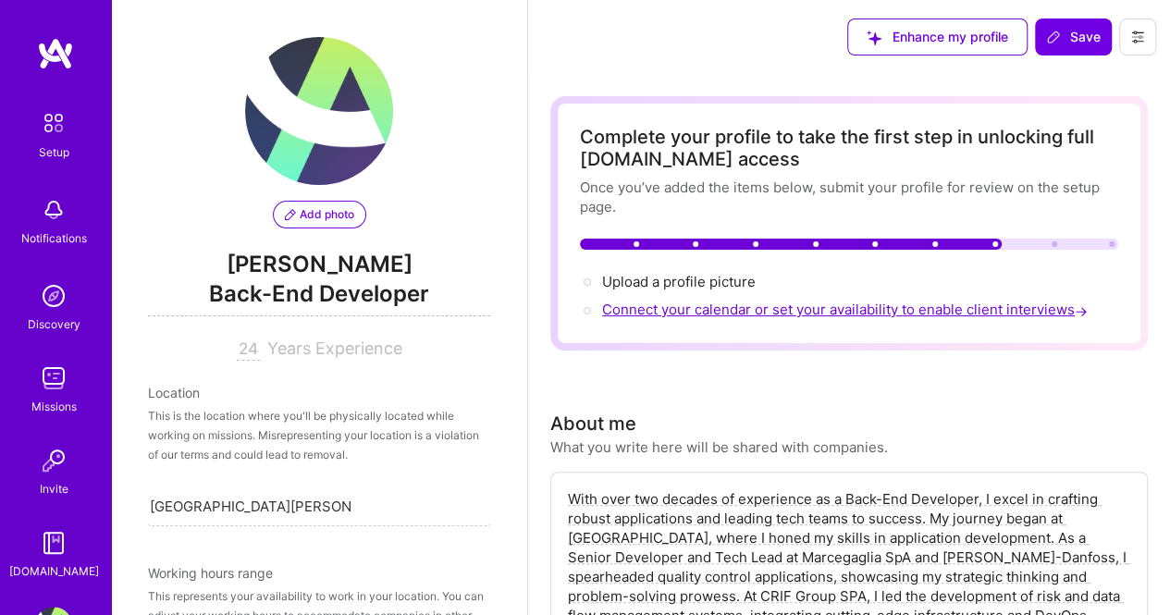
type input "9000"
click at [926, 311] on span "Connect your calendar or set your availability to enable client interviews →" at bounding box center [846, 310] width 489 height 18
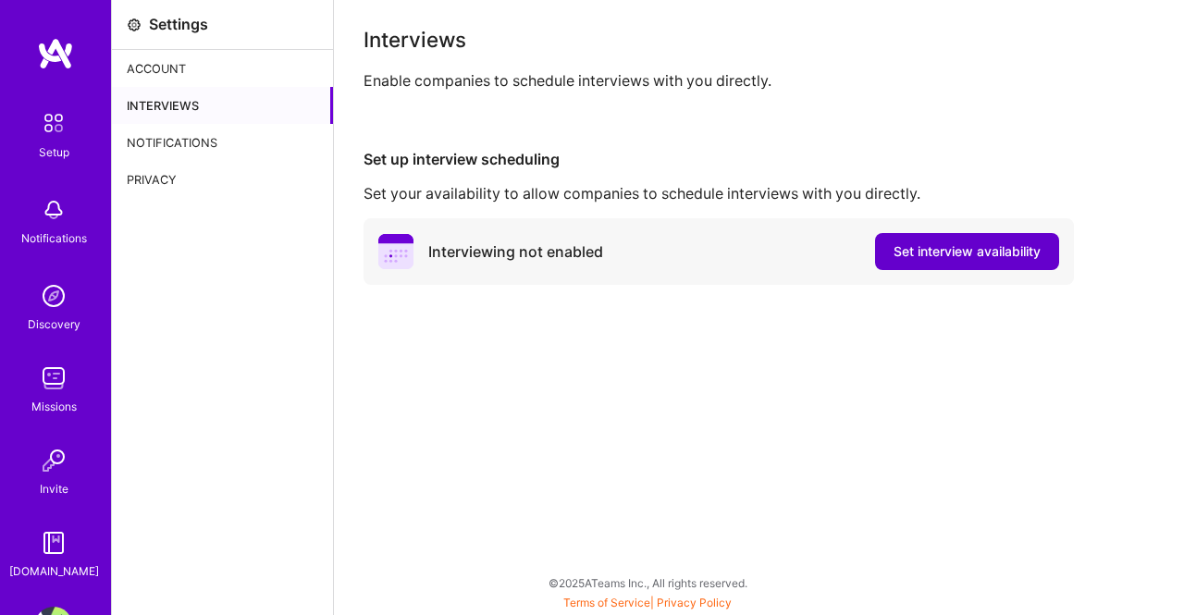
click at [936, 249] on span "Set interview availability" at bounding box center [966, 251] width 147 height 18
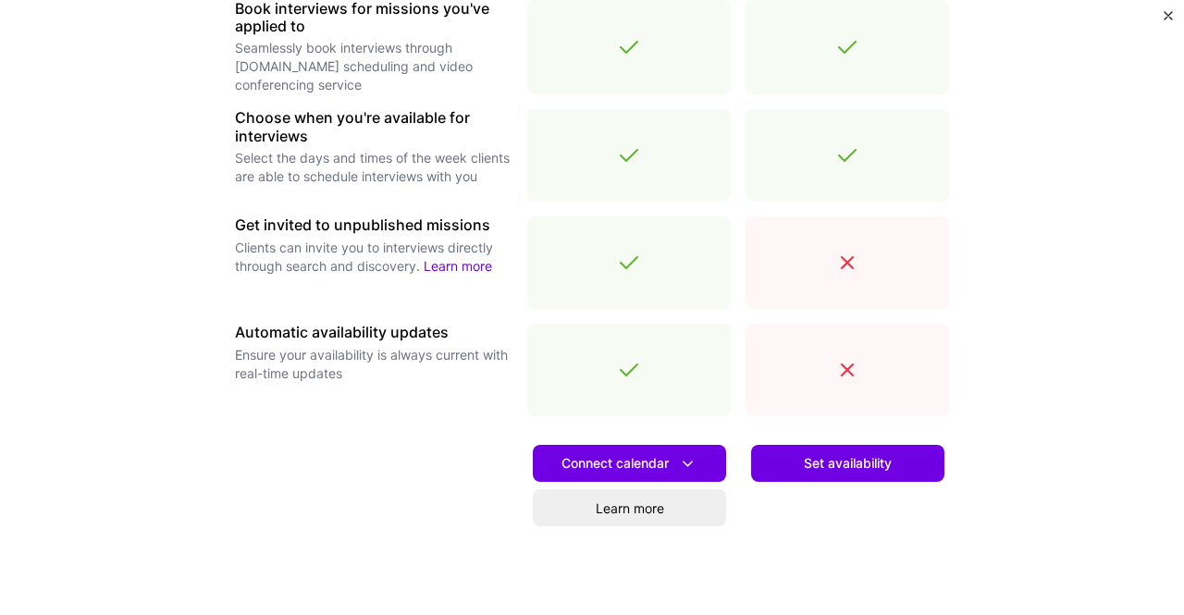
scroll to position [603, 0]
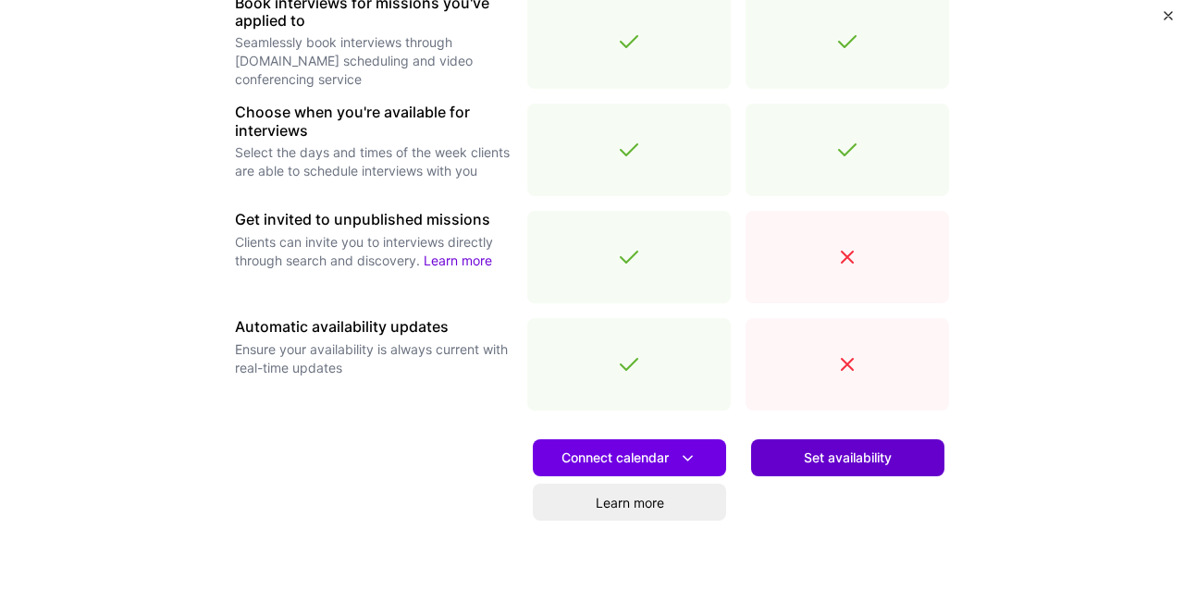
click at [848, 457] on span "Set availability" at bounding box center [848, 457] width 88 height 18
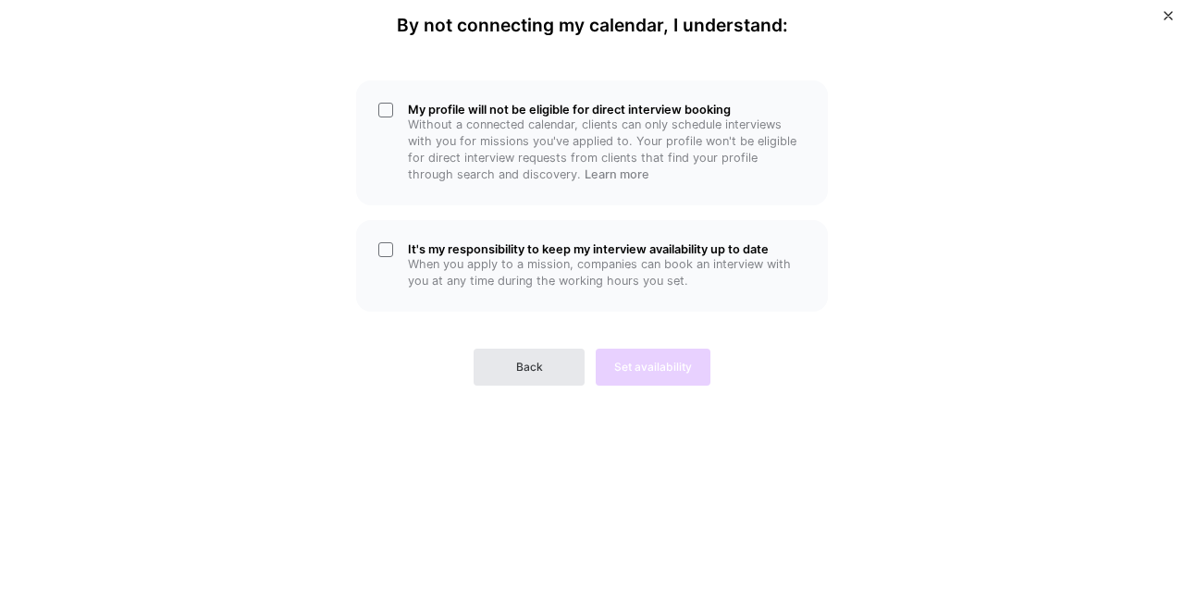
click at [533, 352] on button "Back" at bounding box center [528, 367] width 111 height 37
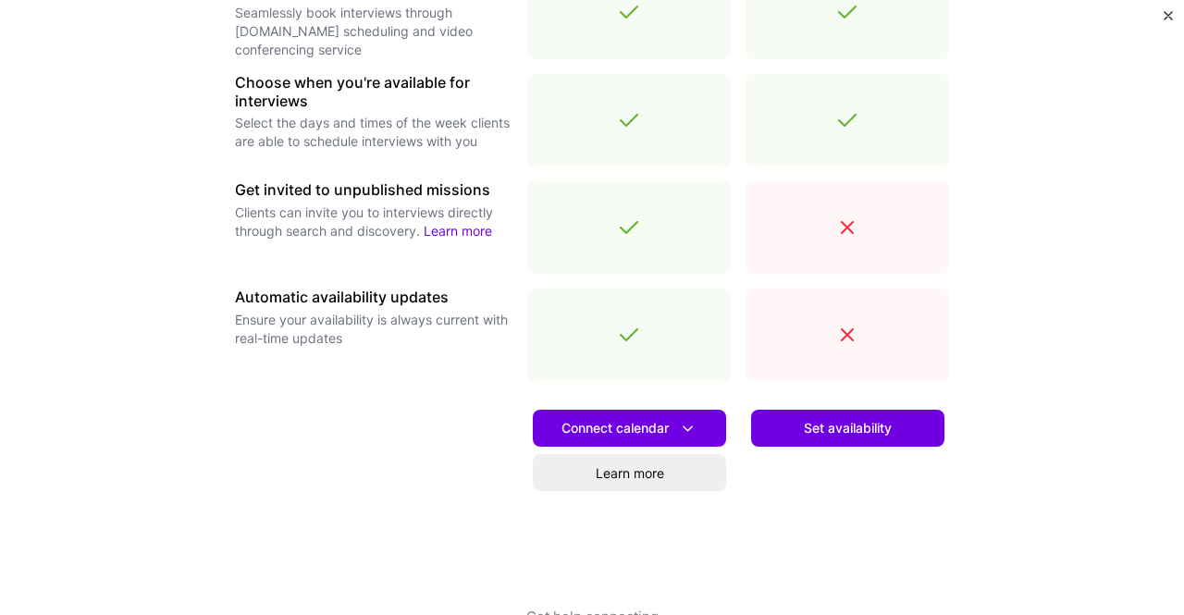
scroll to position [640, 0]
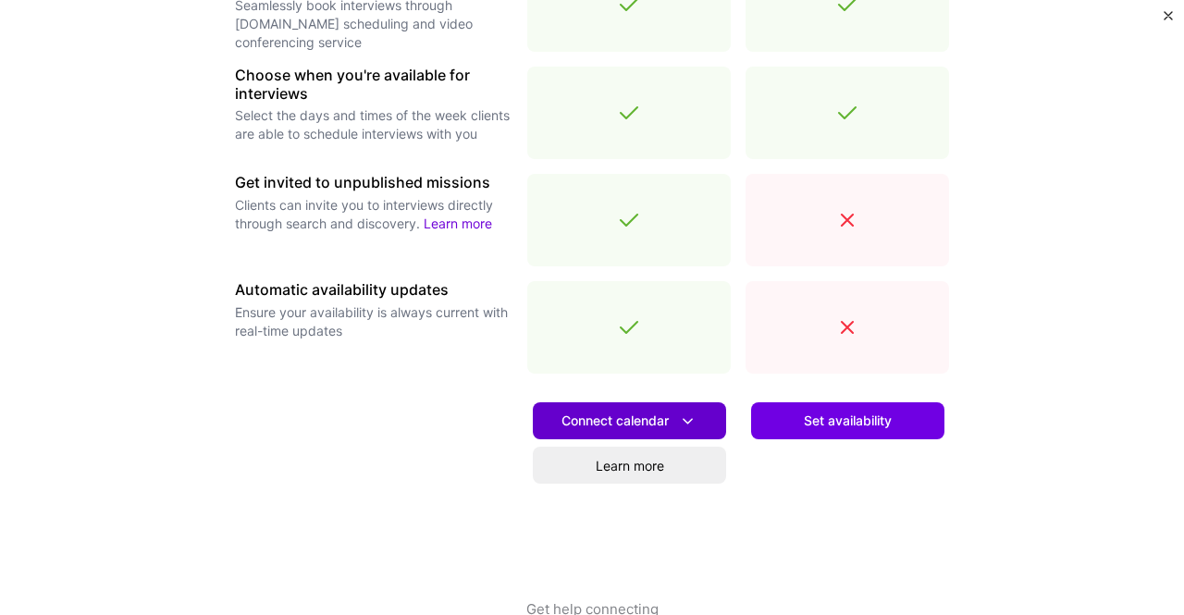
click at [645, 421] on span "Connect calendar" at bounding box center [629, 420] width 136 height 19
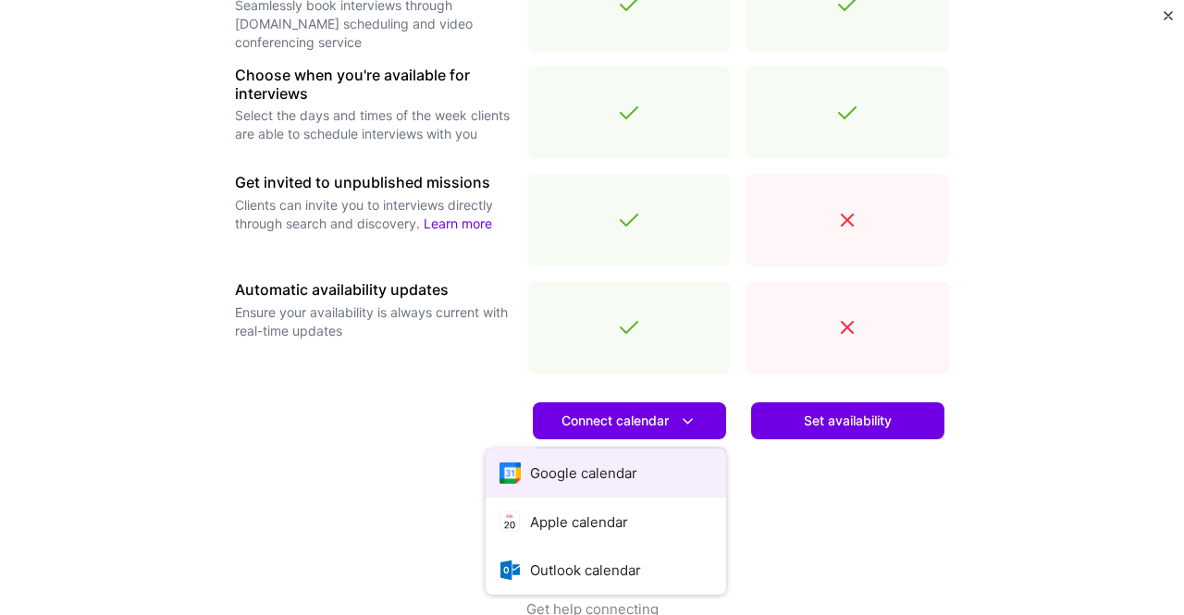
click at [583, 480] on button "Google calendar" at bounding box center [605, 472] width 240 height 49
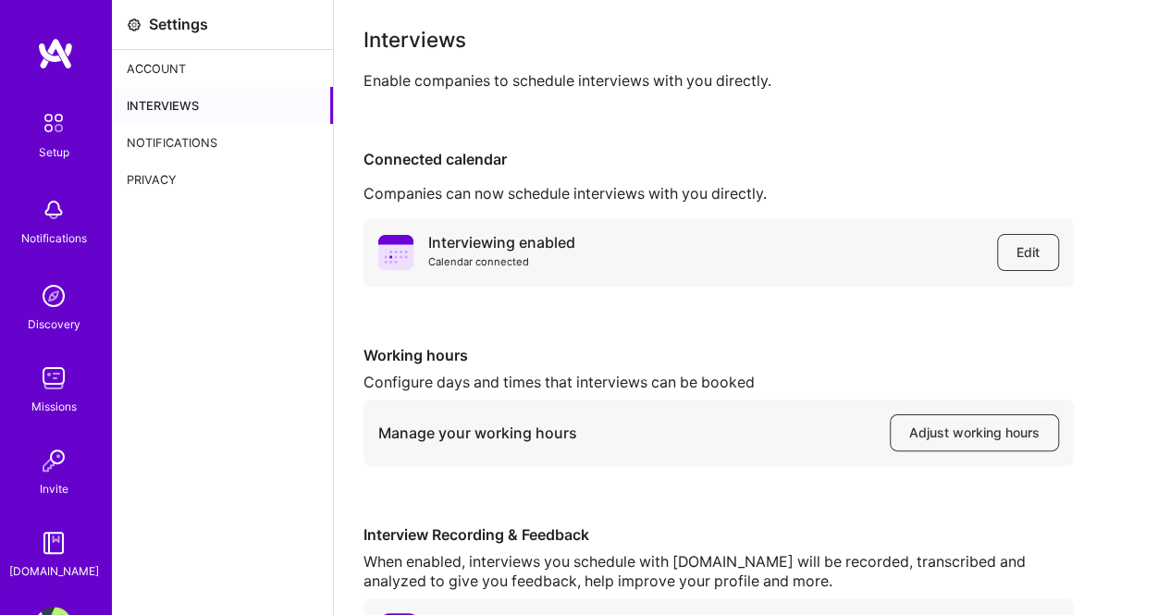
click at [166, 60] on div "Account" at bounding box center [222, 68] width 221 height 37
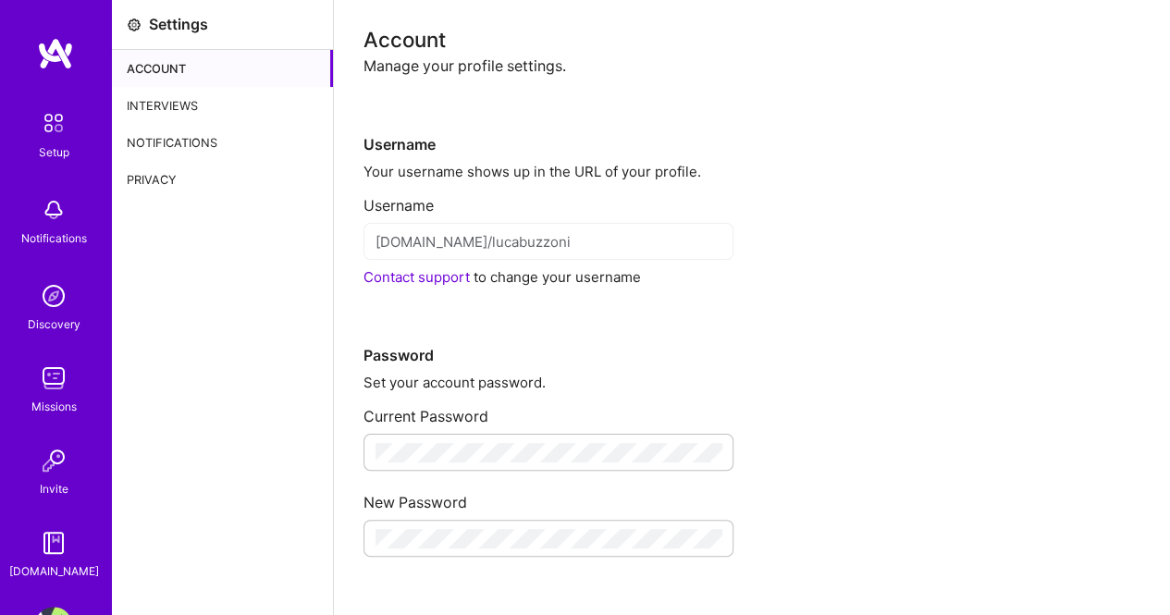
click at [146, 140] on div "Notifications" at bounding box center [222, 142] width 221 height 37
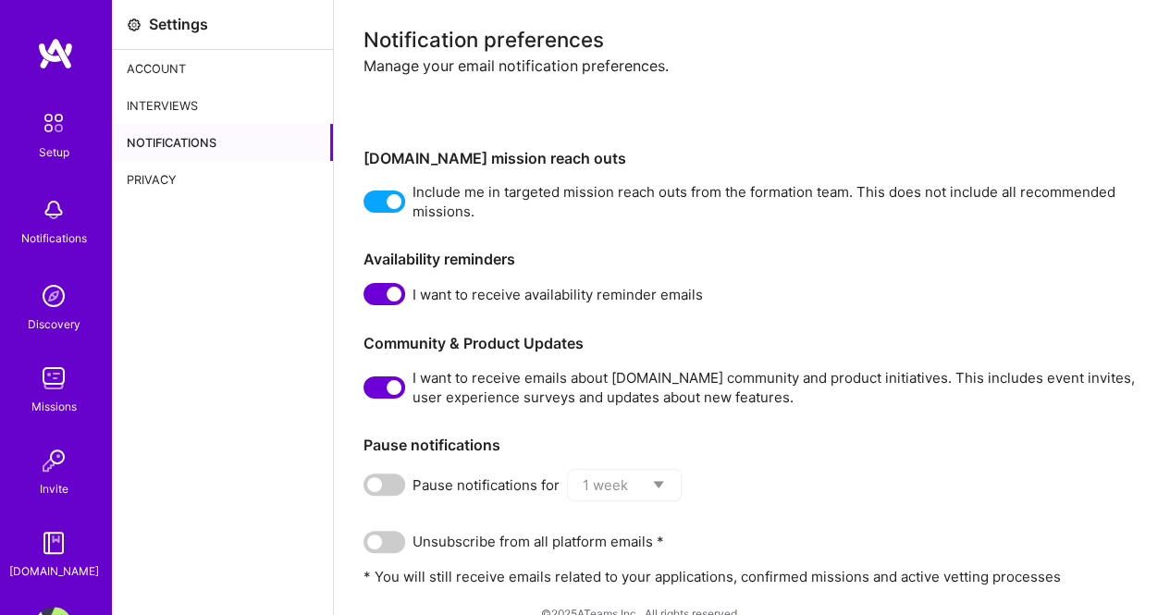
click at [46, 47] on img at bounding box center [55, 53] width 37 height 33
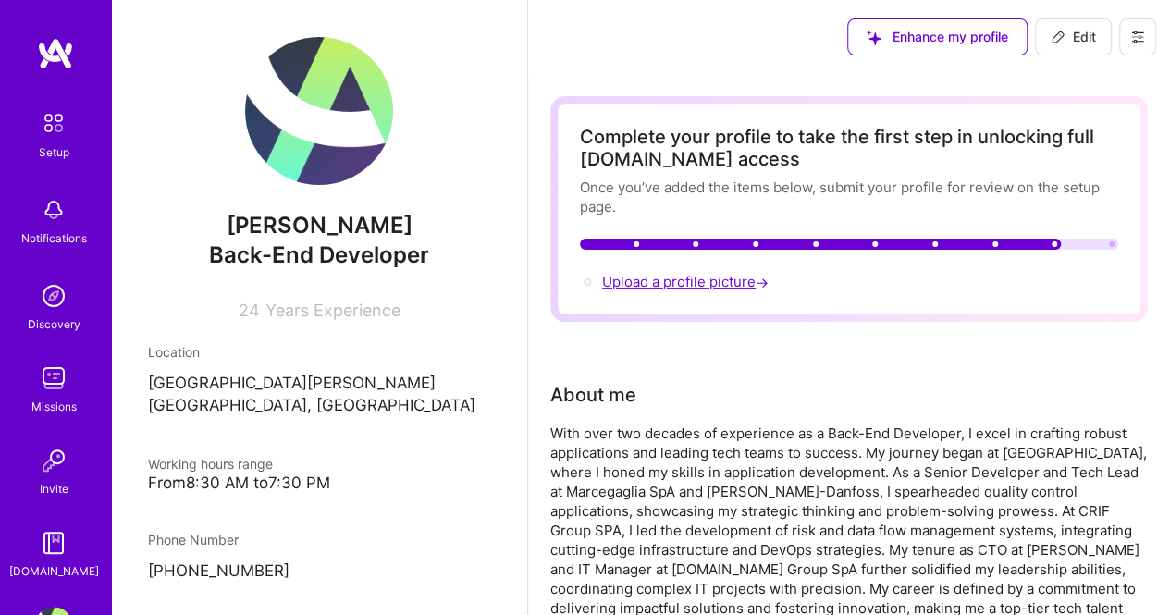
click at [642, 276] on span "Upload a profile picture →" at bounding box center [687, 282] width 170 height 18
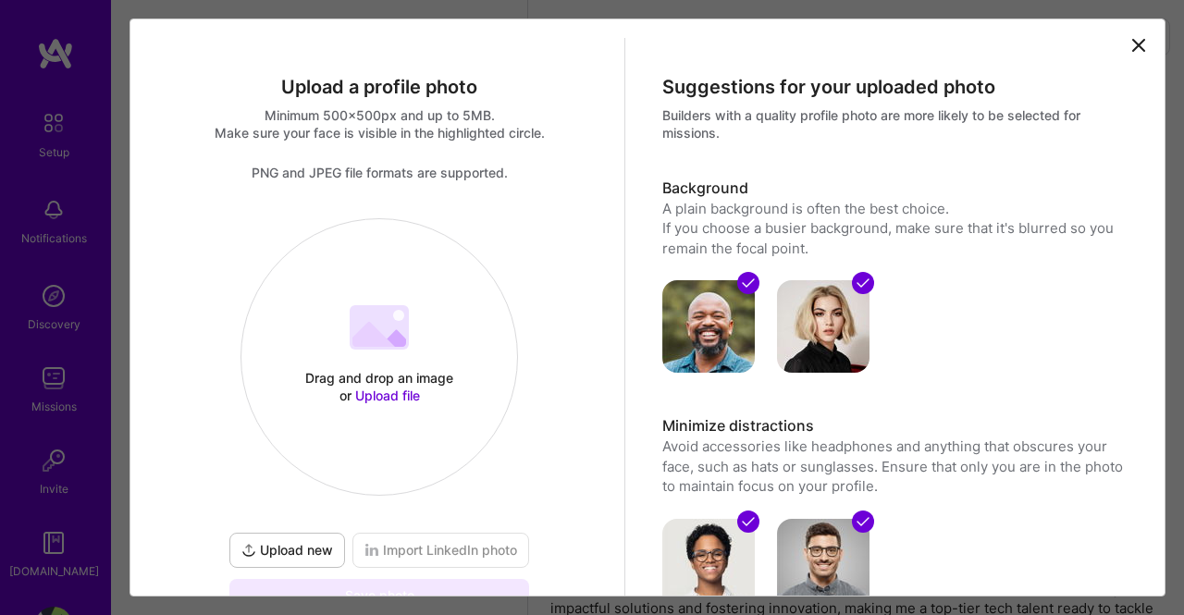
click at [387, 393] on span "Upload file" at bounding box center [387, 395] width 65 height 16
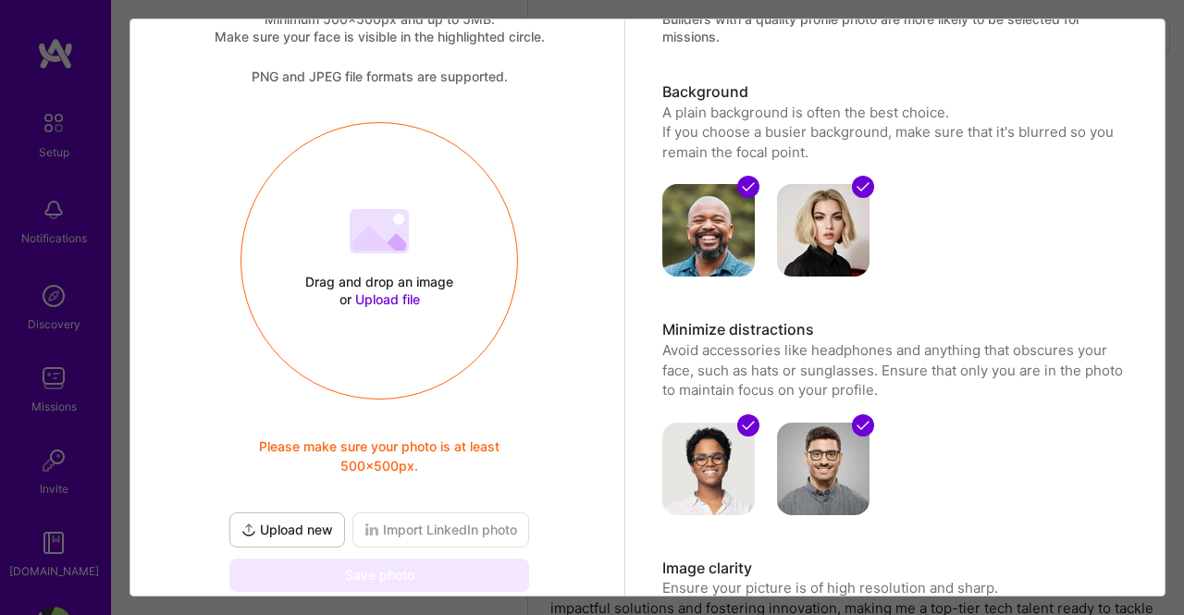
scroll to position [96, 0]
click at [377, 299] on span "Upload file" at bounding box center [387, 299] width 65 height 16
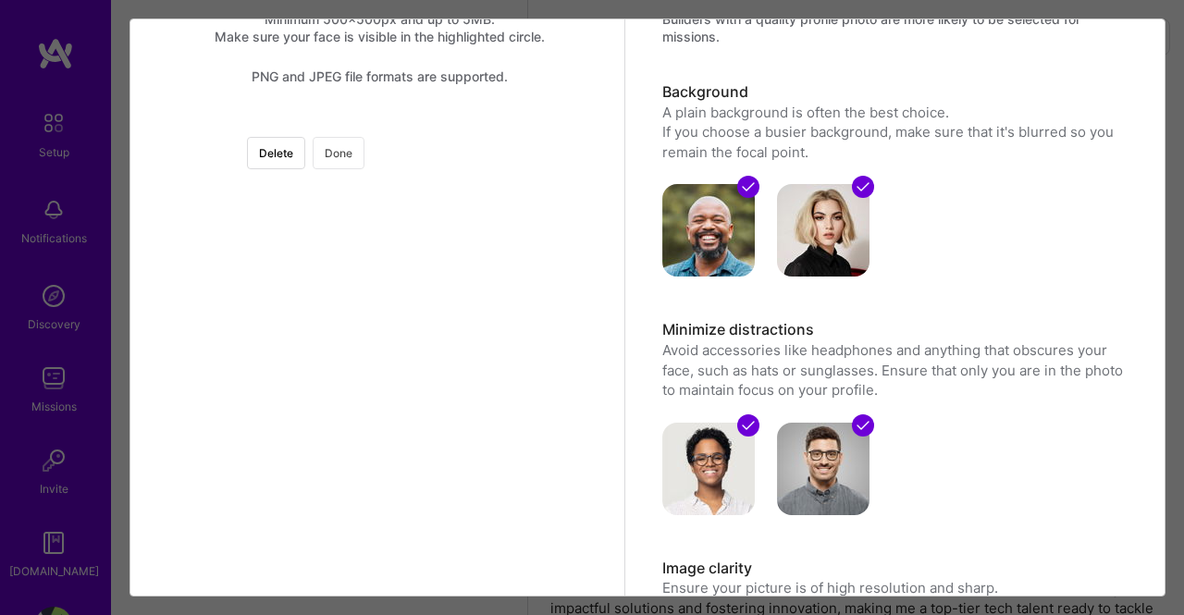
click at [364, 156] on button "Done" at bounding box center [339, 153] width 52 height 32
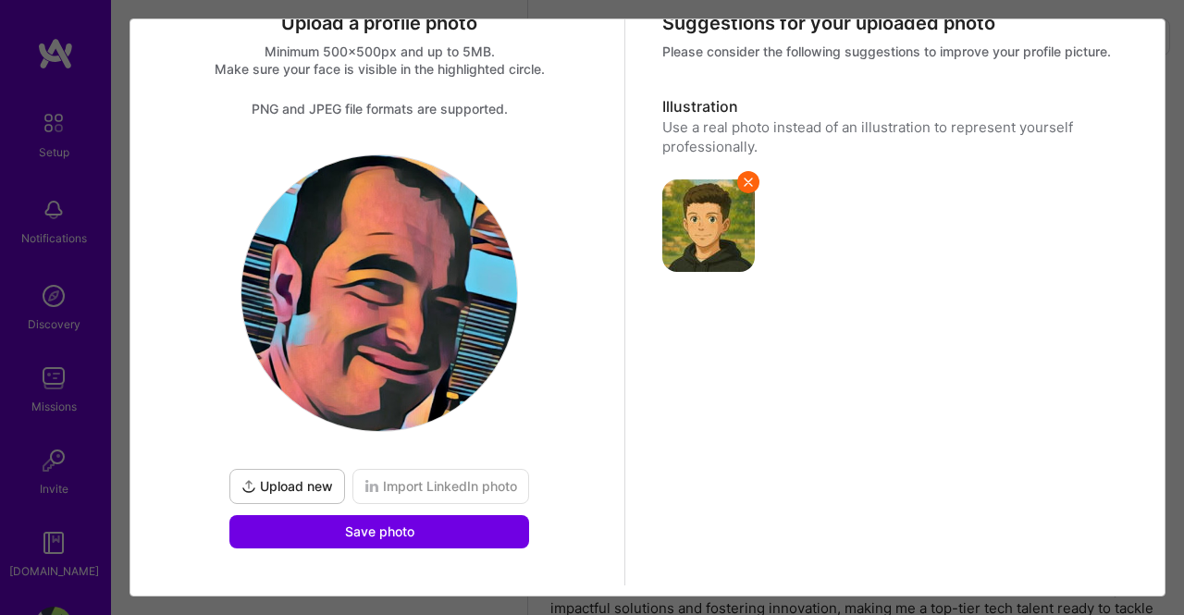
scroll to position [67, 0]
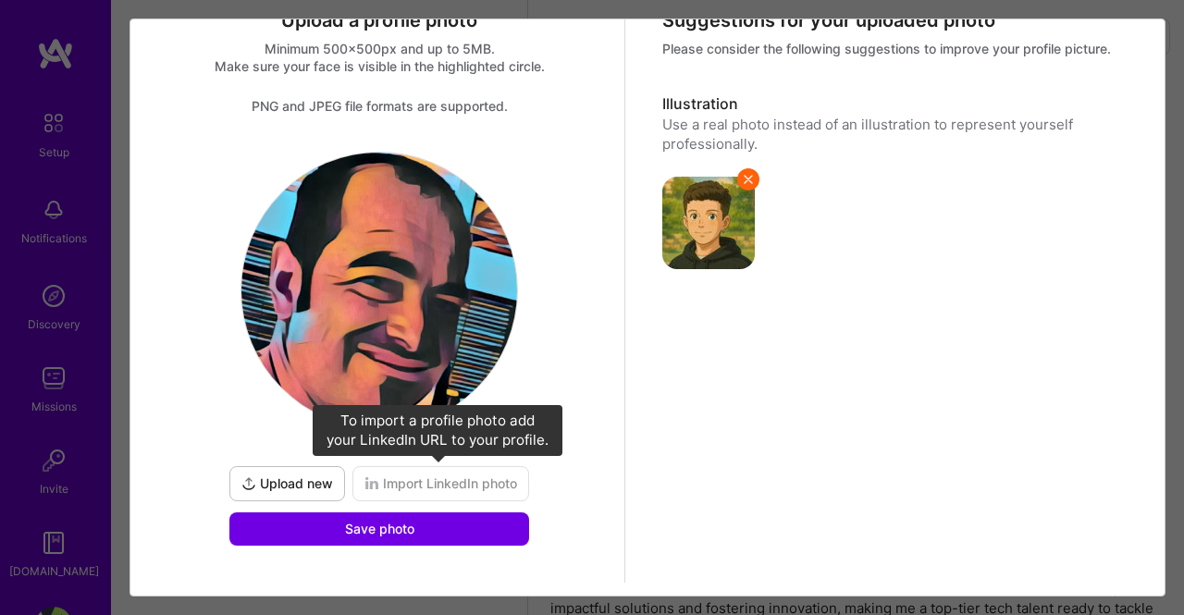
click at [423, 478] on span "Import LinkedIn photo" at bounding box center [440, 483] width 153 height 18
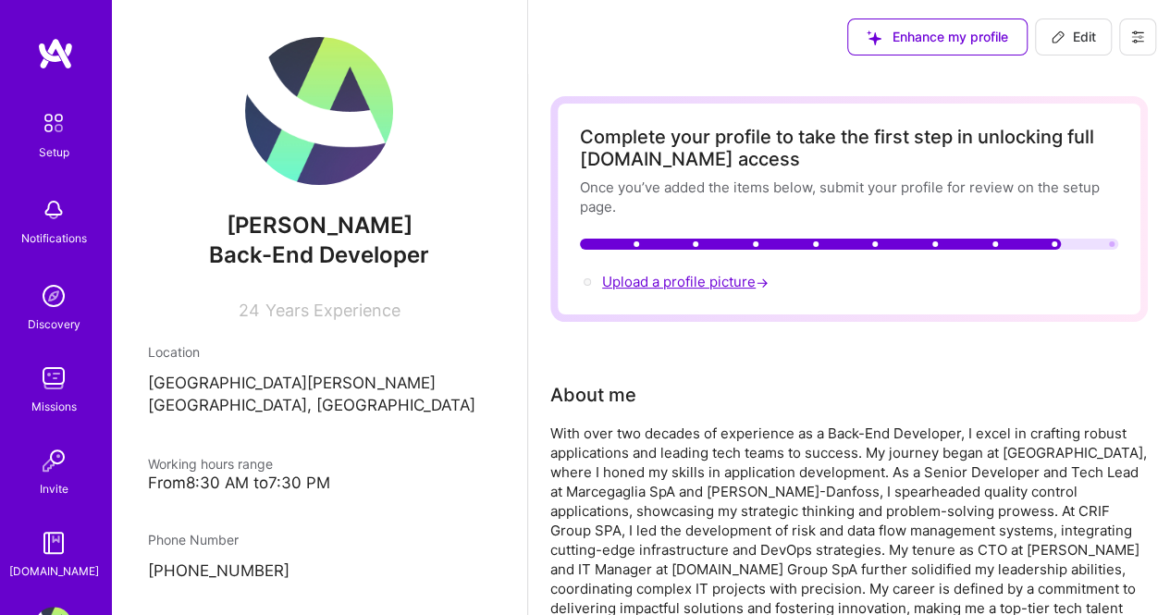
click at [718, 287] on span "Upload a profile picture →" at bounding box center [687, 282] width 170 height 18
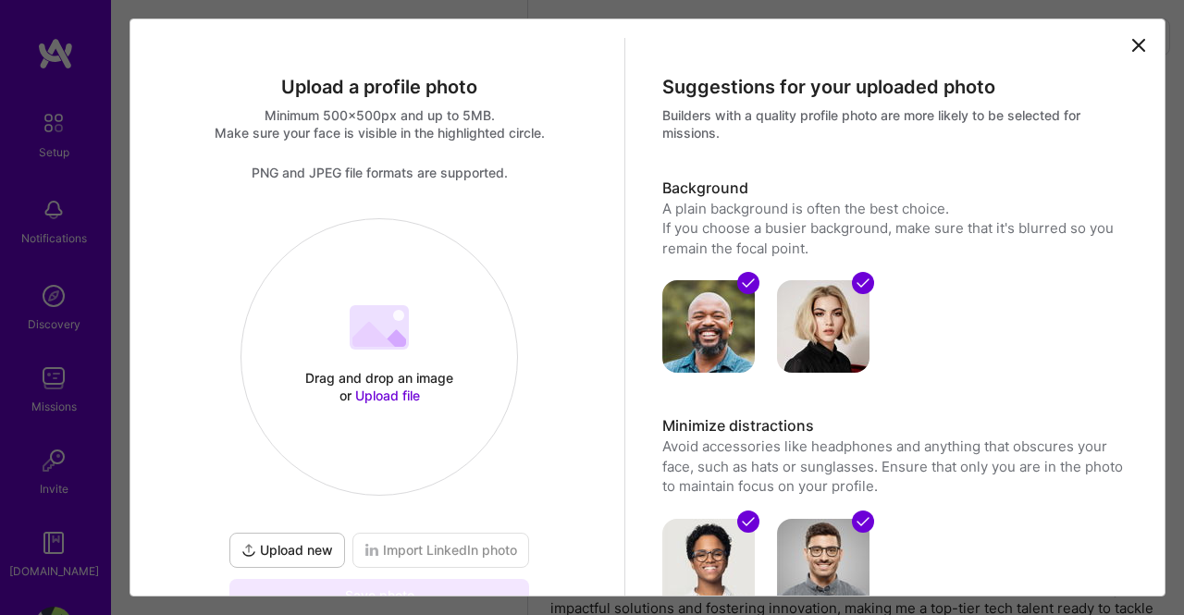
click at [275, 546] on span "Upload new" at bounding box center [287, 550] width 92 height 18
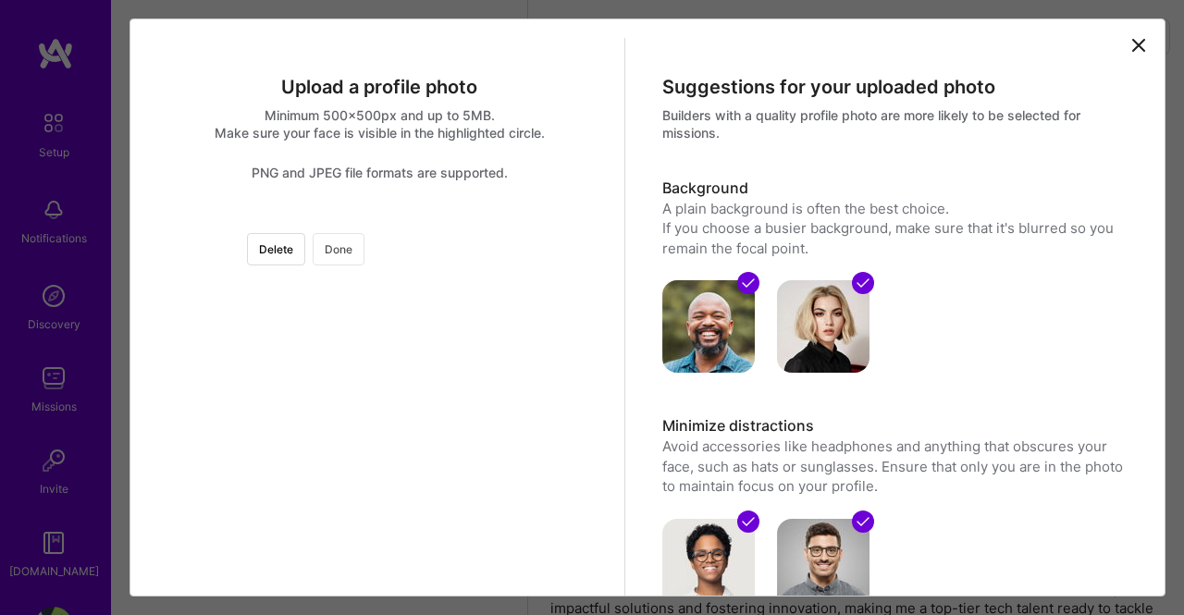
click at [364, 245] on button "Done" at bounding box center [339, 249] width 52 height 32
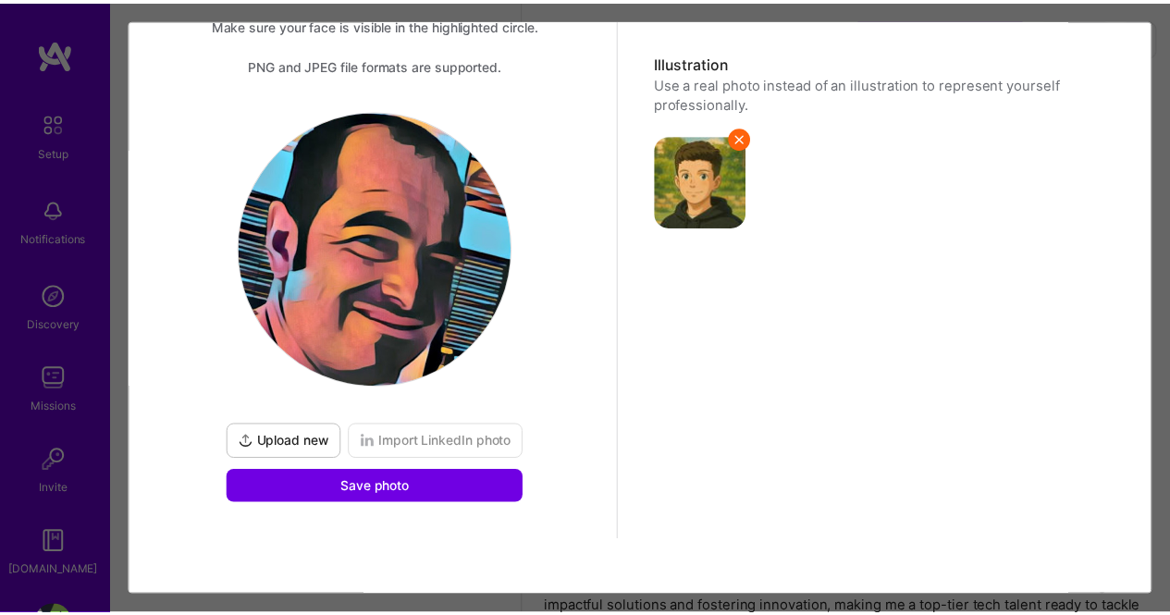
scroll to position [109, 0]
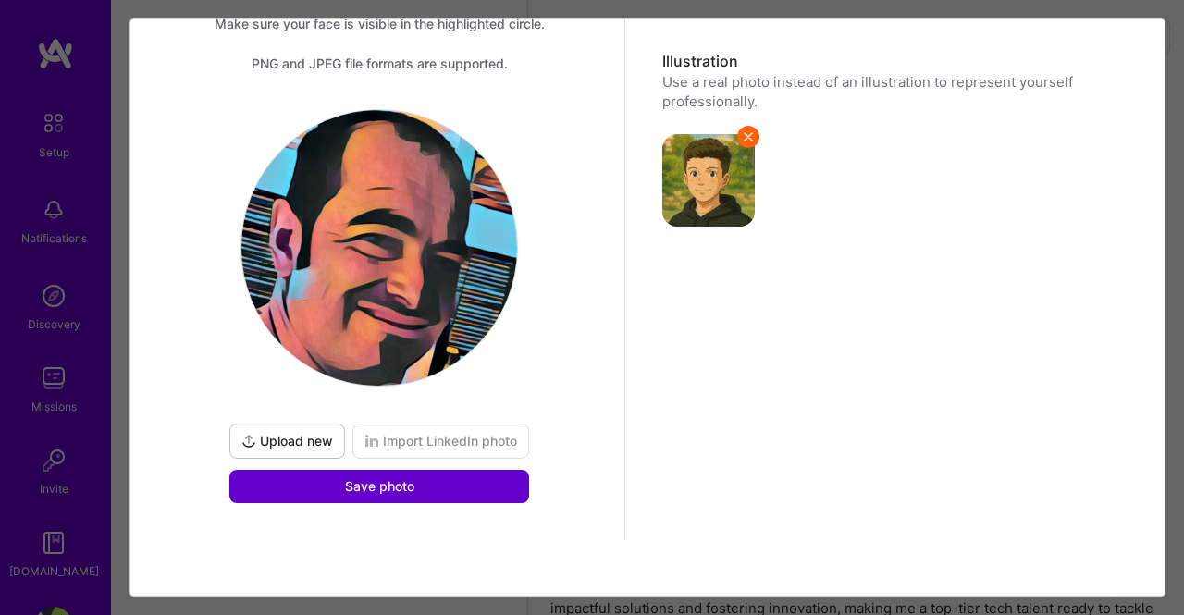
click at [362, 482] on span "Save photo" at bounding box center [379, 486] width 69 height 18
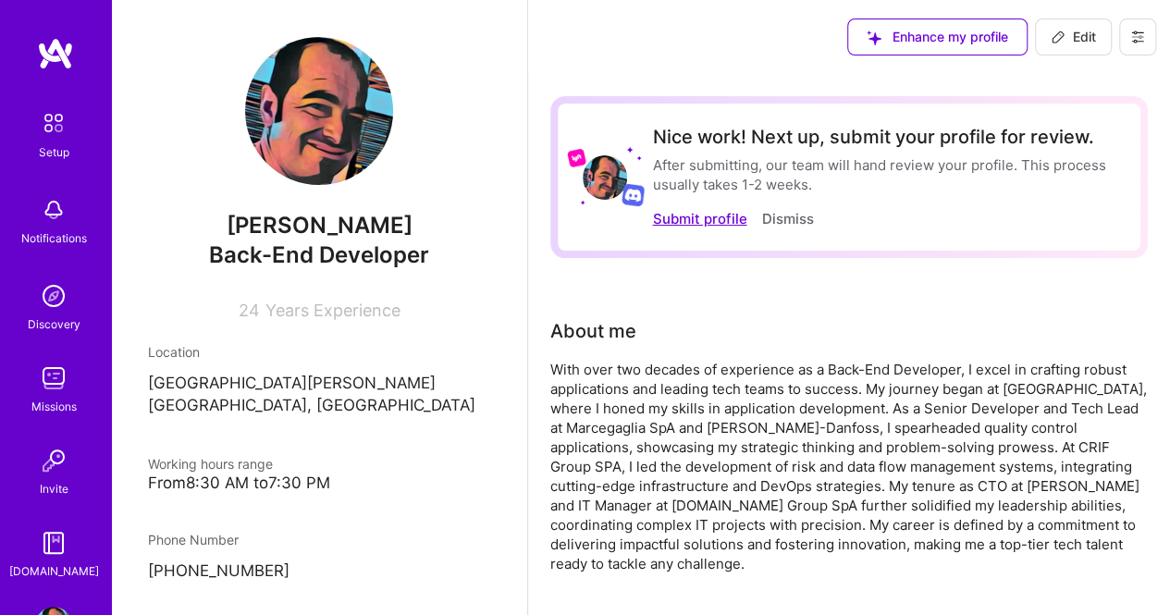
click at [709, 219] on button "Submit profile" at bounding box center [699, 218] width 94 height 19
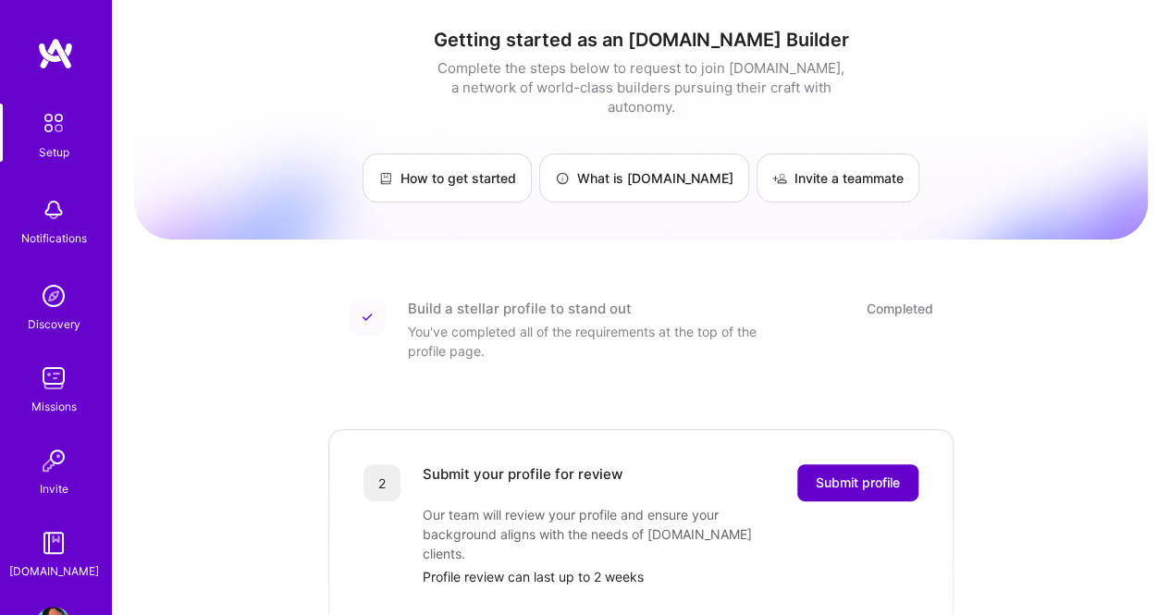
click at [880, 473] on span "Submit profile" at bounding box center [858, 482] width 84 height 18
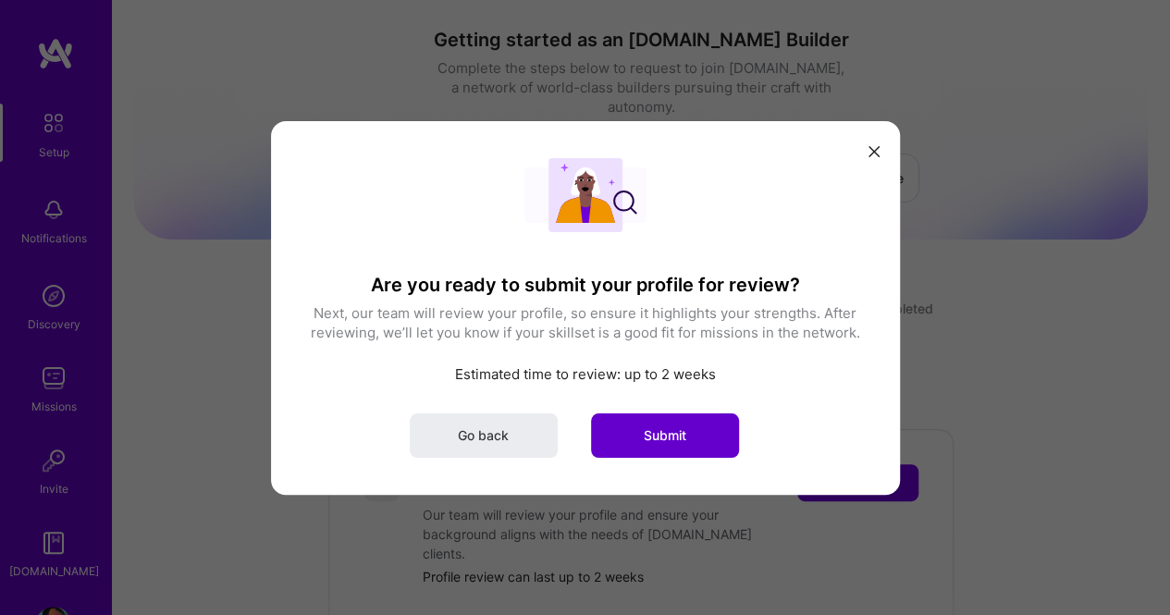
click at [644, 426] on span "Submit" at bounding box center [665, 434] width 43 height 18
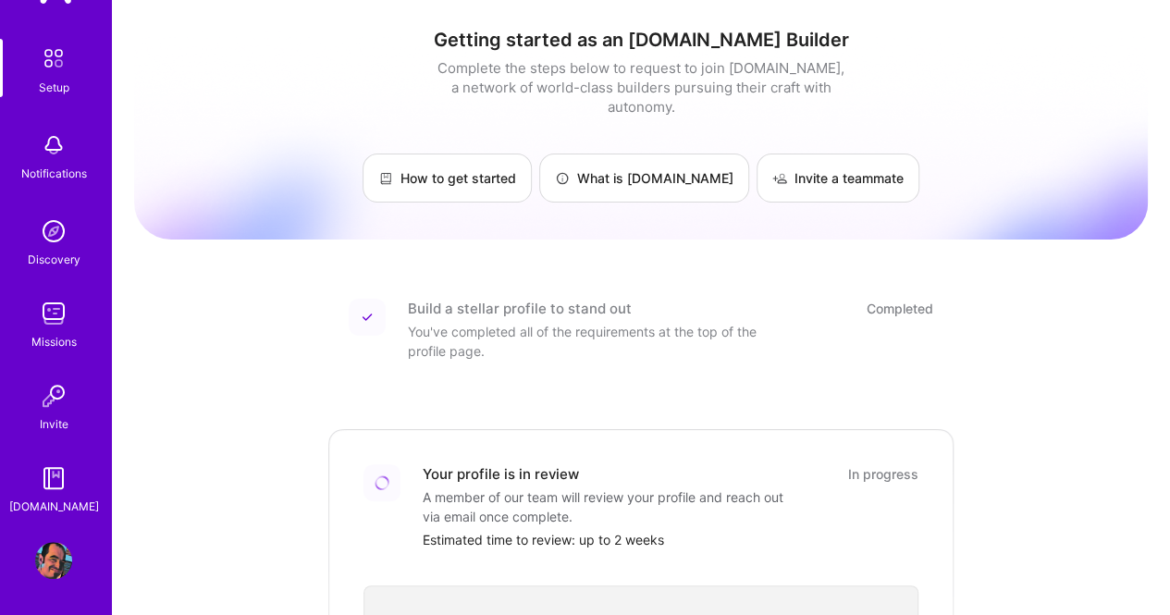
click at [43, 551] on img at bounding box center [53, 560] width 37 height 37
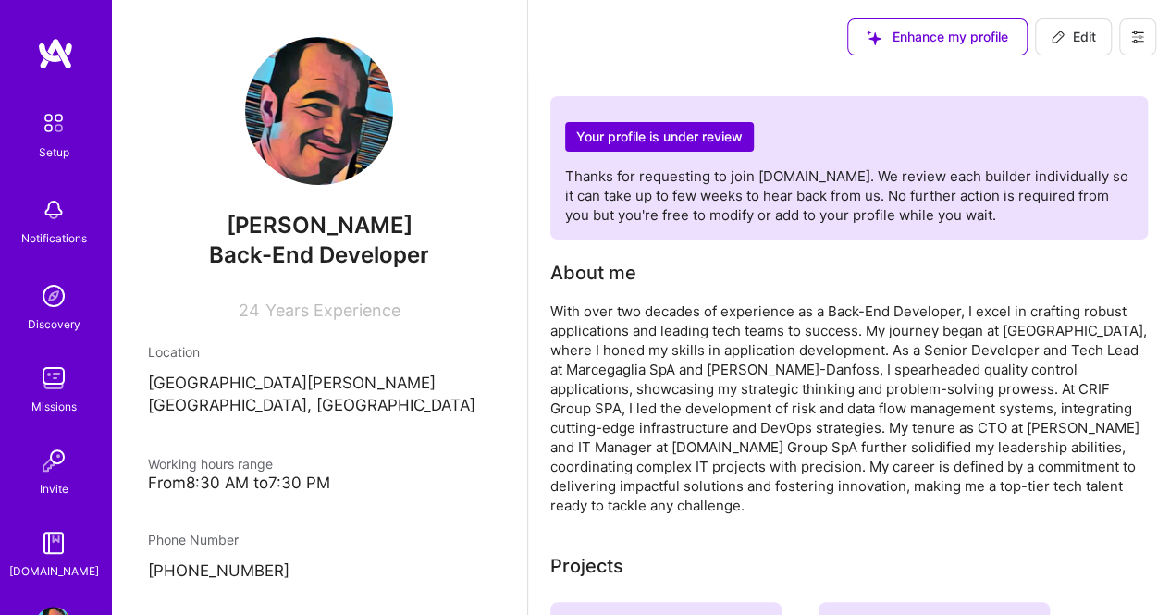
click at [1132, 32] on icon at bounding box center [1137, 36] width 11 height 11
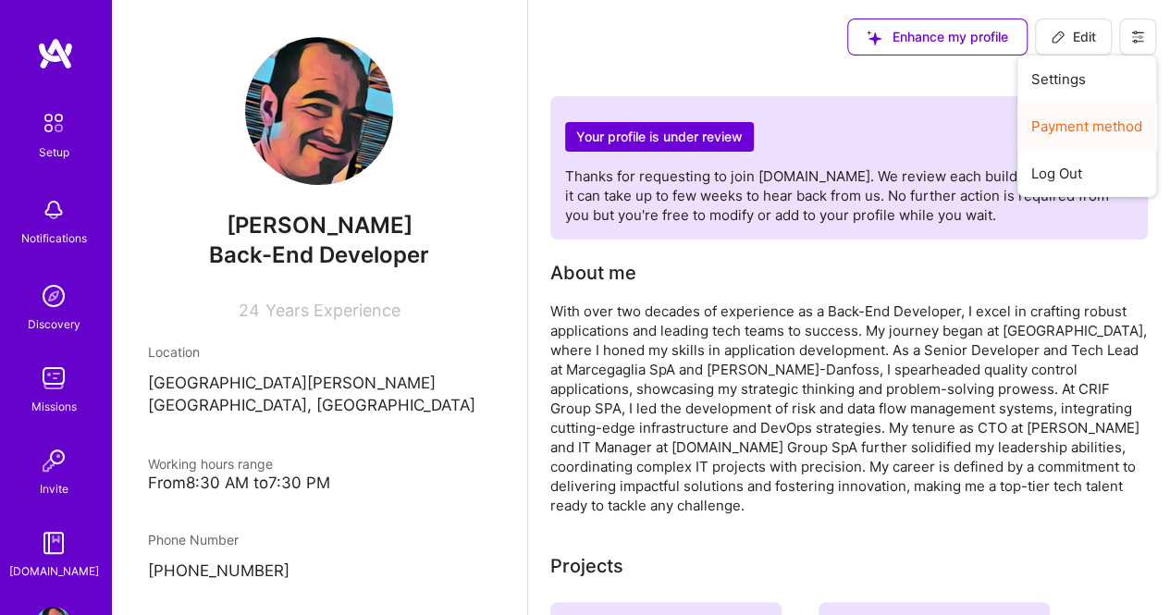
click at [1088, 126] on button "Payment method" at bounding box center [1086, 126] width 139 height 47
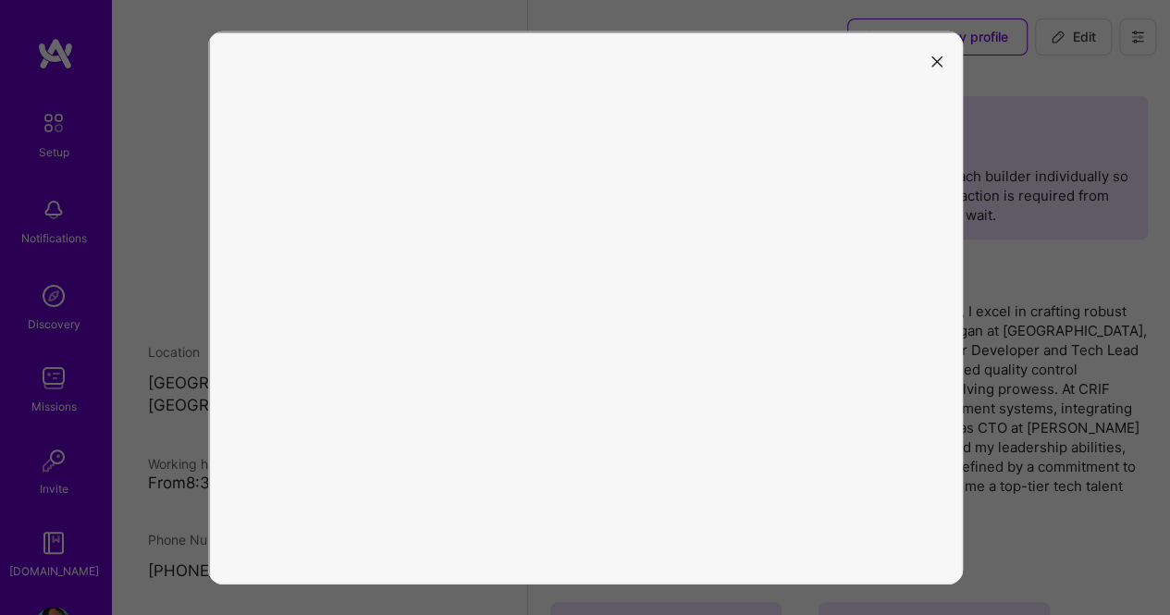
click at [936, 59] on icon "modal" at bounding box center [936, 61] width 11 height 11
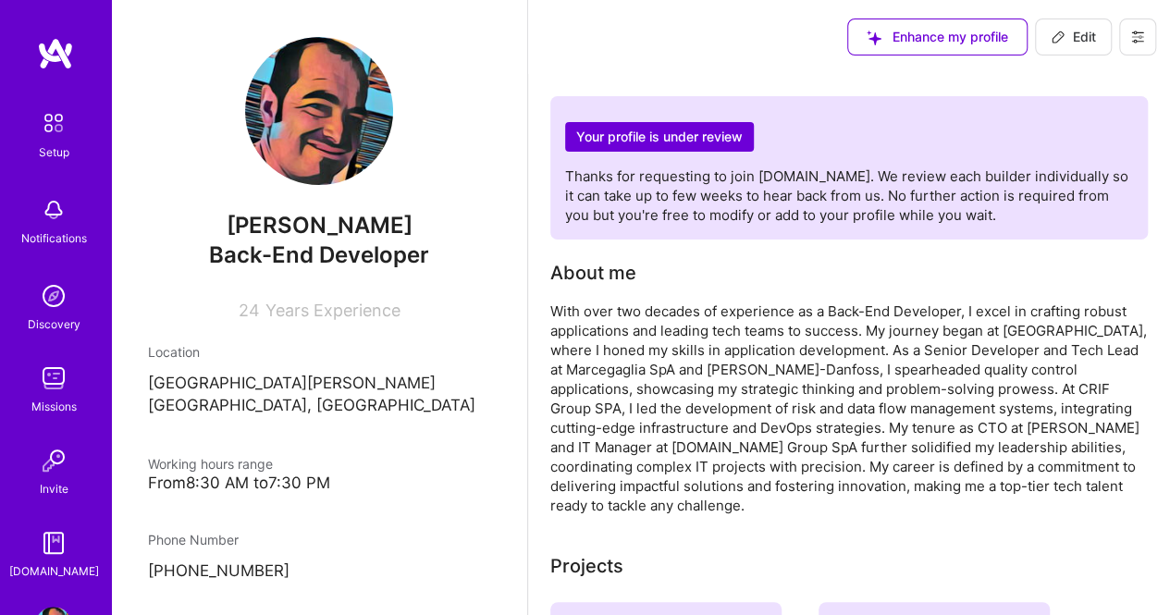
click at [1133, 45] on button at bounding box center [1137, 36] width 37 height 37
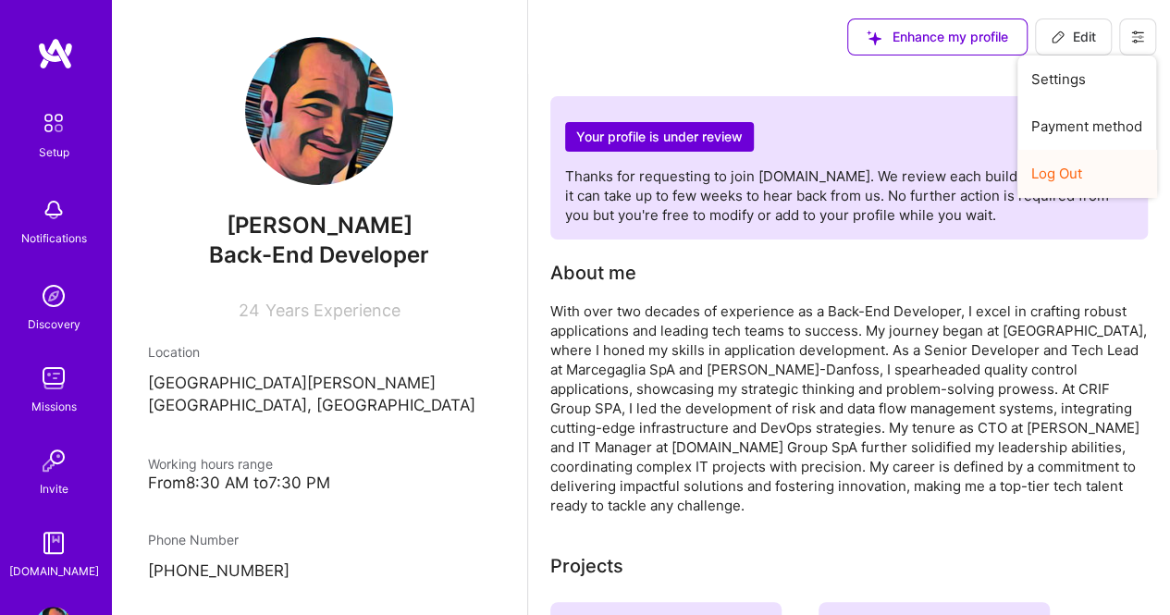
click at [1076, 173] on button "Log Out" at bounding box center [1086, 173] width 139 height 47
